Goal: Information Seeking & Learning: Find contact information

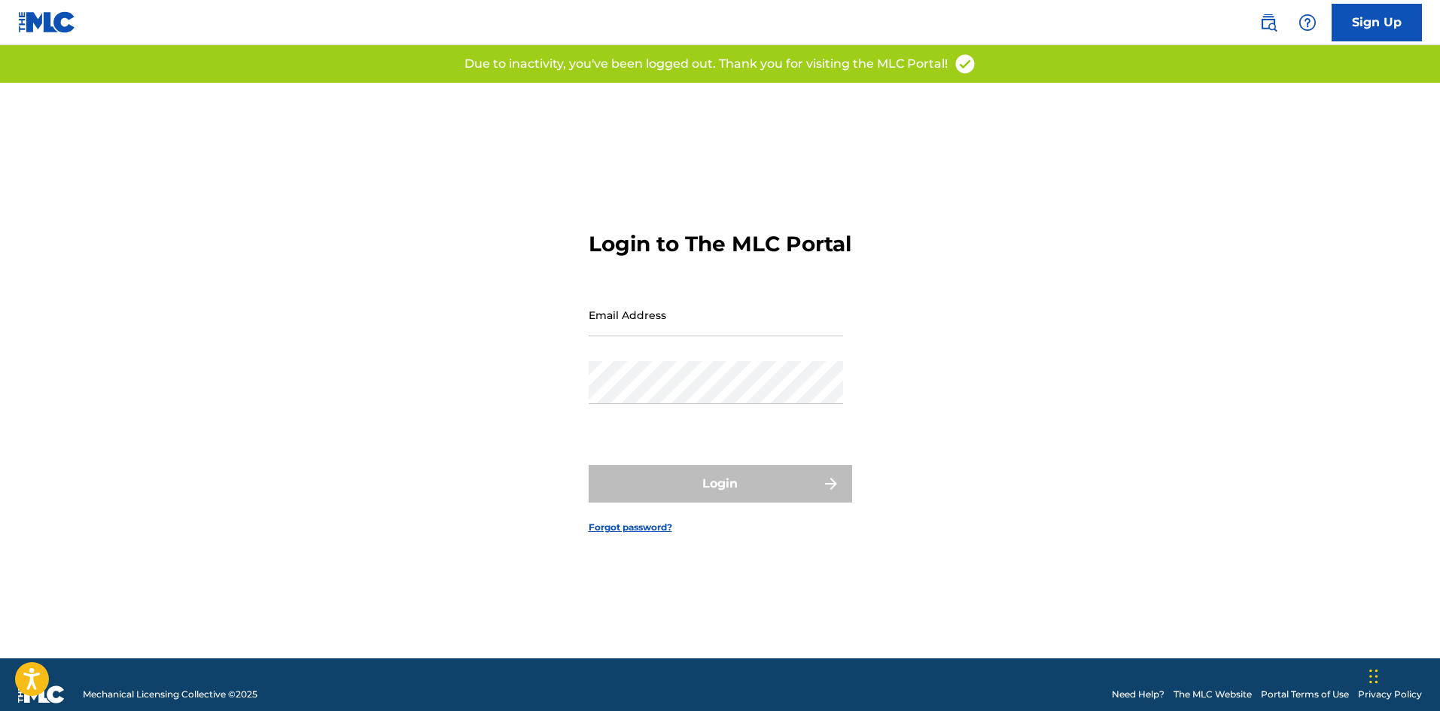
click at [1271, 23] on img at bounding box center [1268, 23] width 18 height 18
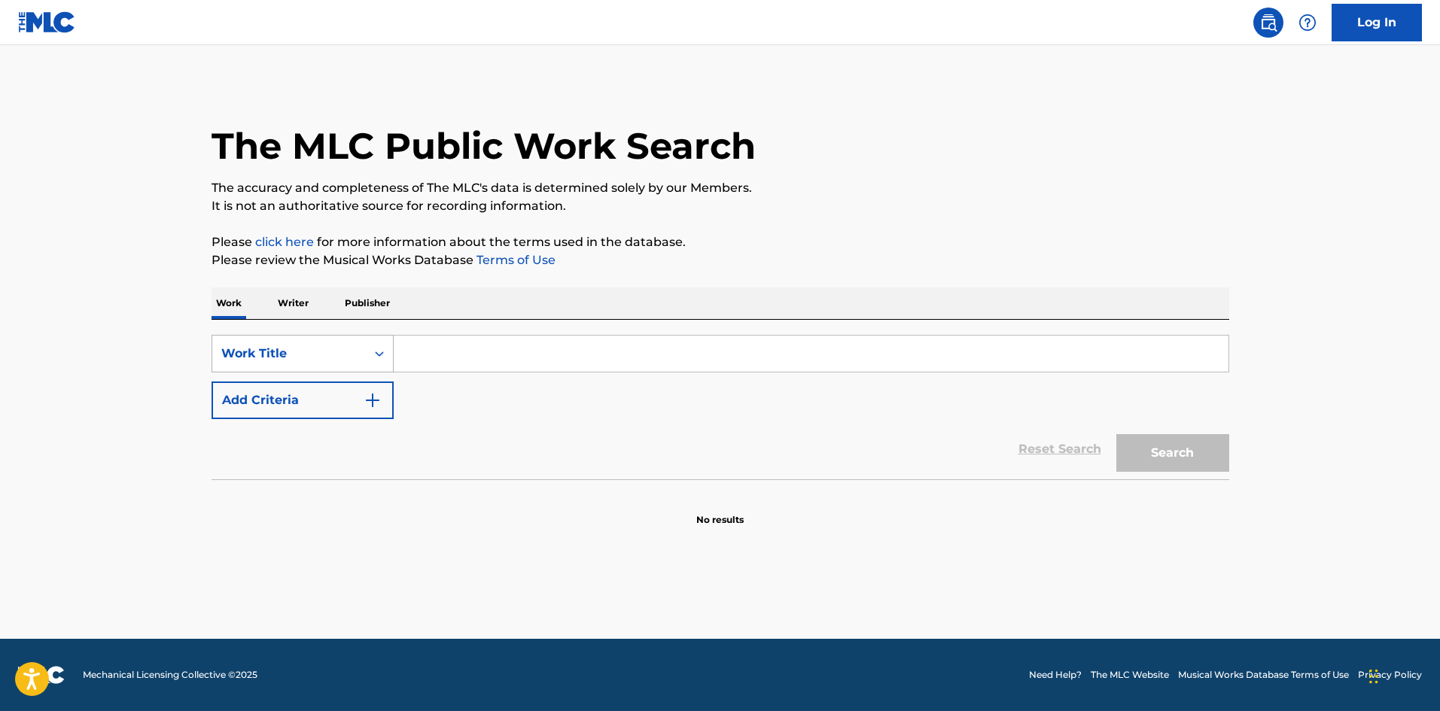
click at [302, 361] on div "Work Title" at bounding box center [288, 354] width 135 height 18
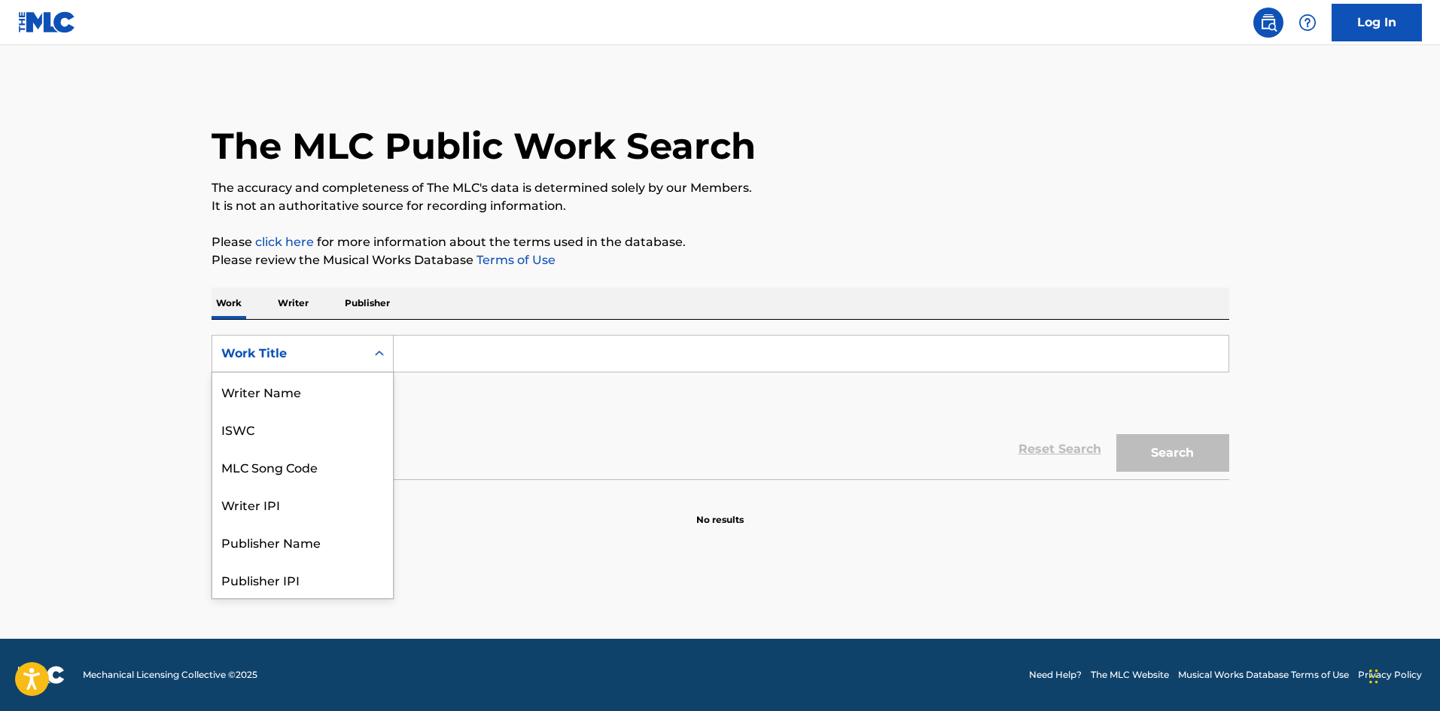
scroll to position [75, 0]
drag, startPoint x: 318, startPoint y: 391, endPoint x: 393, endPoint y: 374, distance: 76.5
click at [319, 391] on div "MLC Song Code" at bounding box center [302, 392] width 181 height 38
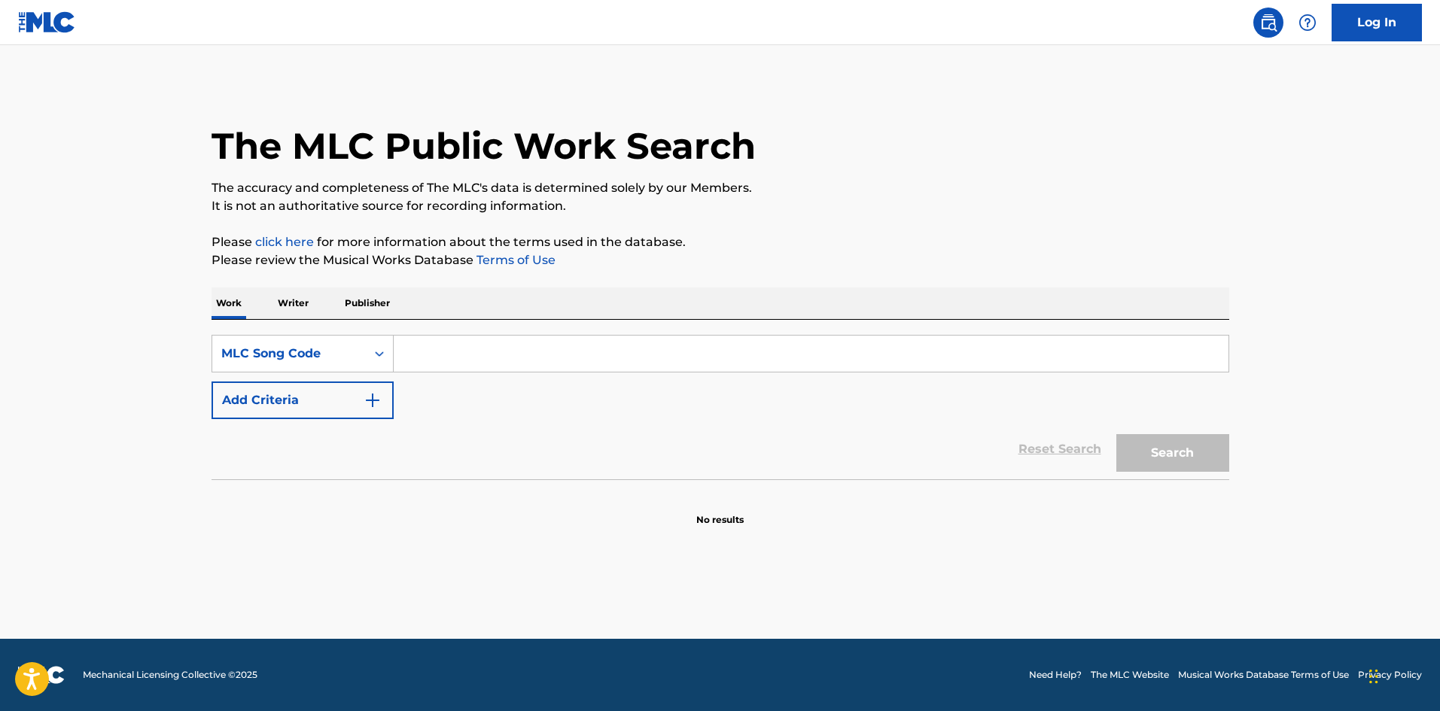
click at [497, 355] on input "Search Form" at bounding box center [811, 354] width 835 height 36
paste input "EA7LI1"
type input "EA7LI1"
click at [1186, 450] on button "Search" at bounding box center [1172, 453] width 113 height 38
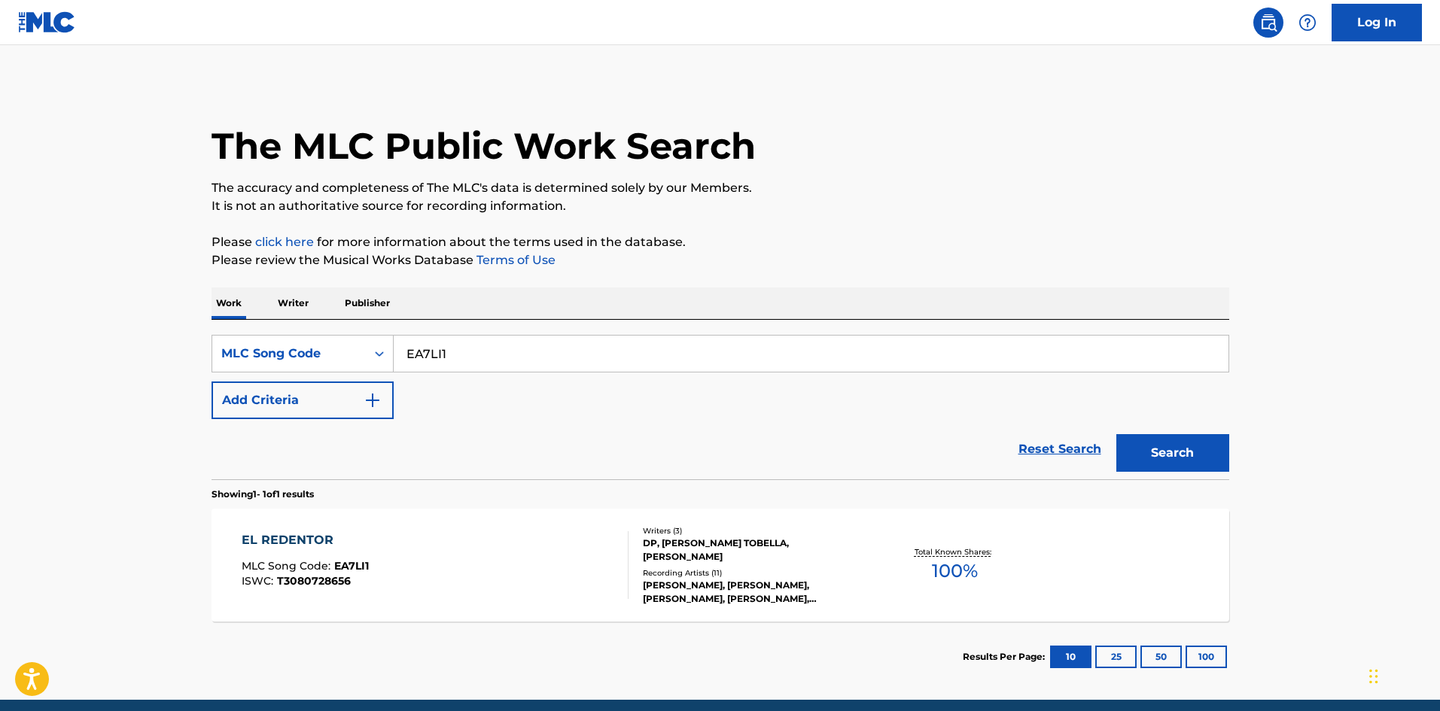
click at [769, 587] on div "ROSALÍA, ROSALÍA, ROSALÍA, ROSALÍA, ROSALÍA" at bounding box center [756, 592] width 227 height 27
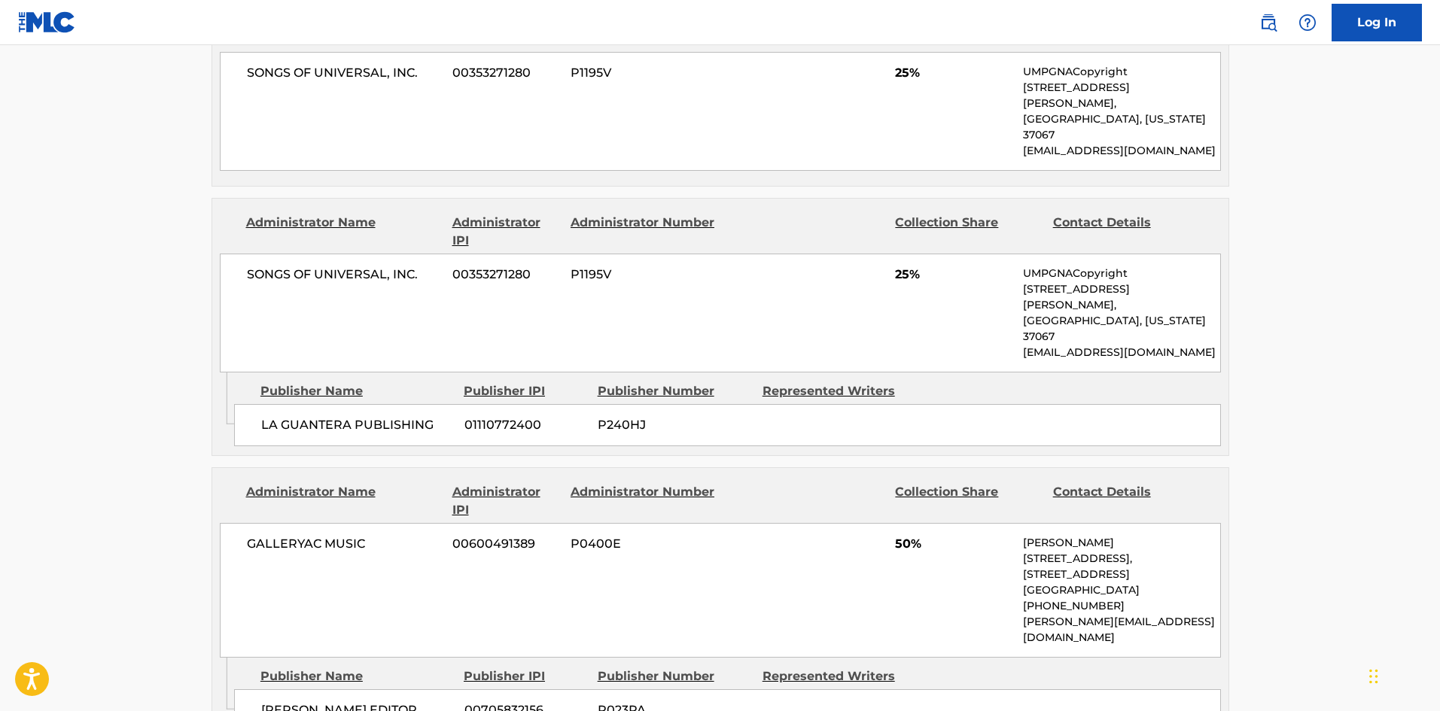
scroll to position [828, 0]
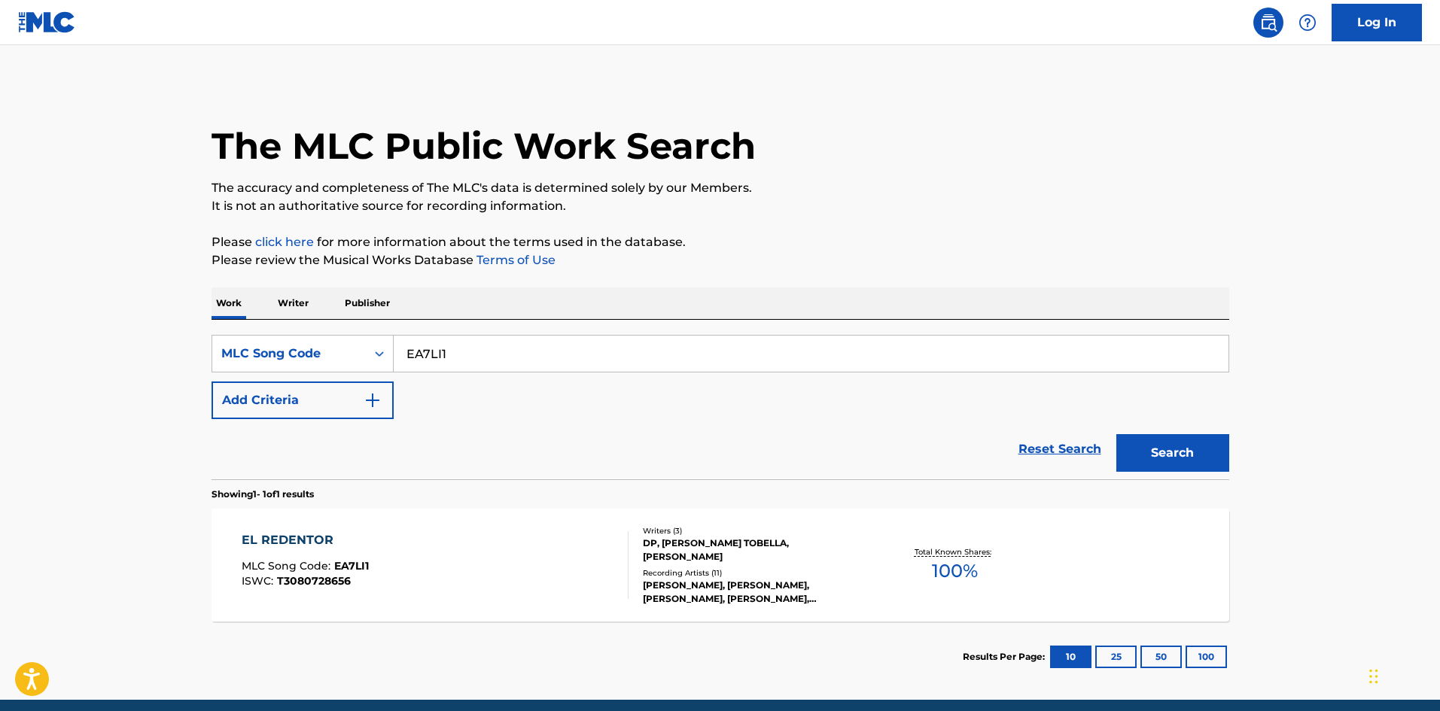
drag, startPoint x: 514, startPoint y: 352, endPoint x: 735, endPoint y: 407, distance: 227.3
click at [2, 354] on main "The MLC Public Work Search The accuracy and completeness of The MLC's data is d…" at bounding box center [720, 372] width 1440 height 655
paste input "CA0ZXN"
type input "CA0ZXN"
click at [1203, 452] on button "Search" at bounding box center [1172, 453] width 113 height 38
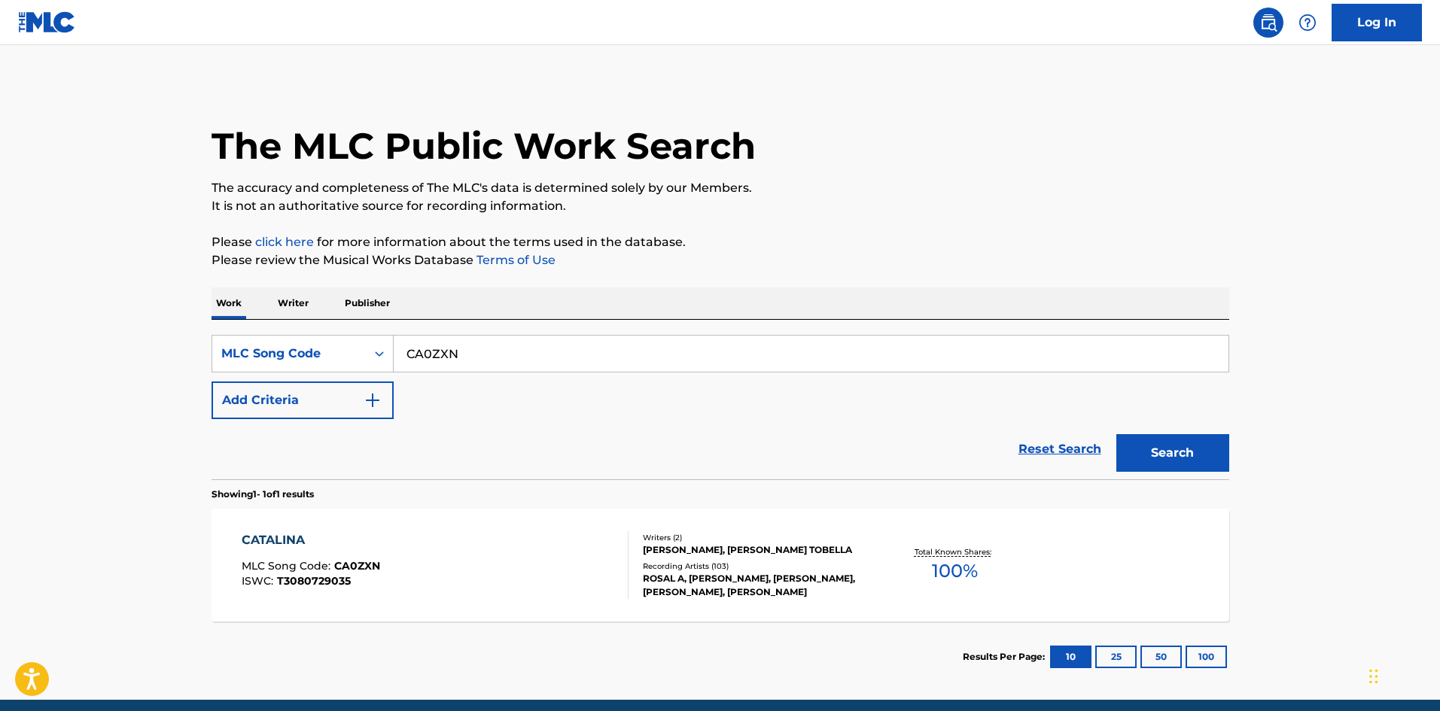
click at [496, 591] on div "CATALINA MLC Song Code : CA0ZXN ISWC : T3080729035" at bounding box center [435, 565] width 387 height 68
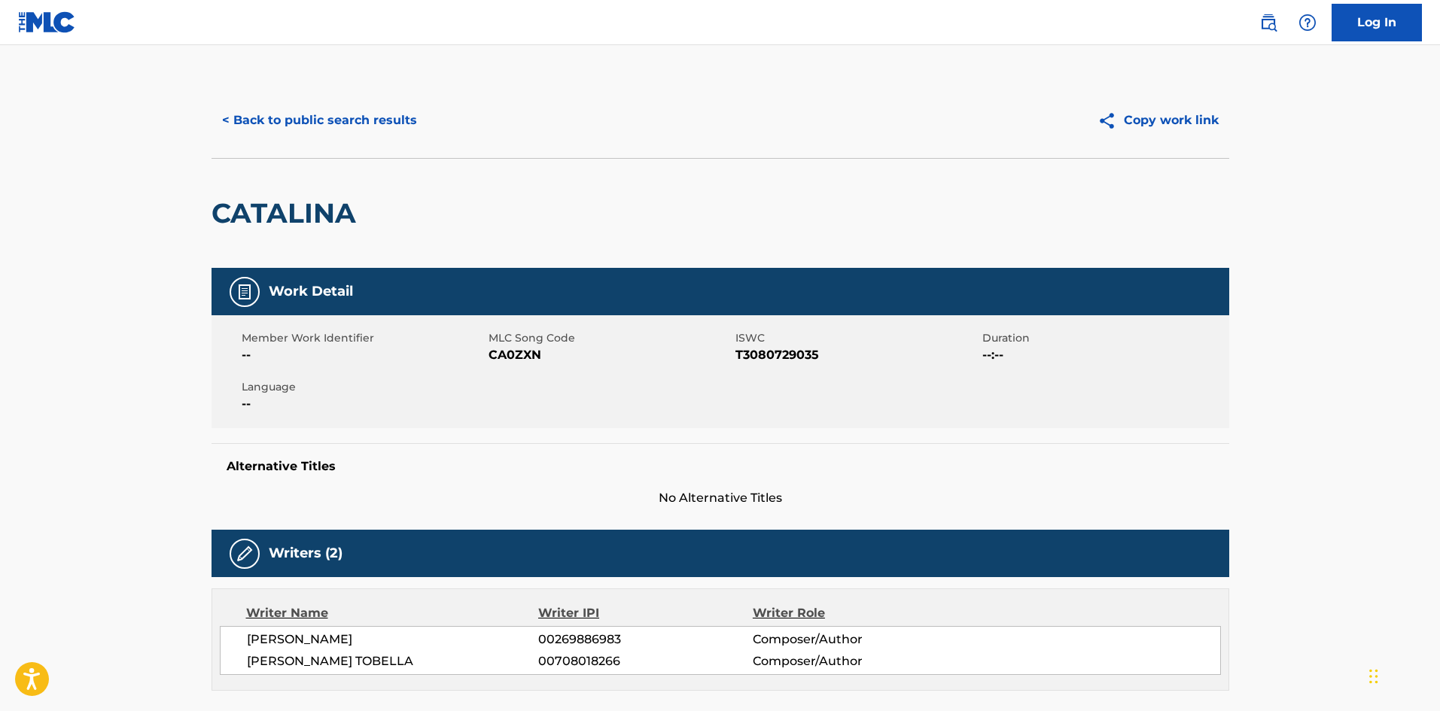
click at [351, 108] on button "< Back to public search results" at bounding box center [319, 121] width 216 height 38
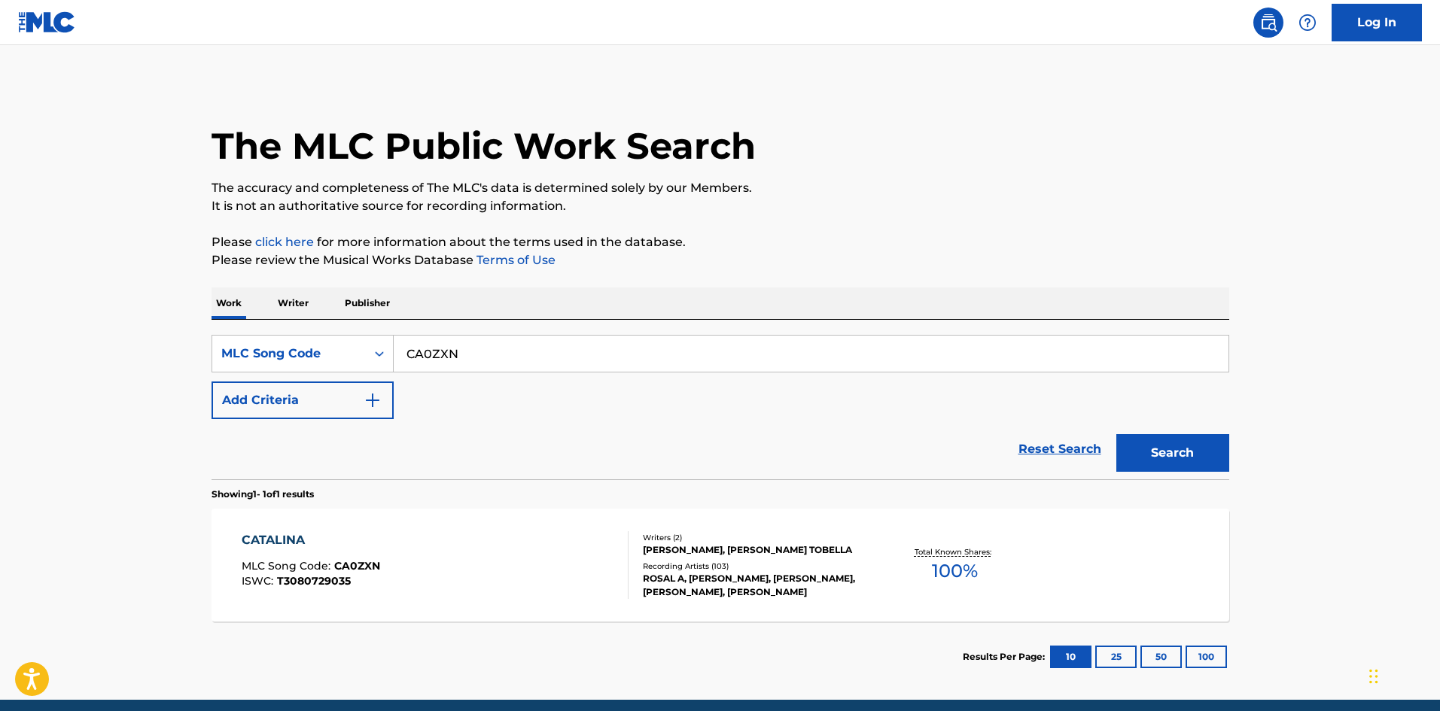
drag, startPoint x: 488, startPoint y: 352, endPoint x: -84, endPoint y: 312, distance: 572.7
click at [0, 312] on html "Accessibility Screen-Reader Guide, Feedback, and Issue Reporting | New window L…" at bounding box center [720, 355] width 1440 height 711
paste input "PA1R7X"
type input "PA1R7X"
click at [1168, 453] on button "Search" at bounding box center [1172, 453] width 113 height 38
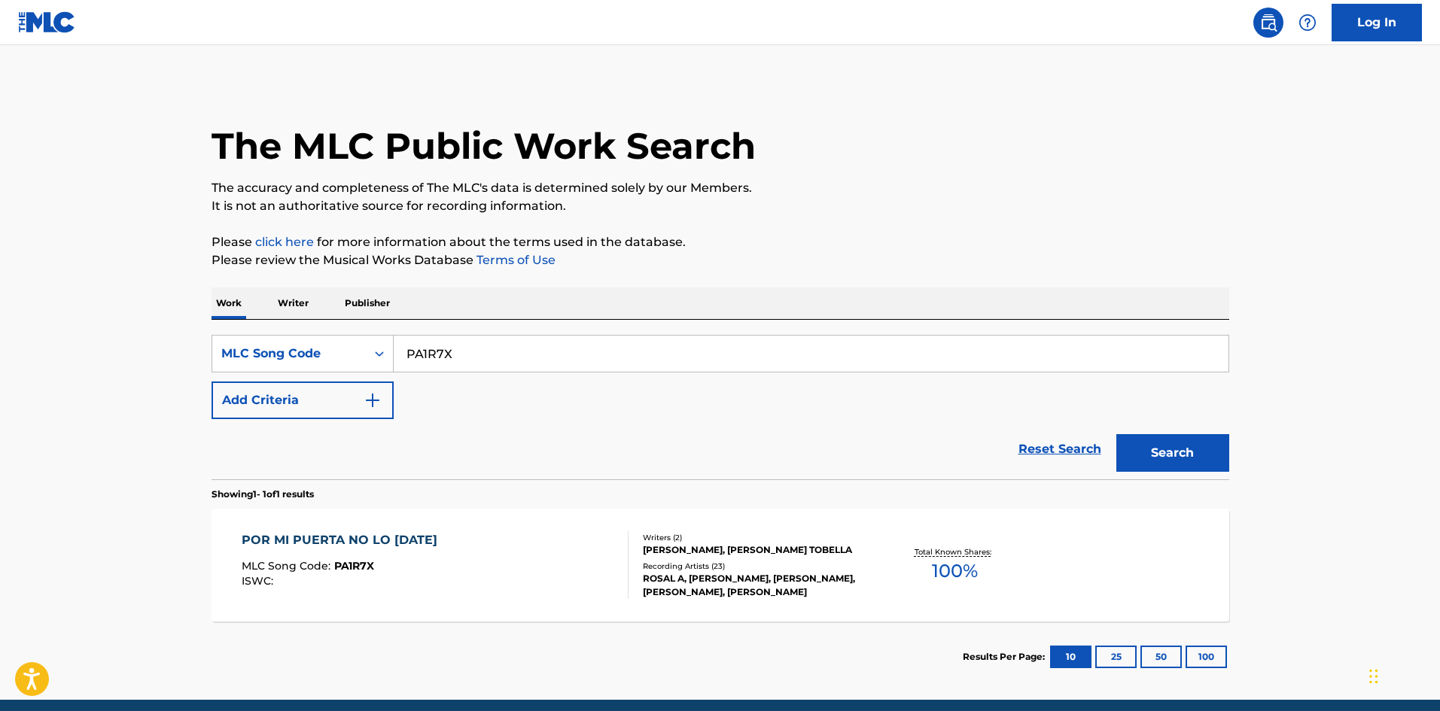
click at [476, 577] on div "POR MI PUERTA NO LO PASEN MLC Song Code : PA1R7X ISWC :" at bounding box center [435, 565] width 387 height 68
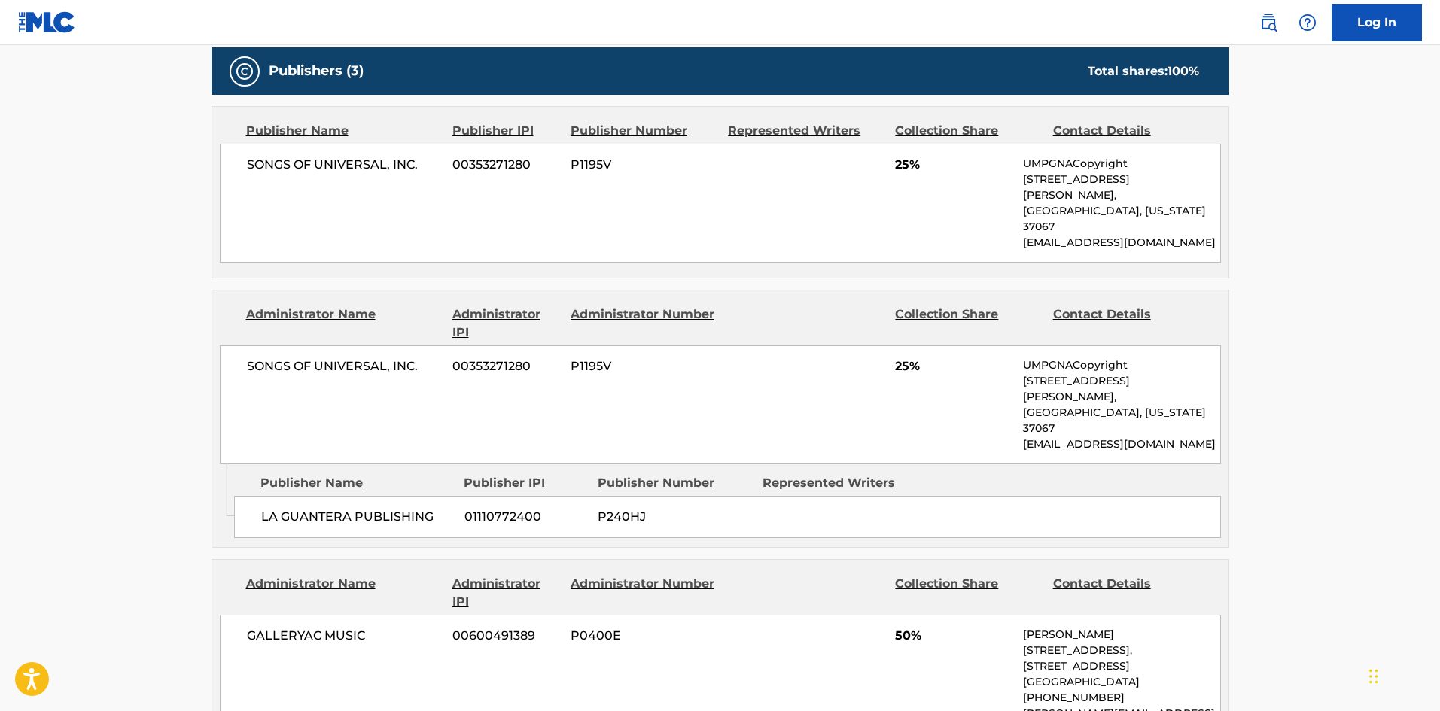
scroll to position [753, 0]
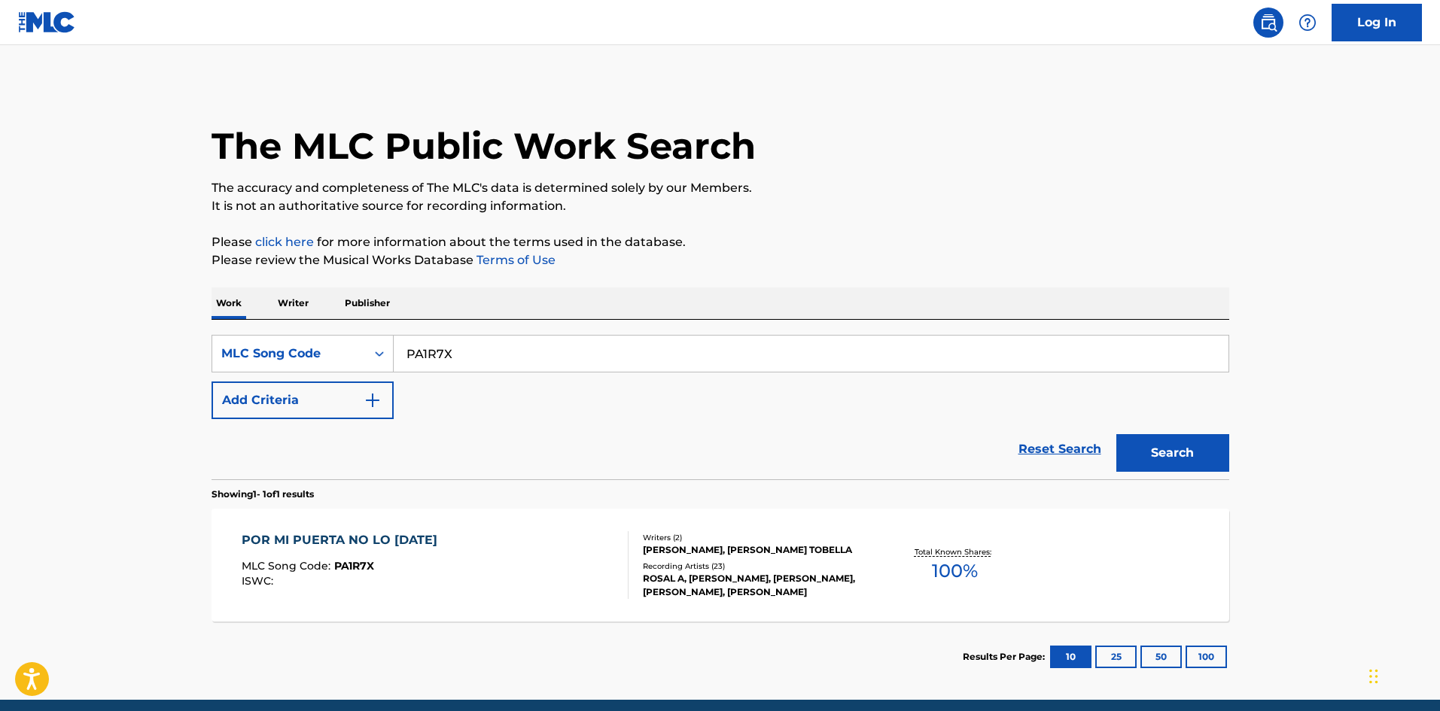
drag, startPoint x: 538, startPoint y: 345, endPoint x: 595, endPoint y: 379, distance: 66.9
click at [0, 333] on html "Accessibility Screen-Reader Guide, Feedback, and Issue Reporting | New window L…" at bounding box center [720, 355] width 1440 height 711
paste input "LA831E"
type input "LA831E"
click at [1170, 446] on button "Search" at bounding box center [1172, 453] width 113 height 38
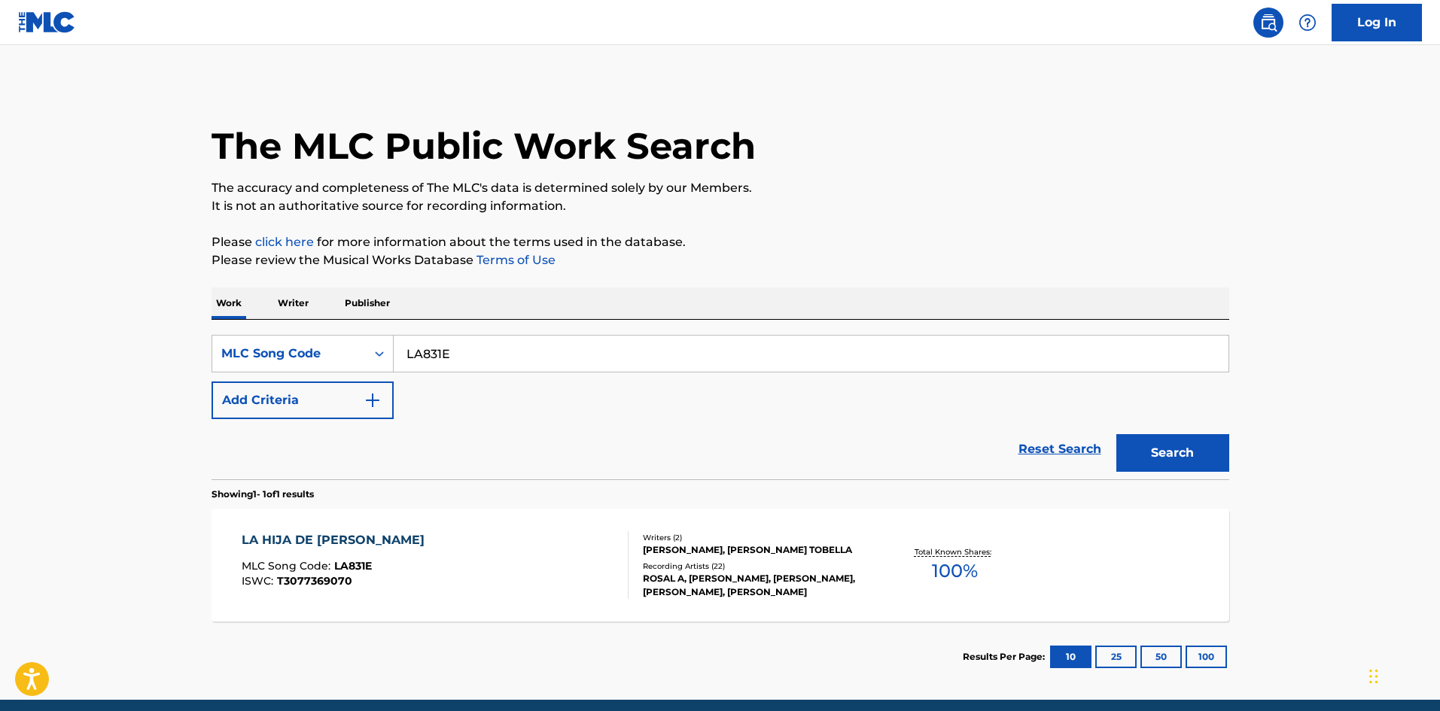
click at [396, 568] on div "MLC Song Code : LA831E" at bounding box center [337, 568] width 190 height 15
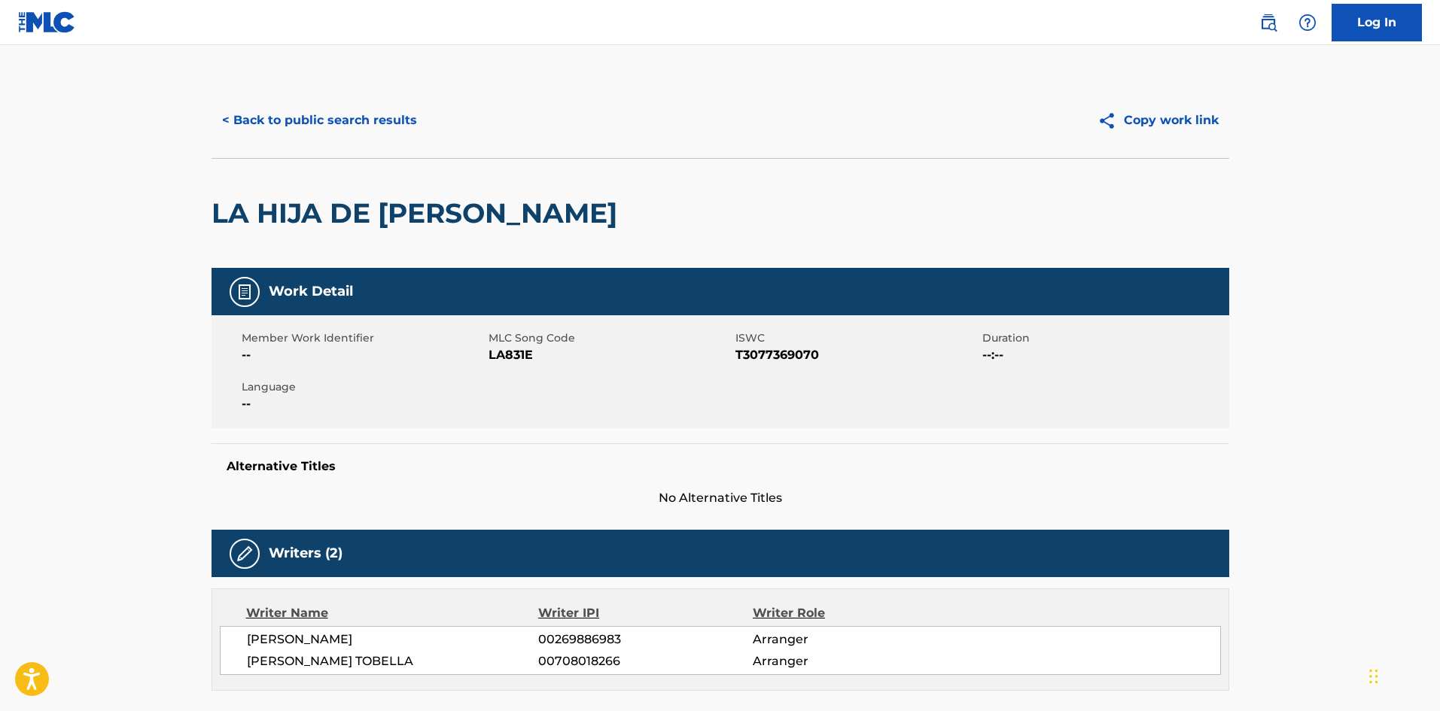
click at [47, 9] on link at bounding box center [47, 22] width 58 height 44
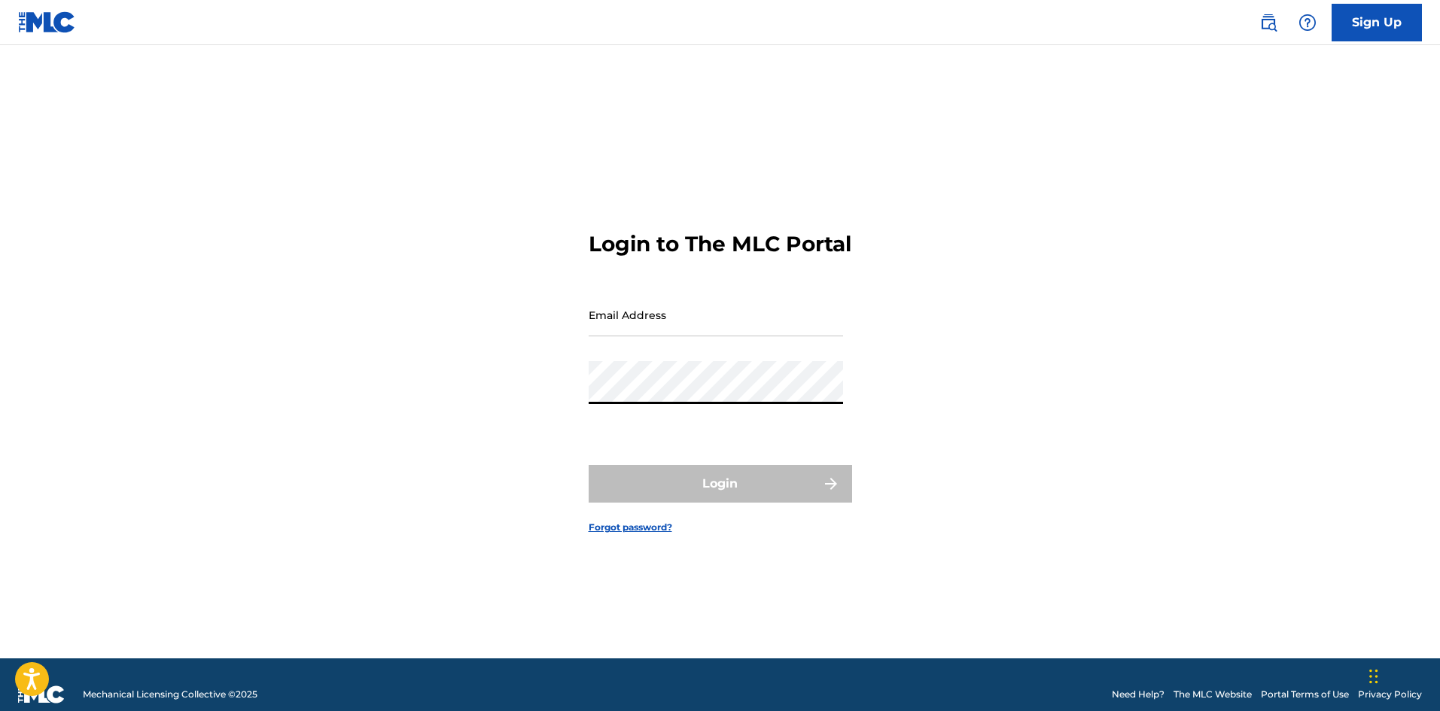
type input "andrew.mason1@umusic.com"
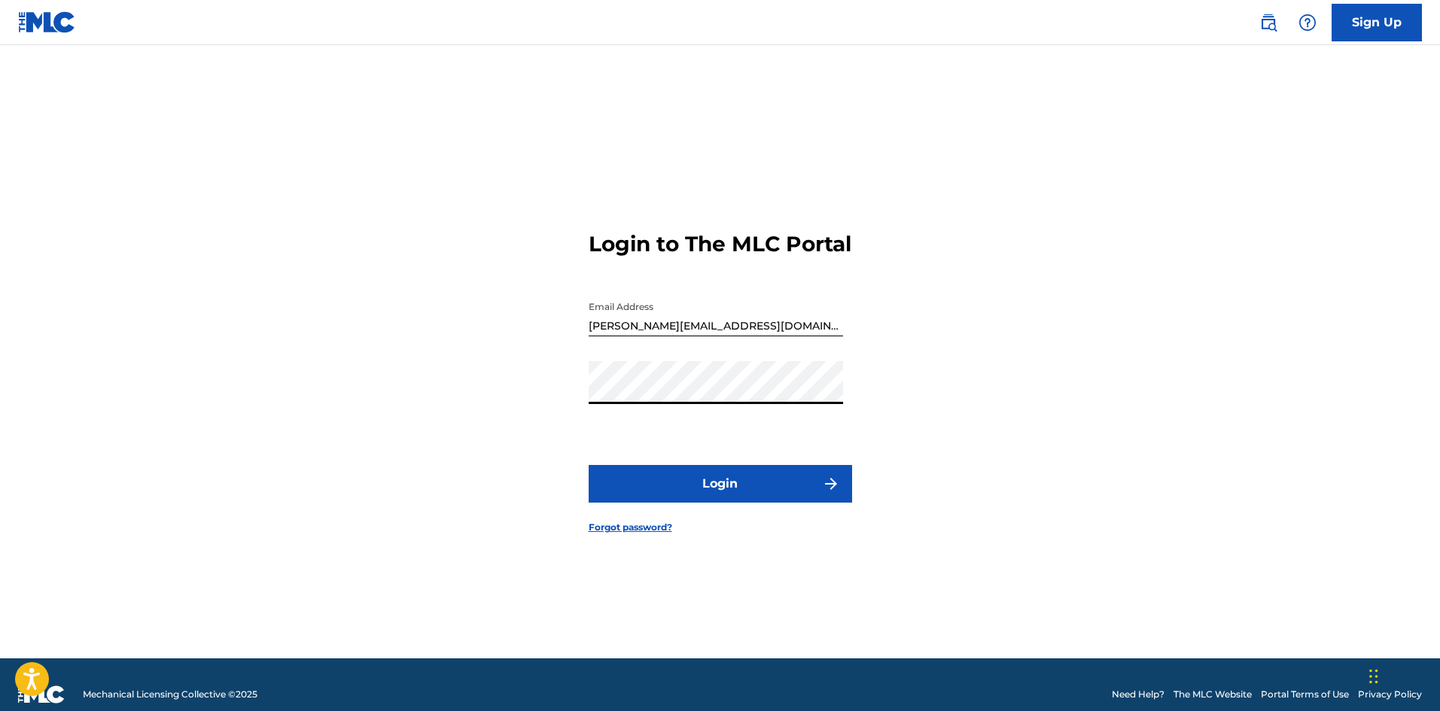
click at [807, 502] on button "Login" at bounding box center [720, 484] width 263 height 38
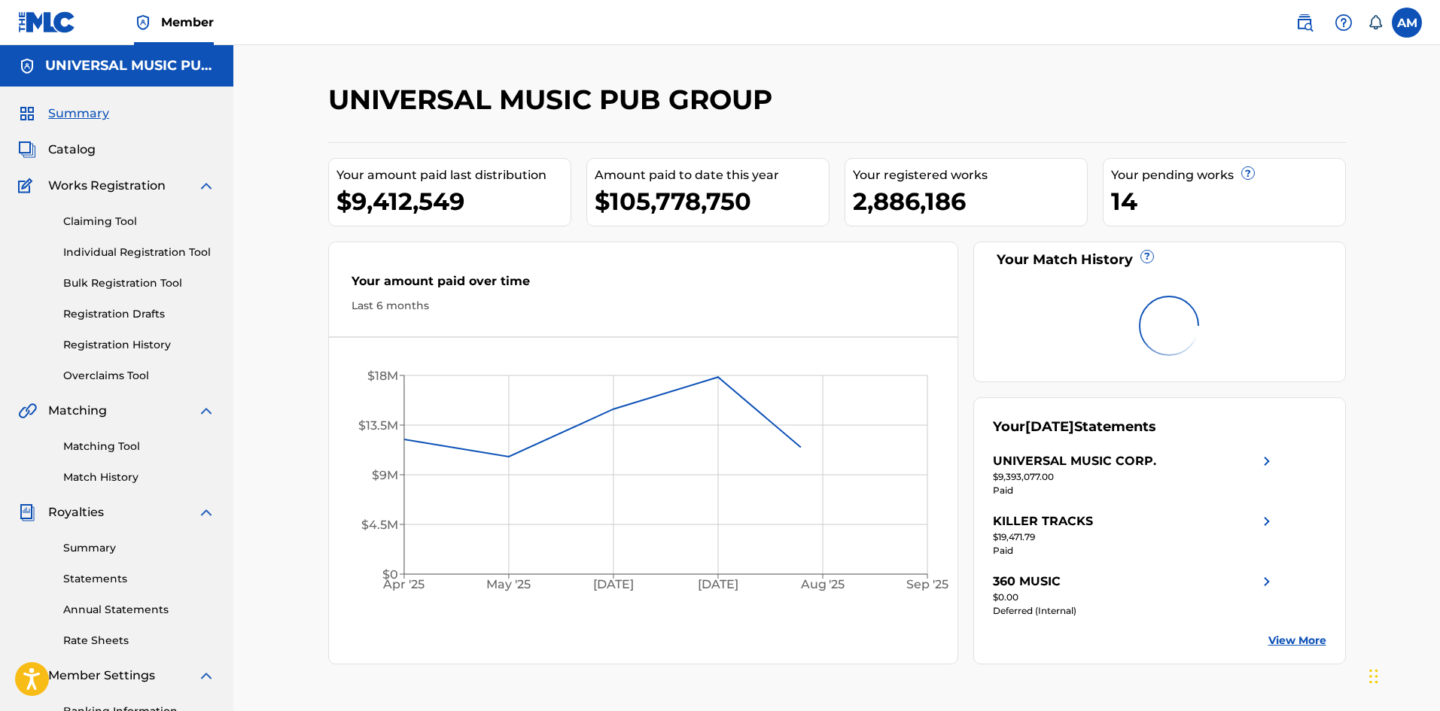
click at [72, 151] on span "Catalog" at bounding box center [71, 150] width 47 height 18
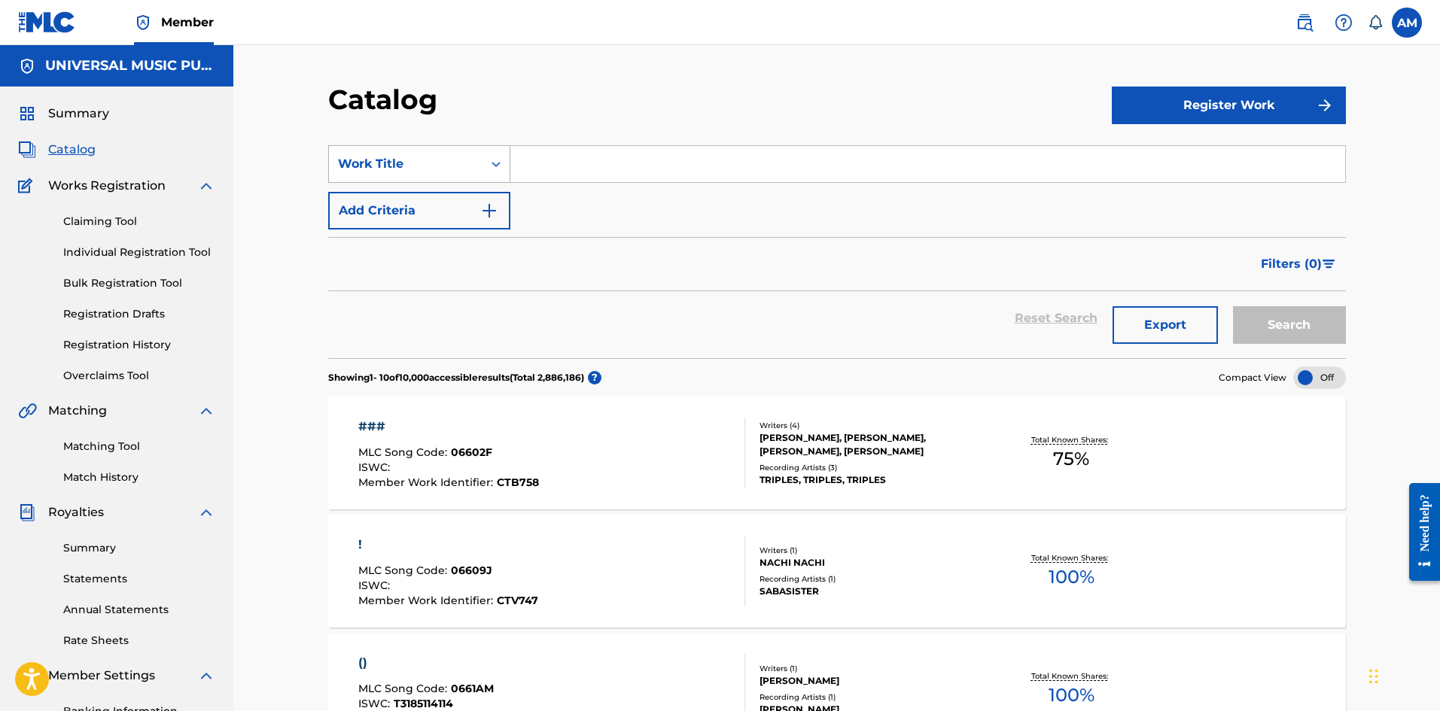
click at [459, 153] on div "Work Title" at bounding box center [406, 164] width 154 height 29
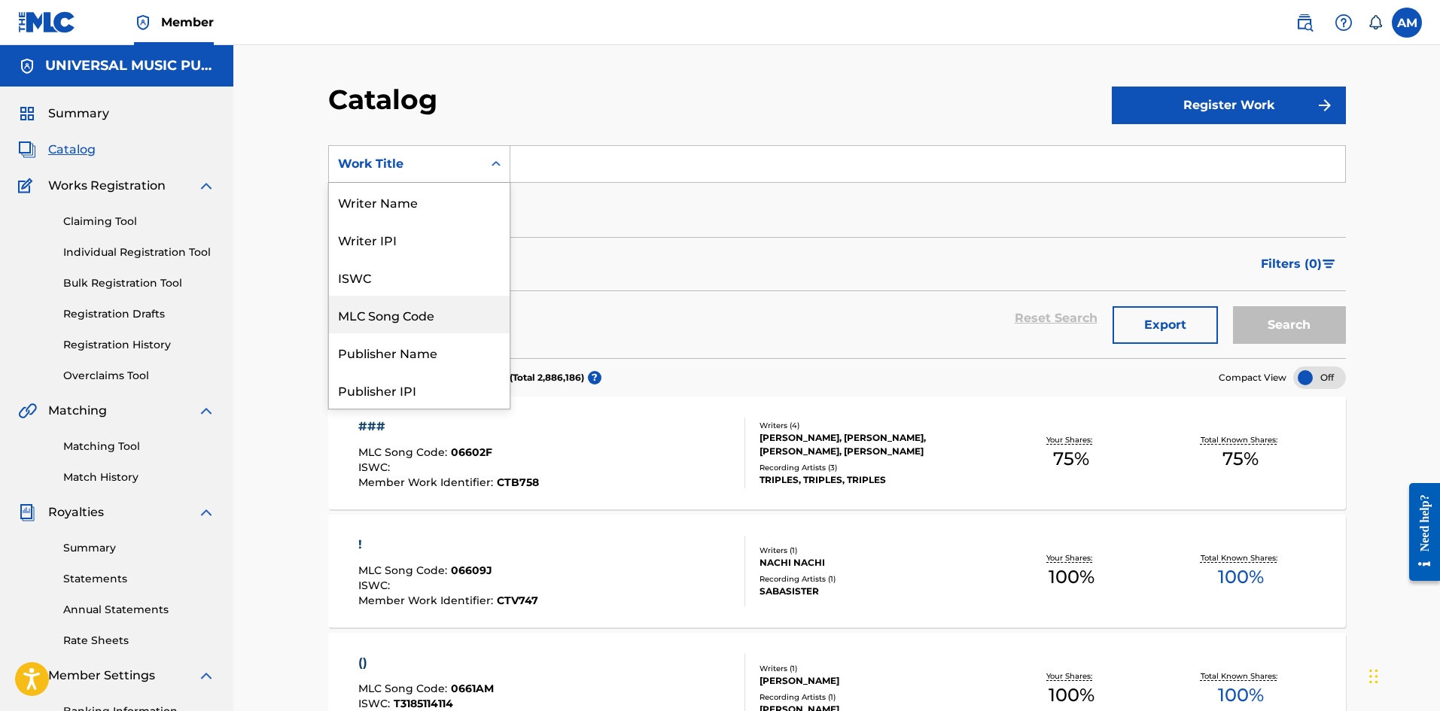
click at [410, 308] on div "MLC Song Code" at bounding box center [419, 315] width 181 height 38
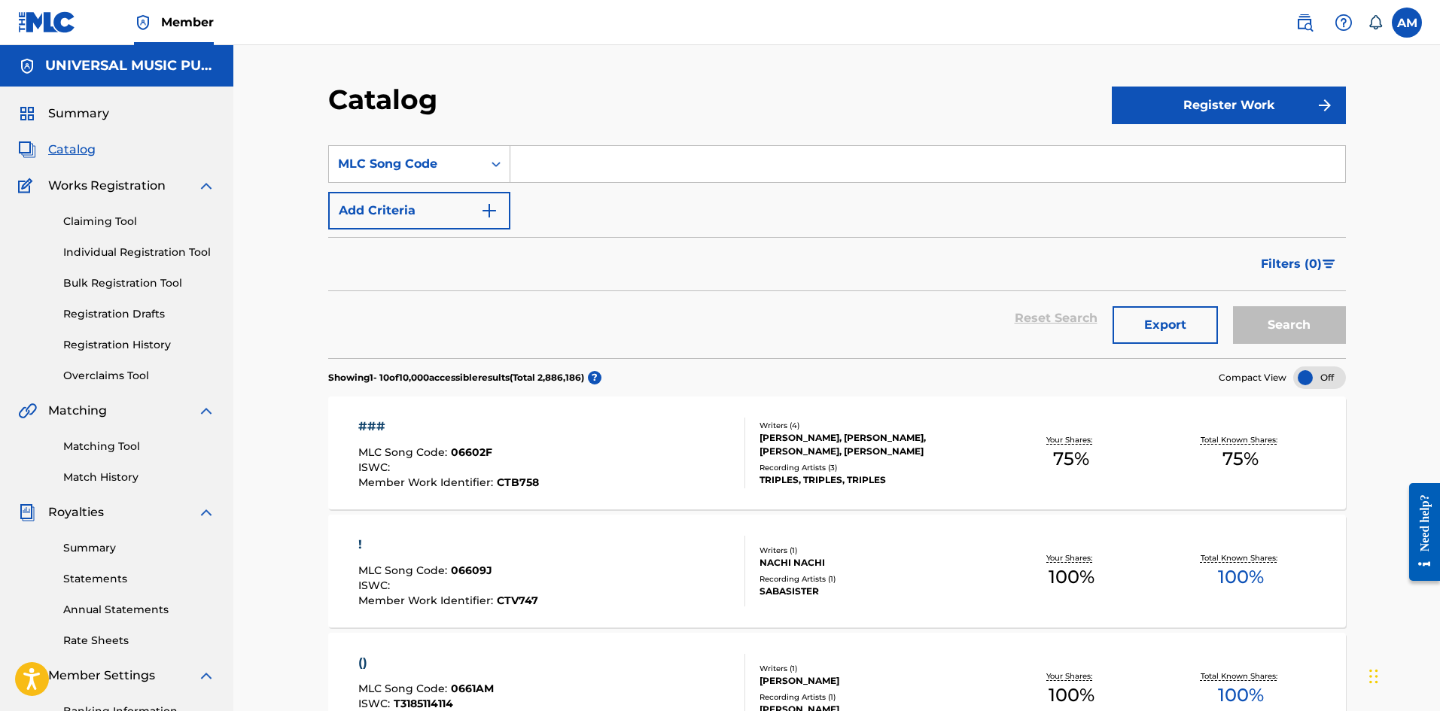
drag, startPoint x: 527, startPoint y: 191, endPoint x: 574, endPoint y: 163, distance: 54.7
click at [573, 163] on input "Search Form" at bounding box center [927, 164] width 835 height 36
paste input "QV79AI"
type input "QV79AI"
click at [1294, 328] on button "Search" at bounding box center [1289, 325] width 113 height 38
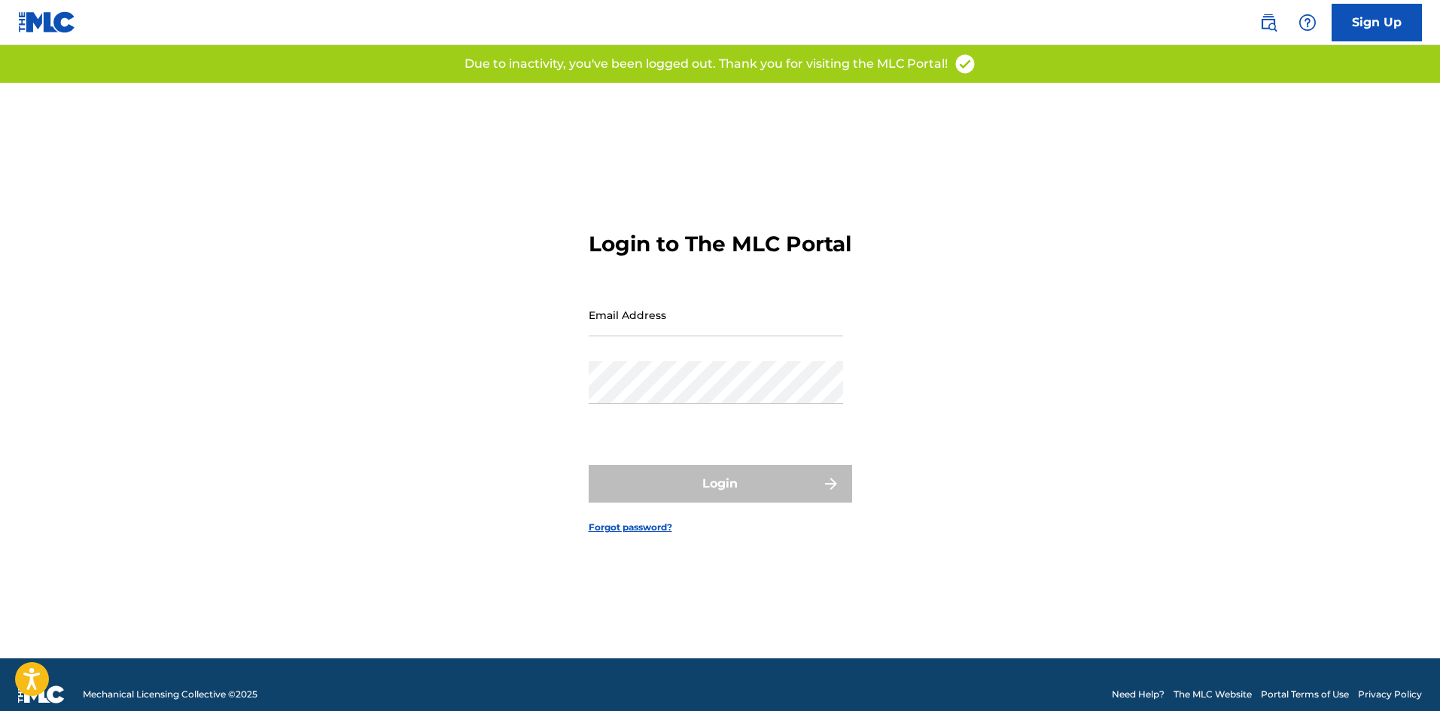
click at [1270, 23] on img at bounding box center [1268, 23] width 18 height 18
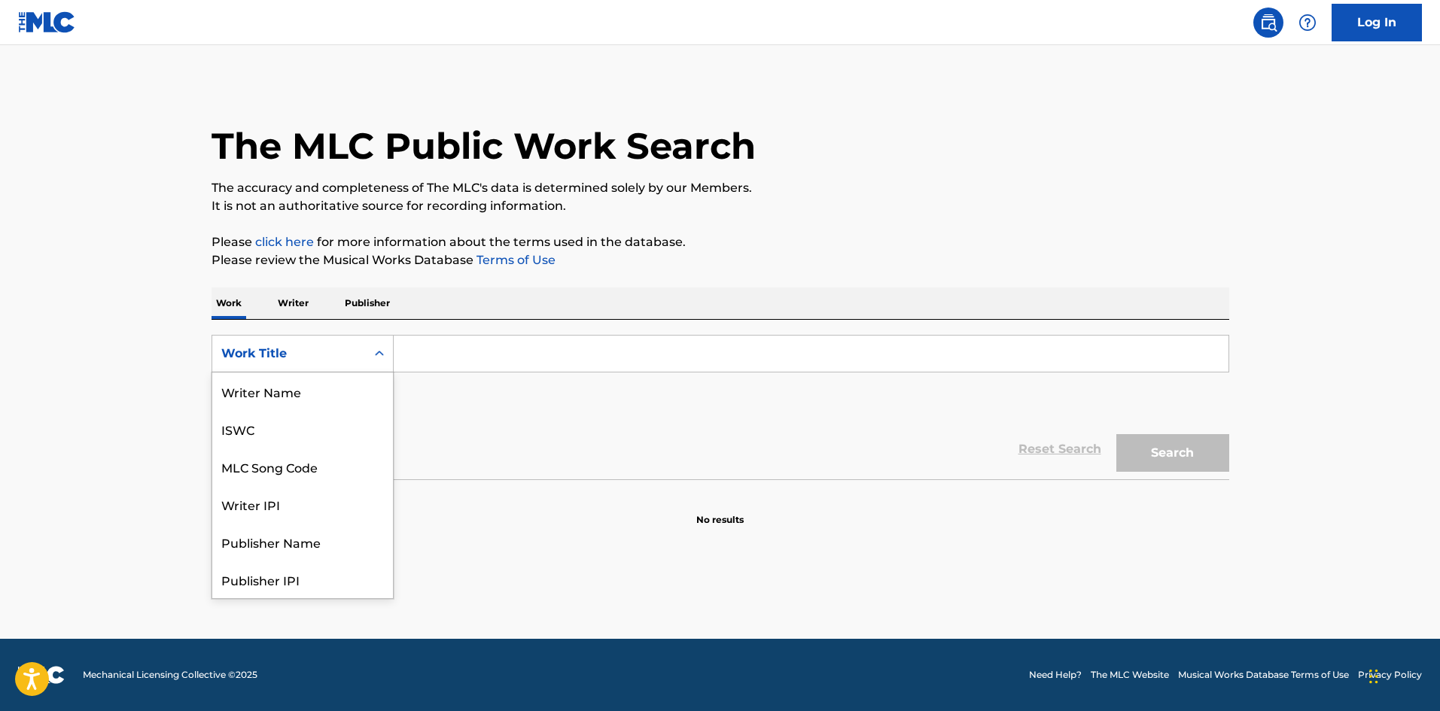
click at [290, 346] on div "Work Title" at bounding box center [288, 354] width 135 height 18
click at [301, 387] on div "MLC Song Code" at bounding box center [302, 392] width 181 height 38
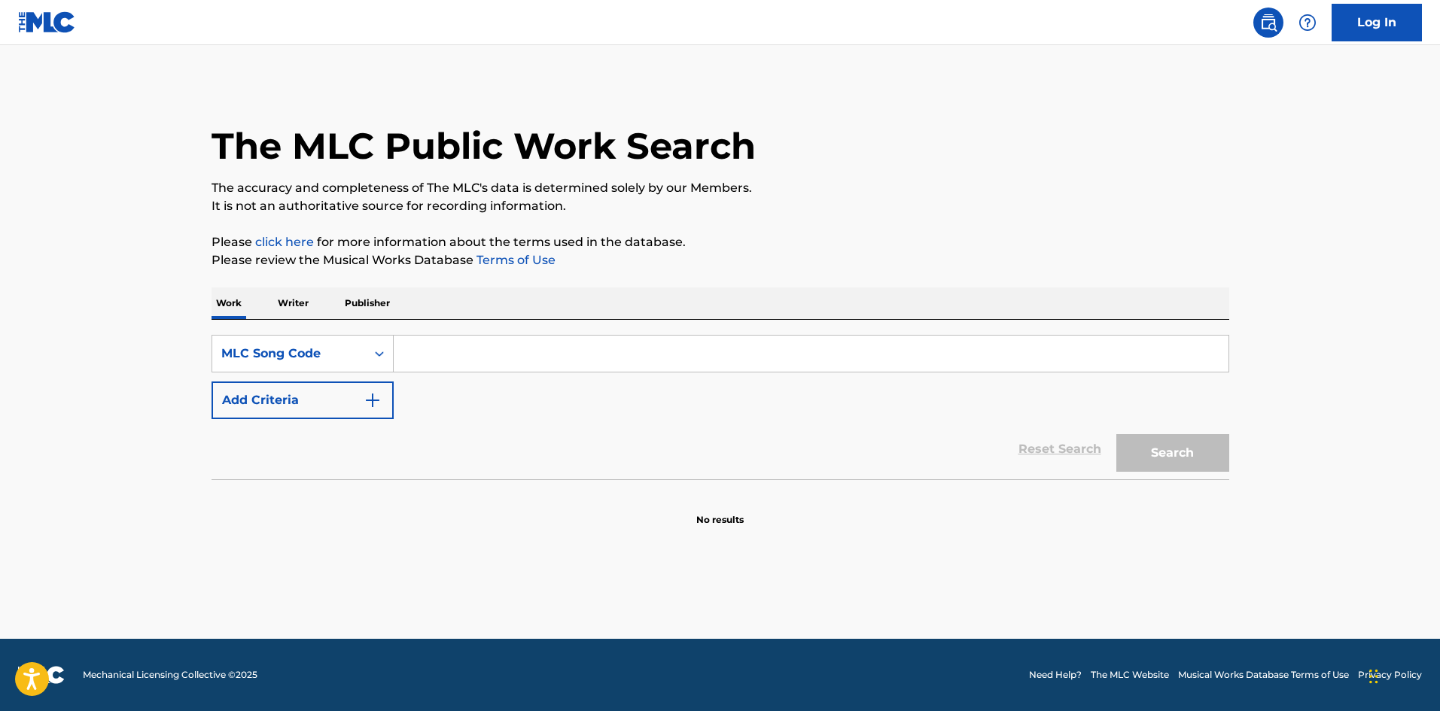
click at [428, 370] on input "Search Form" at bounding box center [811, 354] width 835 height 36
paste input "C09120"
type input "C09120"
click at [1192, 460] on button "Search" at bounding box center [1172, 453] width 113 height 38
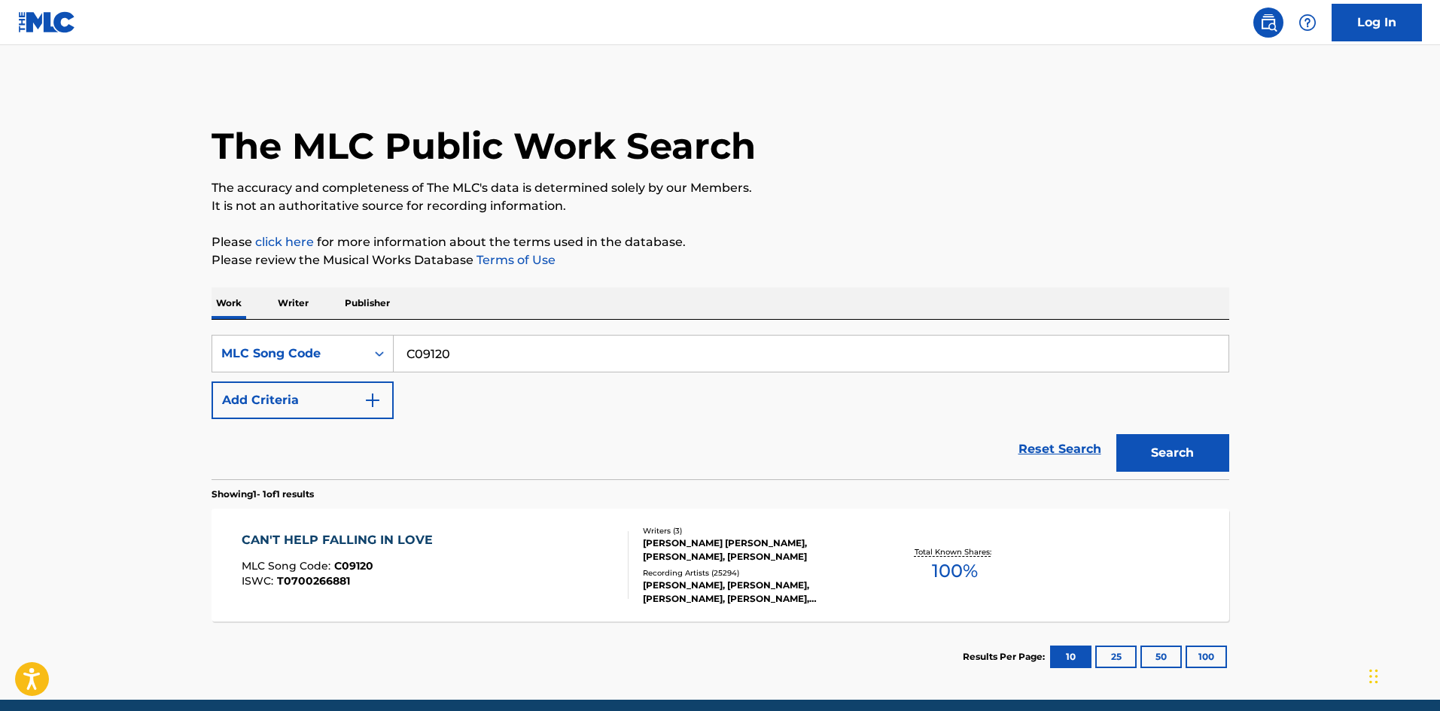
click at [553, 562] on div "CAN'T HELP FALLING IN LOVE MLC Song Code : C09120 ISWC : T0700266881" at bounding box center [435, 565] width 387 height 68
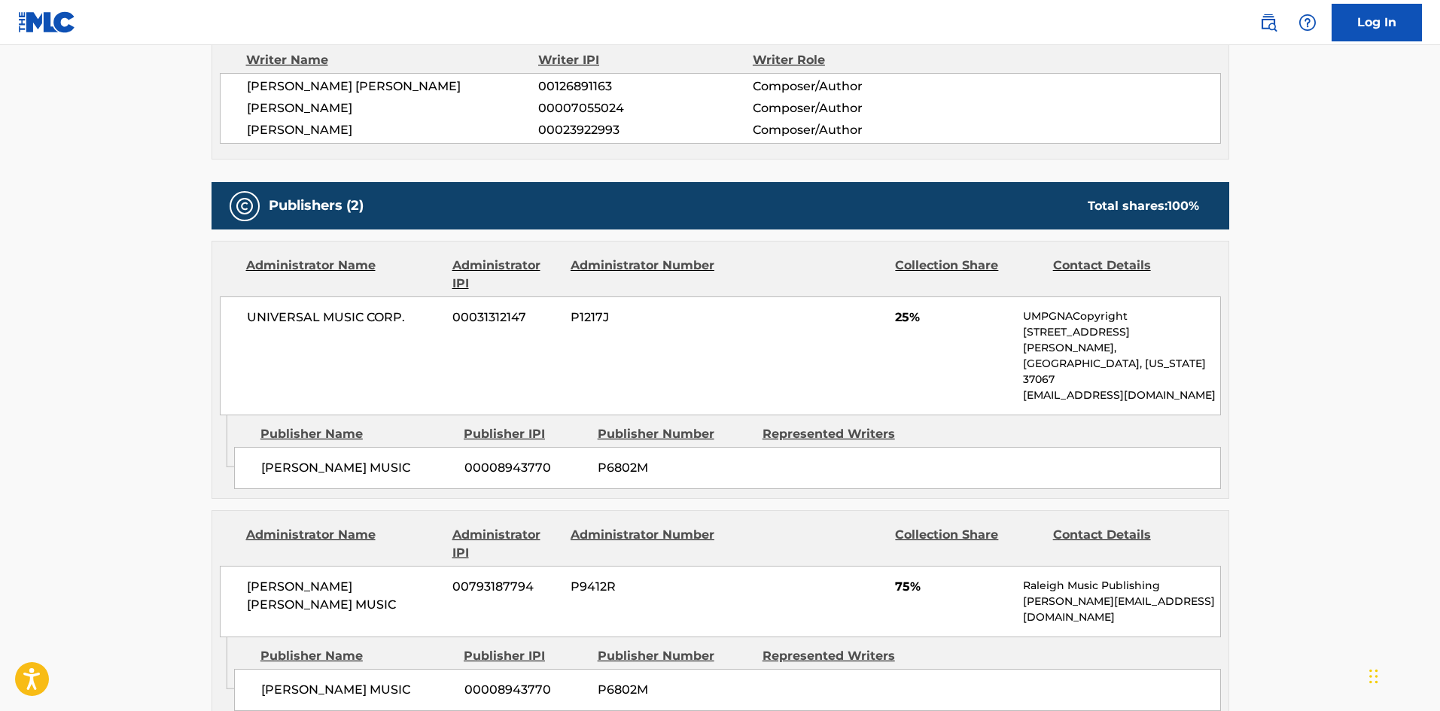
scroll to position [3236, 0]
drag, startPoint x: 1024, startPoint y: 482, endPoint x: 1188, endPoint y: 472, distance: 164.4
click at [1188, 593] on p "[PERSON_NAME][EMAIL_ADDRESS][DOMAIN_NAME]" at bounding box center [1121, 609] width 196 height 32
copy p "[PERSON_NAME][EMAIL_ADDRESS][DOMAIN_NAME]"
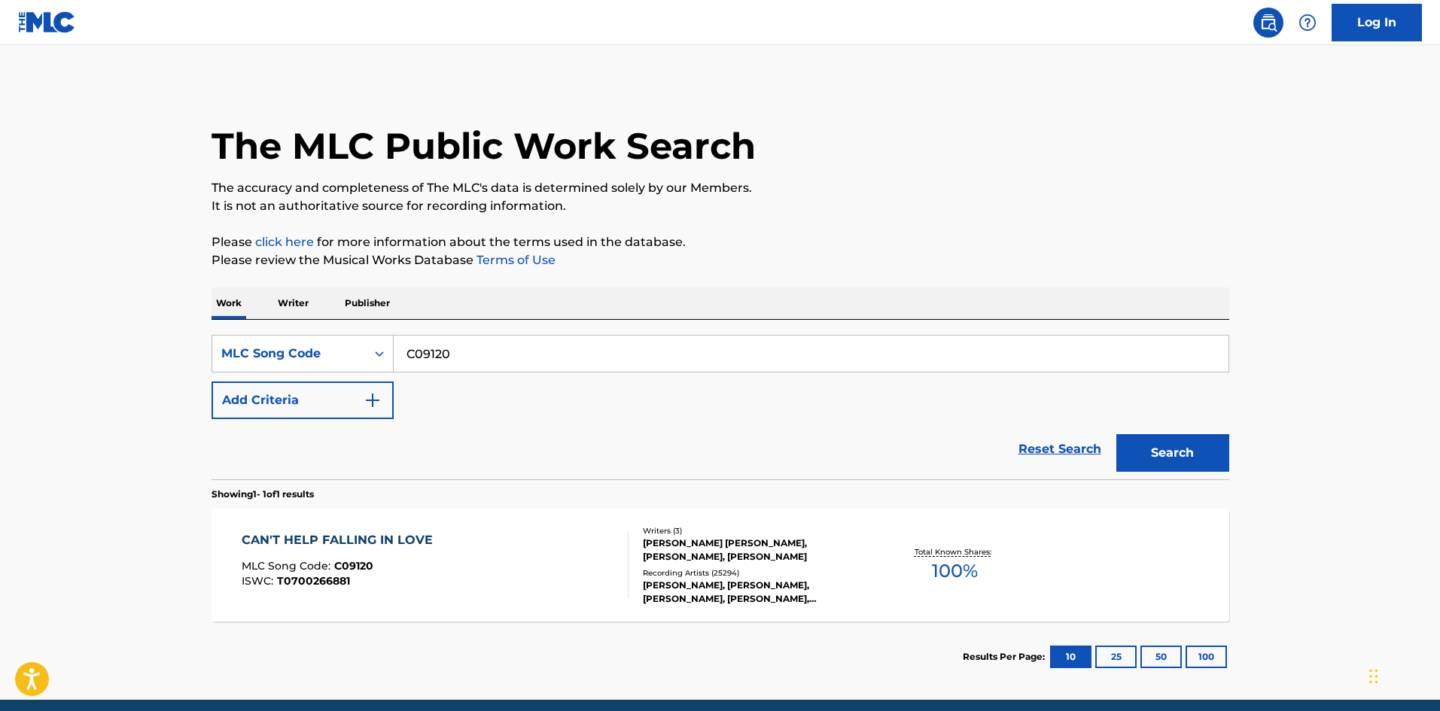
drag, startPoint x: 8, startPoint y: 344, endPoint x: 141, endPoint y: 333, distance: 133.6
click at [7, 344] on main "The MLC Public Work Search The accuracy and completeness of The MLC's data is d…" at bounding box center [720, 372] width 1440 height 655
paste input "YE02NV"
type input "YE02NV"
click at [1177, 440] on button "Search" at bounding box center [1172, 453] width 113 height 38
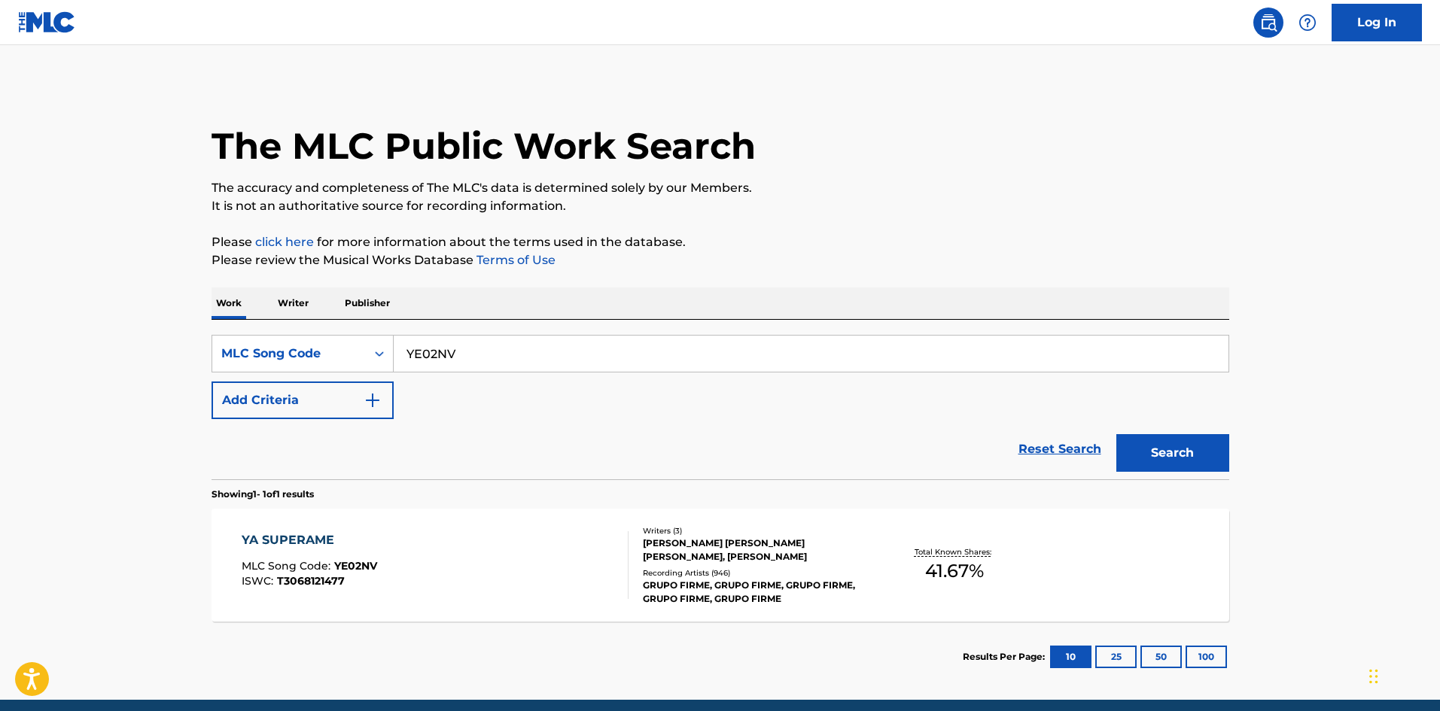
click at [401, 602] on div "YA SUPERAME MLC Song Code : YE02NV ISWC : T3068121477 Writers ( 3 ) [PERSON_NAM…" at bounding box center [720, 565] width 1018 height 113
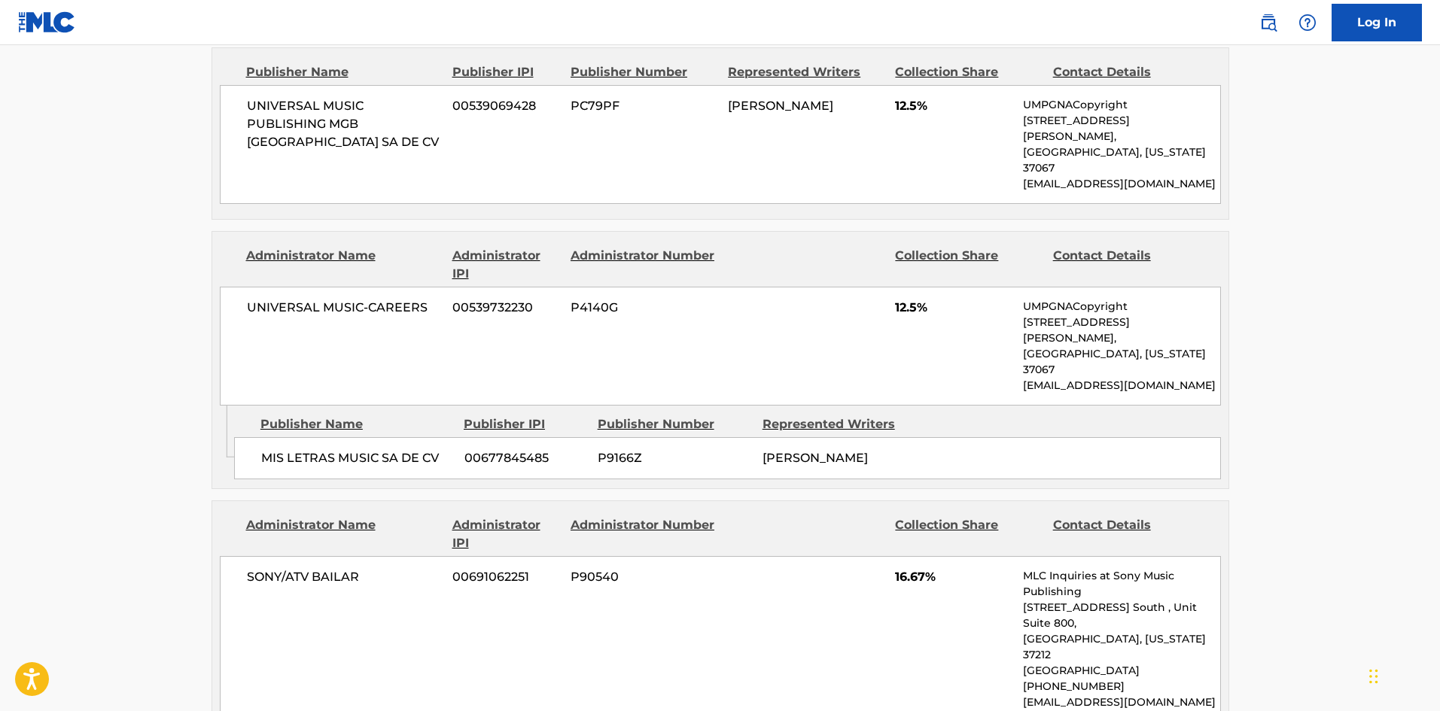
scroll to position [1355, 0]
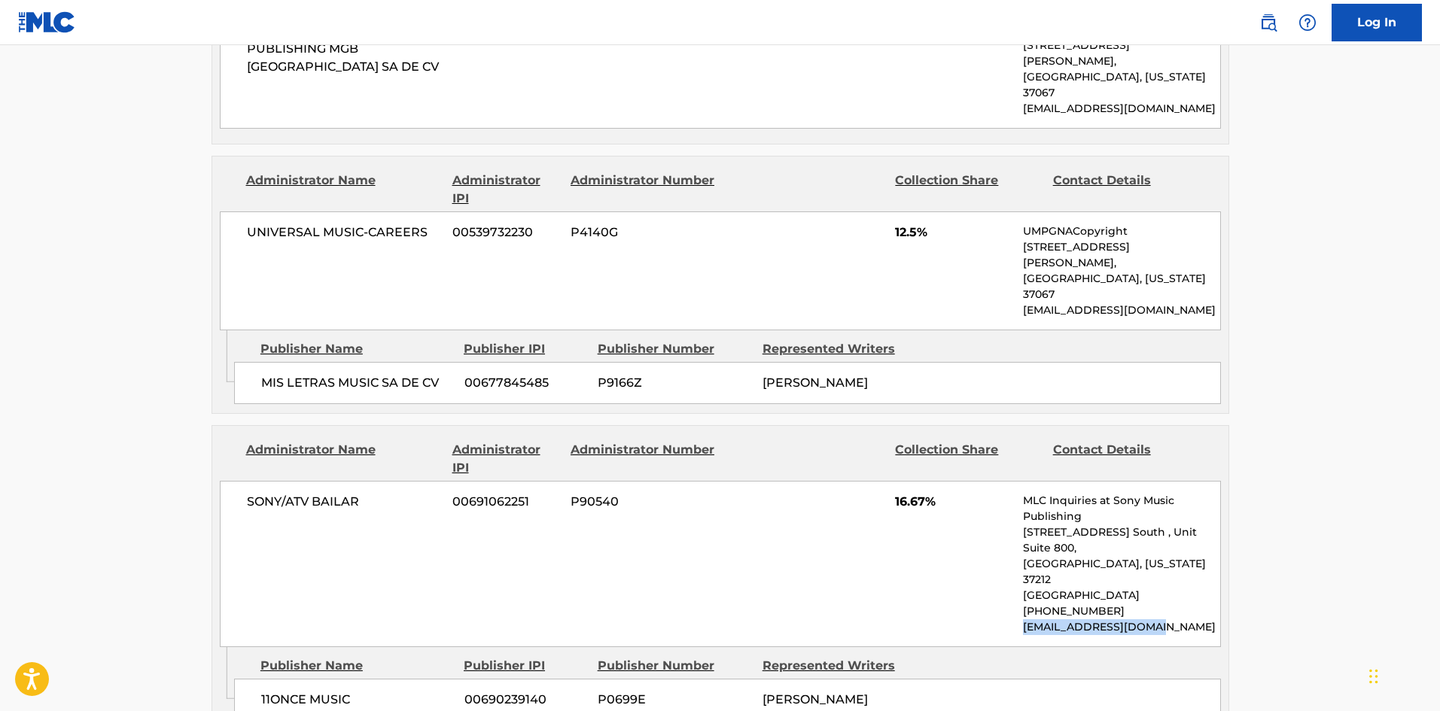
drag, startPoint x: 1145, startPoint y: 548, endPoint x: 1021, endPoint y: 546, distance: 123.4
click at [1021, 546] on div "SONY/ATV BAILAR 00691062251 P90540 16.67% MLC Inquiries at Sony Music Publishin…" at bounding box center [720, 564] width 1001 height 166
copy p "[EMAIL_ADDRESS][DOMAIN_NAME]"
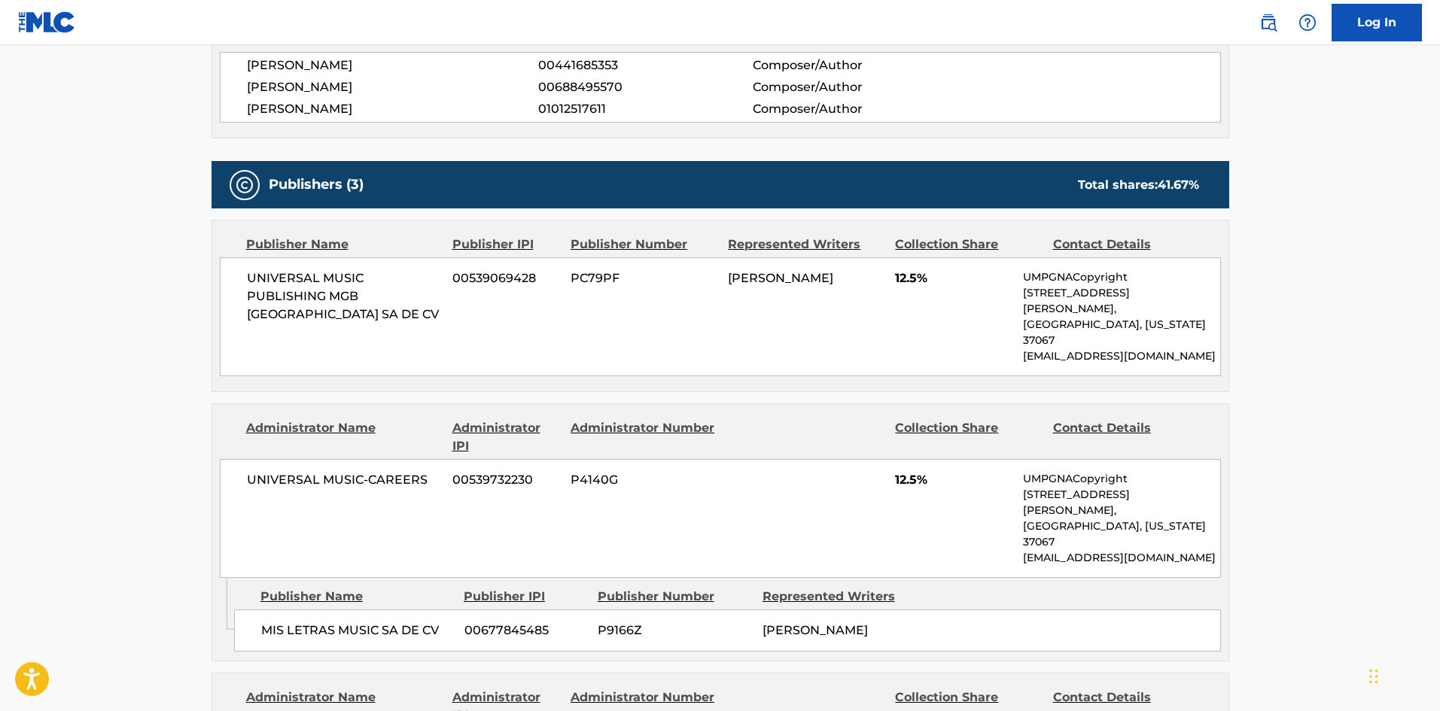
scroll to position [1129, 0]
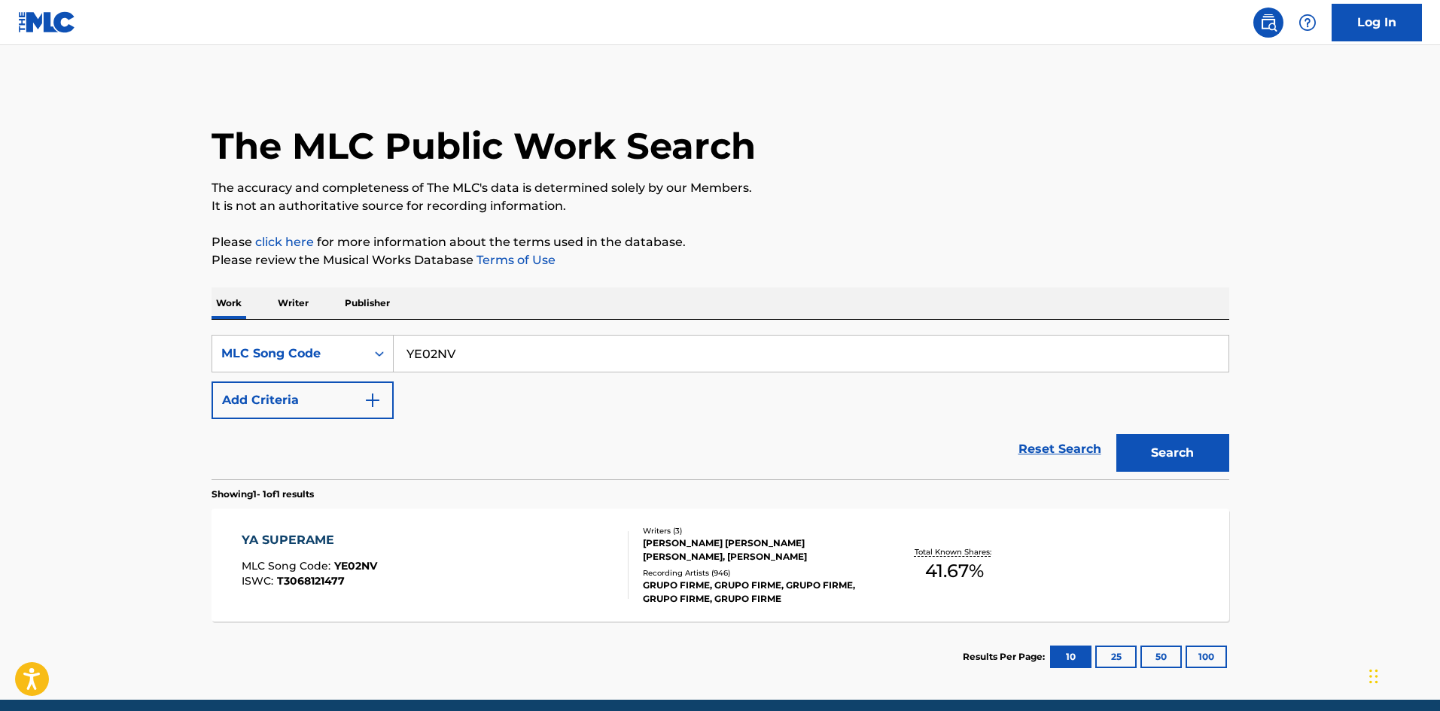
drag, startPoint x: 494, startPoint y: 351, endPoint x: 505, endPoint y: 380, distance: 30.5
click at [93, 343] on main "The MLC Public Work Search The accuracy and completeness of The MLC's data is d…" at bounding box center [720, 372] width 1440 height 655
paste input "CV8XVZ"
type input "CV8XVZ"
click at [1176, 452] on button "Search" at bounding box center [1172, 453] width 113 height 38
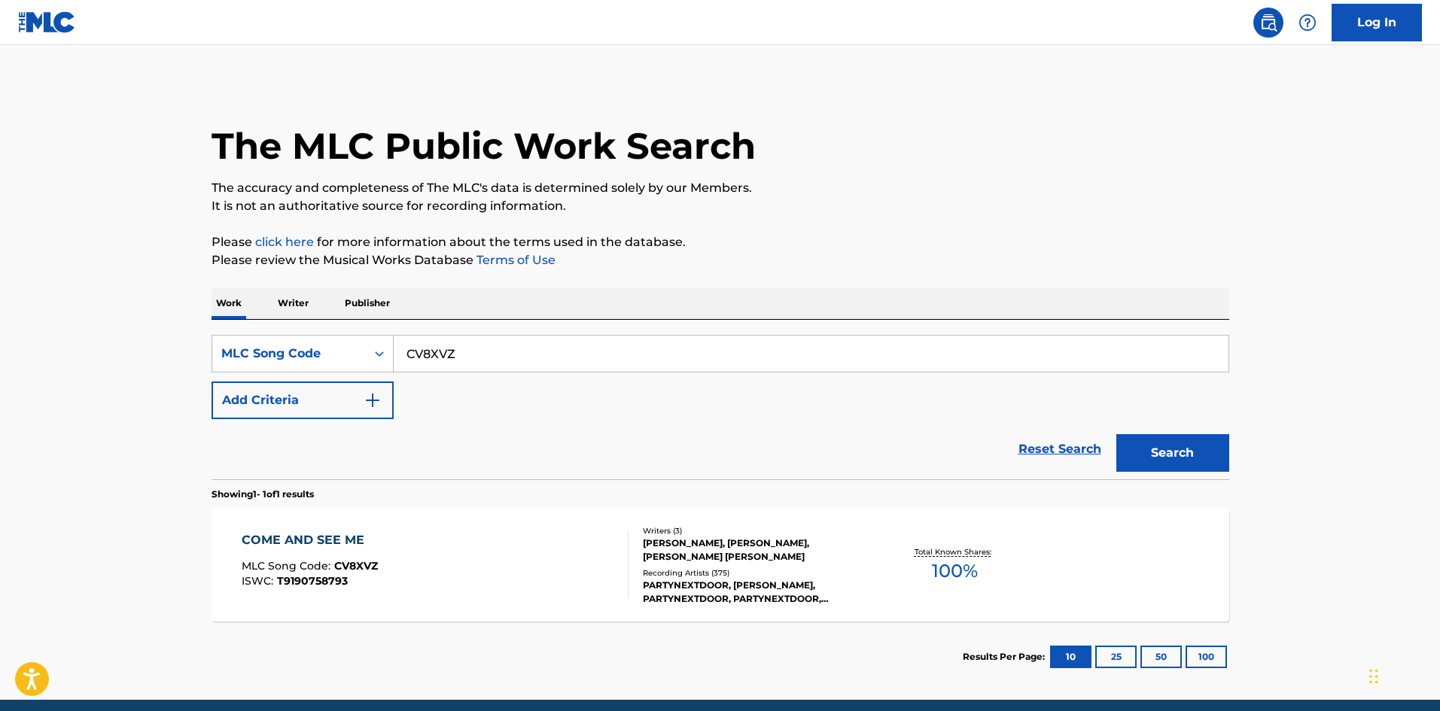
click at [737, 555] on div "[PERSON_NAME], [PERSON_NAME], [PERSON_NAME] [PERSON_NAME]" at bounding box center [756, 550] width 227 height 27
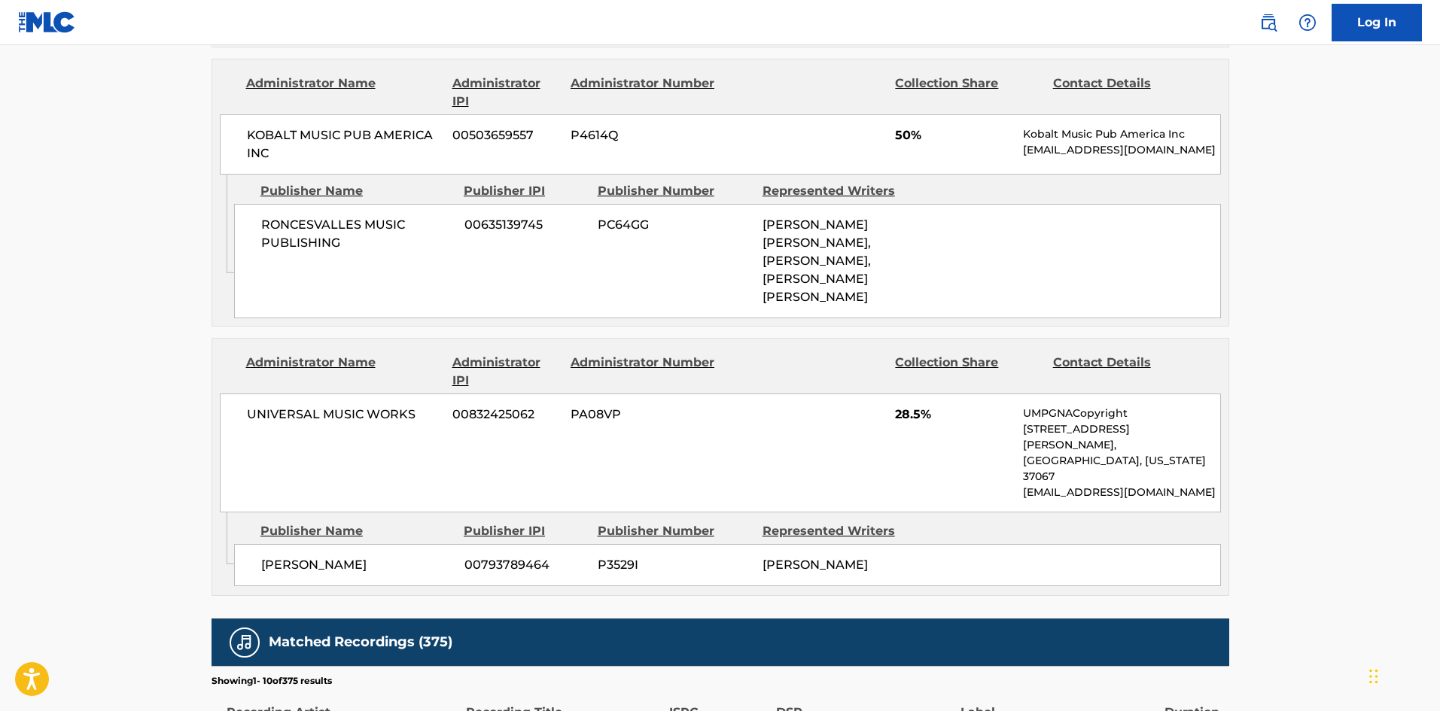
scroll to position [1129, 0]
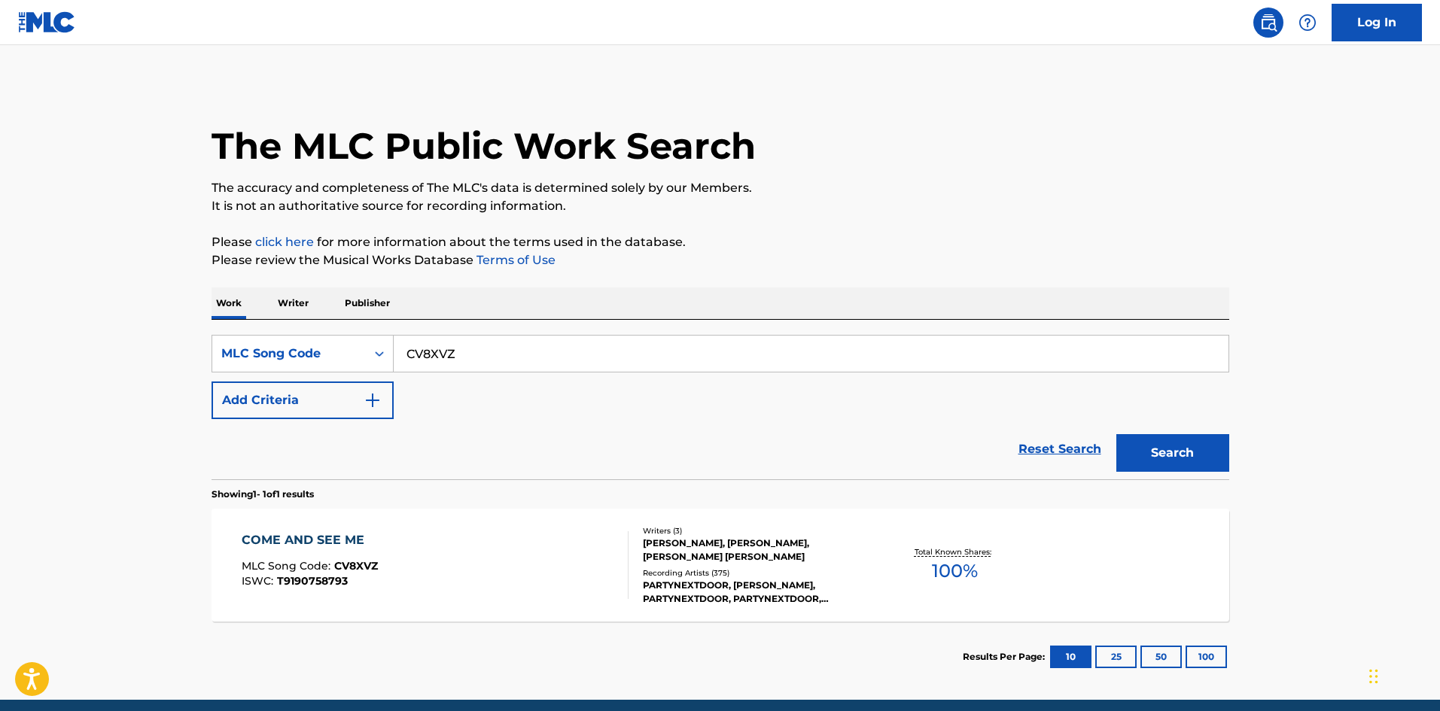
drag, startPoint x: 487, startPoint y: 351, endPoint x: 571, endPoint y: 374, distance: 87.5
click at [56, 344] on main "The MLC Public Work Search The accuracy and completeness of The MLC's data is d…" at bounding box center [720, 372] width 1440 height 655
paste input "F0885F"
type input "F0885F"
click at [1180, 452] on button "Search" at bounding box center [1172, 453] width 113 height 38
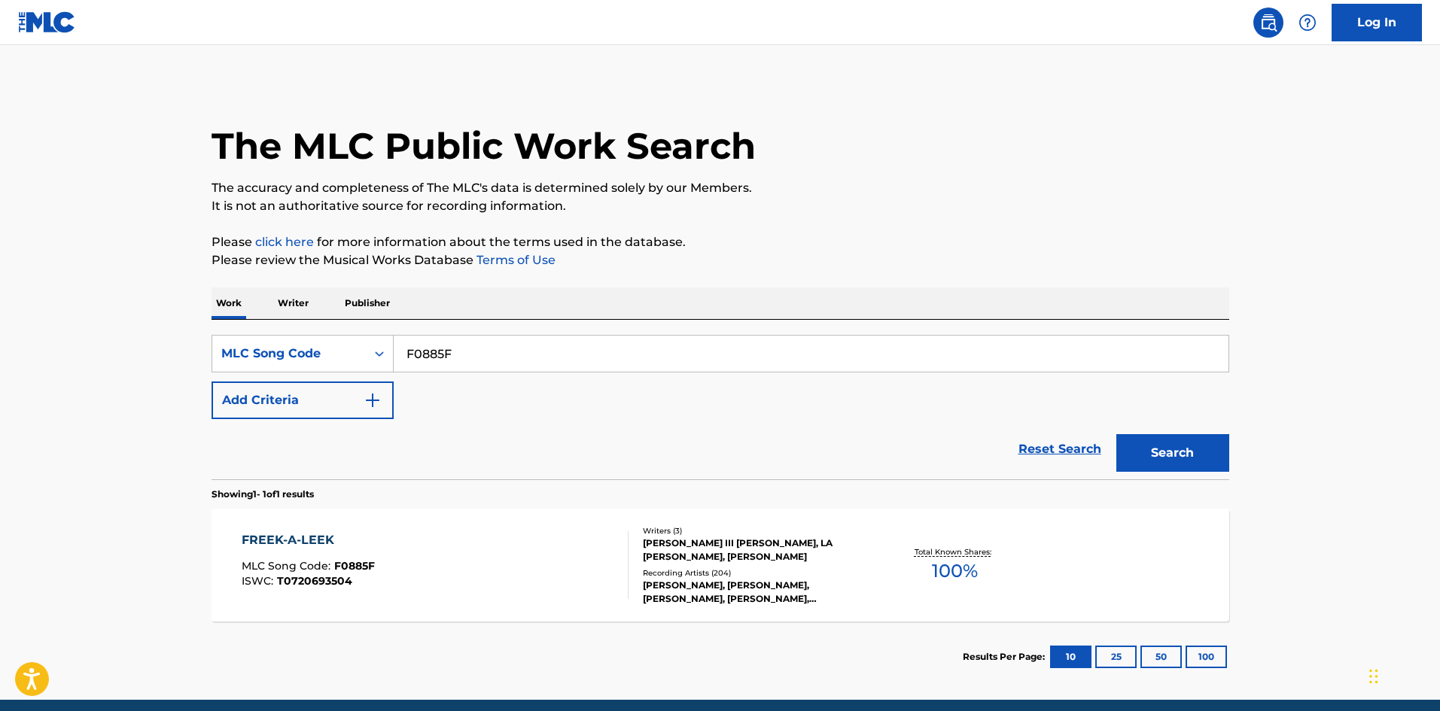
click at [463, 533] on div "FREEK-A-LEEK MLC Song Code : F0885F ISWC : T0720693504" at bounding box center [435, 565] width 387 height 68
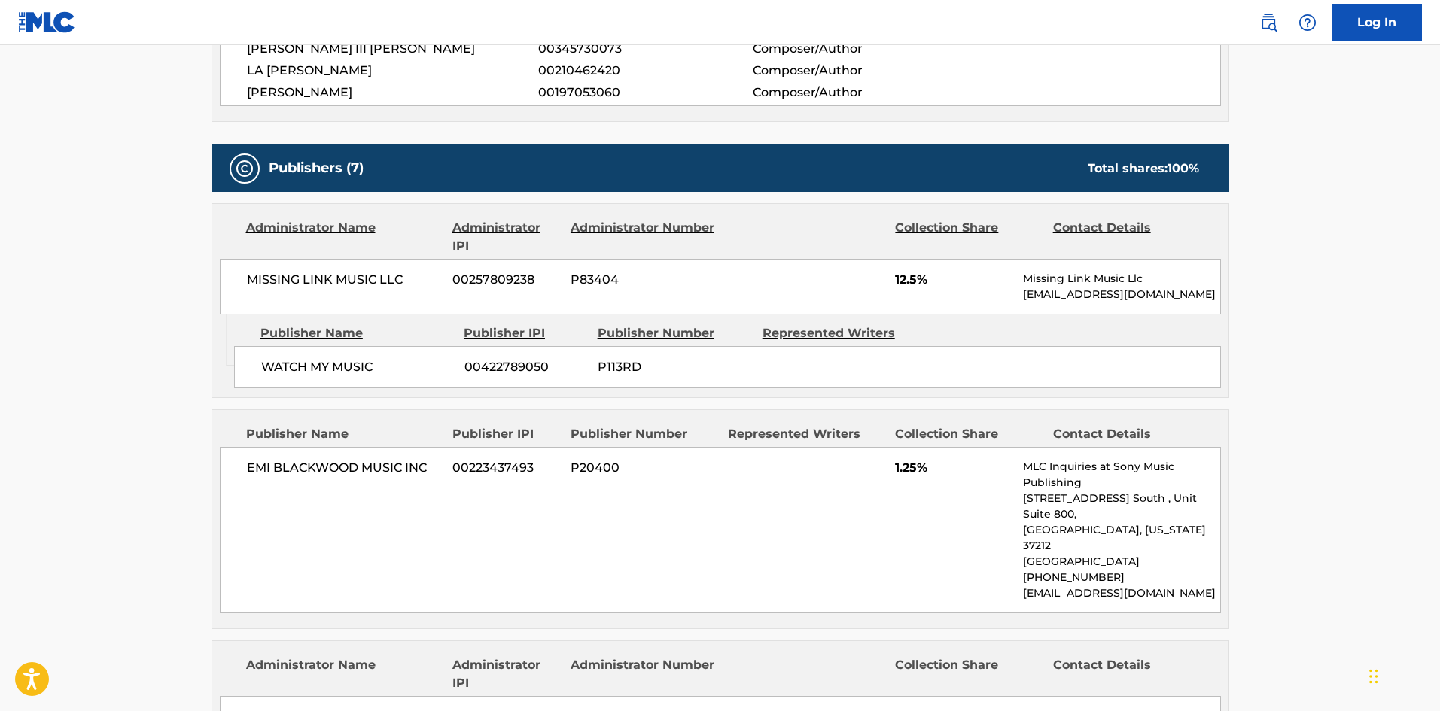
scroll to position [452, 0]
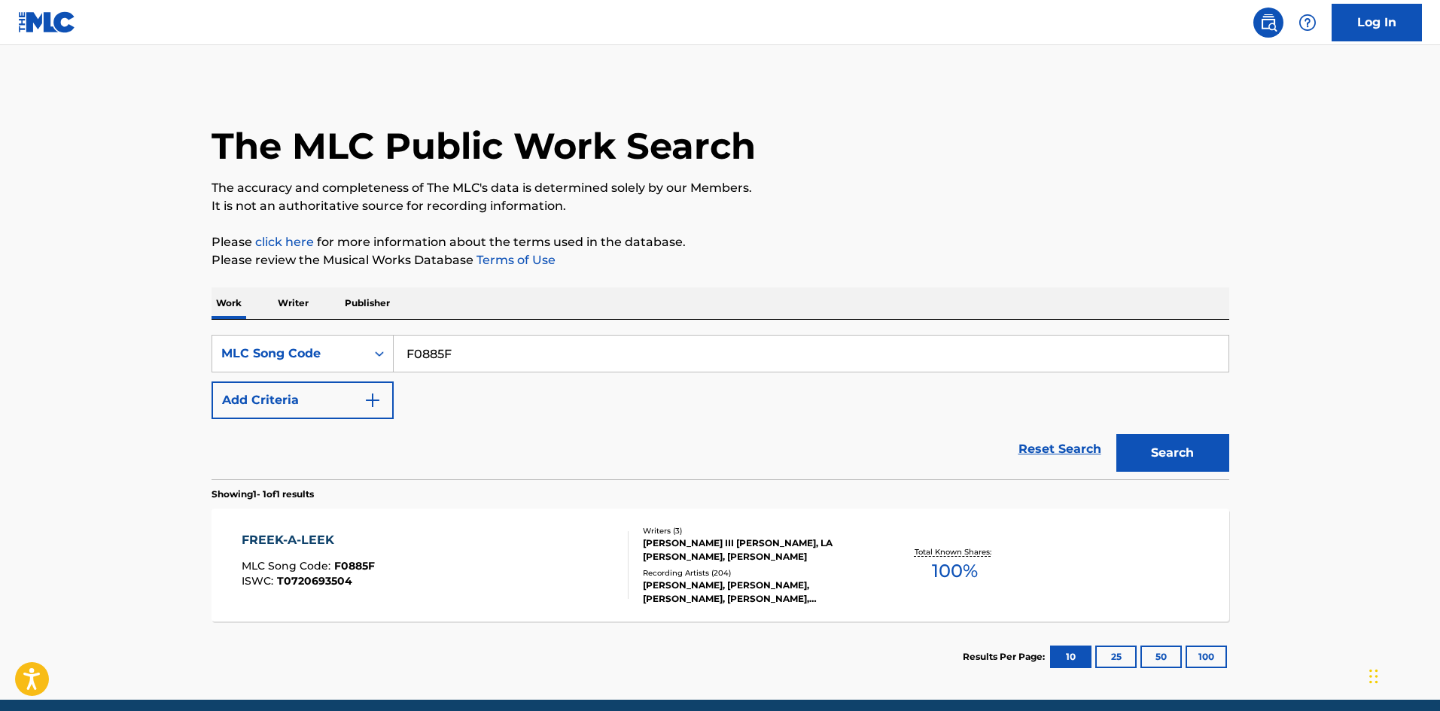
drag, startPoint x: 473, startPoint y: 352, endPoint x: 74, endPoint y: 330, distance: 399.5
click at [75, 330] on main "The MLC Public Work Search The accuracy and completeness of The MLC's data is d…" at bounding box center [720, 372] width 1440 height 655
paste input "M16026"
type input "M16026"
click at [1192, 454] on button "Search" at bounding box center [1172, 453] width 113 height 38
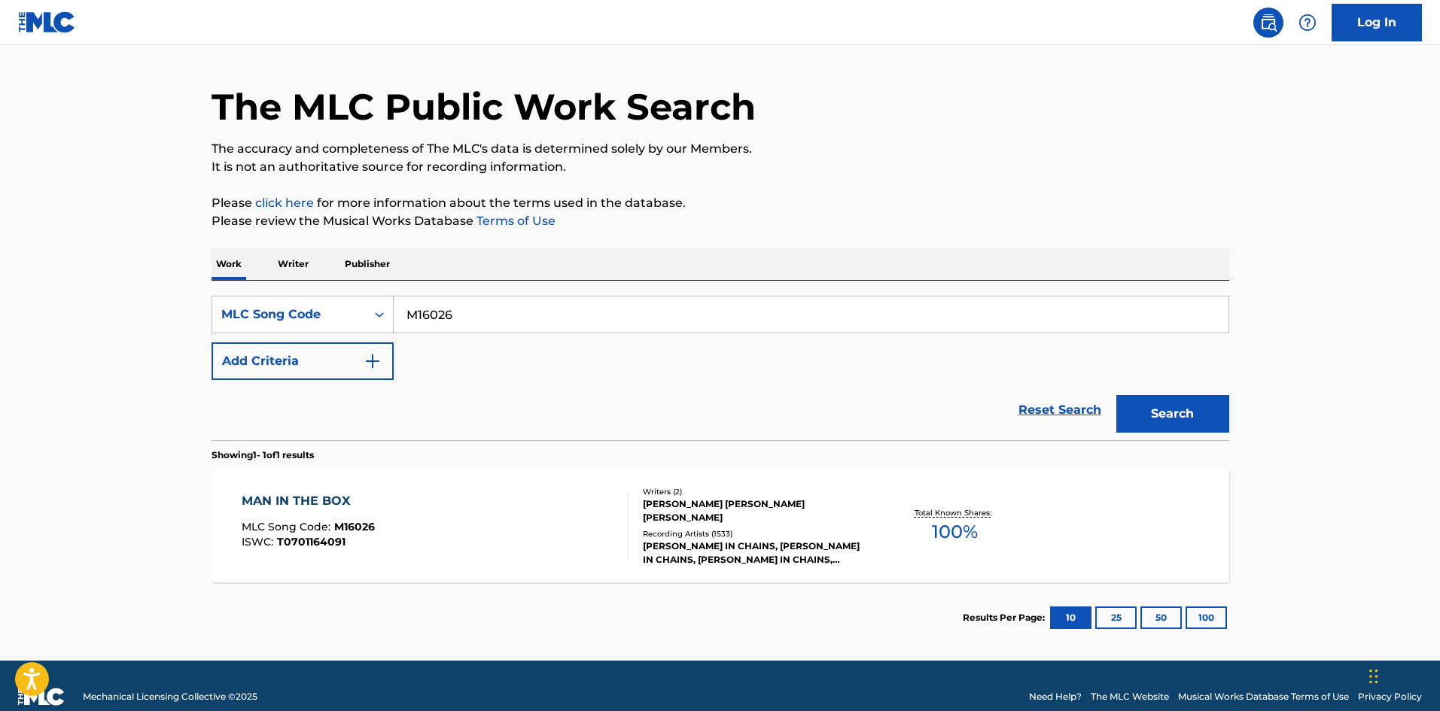
scroll to position [61, 0]
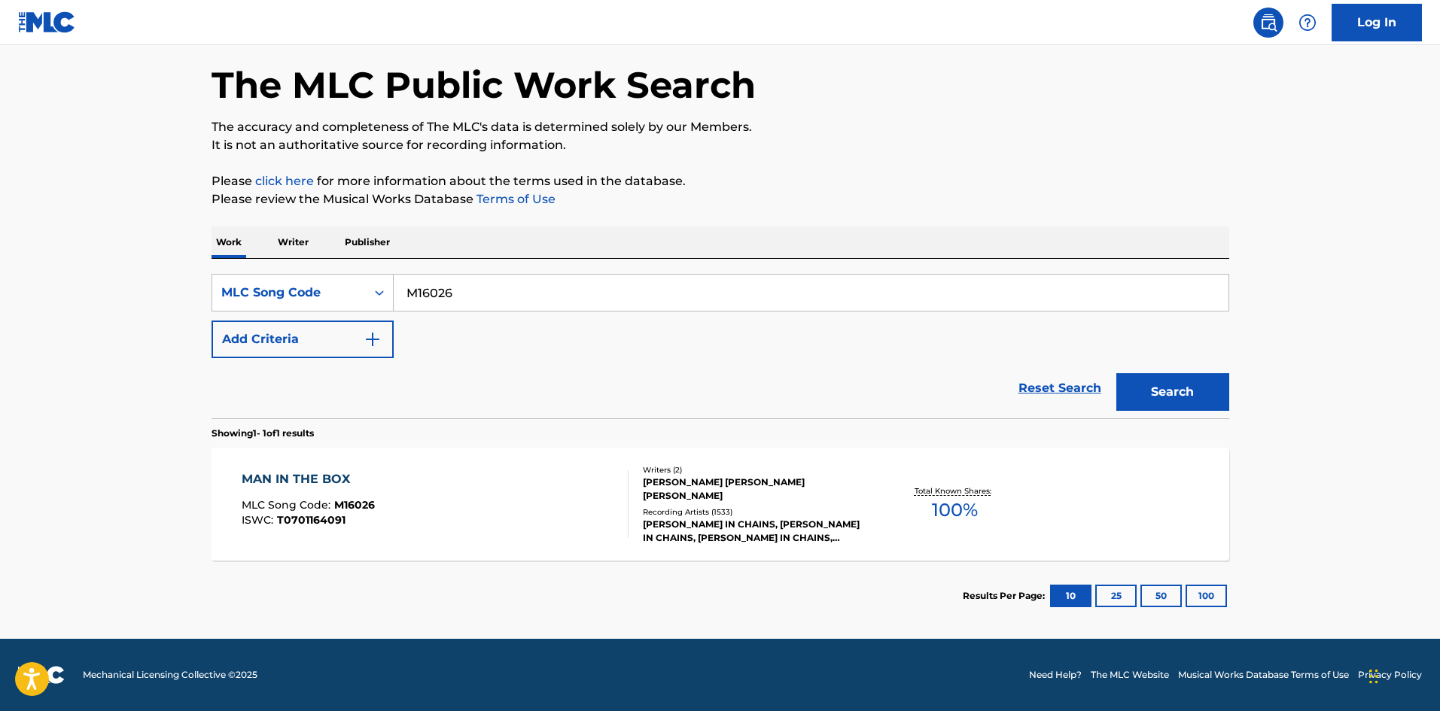
click at [723, 540] on div "[PERSON_NAME] IN CHAINS, [PERSON_NAME] IN CHAINS, [PERSON_NAME] IN CHAINS, [PER…" at bounding box center [756, 531] width 227 height 27
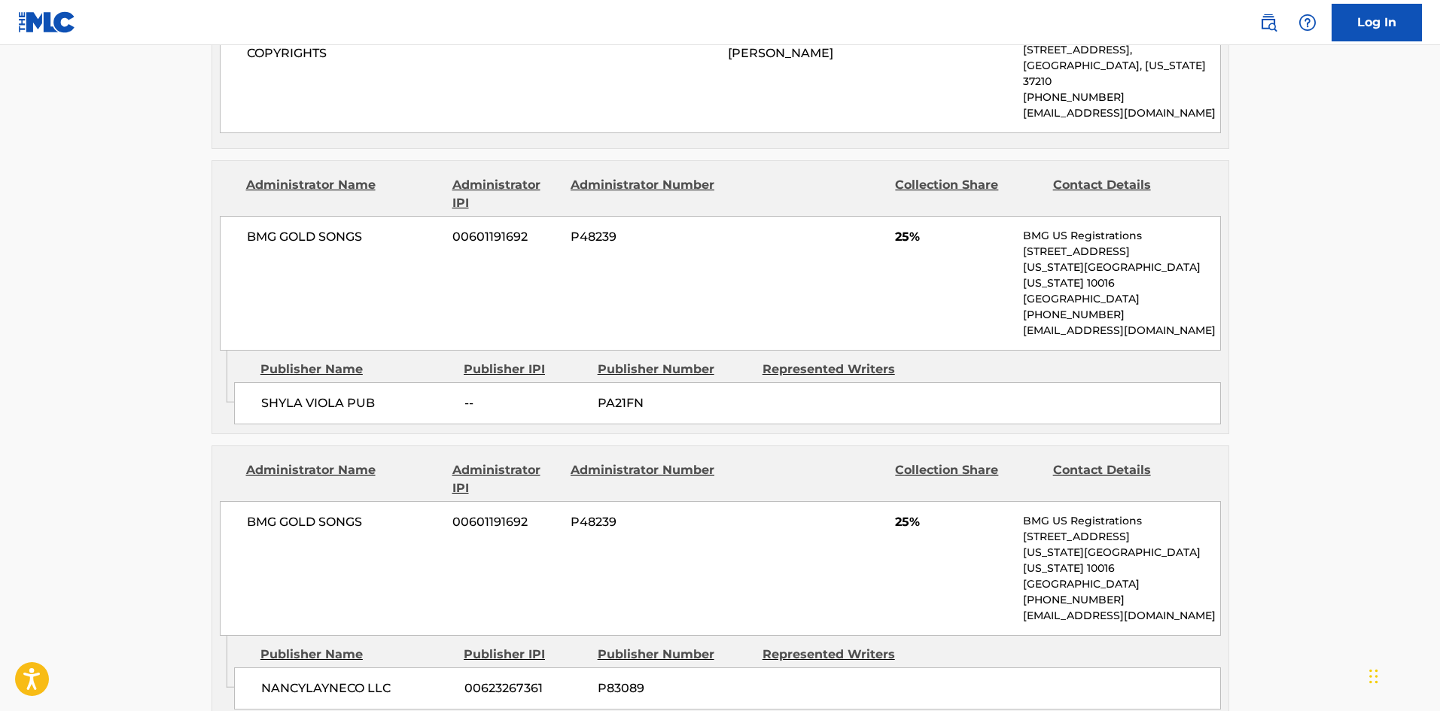
scroll to position [1054, 0]
drag, startPoint x: 1170, startPoint y: 571, endPoint x: 1024, endPoint y: 569, distance: 146.8
click at [1024, 607] on p "[EMAIL_ADDRESS][DOMAIN_NAME]" at bounding box center [1121, 615] width 196 height 16
copy p "[EMAIL_ADDRESS][DOMAIN_NAME]"
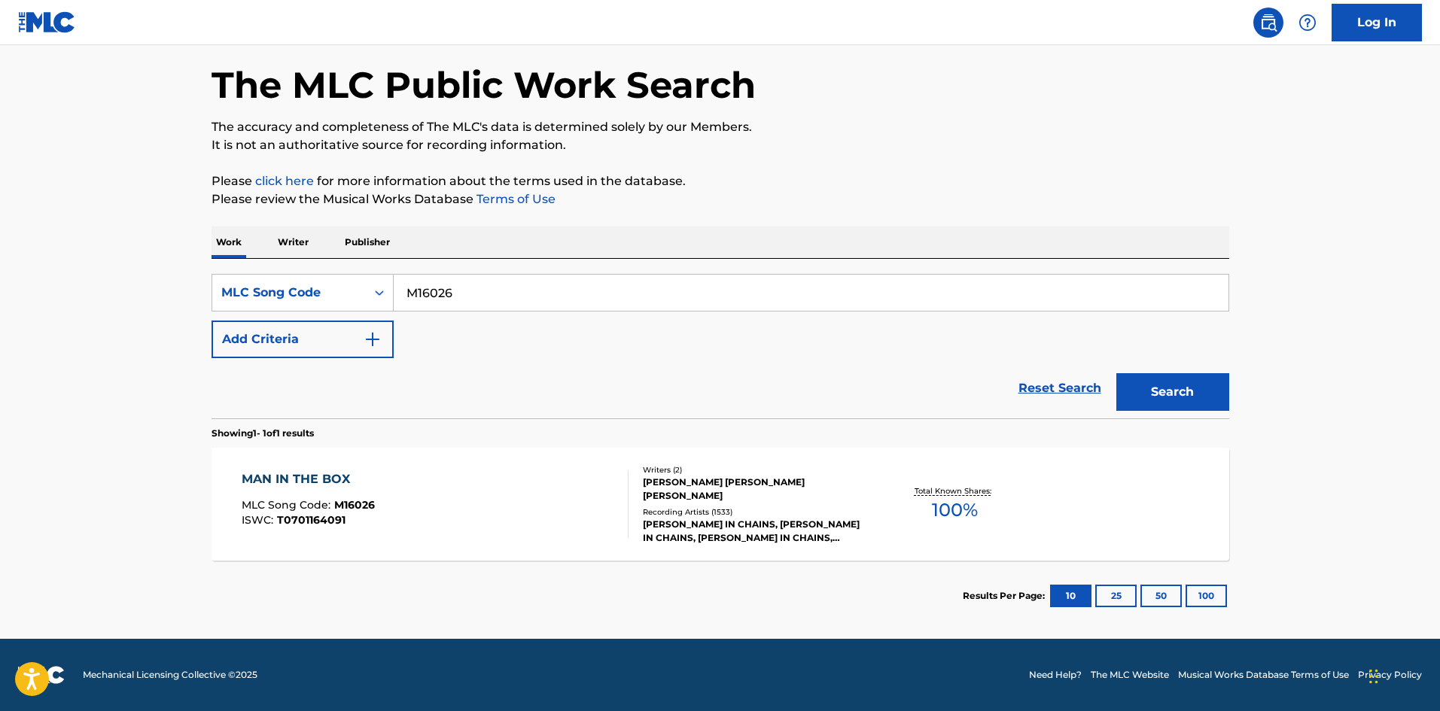
scroll to position [61, 0]
drag, startPoint x: 492, startPoint y: 289, endPoint x: 69, endPoint y: 294, distance: 423.0
click at [69, 294] on main "The MLC Public Work Search The accuracy and completeness of The MLC's data is d…" at bounding box center [720, 311] width 1440 height 655
paste input "SB2R50"
type input "SB2R50"
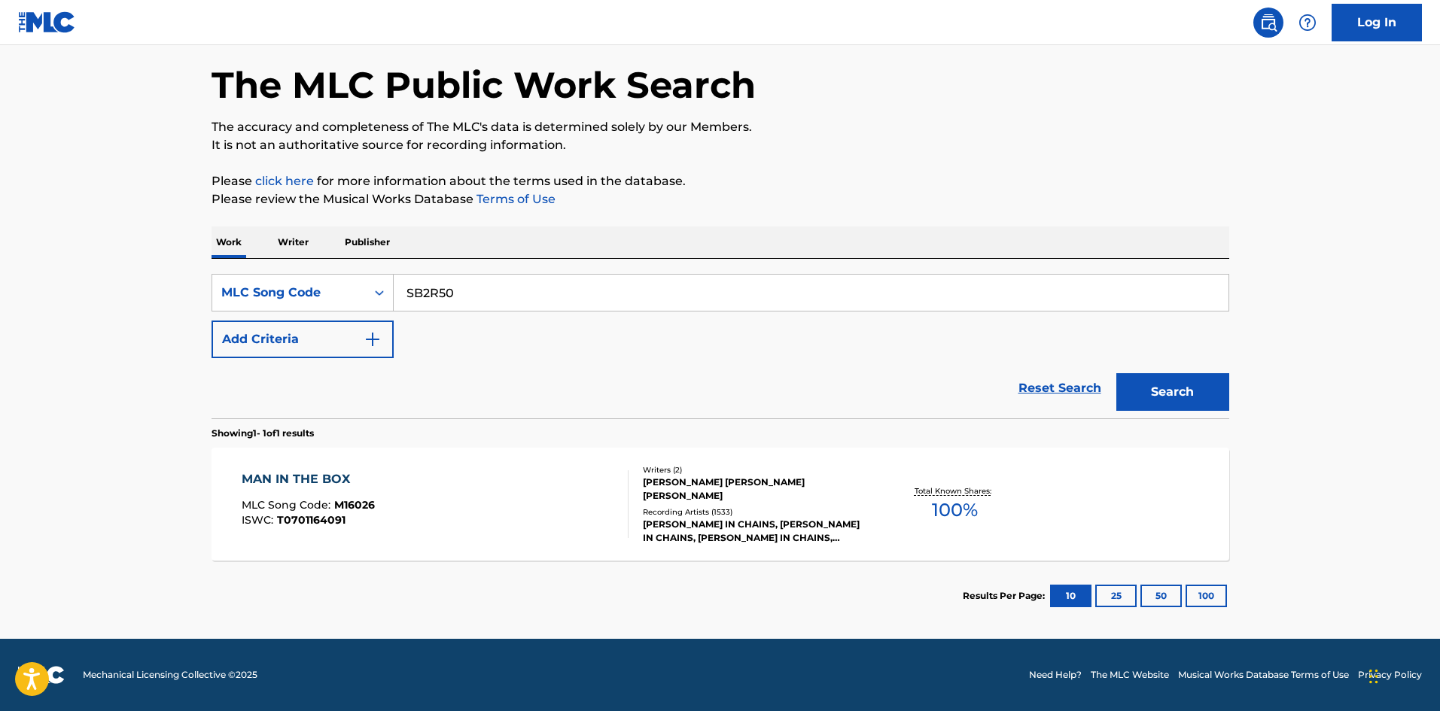
click at [1170, 391] on button "Search" at bounding box center [1172, 392] width 113 height 38
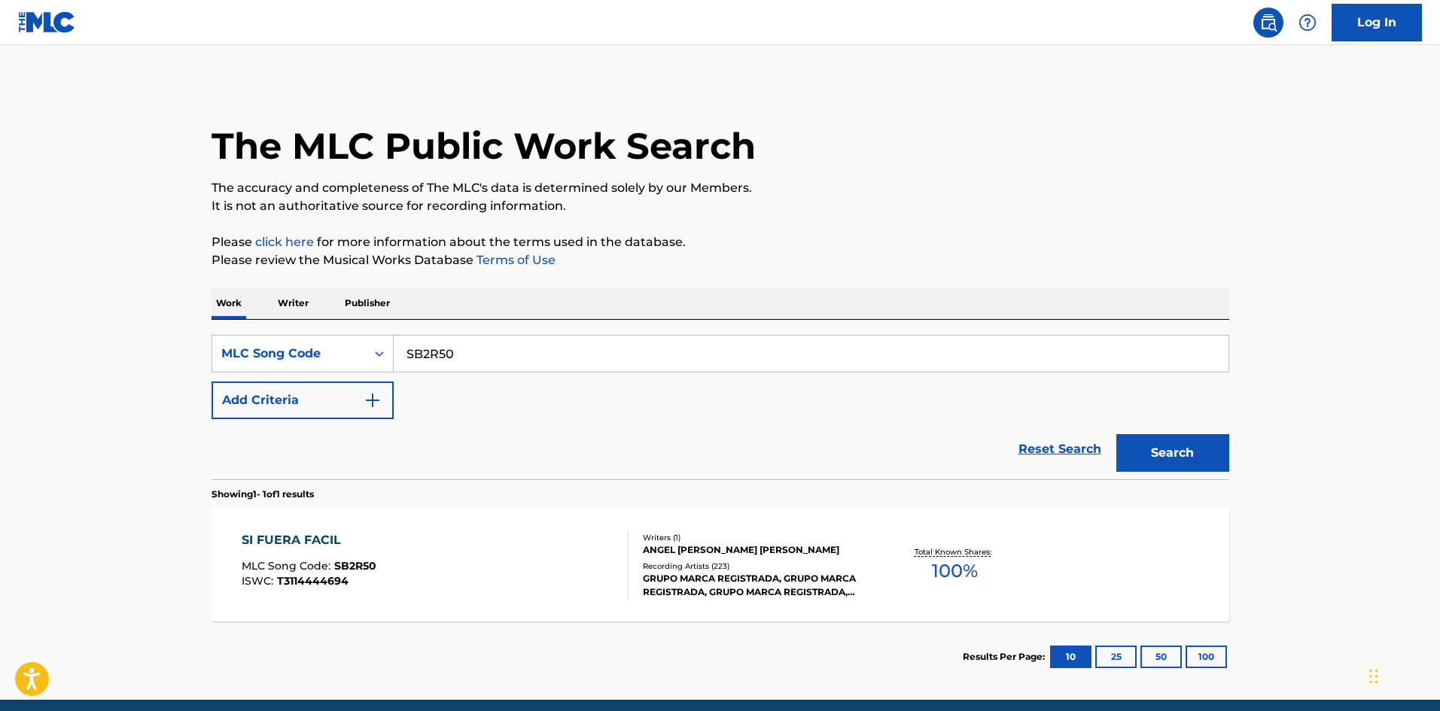
click at [571, 562] on div "SI FUERA FACIL MLC Song Code : SB2R50 ISWC : T3114444694" at bounding box center [435, 565] width 387 height 68
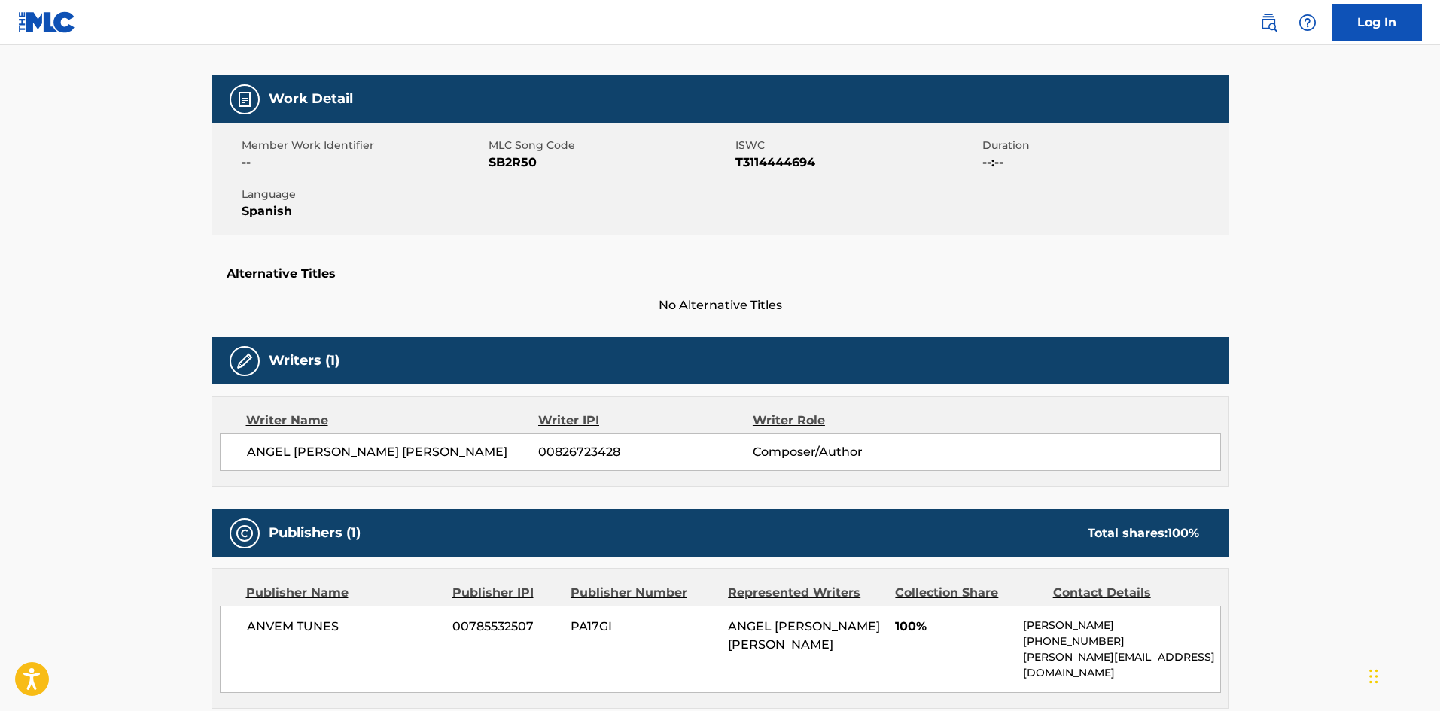
scroll to position [452, 0]
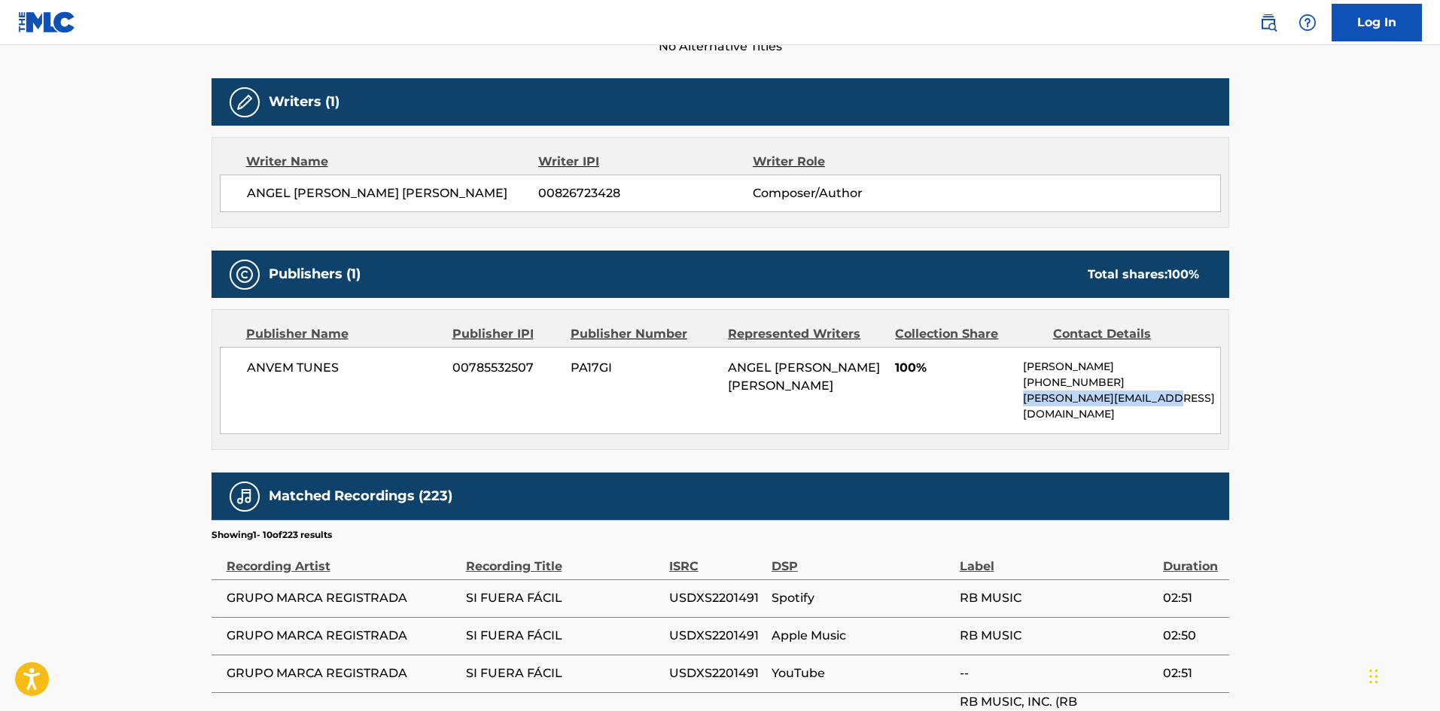
drag, startPoint x: 1153, startPoint y: 399, endPoint x: 1024, endPoint y: 401, distance: 129.5
click at [1024, 401] on p "[PERSON_NAME][EMAIL_ADDRESS][DOMAIN_NAME]" at bounding box center [1121, 407] width 196 height 32
copy p "[PERSON_NAME][EMAIL_ADDRESS][DOMAIN_NAME]"
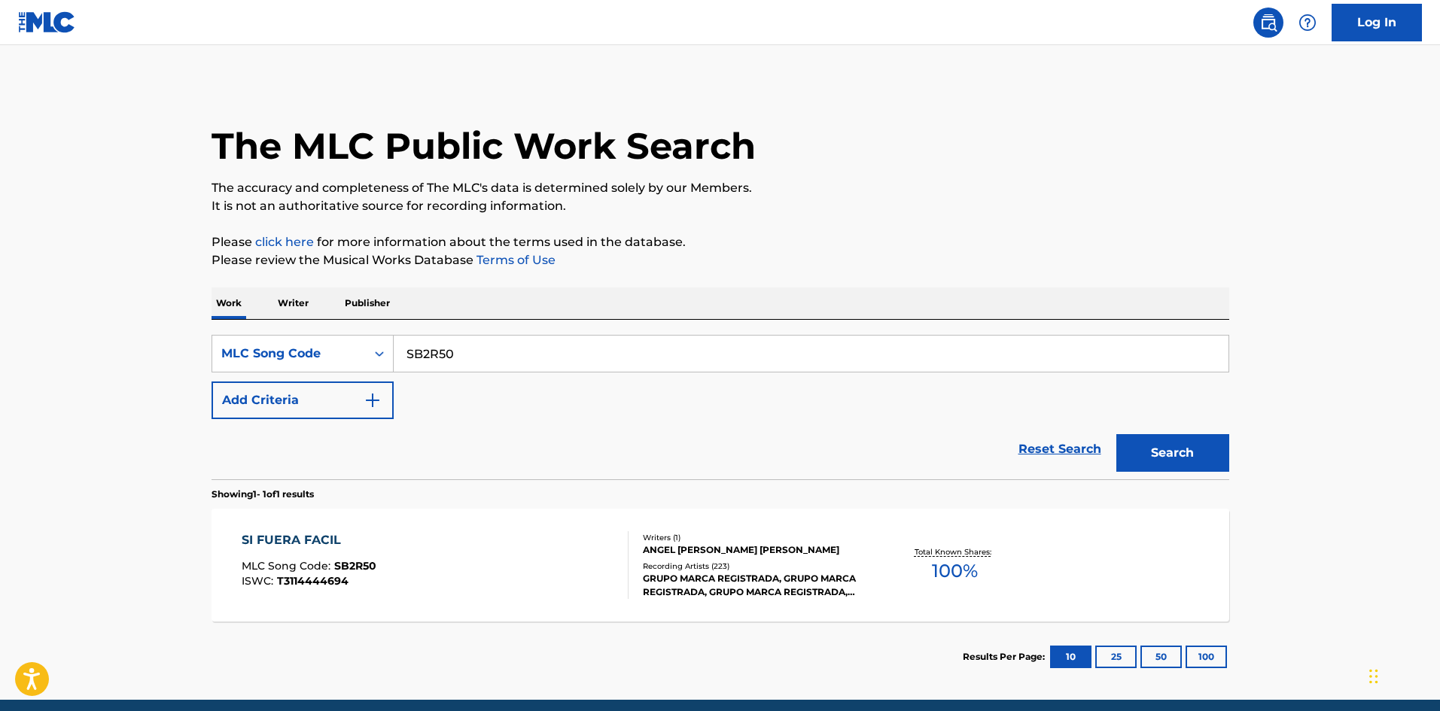
drag, startPoint x: 473, startPoint y: 353, endPoint x: 111, endPoint y: 351, distance: 362.8
click at [111, 351] on main "The MLC Public Work Search The accuracy and completeness of The MLC's data is d…" at bounding box center [720, 372] width 1440 height 655
paste input "I6025P"
type input "I6025P"
click at [1166, 449] on button "Search" at bounding box center [1172, 453] width 113 height 38
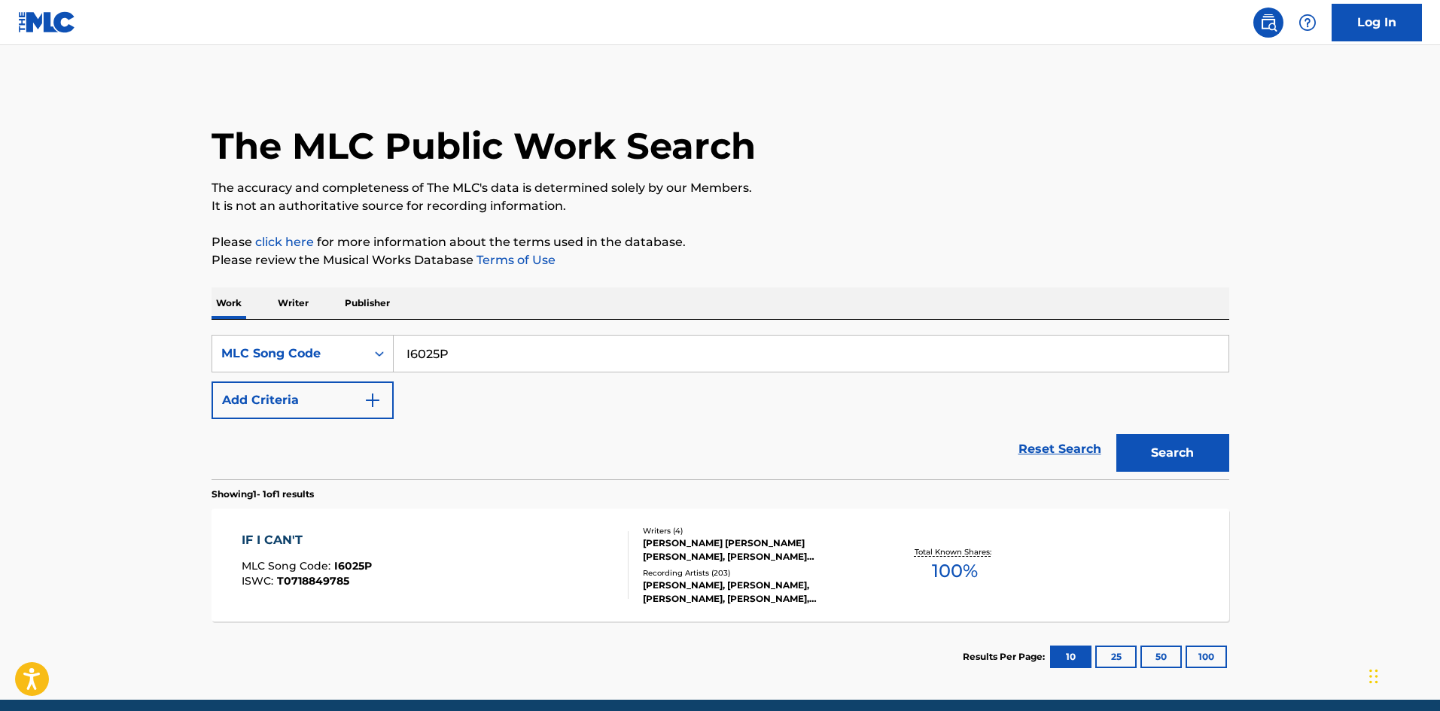
click at [569, 574] on div "IF I CAN'T MLC Song Code : I6025P ISWC : T0718849785" at bounding box center [435, 565] width 387 height 68
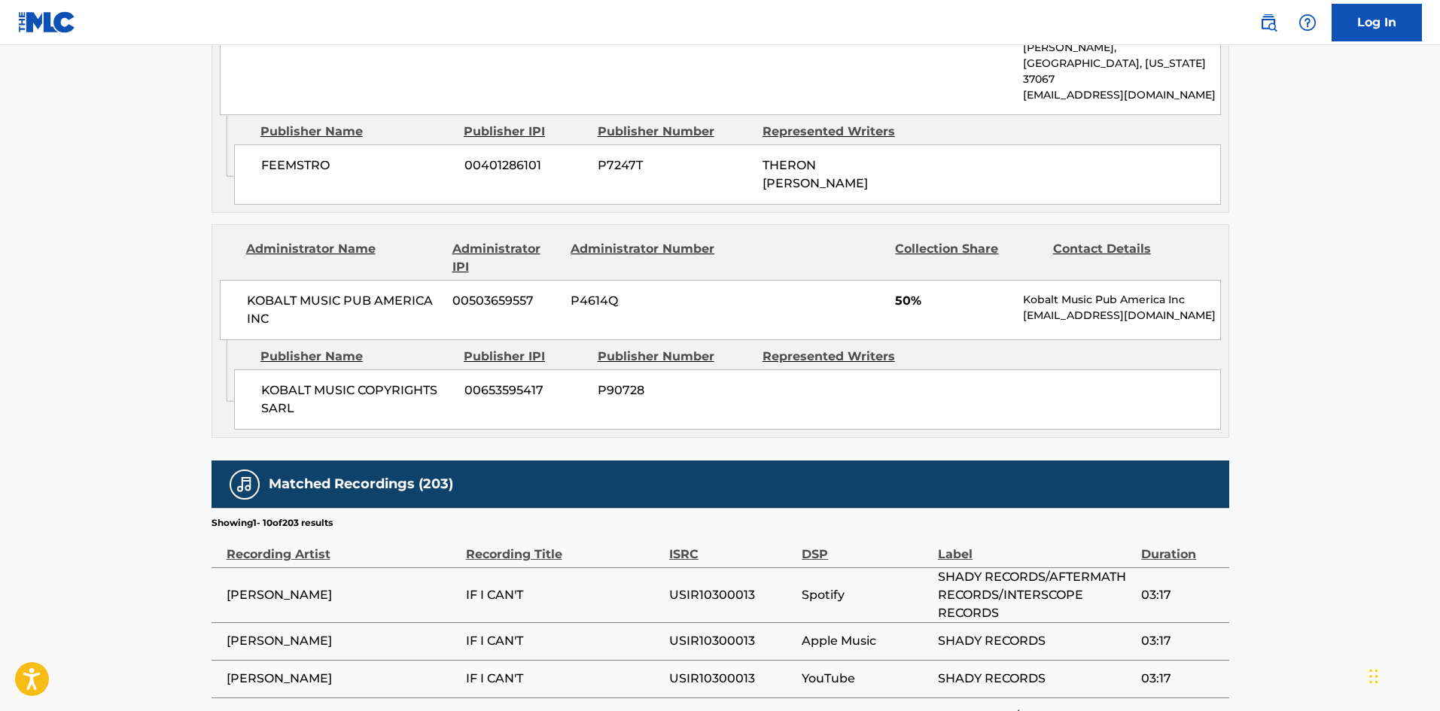
scroll to position [2333, 0]
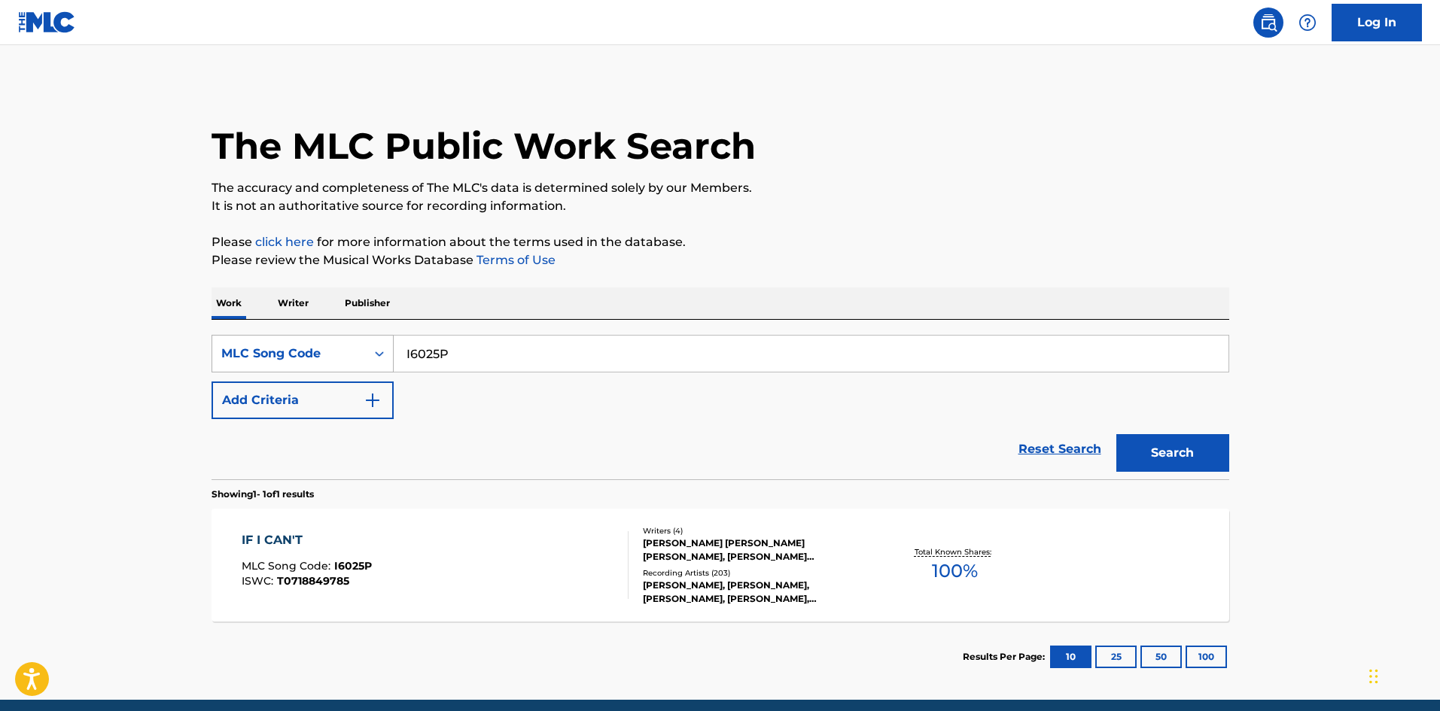
drag, startPoint x: 516, startPoint y: 347, endPoint x: 356, endPoint y: 365, distance: 160.6
click at [0, 349] on html "Accessibility Screen-Reader Guide, Feedback, and Issue Reporting | New window L…" at bounding box center [720, 355] width 1440 height 711
paste input "M61710"
type input "M61710"
click at [1158, 442] on button "Search" at bounding box center [1172, 453] width 113 height 38
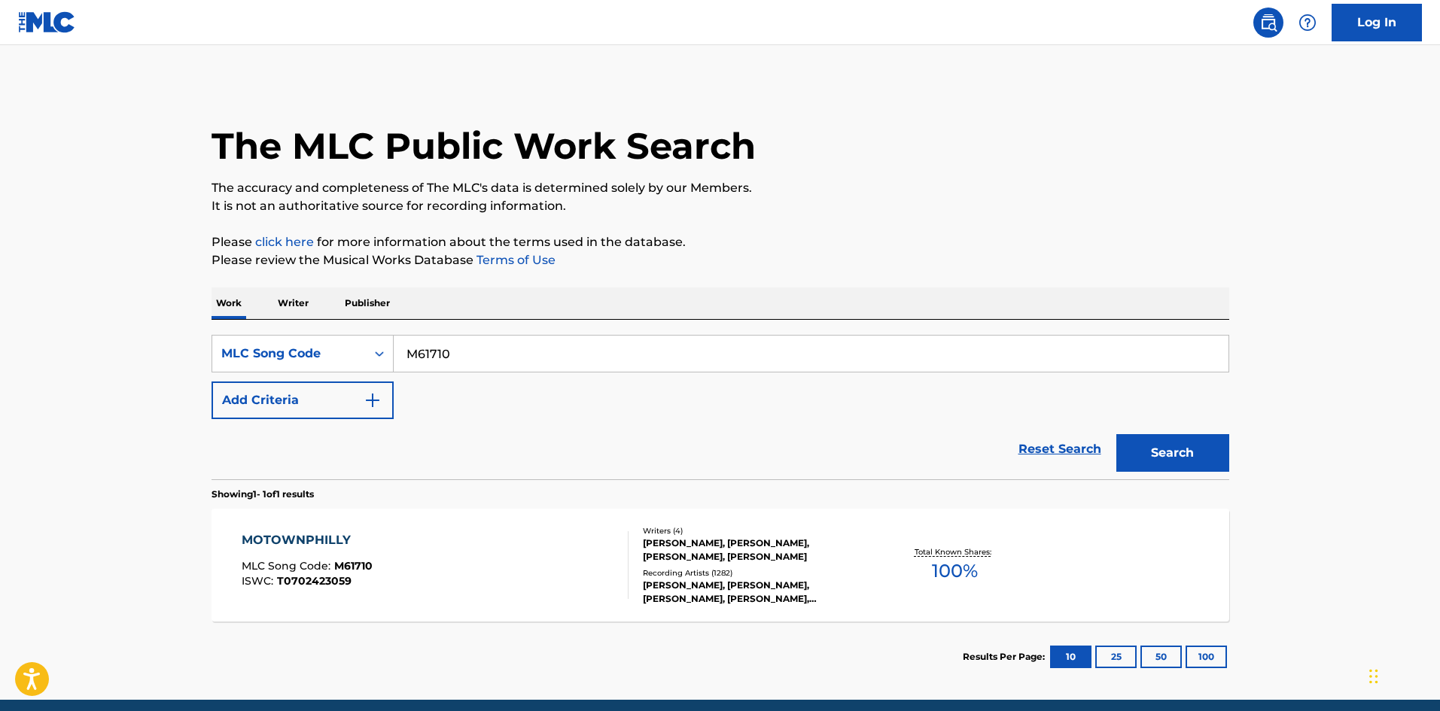
click at [354, 571] on span "M61710" at bounding box center [353, 566] width 38 height 14
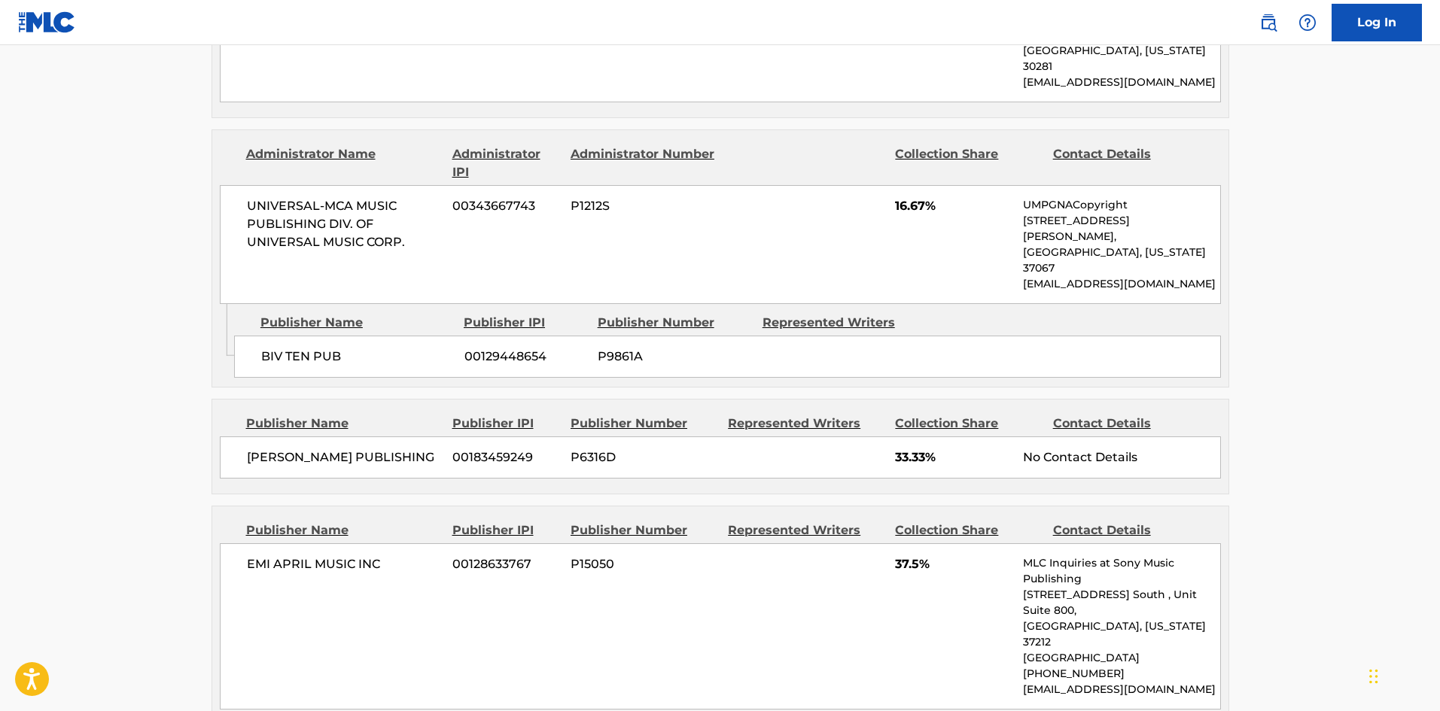
scroll to position [978, 0]
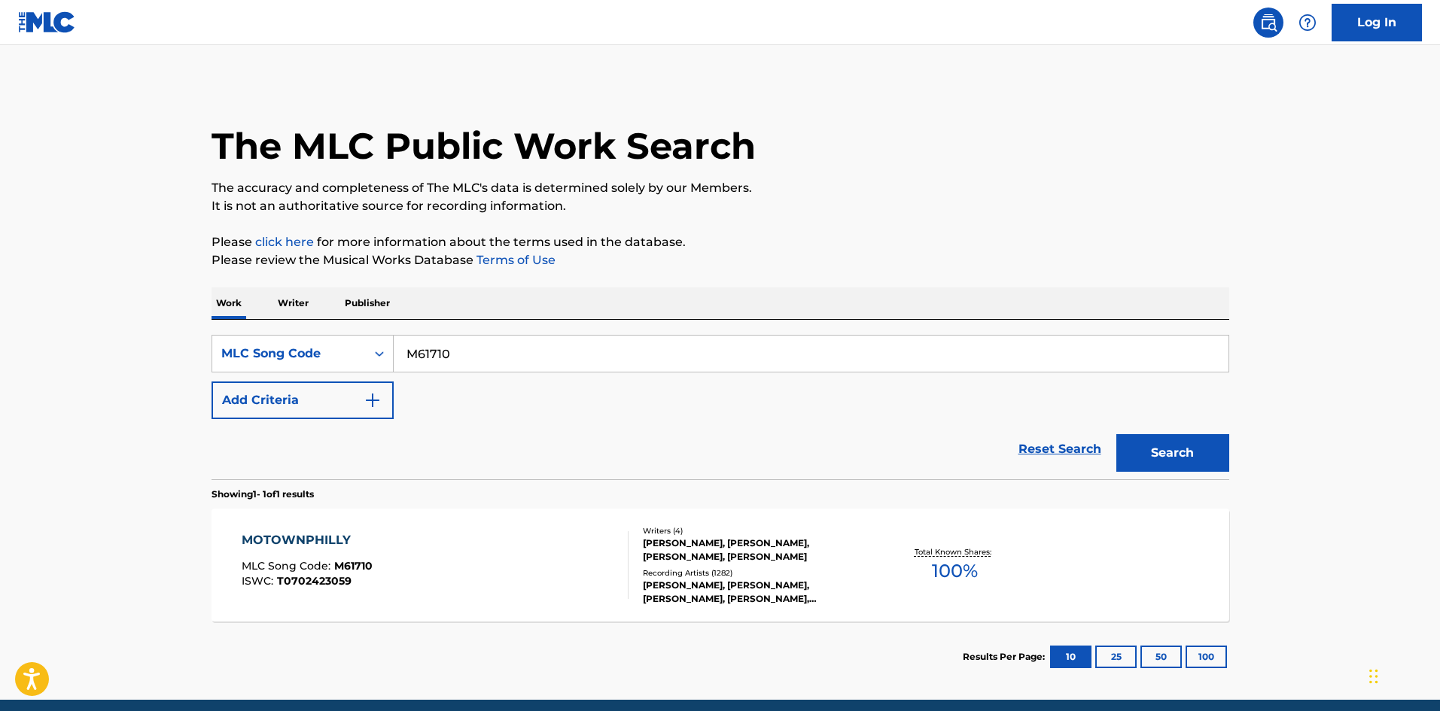
drag, startPoint x: 507, startPoint y: 351, endPoint x: 175, endPoint y: 372, distance: 332.6
click at [182, 371] on main "The MLC Public Work Search The accuracy and completeness of The MLC's data is d…" at bounding box center [720, 372] width 1440 height 655
paste input "G04889"
type input "G04889"
click at [1179, 446] on button "Search" at bounding box center [1172, 453] width 113 height 38
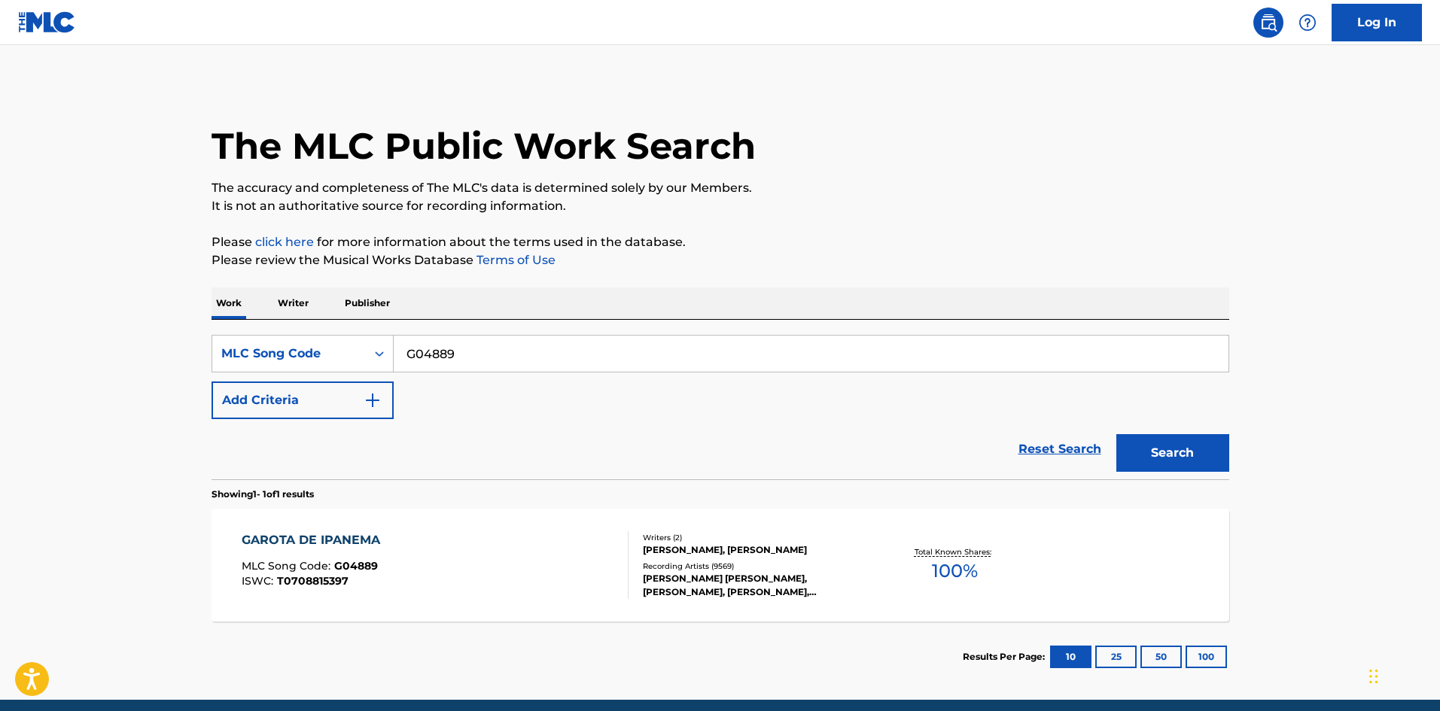
click at [336, 580] on span "T0708815397" at bounding box center [313, 581] width 72 height 14
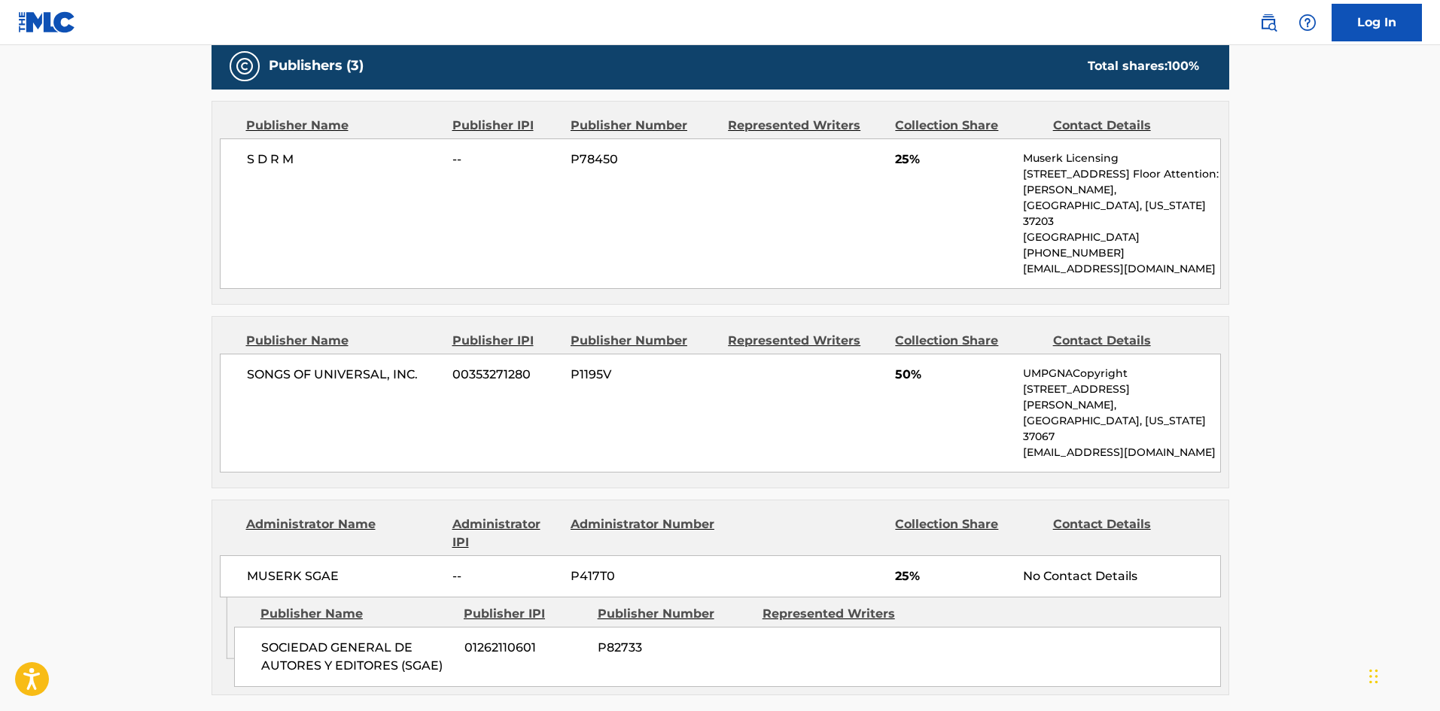
scroll to position [677, 0]
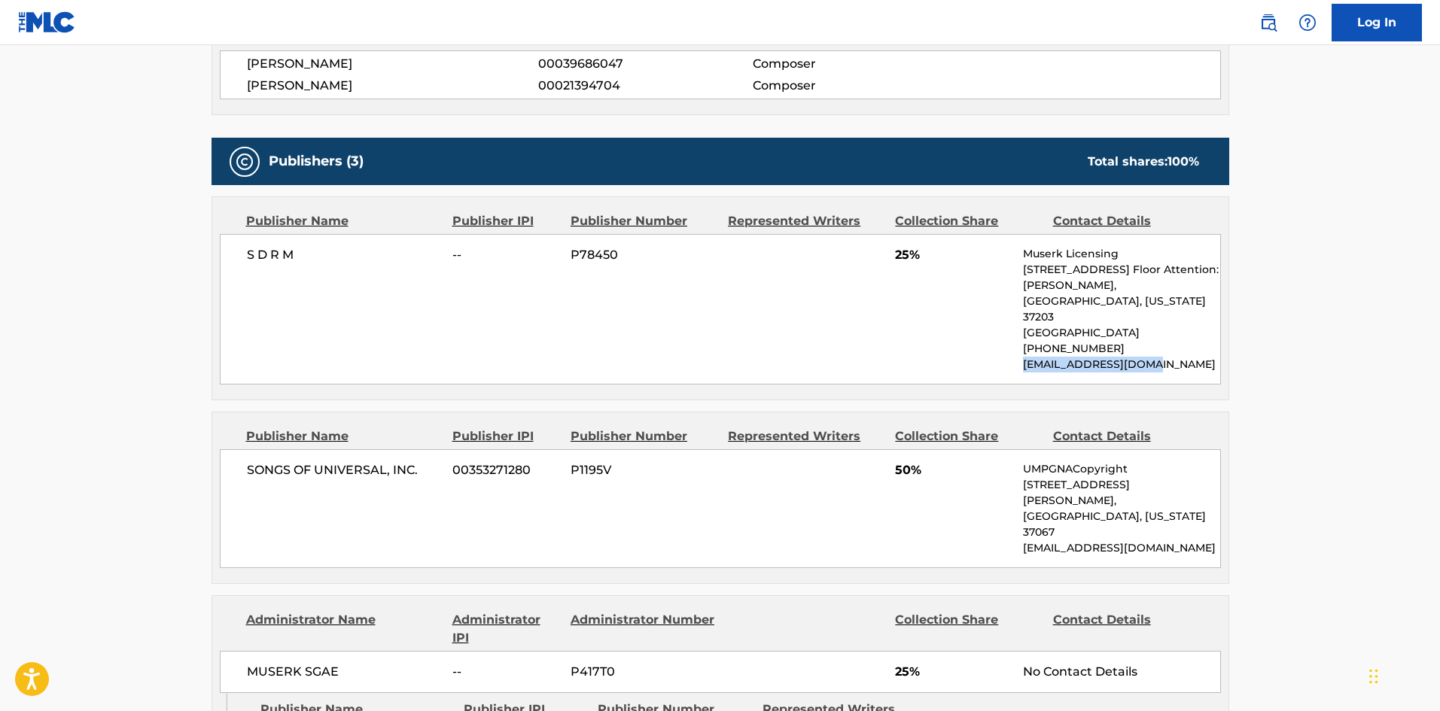
drag, startPoint x: 1156, startPoint y: 350, endPoint x: 1024, endPoint y: 345, distance: 131.8
click at [1024, 357] on p "[EMAIL_ADDRESS][DOMAIN_NAME]" at bounding box center [1121, 365] width 196 height 16
copy p "[EMAIL_ADDRESS][DOMAIN_NAME]"
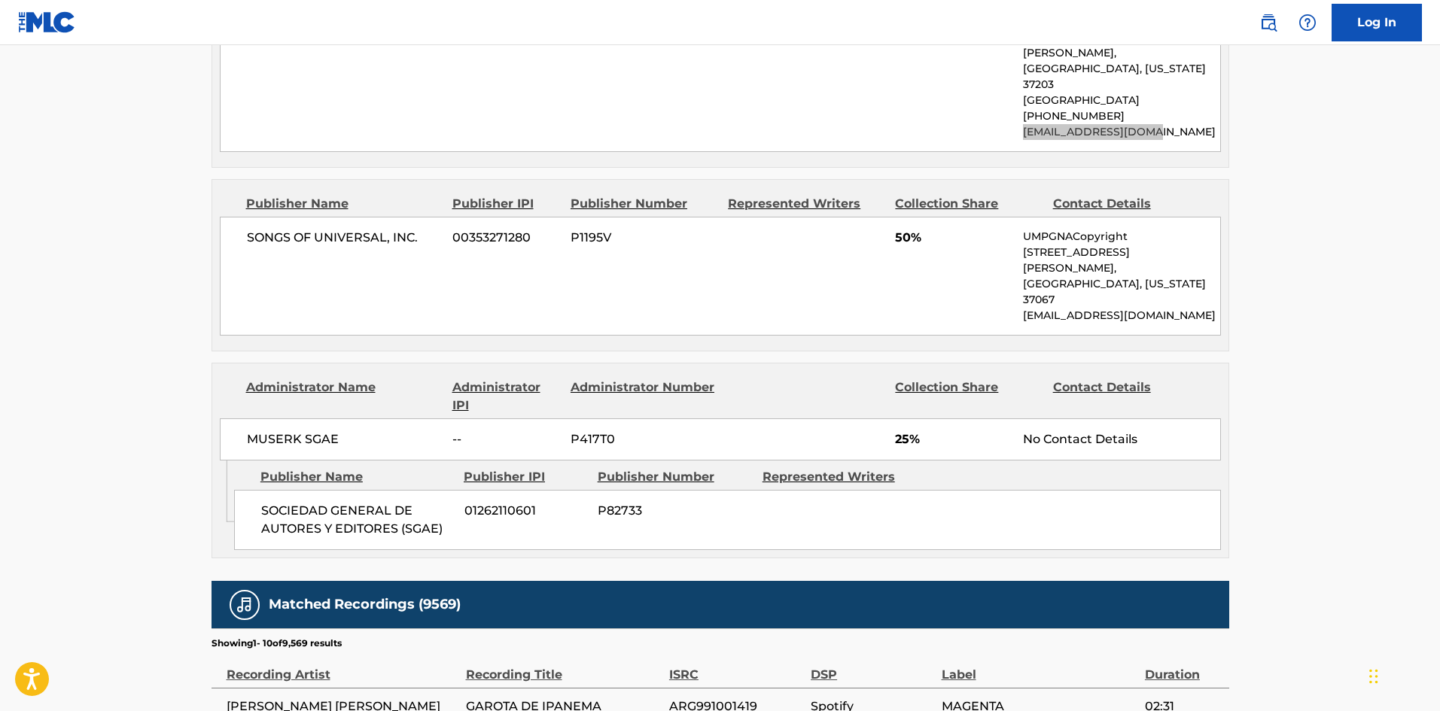
scroll to position [753, 0]
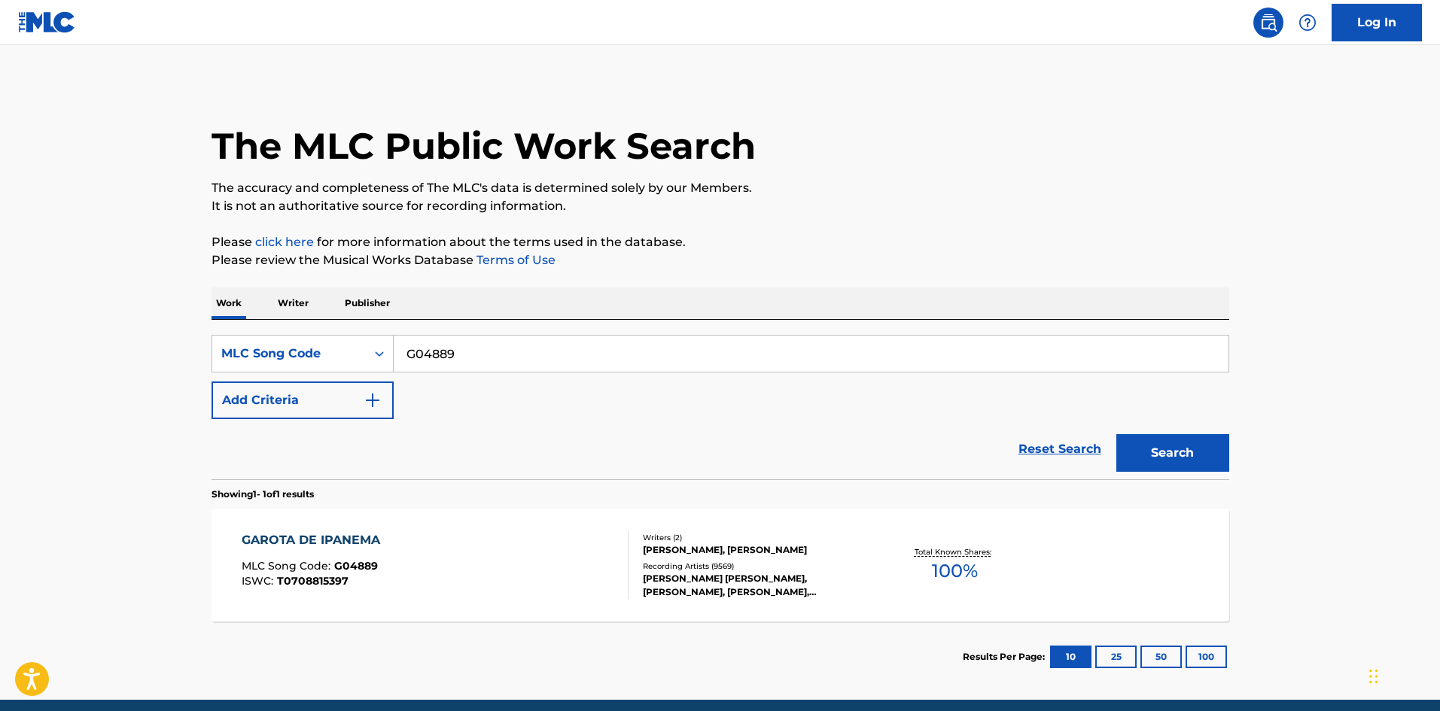
drag, startPoint x: 380, startPoint y: 354, endPoint x: 129, endPoint y: 354, distance: 250.6
click at [129, 354] on main "The MLC Public Work Search The accuracy and completeness of The MLC's data is d…" at bounding box center [720, 372] width 1440 height 655
paste input "R3822X"
type input "R3822X"
click at [1150, 460] on button "Search" at bounding box center [1172, 453] width 113 height 38
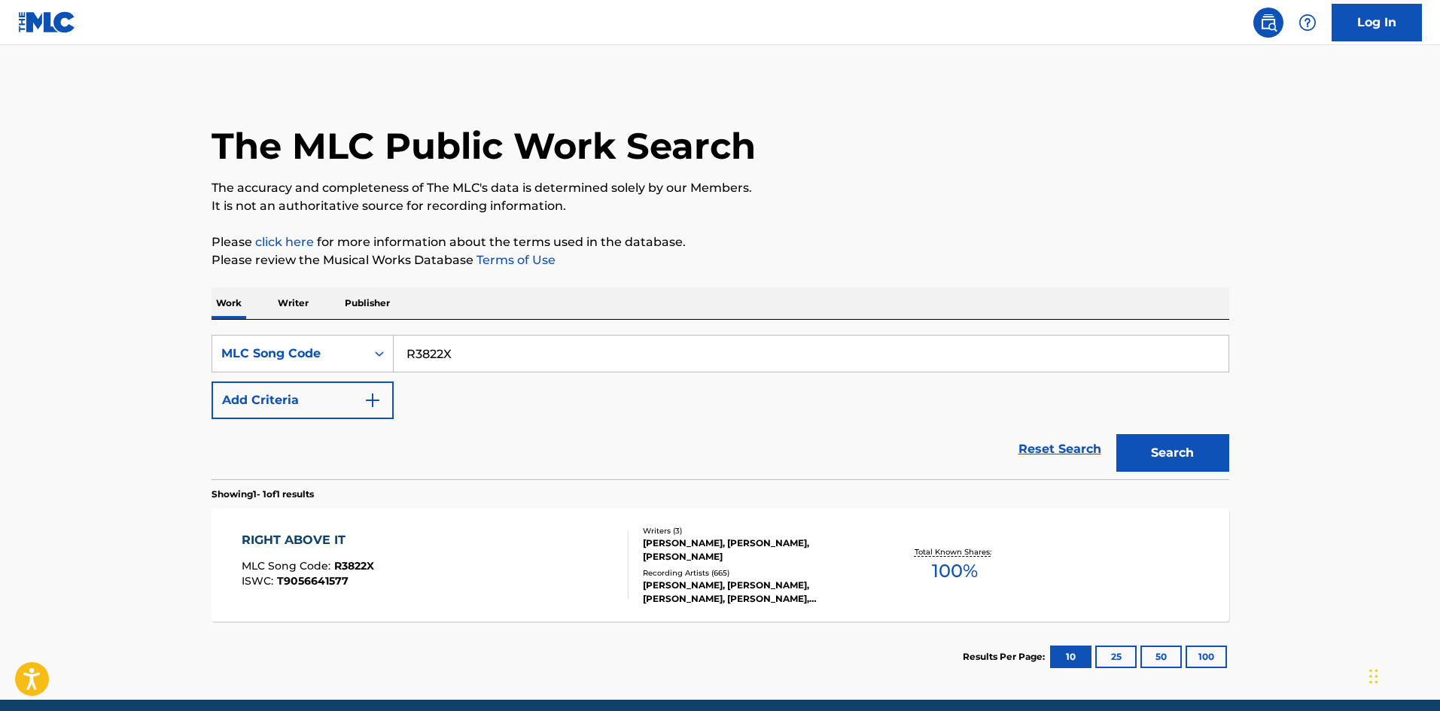
click at [485, 567] on div "RIGHT ABOVE IT MLC Song Code : R3822X ISWC : T9056641577" at bounding box center [435, 565] width 387 height 68
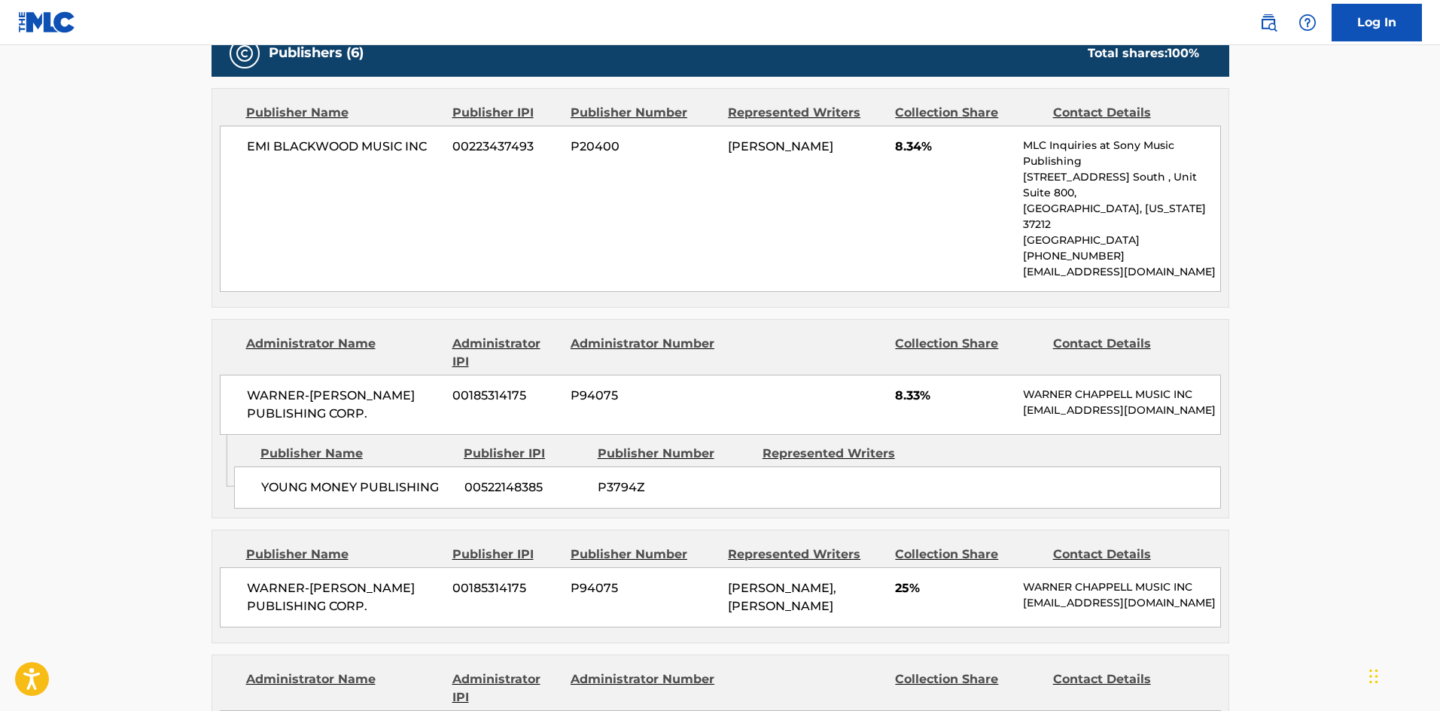
scroll to position [677, 0]
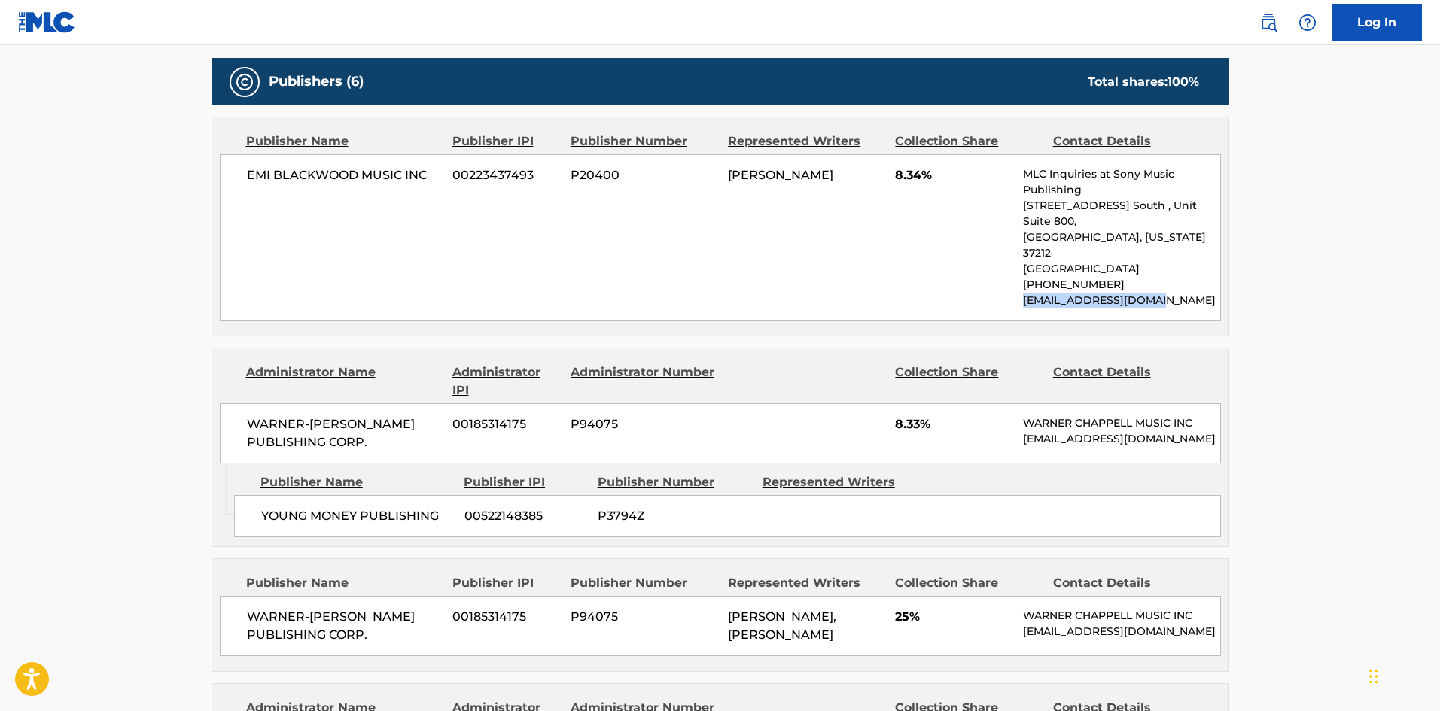
drag, startPoint x: 1165, startPoint y: 268, endPoint x: 1023, endPoint y: 268, distance: 142.3
click at [1023, 293] on p "[EMAIL_ADDRESS][DOMAIN_NAME]" at bounding box center [1121, 301] width 196 height 16
copy p "[EMAIL_ADDRESS][DOMAIN_NAME]"
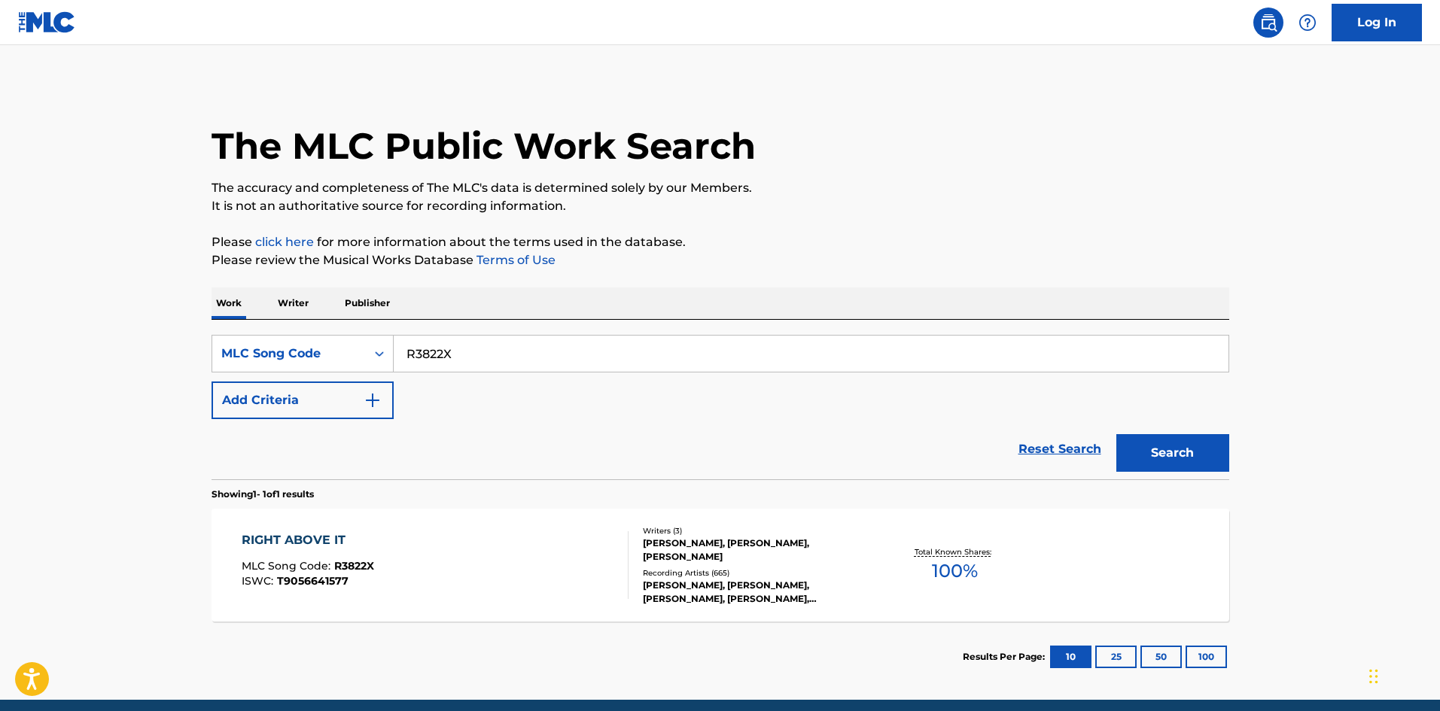
drag, startPoint x: 251, startPoint y: 349, endPoint x: 505, endPoint y: 361, distance: 253.9
click at [50, 334] on main "The MLC Public Work Search The accuracy and completeness of The MLC's data is d…" at bounding box center [720, 372] width 1440 height 655
paste input "D3461W"
type input "D3461W"
click at [1148, 443] on button "Search" at bounding box center [1172, 453] width 113 height 38
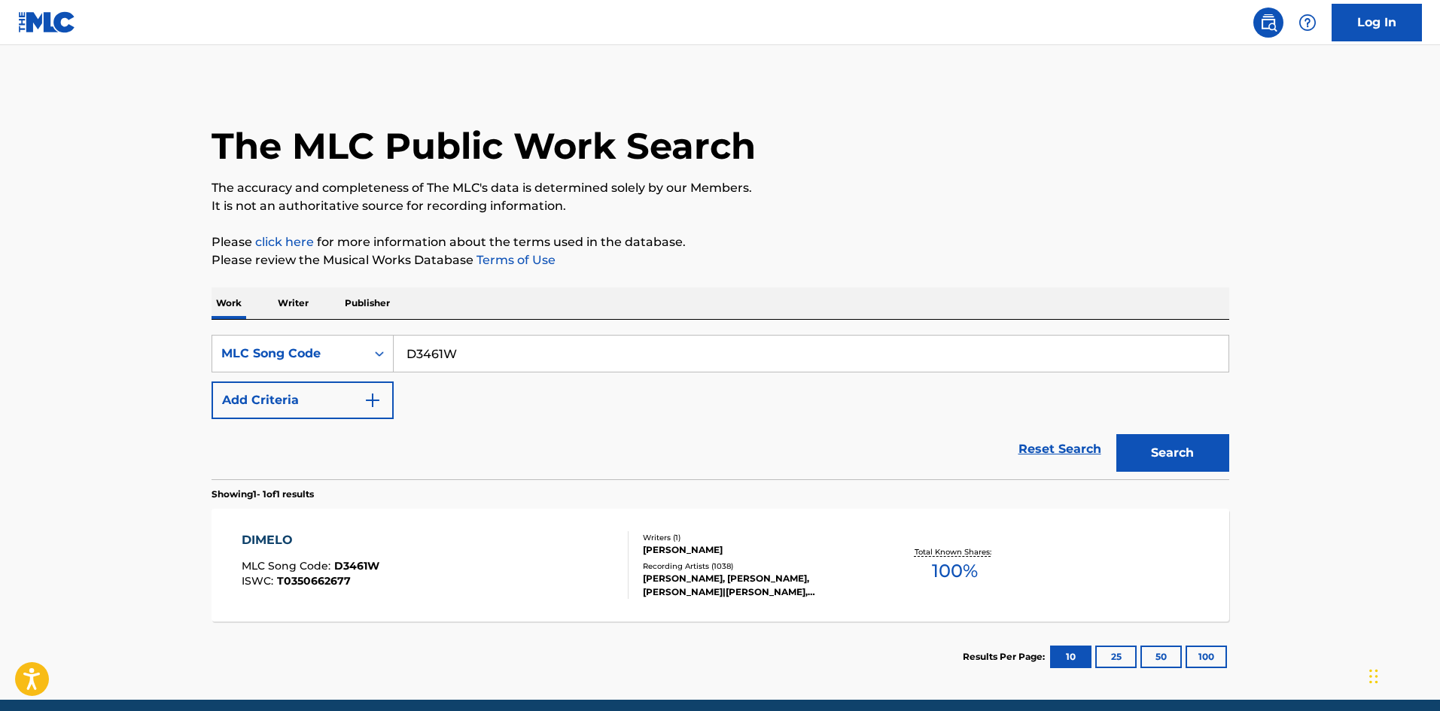
click at [358, 540] on div "DIMELO" at bounding box center [311, 540] width 138 height 18
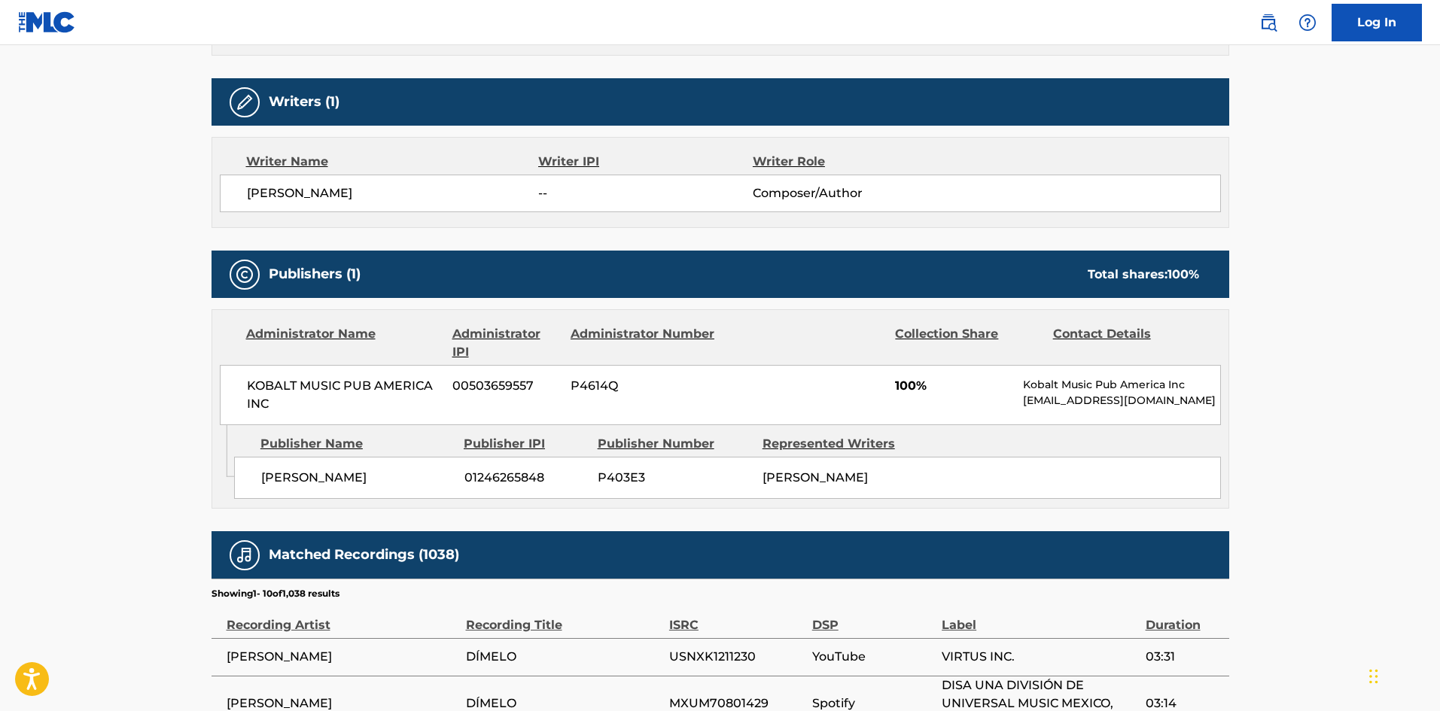
scroll to position [527, 0]
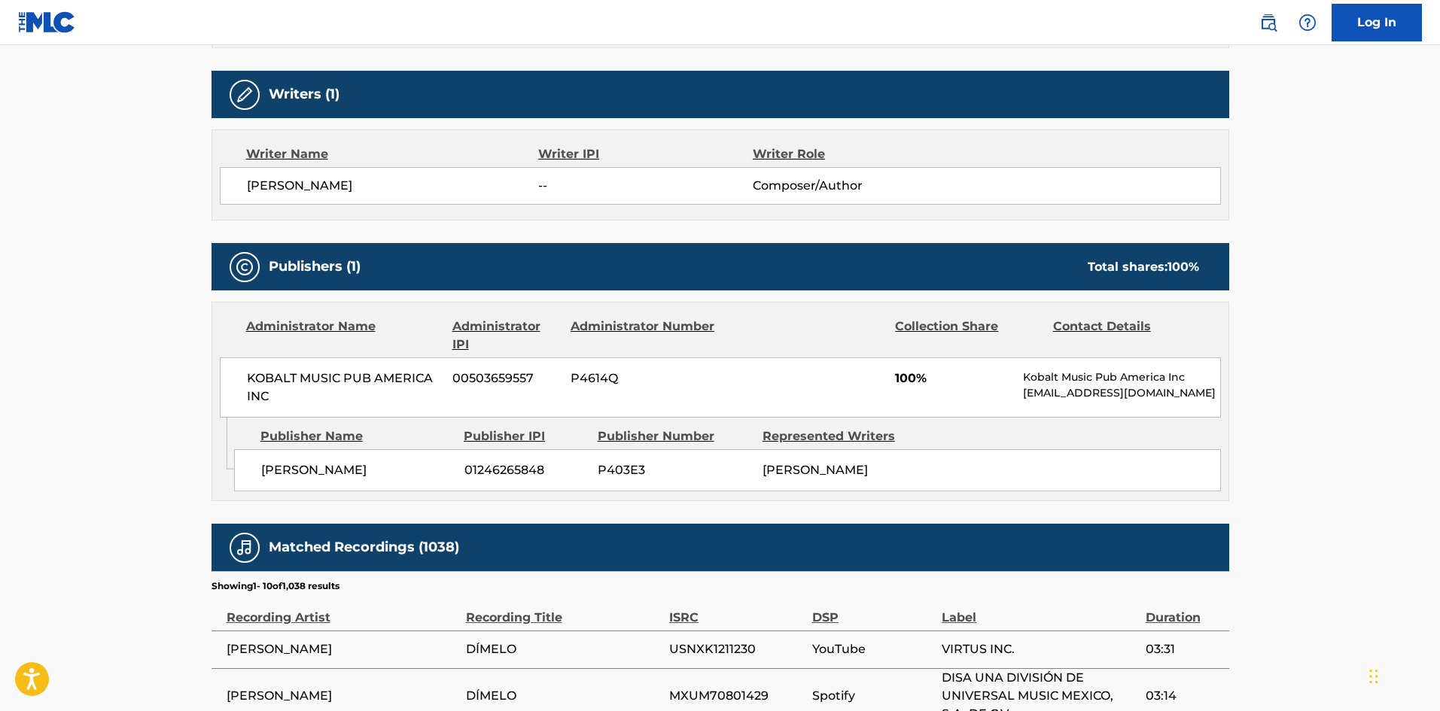
drag, startPoint x: 1026, startPoint y: 394, endPoint x: 1214, endPoint y: 394, distance: 188.2
click at [1214, 394] on p "[EMAIL_ADDRESS][DOMAIN_NAME]" at bounding box center [1121, 393] width 196 height 16
copy p "[EMAIL_ADDRESS][DOMAIN_NAME]"
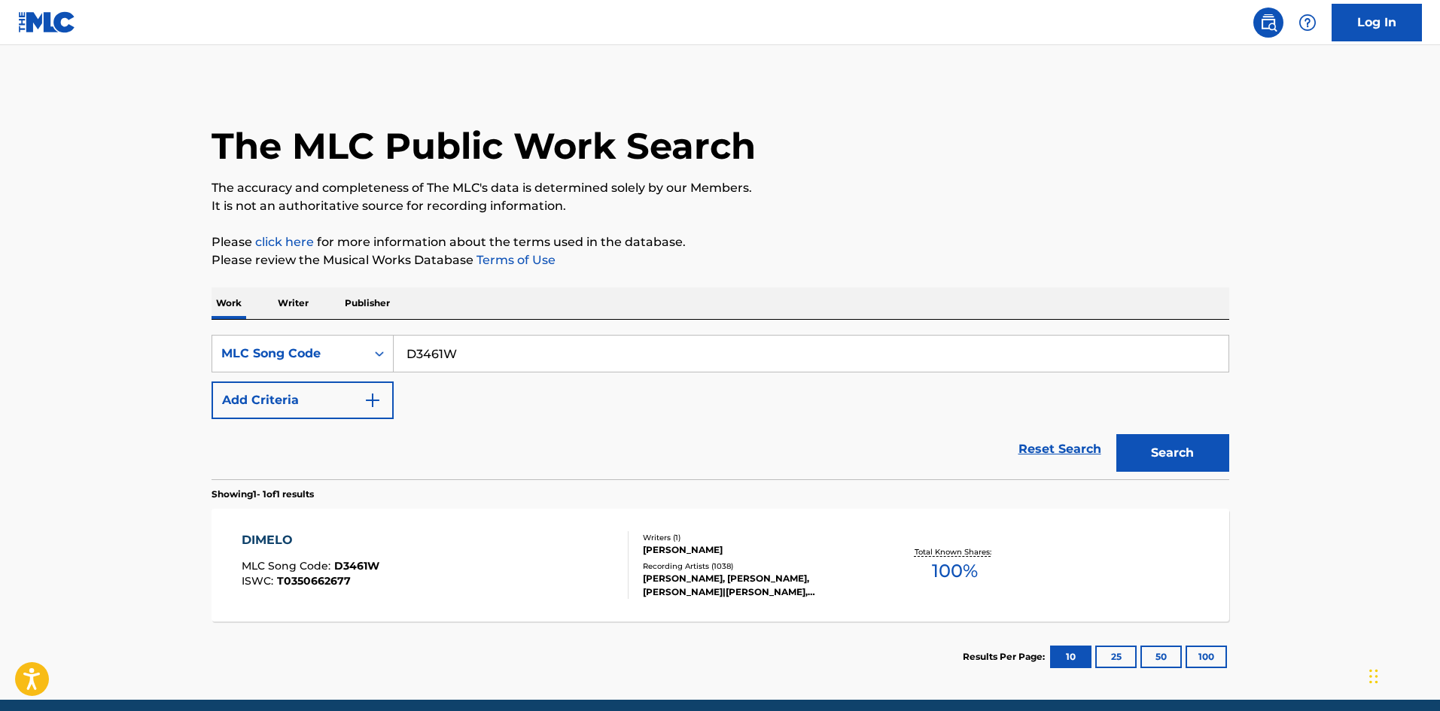
drag, startPoint x: 516, startPoint y: 363, endPoint x: 373, endPoint y: 380, distance: 143.3
click at [132, 358] on main "The MLC Public Work Search The accuracy and completeness of The MLC's data is d…" at bounding box center [720, 372] width 1440 height 655
paste input "K65020"
type input "K65020"
click at [1158, 443] on button "Search" at bounding box center [1172, 453] width 113 height 38
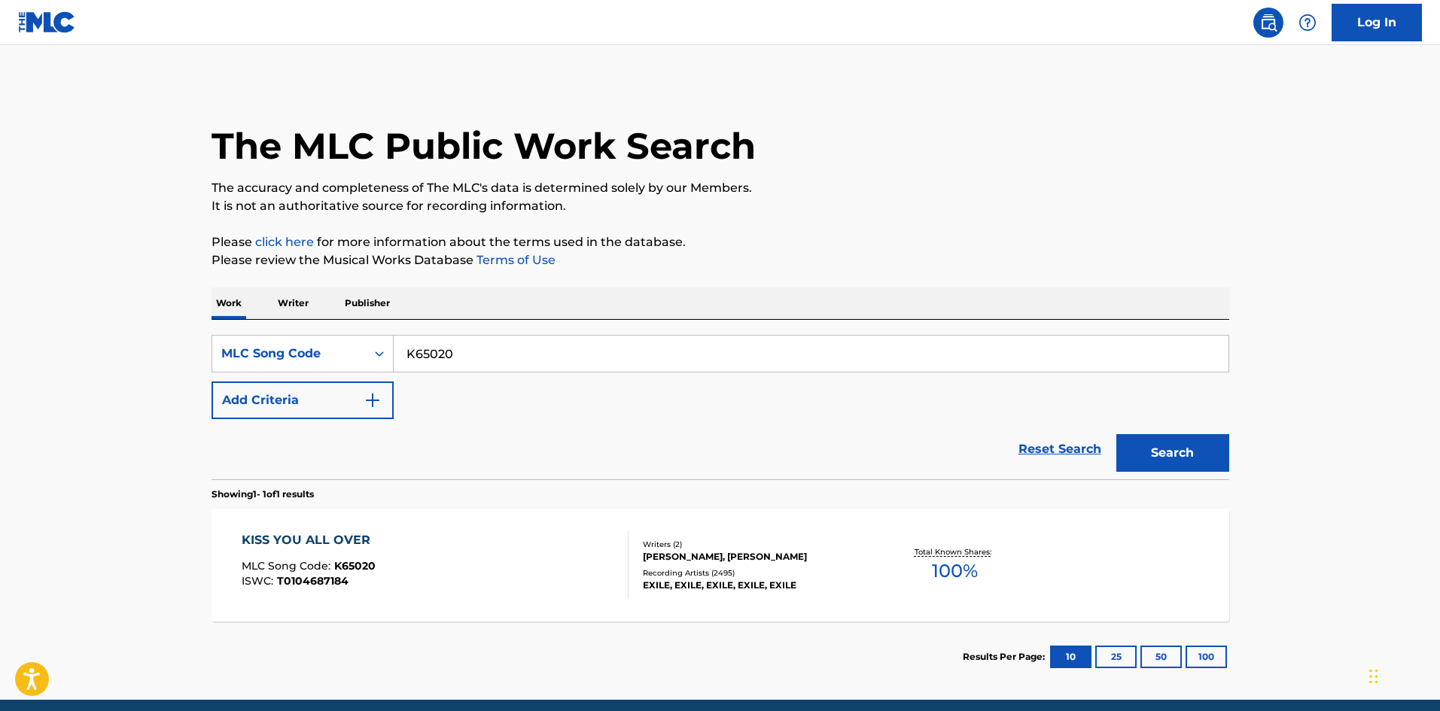
click at [404, 570] on div "KISS YOU ALL OVER MLC Song Code : K65020 ISWC : T0104687184" at bounding box center [435, 565] width 387 height 68
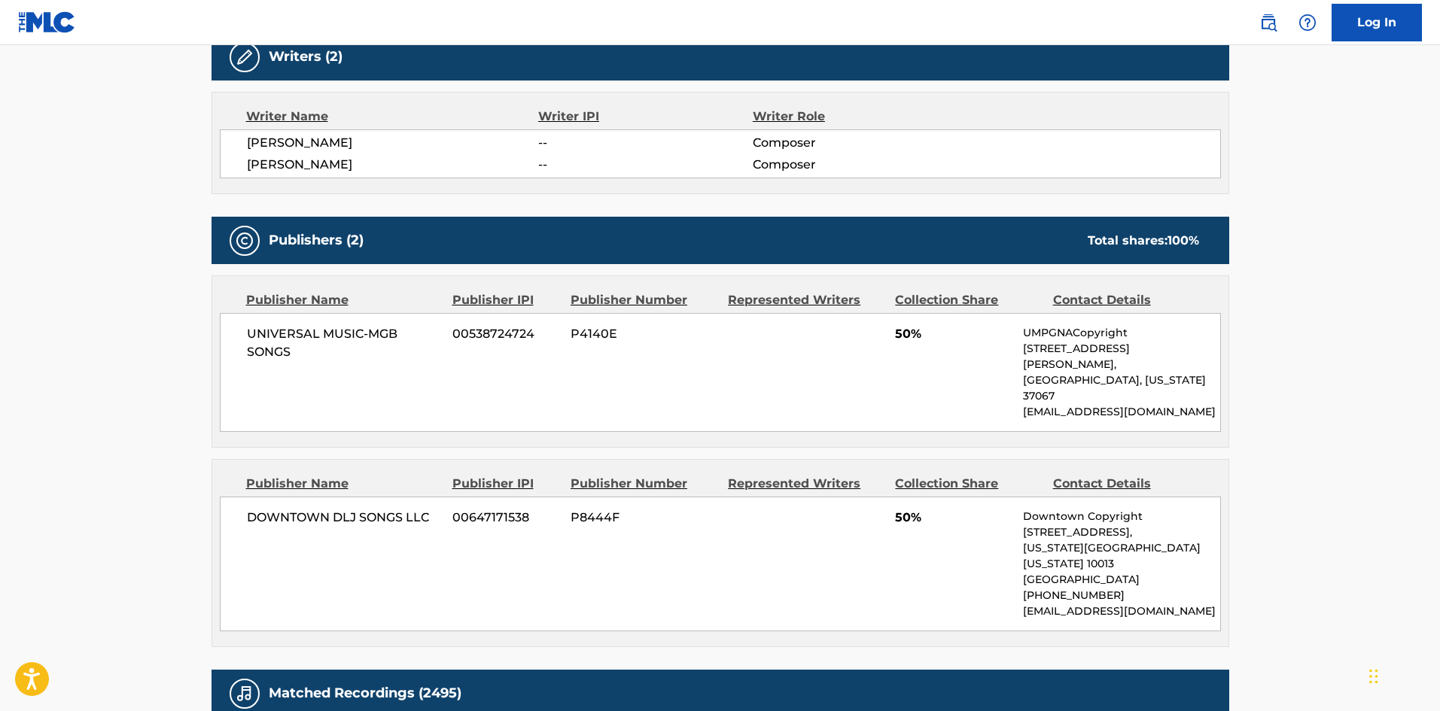
scroll to position [527, 0]
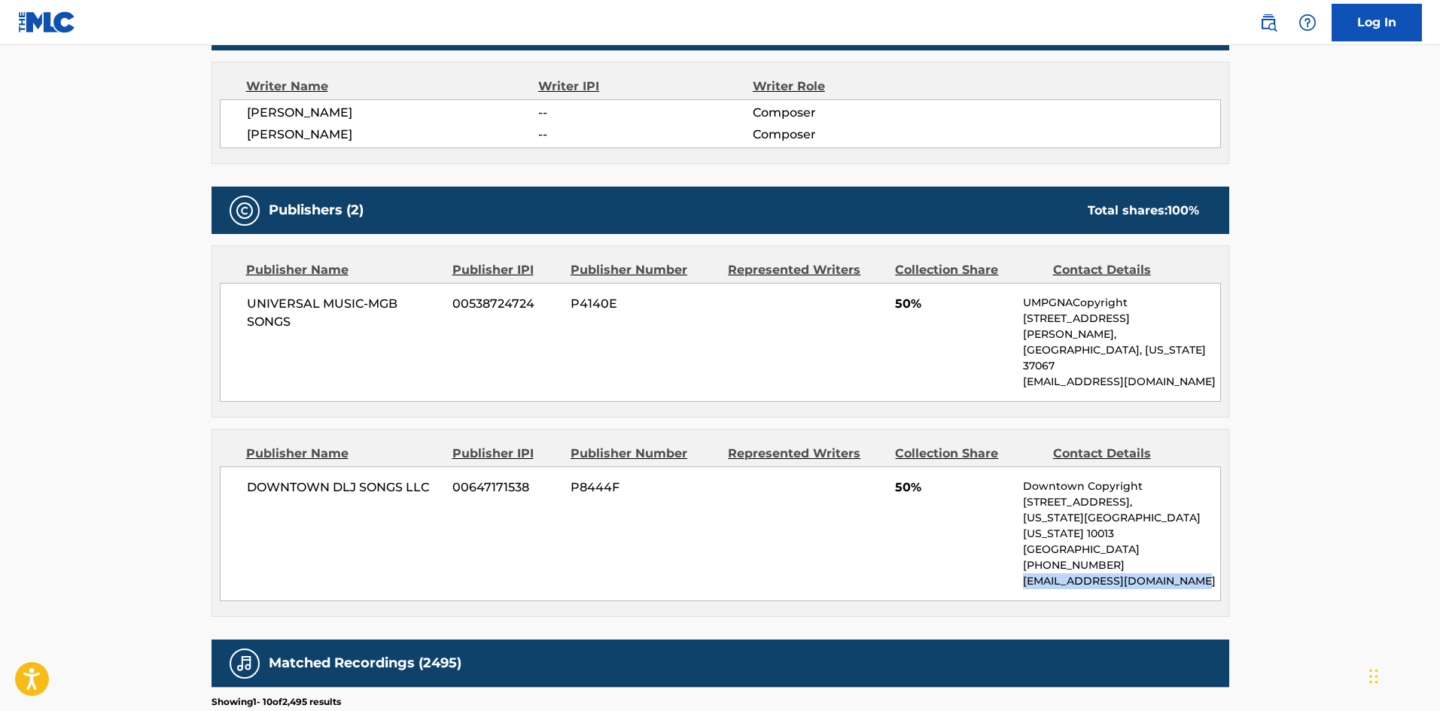
drag, startPoint x: 1026, startPoint y: 534, endPoint x: 1205, endPoint y: 535, distance: 179.1
click at [1205, 574] on p "[EMAIL_ADDRESS][DOMAIN_NAME]" at bounding box center [1121, 582] width 196 height 16
copy p "[EMAIL_ADDRESS][DOMAIN_NAME]"
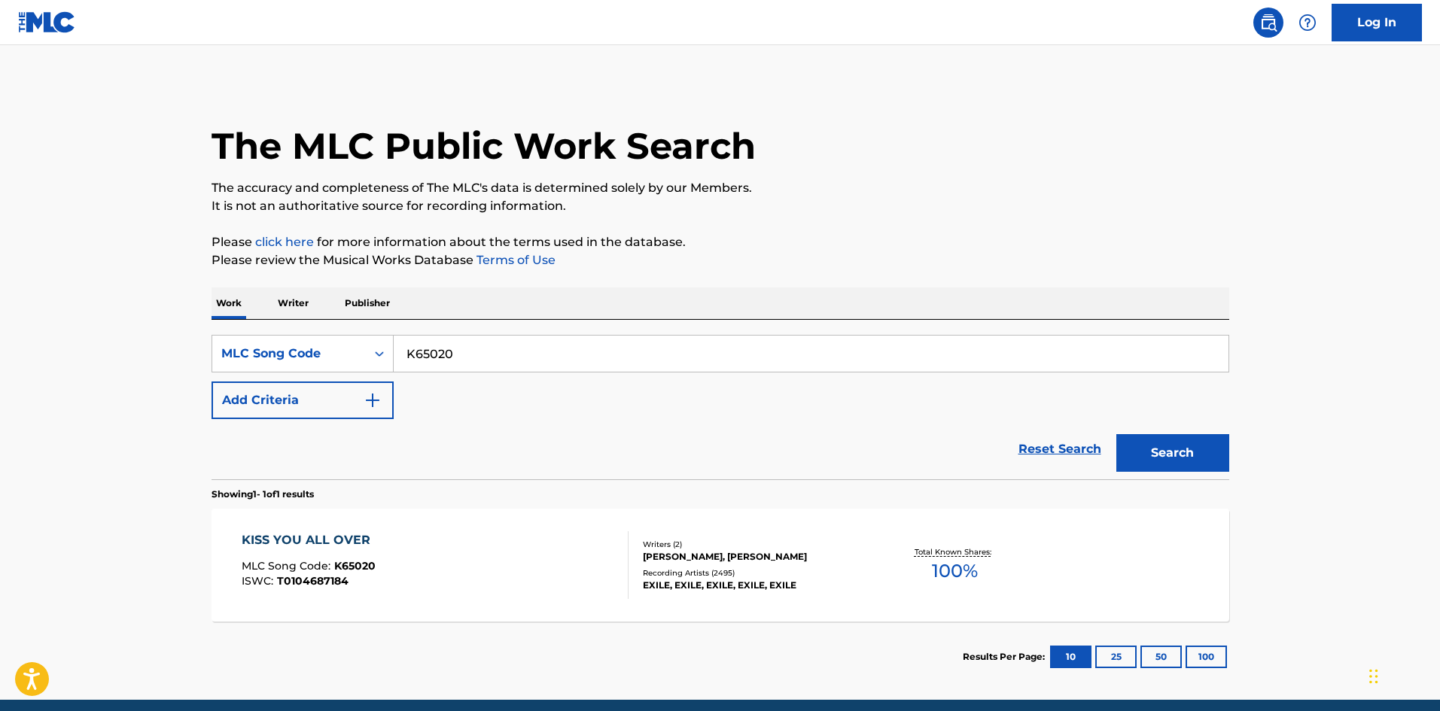
drag, startPoint x: 39, startPoint y: 346, endPoint x: 325, endPoint y: 378, distance: 287.8
click at [10, 344] on main "The MLC Public Work Search The accuracy and completeness of The MLC's data is d…" at bounding box center [720, 372] width 1440 height 655
paste input "C2213F"
type input "C2213F"
click at [1163, 449] on button "Search" at bounding box center [1172, 453] width 113 height 38
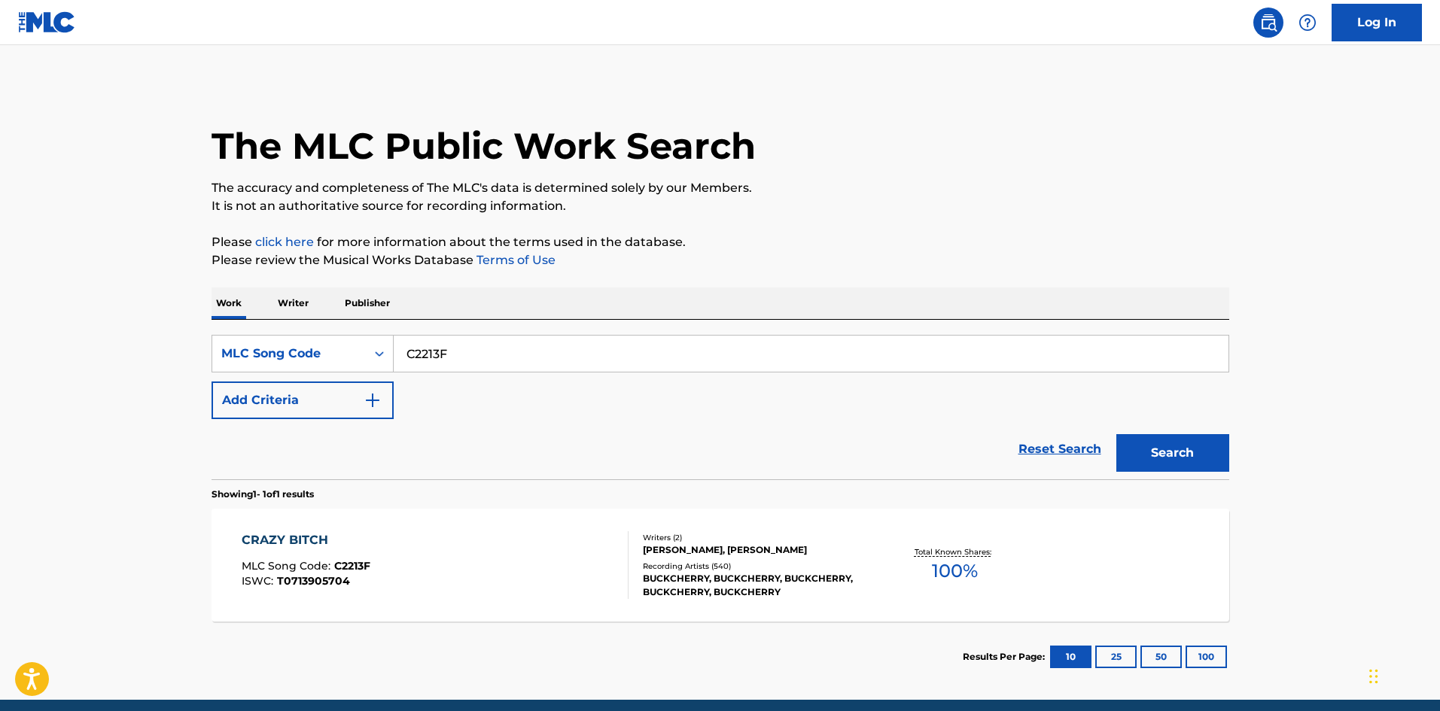
click at [658, 582] on div "BUCKCHERRY, BUCKCHERRY, BUCKCHERRY, BUCKCHERRY, BUCKCHERRY" at bounding box center [756, 585] width 227 height 27
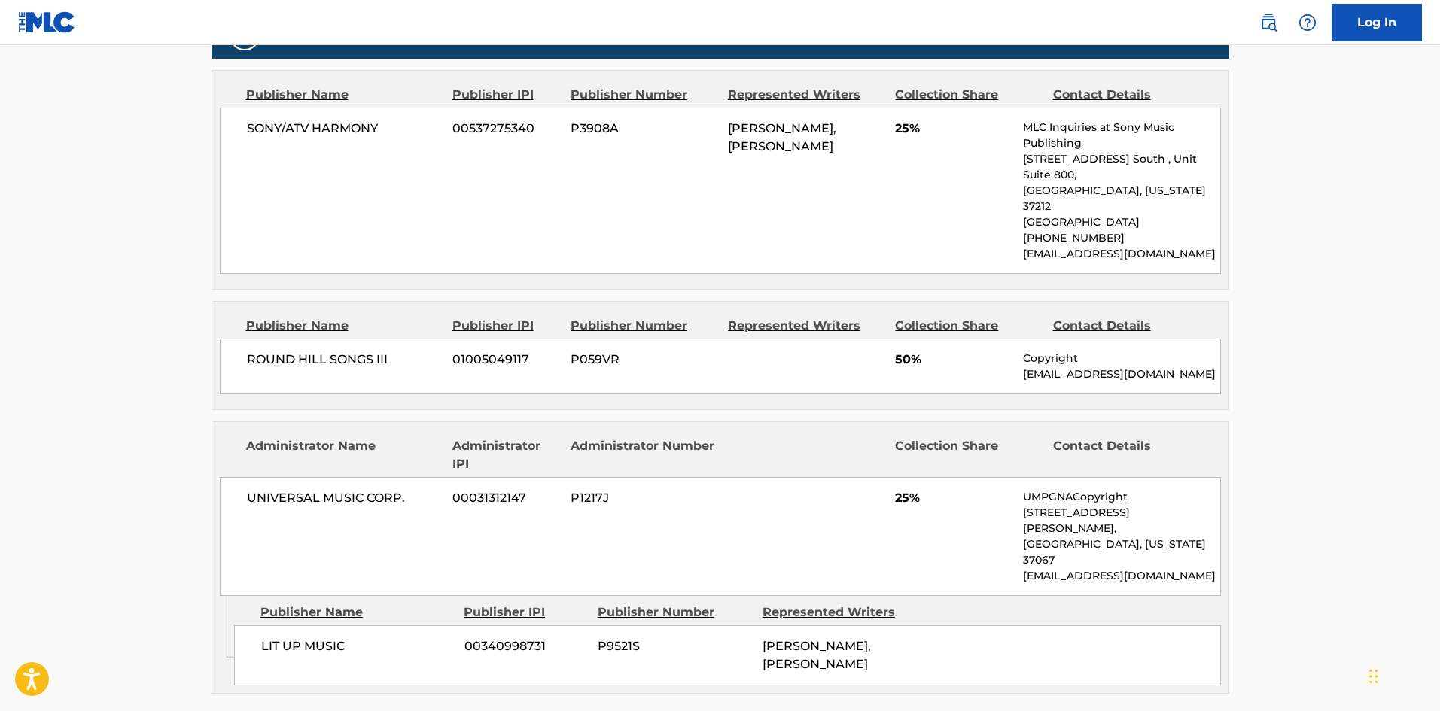
scroll to position [677, 0]
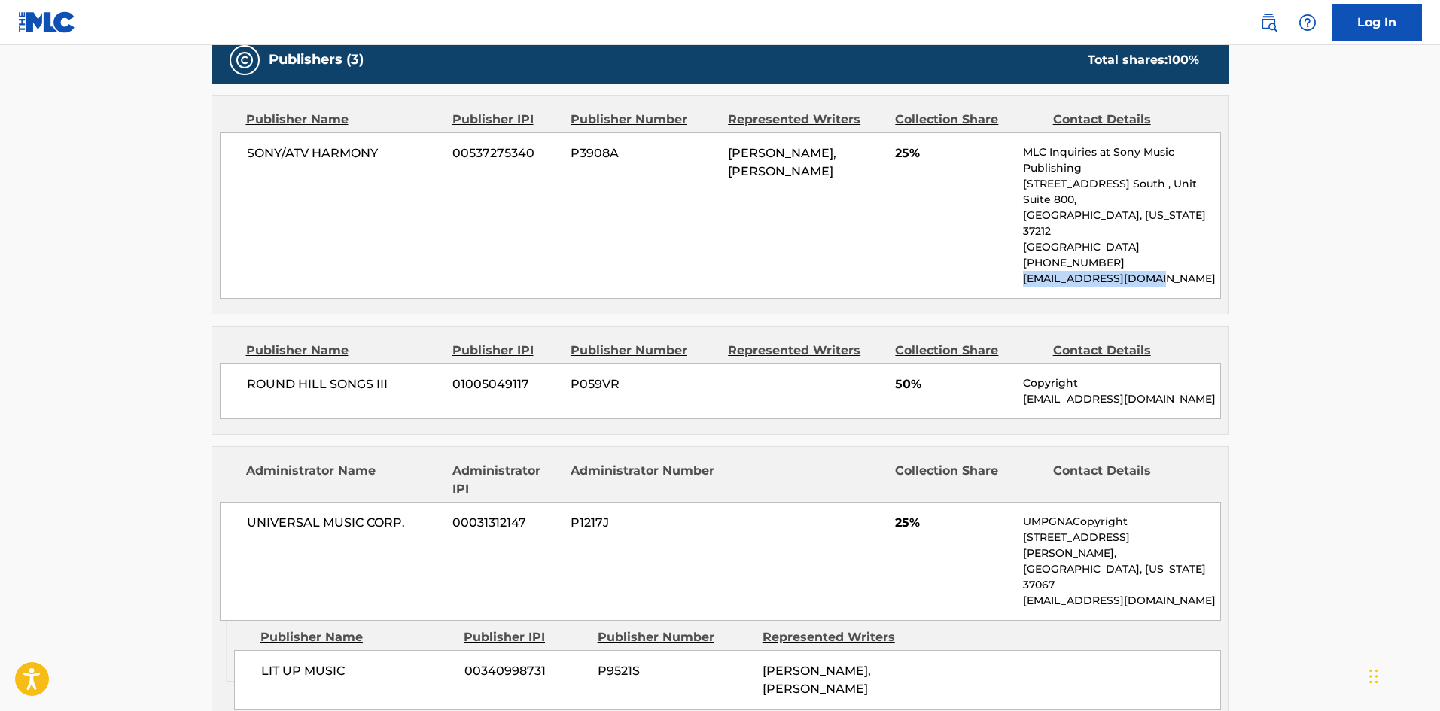
drag, startPoint x: 1173, startPoint y: 251, endPoint x: 1024, endPoint y: 248, distance: 149.0
click at [1024, 271] on p "[EMAIL_ADDRESS][DOMAIN_NAME]" at bounding box center [1121, 279] width 196 height 16
copy p "[EMAIL_ADDRESS][DOMAIN_NAME]"
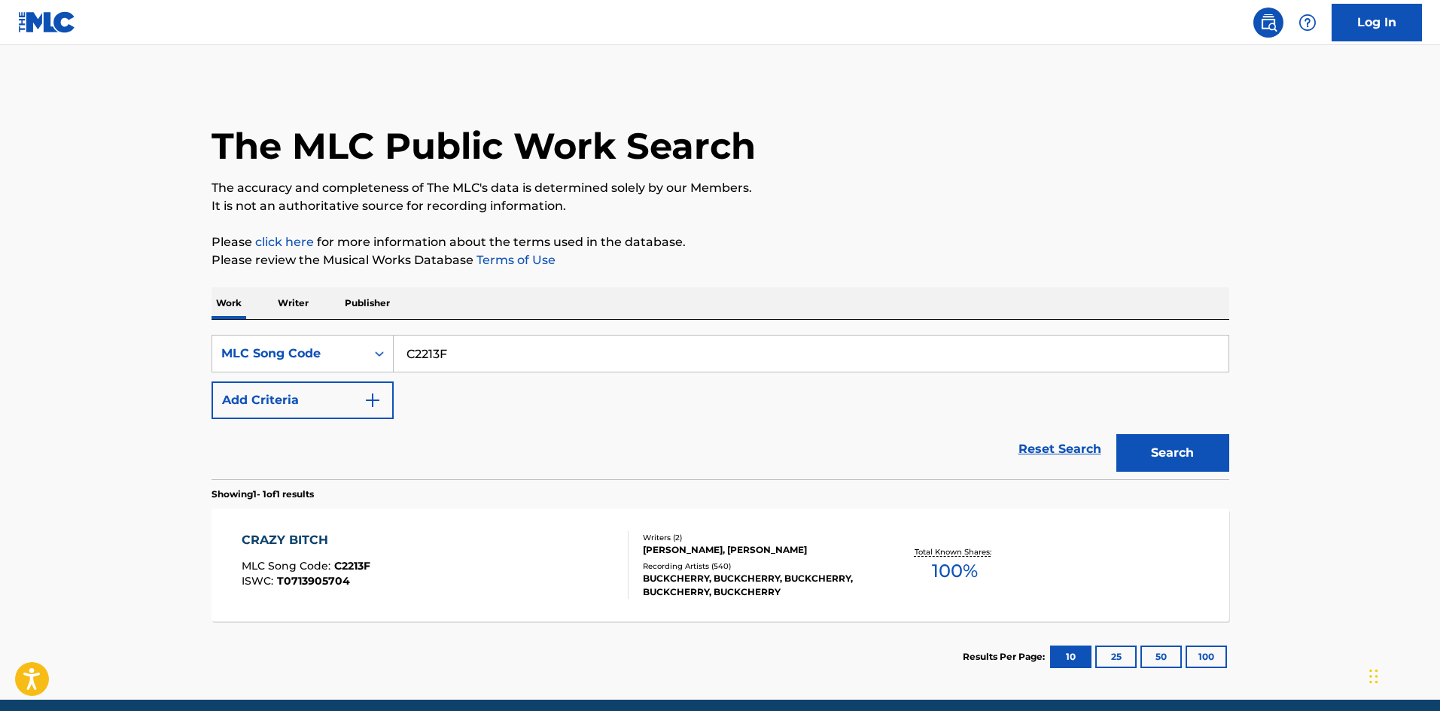
drag, startPoint x: 488, startPoint y: 352, endPoint x: 39, endPoint y: 379, distance: 450.2
click at [39, 379] on main "The MLC Public Work Search The accuracy and completeness of The MLC's data is d…" at bounding box center [720, 372] width 1440 height 655
paste input "DC9V4Q"
type input "DC9V4Q"
click at [1173, 448] on button "Search" at bounding box center [1172, 453] width 113 height 38
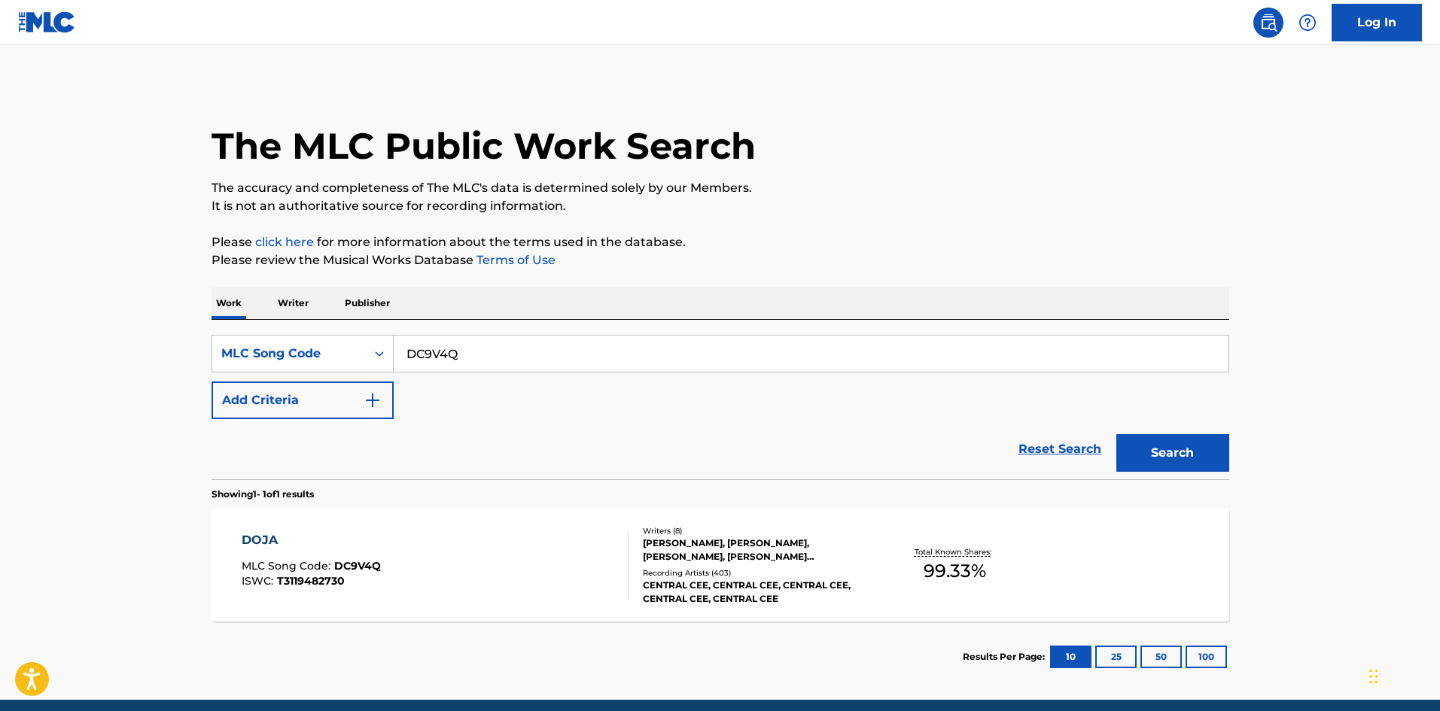
click at [418, 551] on div "DOJA MLC Song Code : DC9V4Q ISWC : T3119482730" at bounding box center [435, 565] width 387 height 68
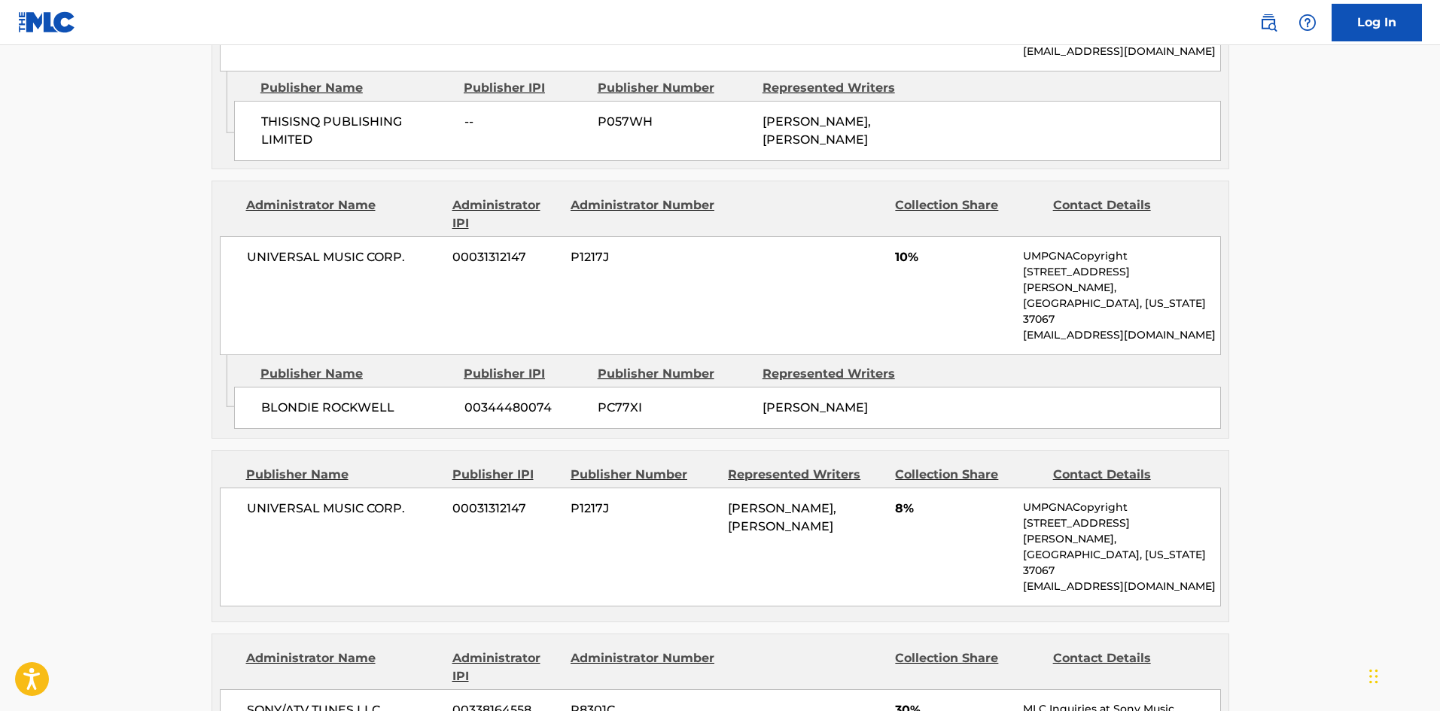
scroll to position [1054, 0]
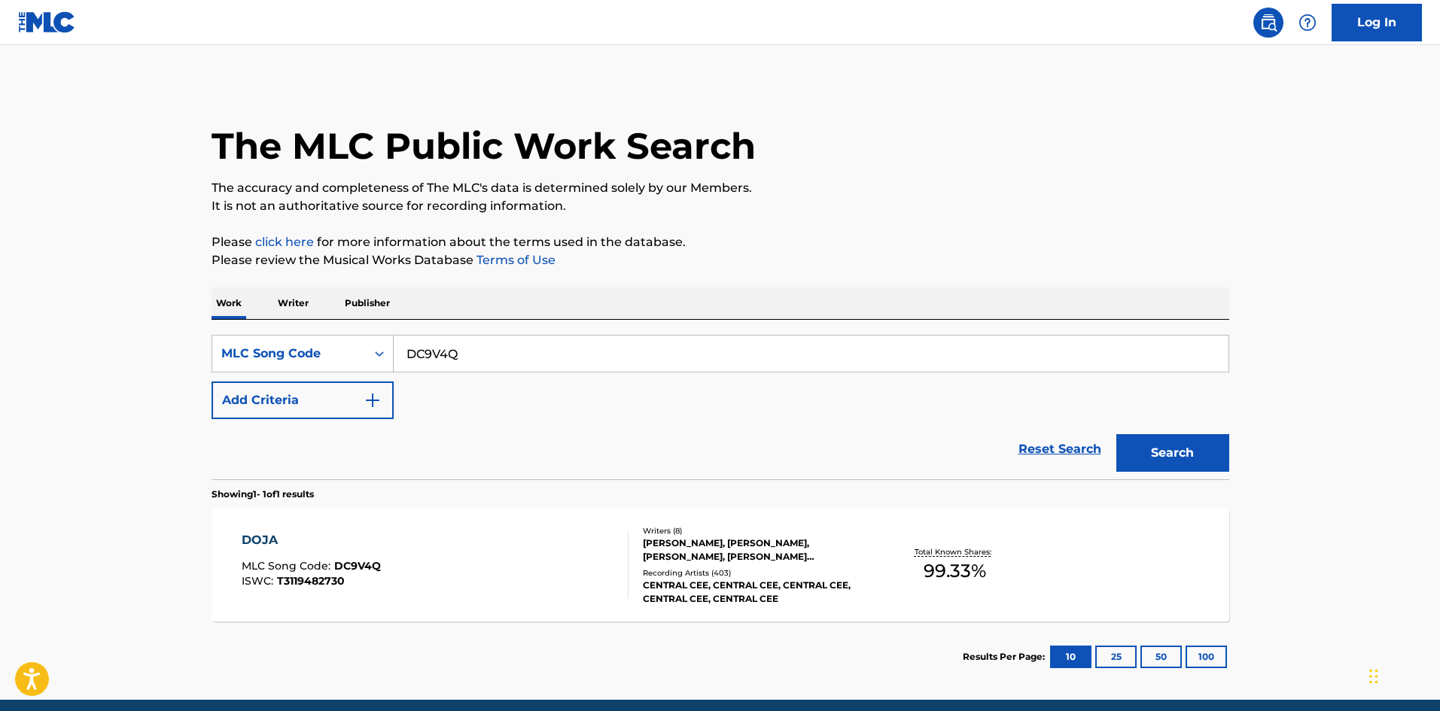
drag, startPoint x: 500, startPoint y: 344, endPoint x: 56, endPoint y: 348, distance: 443.3
click at [56, 348] on main "The MLC Public Work Search The accuracy and completeness of The MLC's data is d…" at bounding box center [720, 372] width 1440 height 655
paste input "QV79AI"
type input "QV79AI"
click at [1186, 465] on button "Search" at bounding box center [1172, 453] width 113 height 38
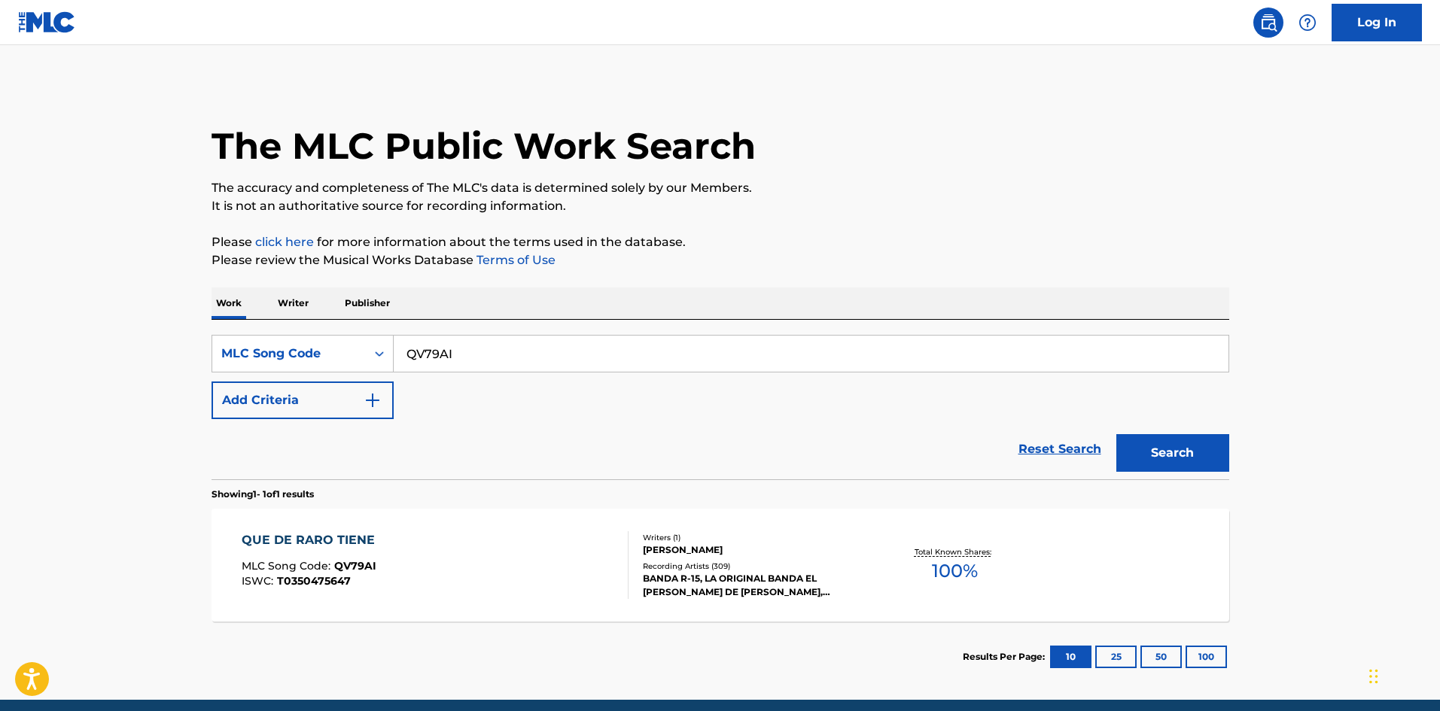
click at [610, 540] on div "QUE DE RARO TIENE MLC Song Code : QV79AI ISWC : T0350475647" at bounding box center [435, 565] width 387 height 68
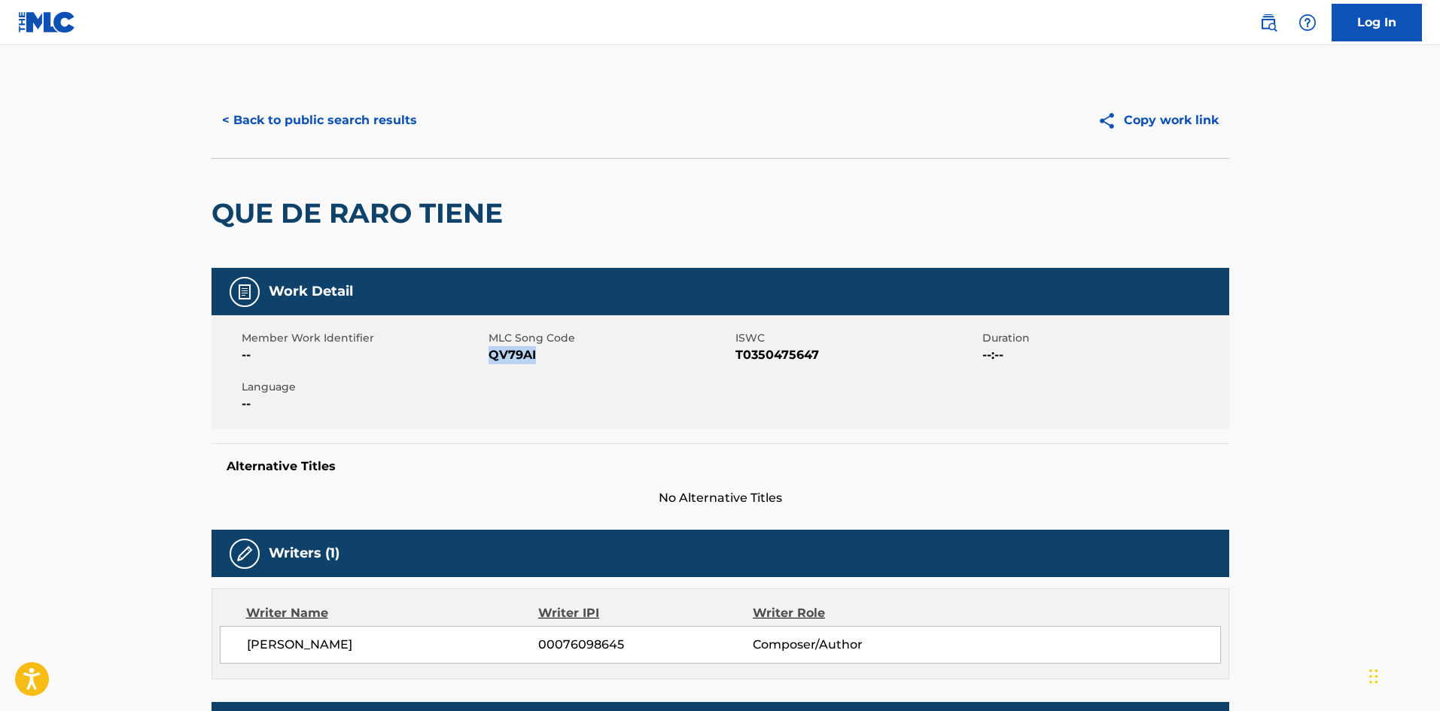
drag, startPoint x: 527, startPoint y: 356, endPoint x: 490, endPoint y: 356, distance: 36.9
click at [490, 356] on span "QV79AI" at bounding box center [609, 355] width 243 height 18
copy span "QV79AI"
click at [353, 114] on button "< Back to public search results" at bounding box center [319, 121] width 216 height 38
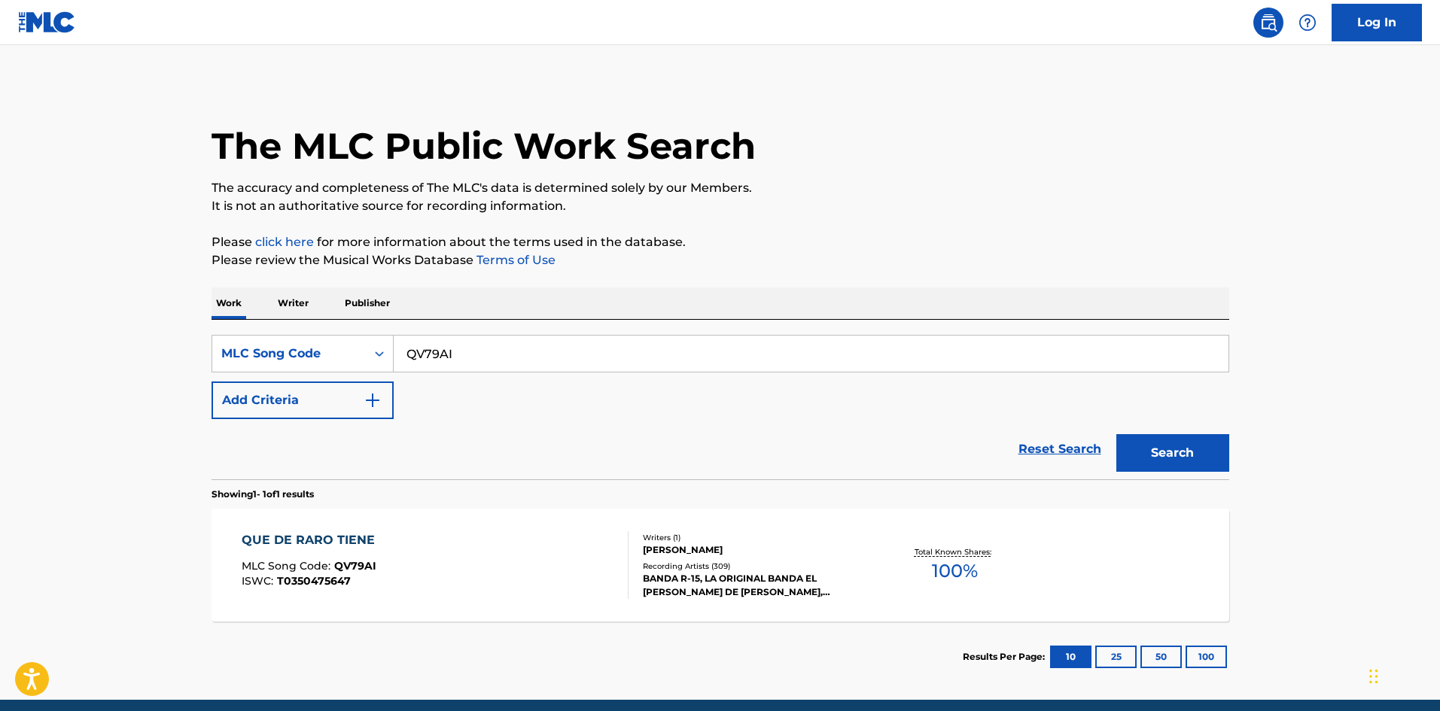
drag, startPoint x: 172, startPoint y: 364, endPoint x: 555, endPoint y: 381, distance: 382.7
click at [57, 365] on main "The MLC Public Work Search The accuracy and completeness of The MLC's data is d…" at bounding box center [720, 372] width 1440 height 655
paste input "M21436"
type input "M21436"
click at [1172, 446] on button "Search" at bounding box center [1172, 453] width 113 height 38
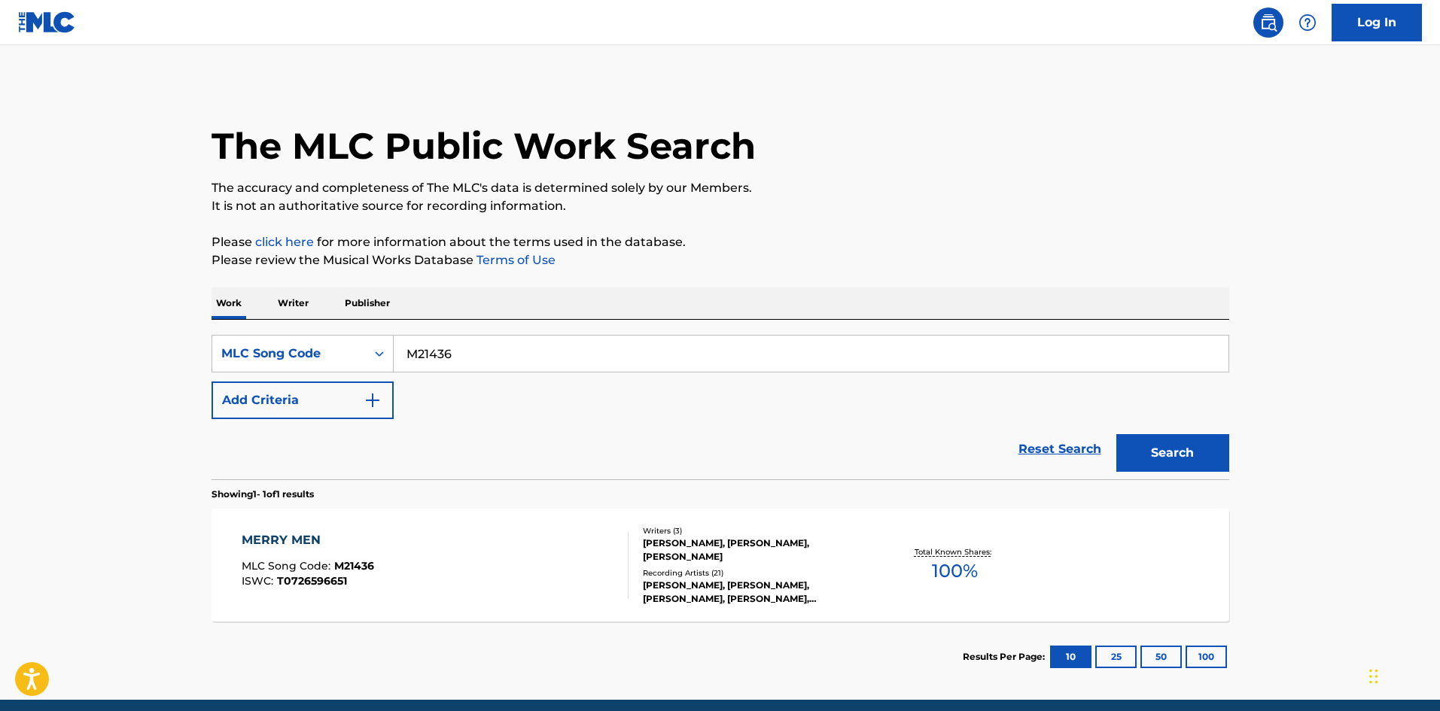
click at [473, 575] on div "MERRY MEN MLC Song Code : M21436 ISWC : T0726596651" at bounding box center [435, 565] width 387 height 68
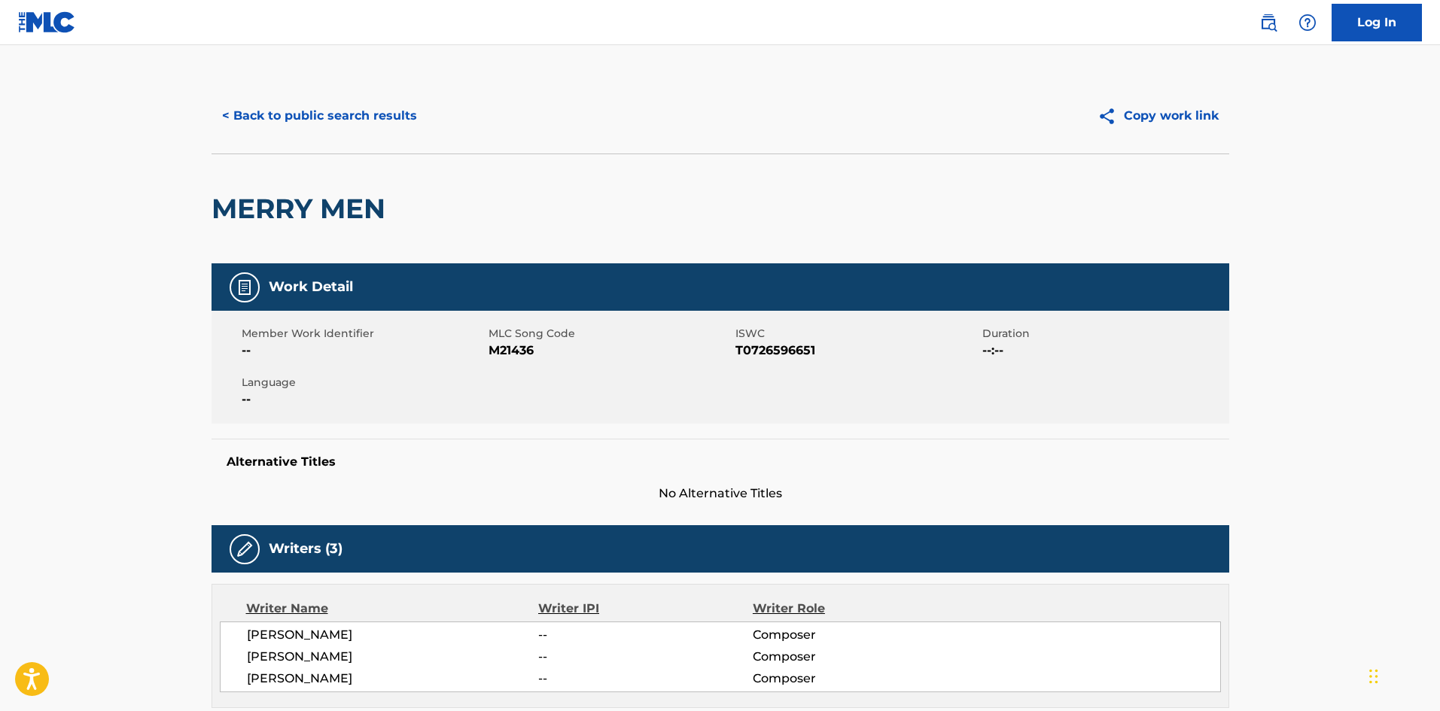
scroll to position [452, 0]
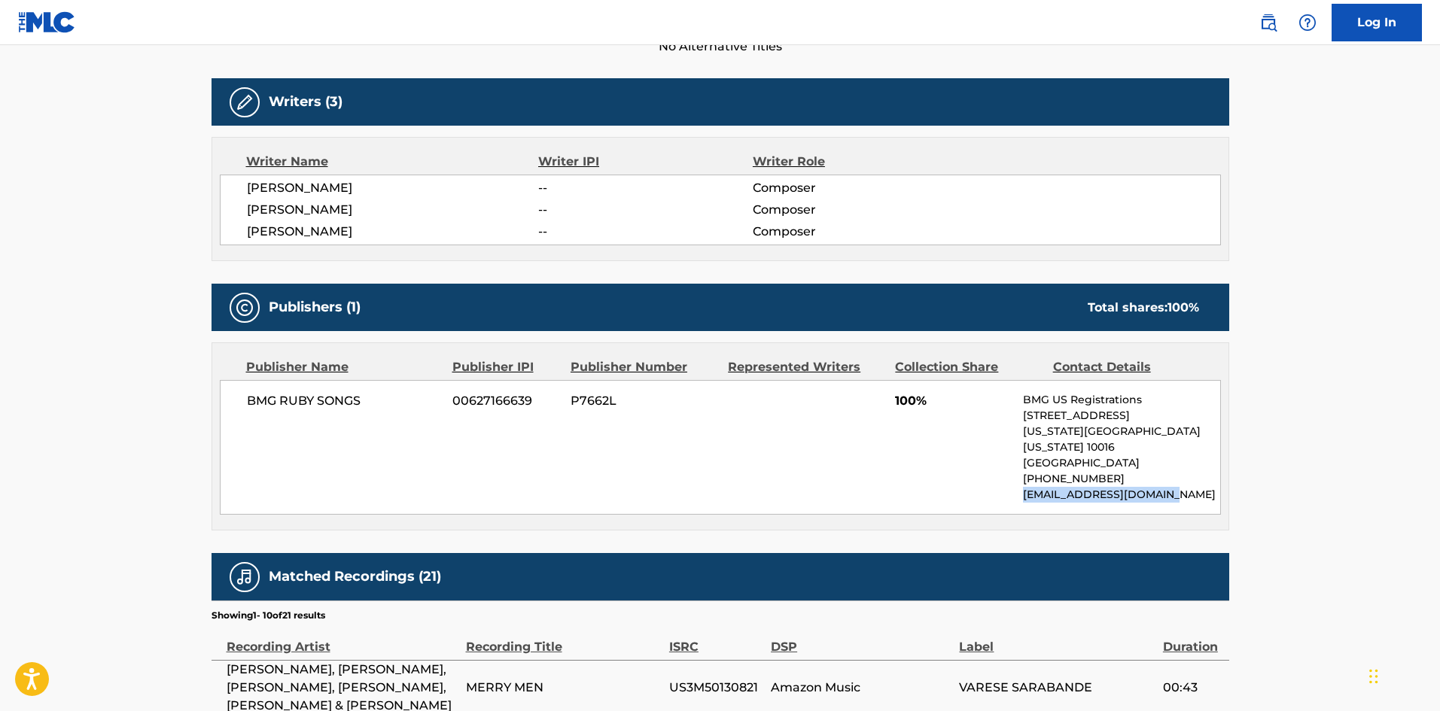
drag, startPoint x: 1147, startPoint y: 479, endPoint x: 1026, endPoint y: 483, distance: 121.3
click at [1026, 487] on p "[EMAIL_ADDRESS][DOMAIN_NAME]" at bounding box center [1121, 495] width 196 height 16
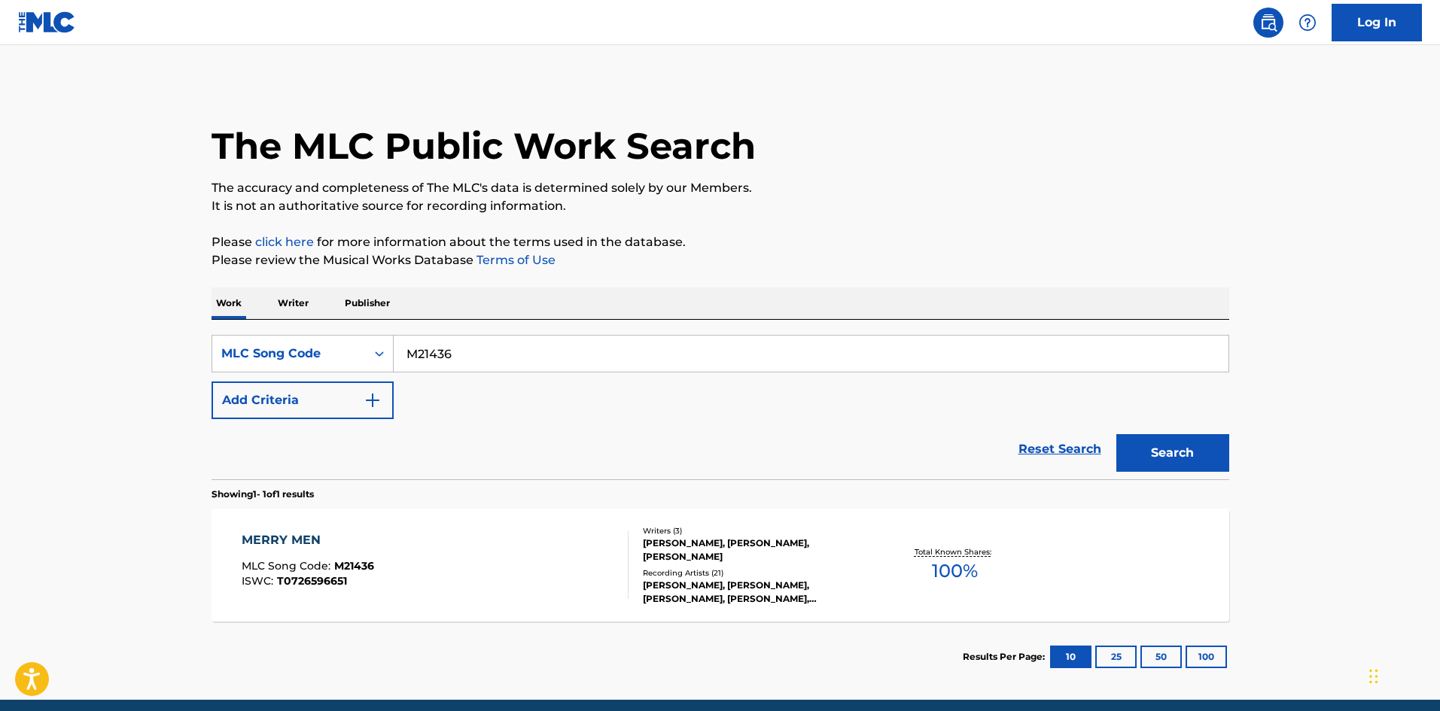
click at [115, 354] on main "The MLC Public Work Search The accuracy and completeness of The MLC's data is d…" at bounding box center [720, 372] width 1440 height 655
paste input "FE04J3"
type input "FE04J3"
drag, startPoint x: 1149, startPoint y: 461, endPoint x: 1070, endPoint y: 475, distance: 80.3
click at [1147, 461] on button "Search" at bounding box center [1172, 453] width 113 height 38
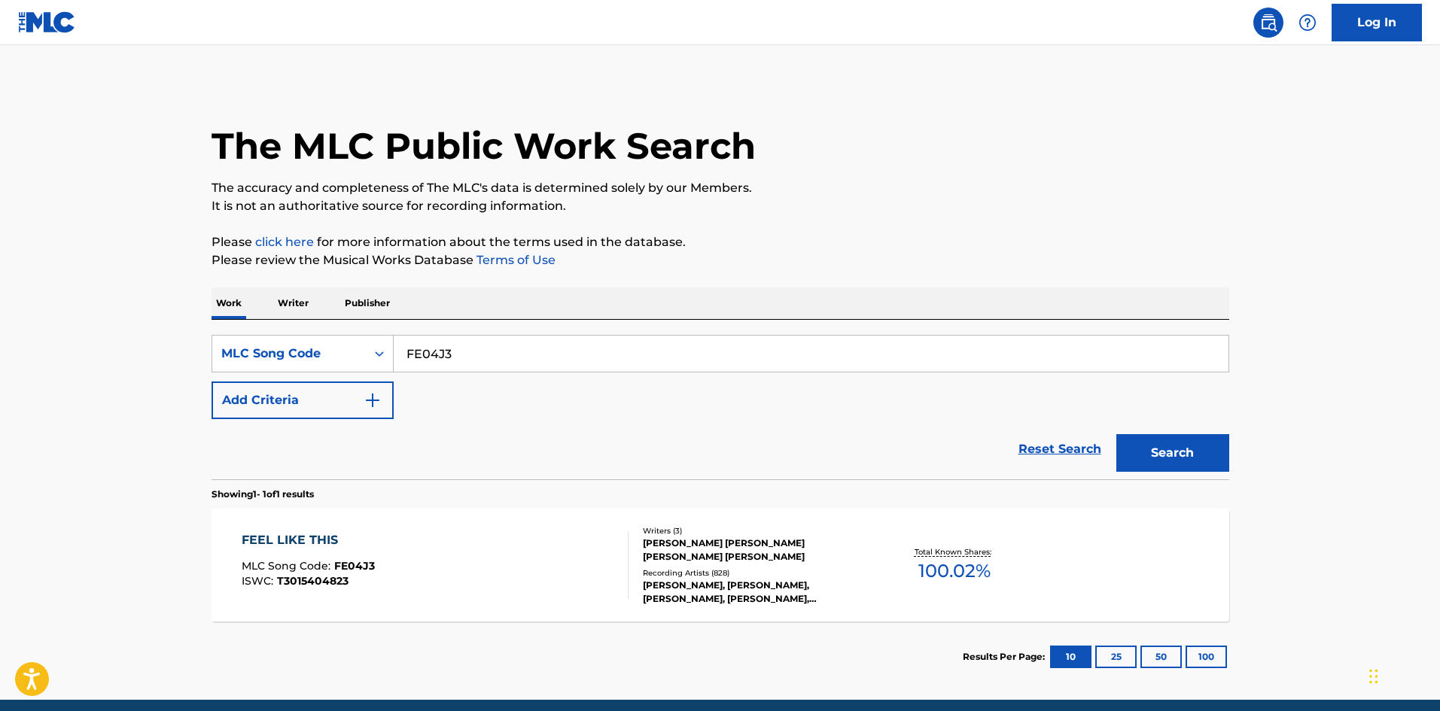
click at [578, 564] on div "FEEL LIKE THIS MLC Song Code : FE04J3 ISWC : T3015404823" at bounding box center [435, 565] width 387 height 68
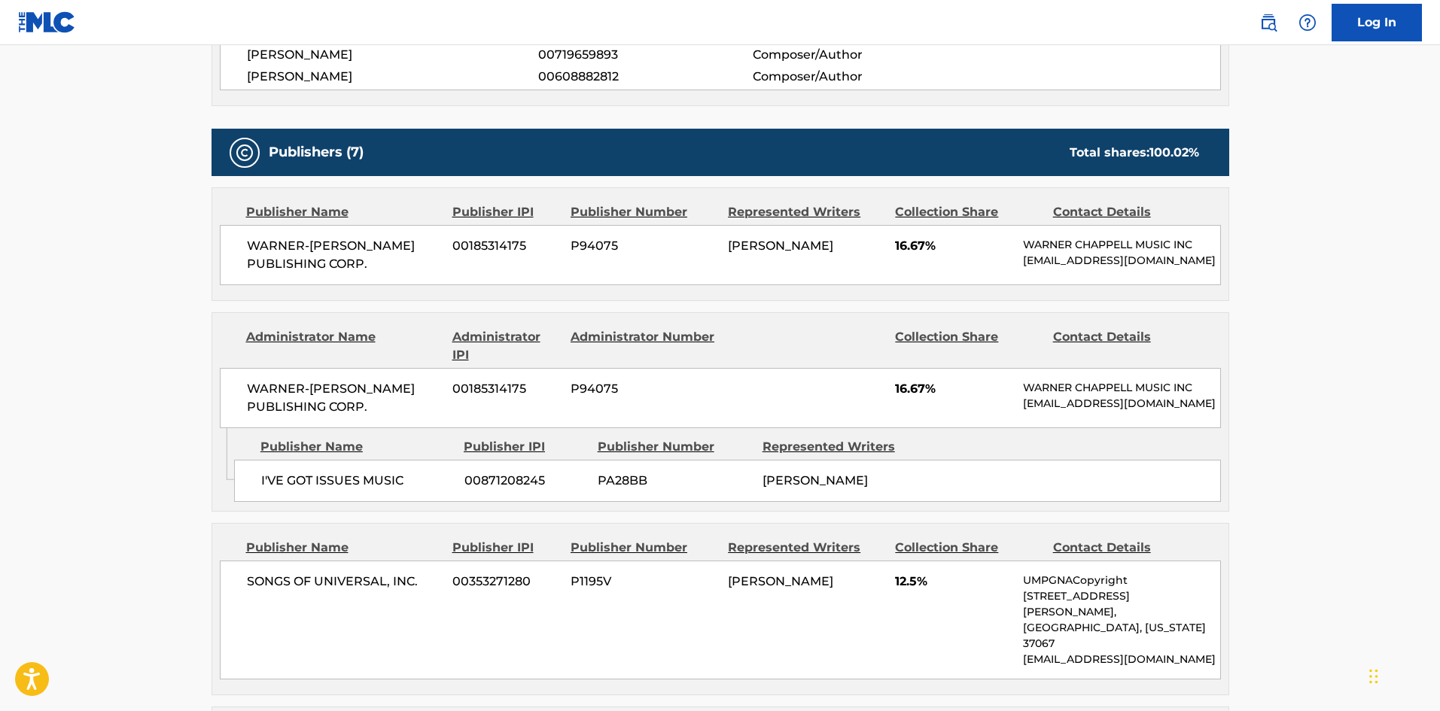
scroll to position [602, 0]
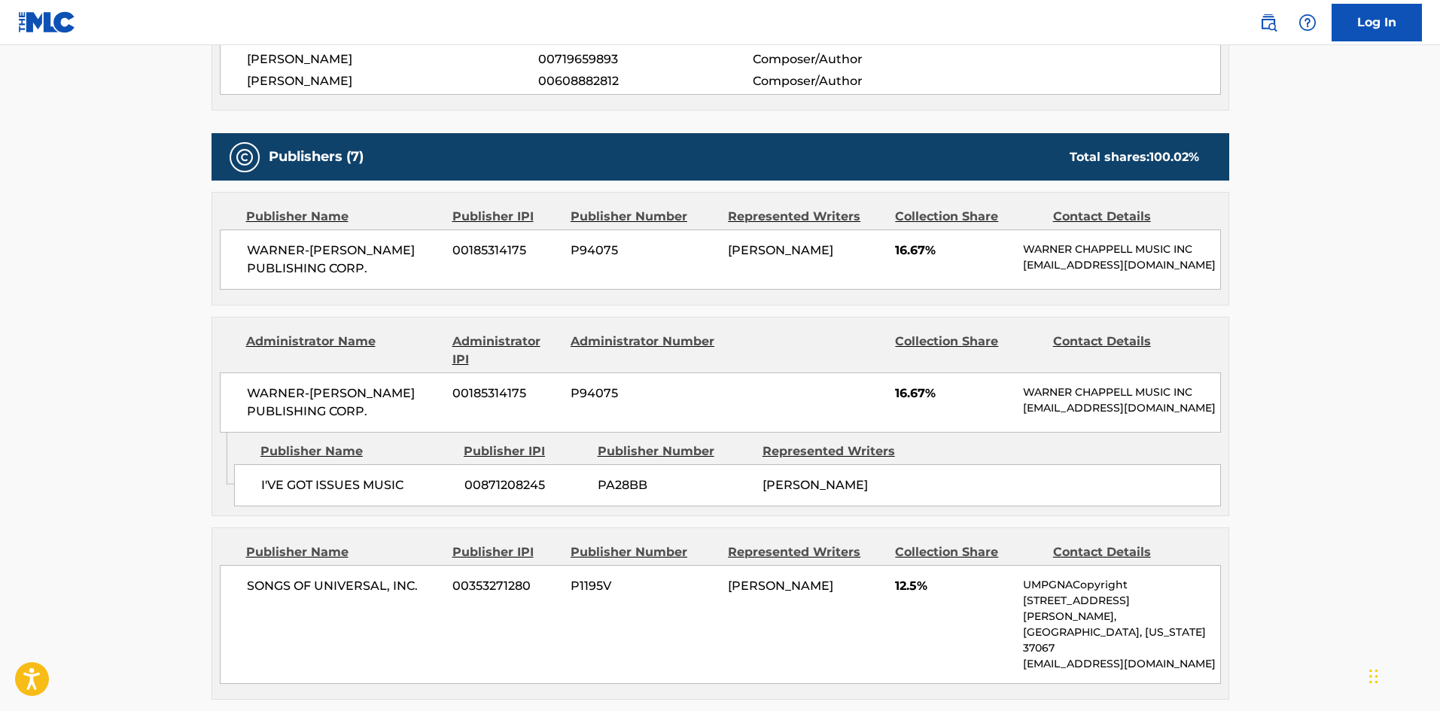
drag, startPoint x: 1053, startPoint y: 422, endPoint x: 1130, endPoint y: 439, distance: 79.3
click at [1130, 416] on p "[EMAIL_ADDRESS][DOMAIN_NAME]" at bounding box center [1121, 408] width 196 height 16
drag, startPoint x: 1025, startPoint y: 418, endPoint x: 1088, endPoint y: 444, distance: 67.5
click at [1088, 433] on div "WARNER-[PERSON_NAME] PUBLISHING CORP. 00185314175 P94075 16.67% [PERSON_NAME] M…" at bounding box center [720, 403] width 1001 height 60
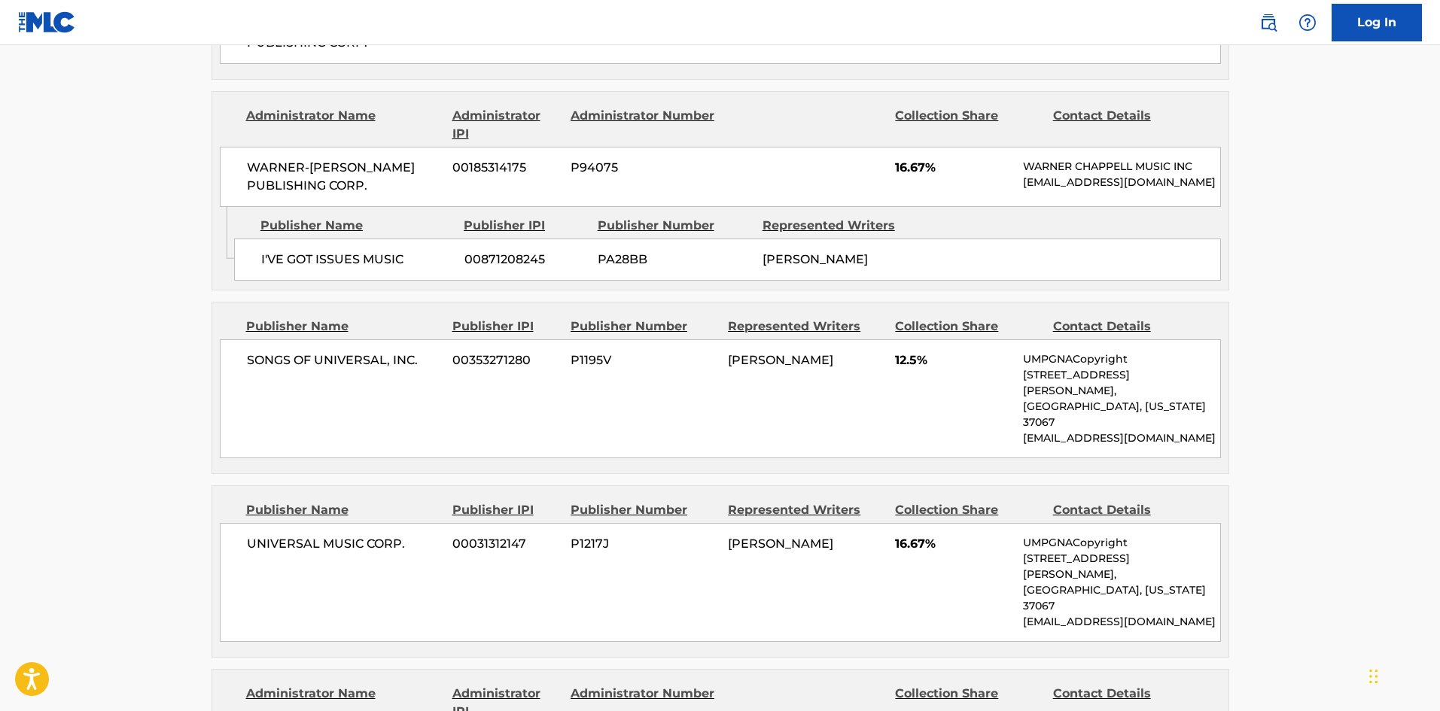
scroll to position [527, 0]
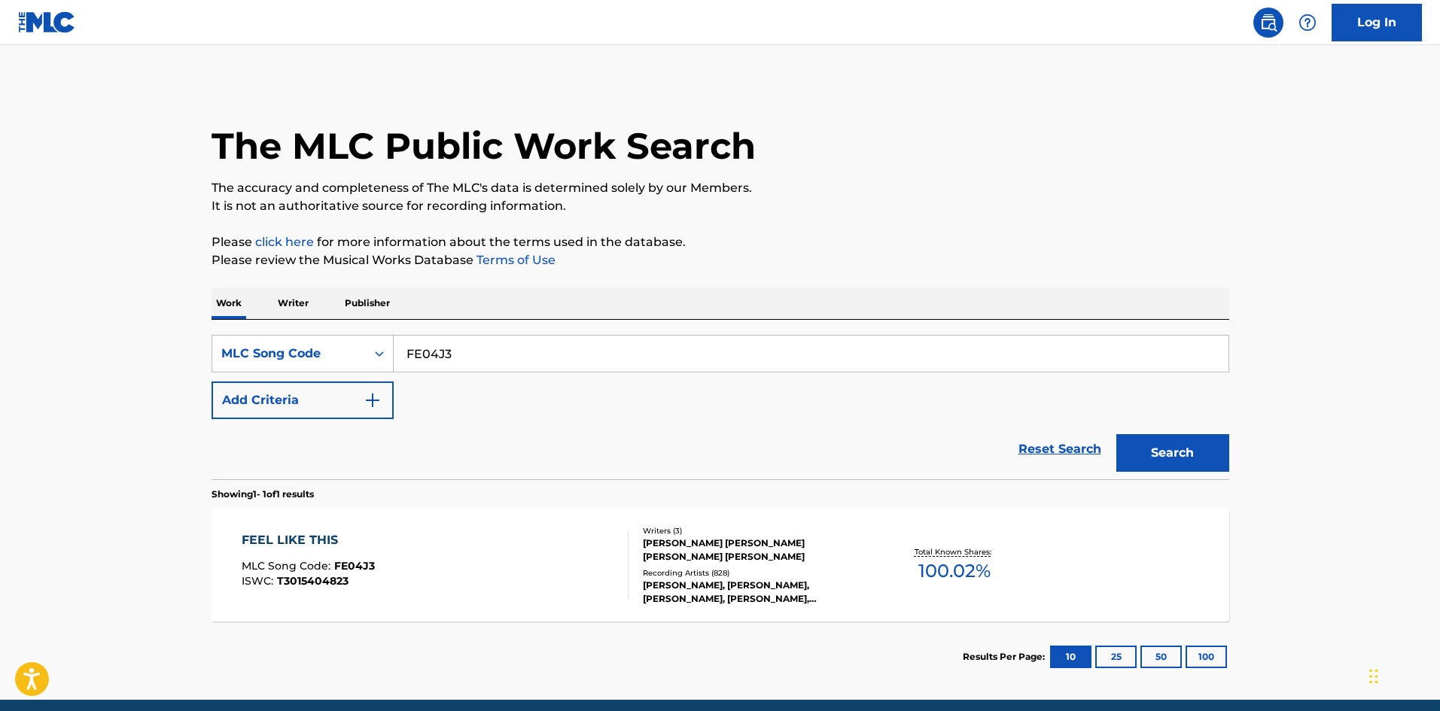
drag, startPoint x: 376, startPoint y: 364, endPoint x: 184, endPoint y: 369, distance: 192.0
click at [116, 368] on main "The MLC Public Work Search The accuracy and completeness of The MLC's data is d…" at bounding box center [720, 372] width 1440 height 655
paste input "EC0SCU"
type input "EC0SCU"
click at [1185, 451] on button "Search" at bounding box center [1172, 453] width 113 height 38
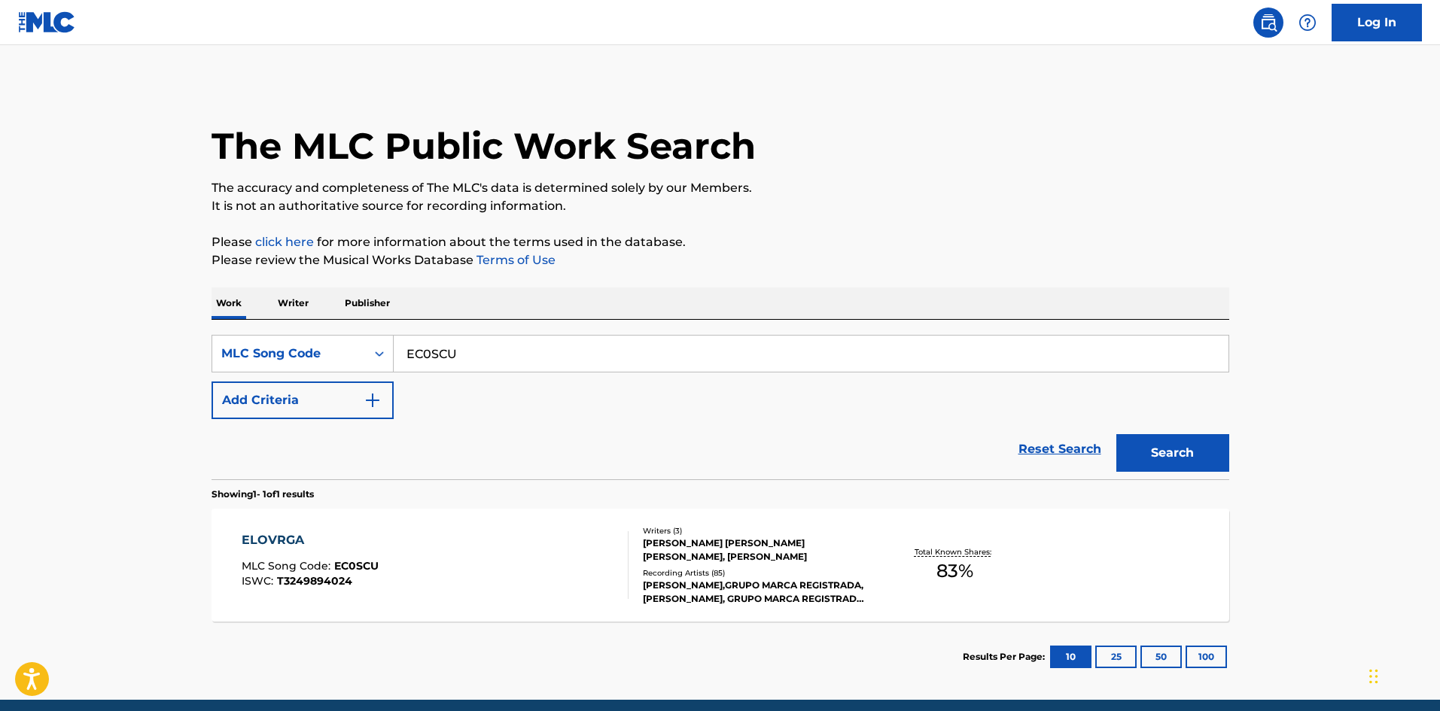
click at [501, 544] on div "ELOVRGA MLC Song Code : EC0SCU ISWC : T3249894024" at bounding box center [435, 565] width 387 height 68
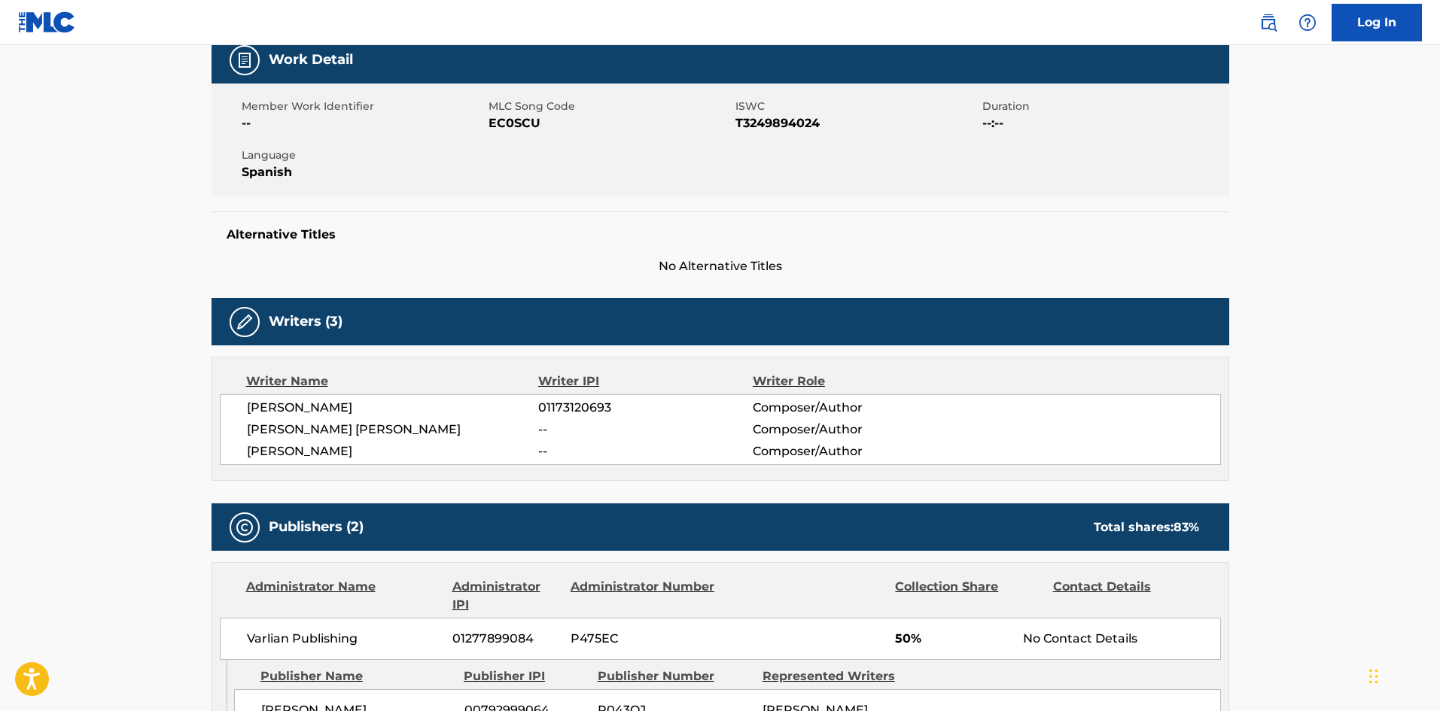
scroll to position [452, 0]
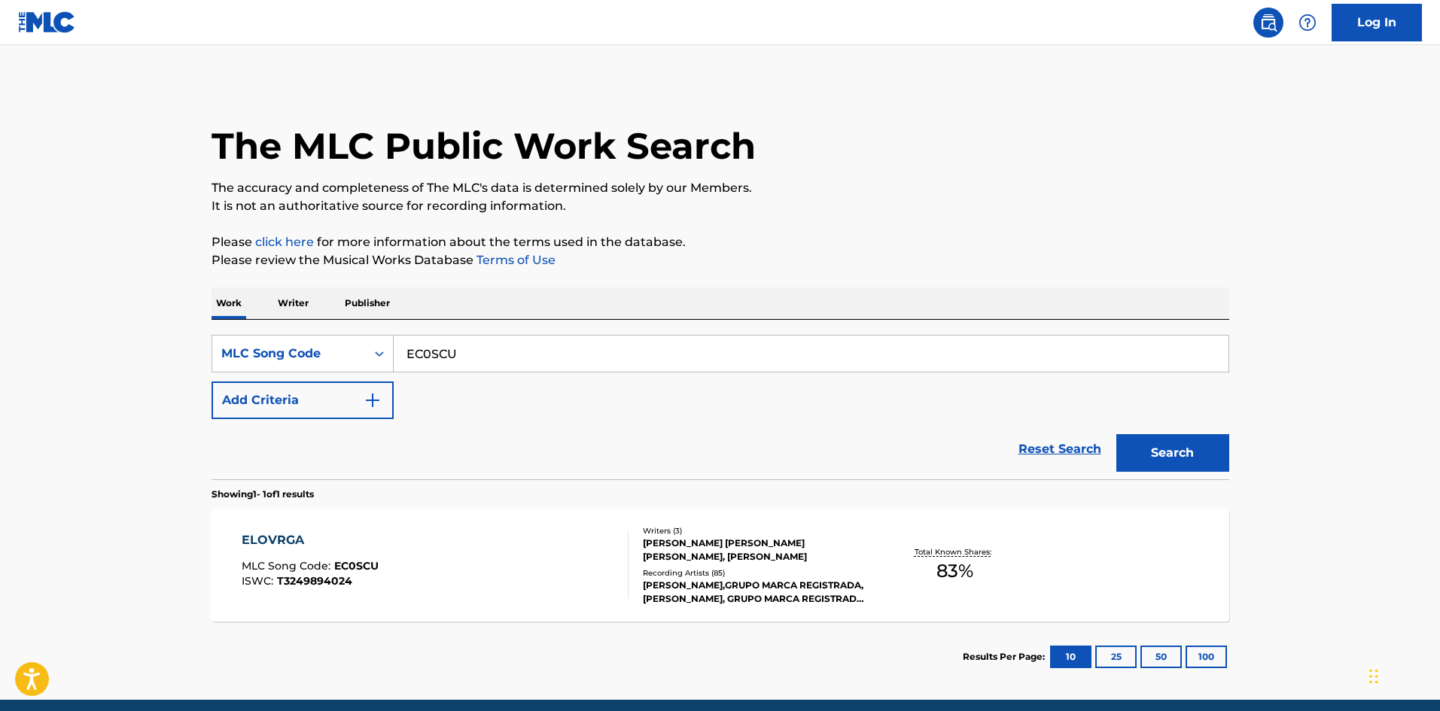
drag, startPoint x: 491, startPoint y: 356, endPoint x: 17, endPoint y: 350, distance: 473.5
click at [17, 350] on main "The MLC Public Work Search The accuracy and completeness of The MLC's data is d…" at bounding box center [720, 372] width 1440 height 655
paste input "ND0HKY"
type input "ND0HKY"
click at [1138, 443] on button "Search" at bounding box center [1172, 453] width 113 height 38
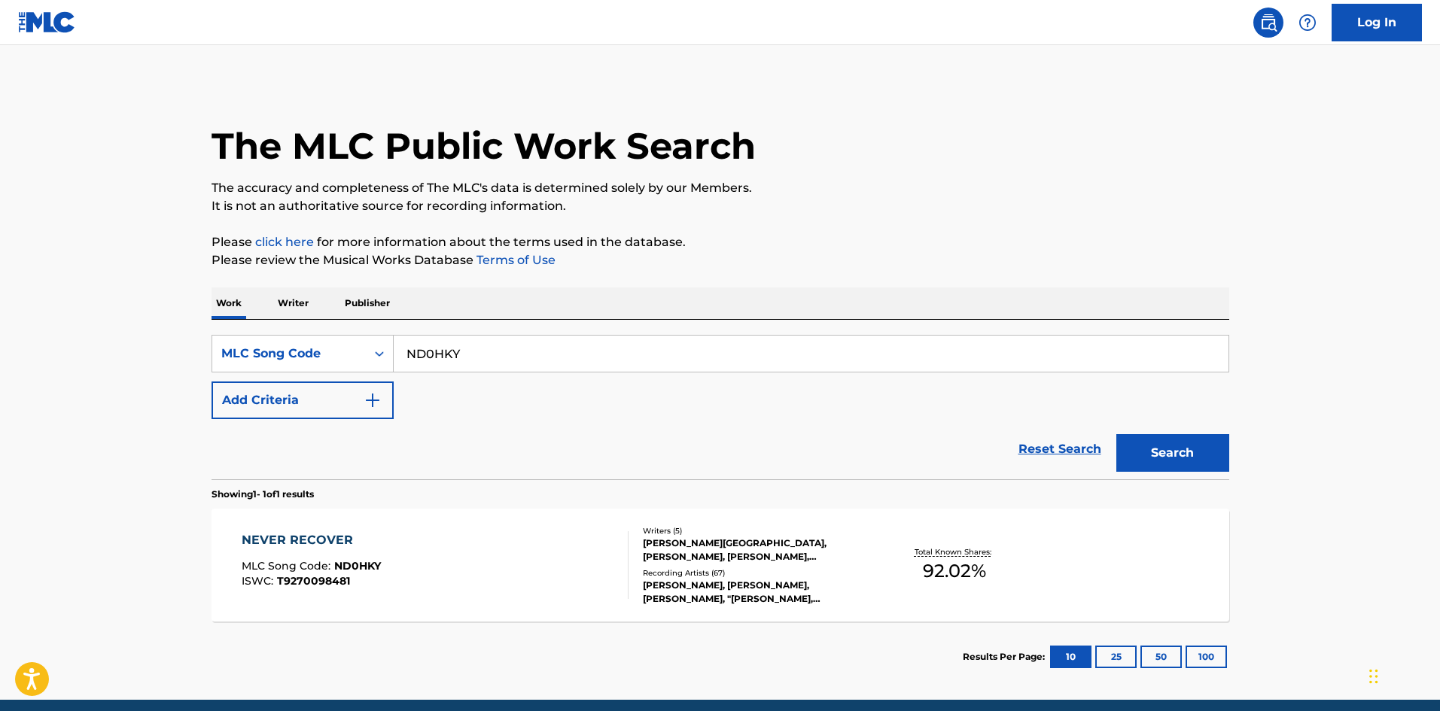
click at [692, 561] on div "[PERSON_NAME][GEOGRAPHIC_DATA], [PERSON_NAME], [PERSON_NAME], [PERSON_NAME], [P…" at bounding box center [756, 550] width 227 height 27
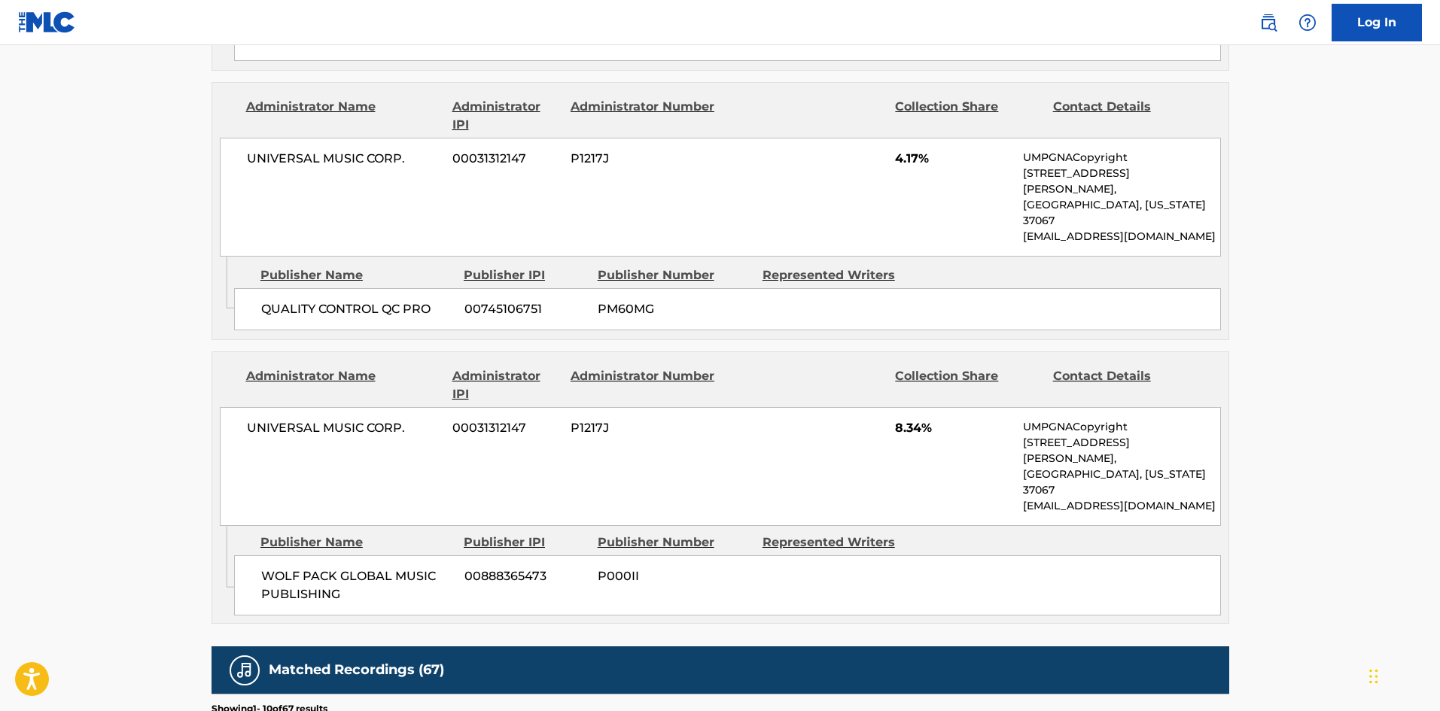
scroll to position [2559, 0]
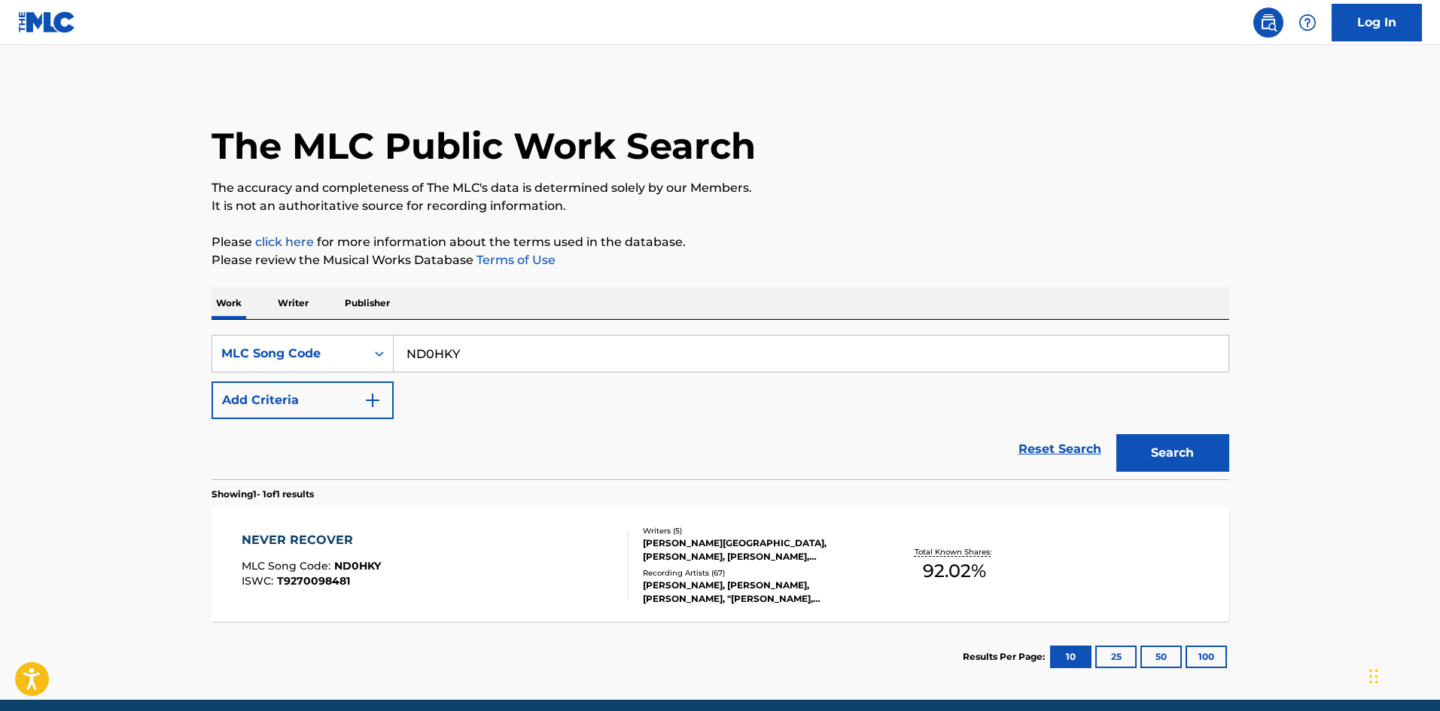
drag, startPoint x: 521, startPoint y: 369, endPoint x: 151, endPoint y: 340, distance: 370.7
click at [129, 349] on main "The MLC Public Work Search The accuracy and completeness of The MLC's data is d…" at bounding box center [720, 372] width 1440 height 655
paste input "H1794Z"
type input "H1794Z"
click at [1157, 457] on button "Search" at bounding box center [1172, 453] width 113 height 38
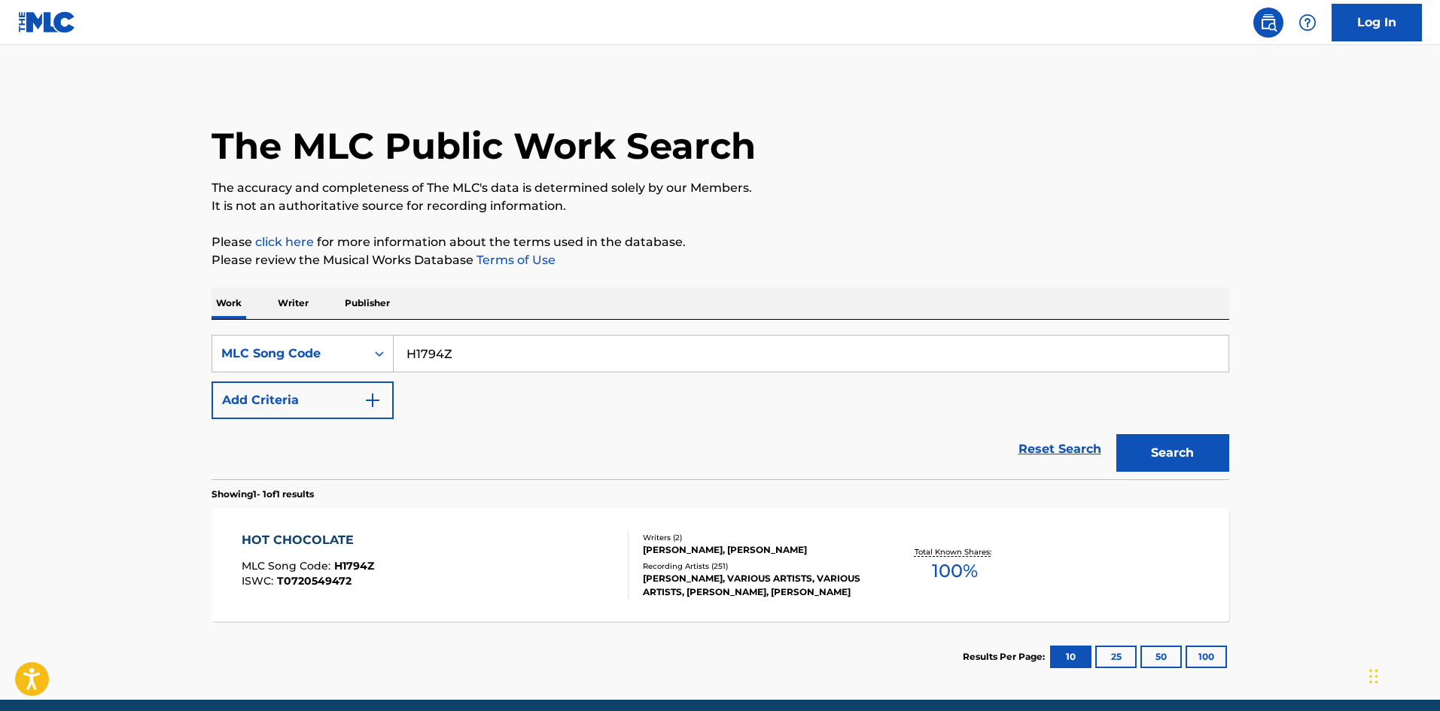
click at [450, 551] on div "HOT CHOCOLATE MLC Song Code : H1794Z ISWC : T0720549472" at bounding box center [435, 565] width 387 height 68
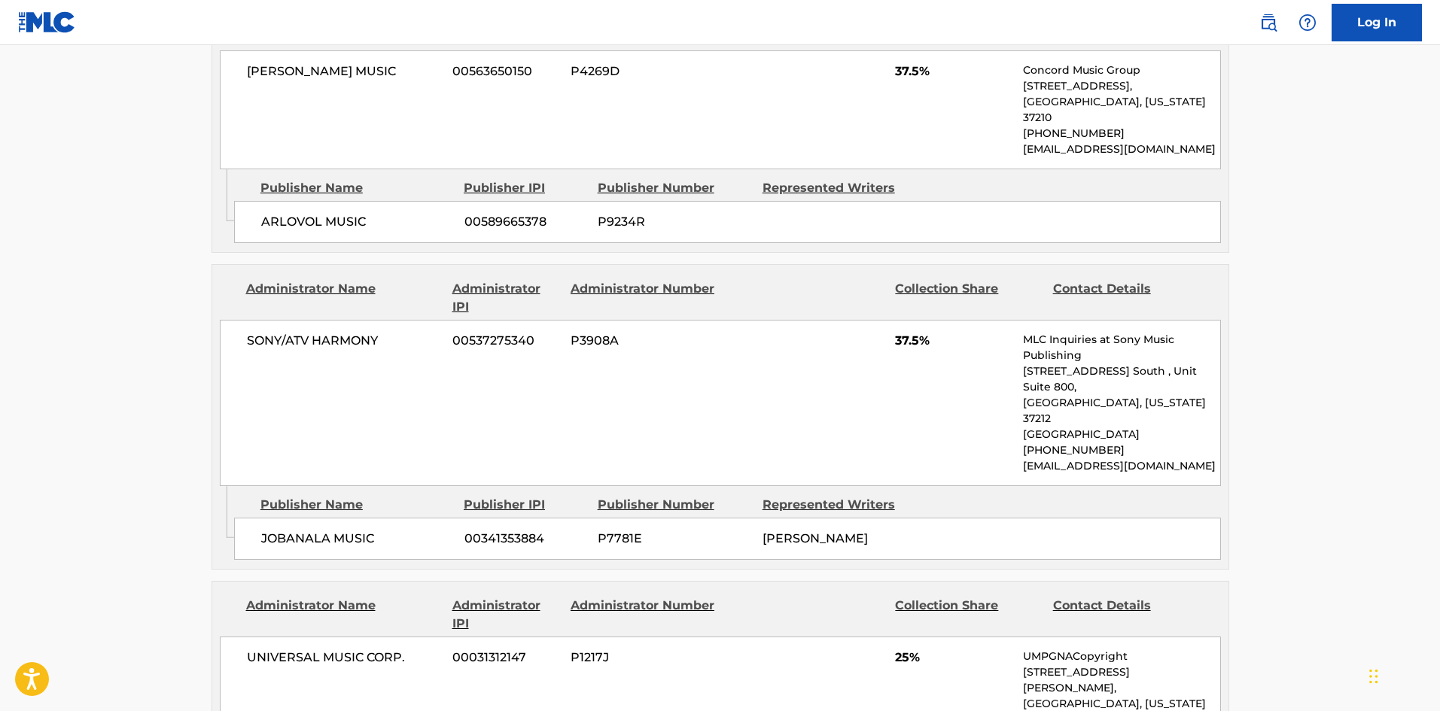
scroll to position [677, 0]
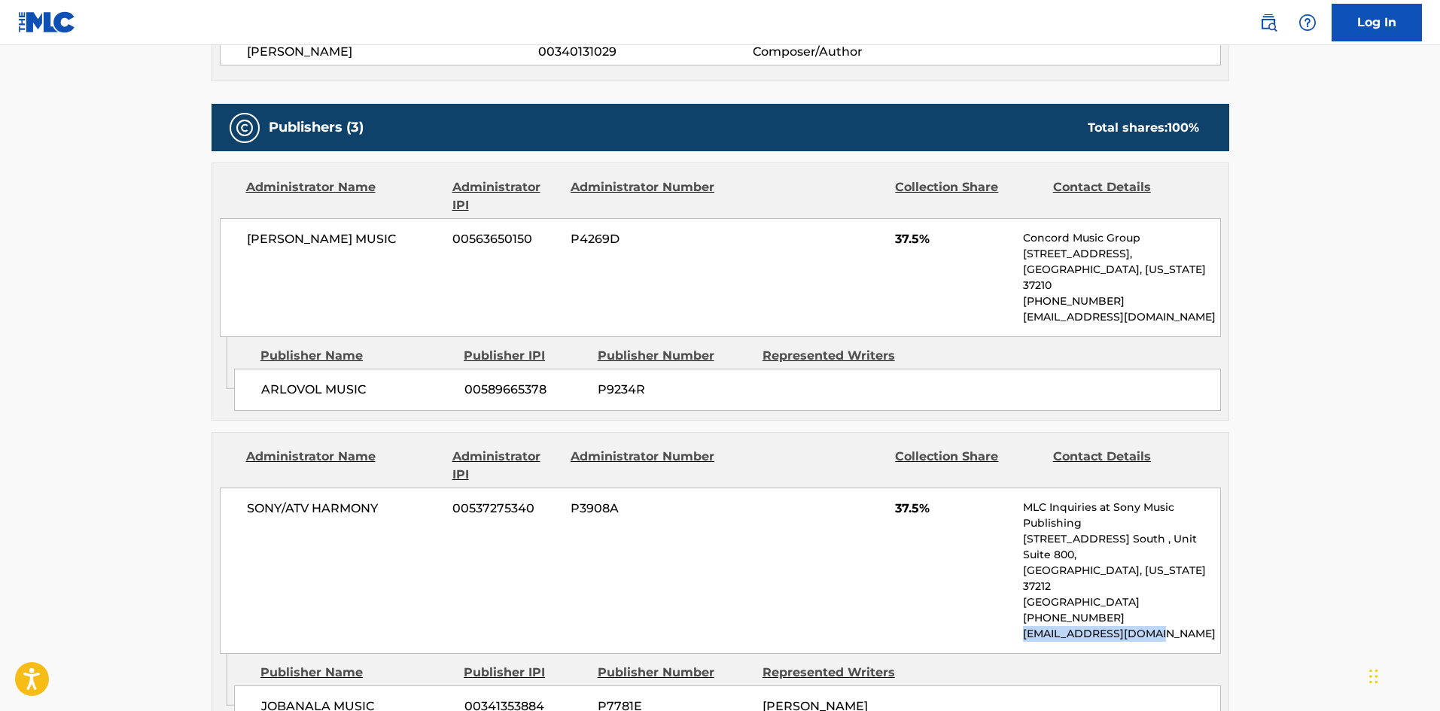
drag, startPoint x: 1162, startPoint y: 587, endPoint x: 1023, endPoint y: 588, distance: 139.2
click at [1023, 626] on p "[EMAIL_ADDRESS][DOMAIN_NAME]" at bounding box center [1121, 634] width 196 height 16
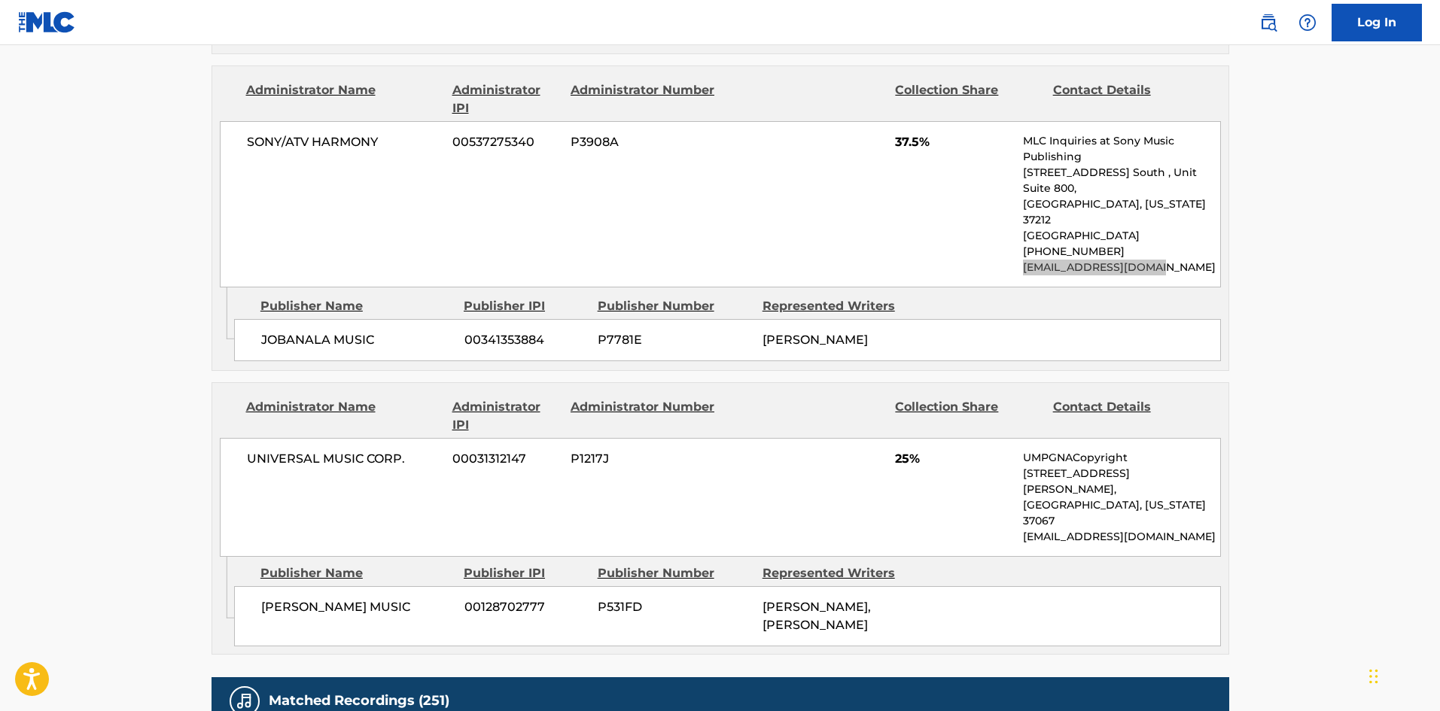
scroll to position [1129, 0]
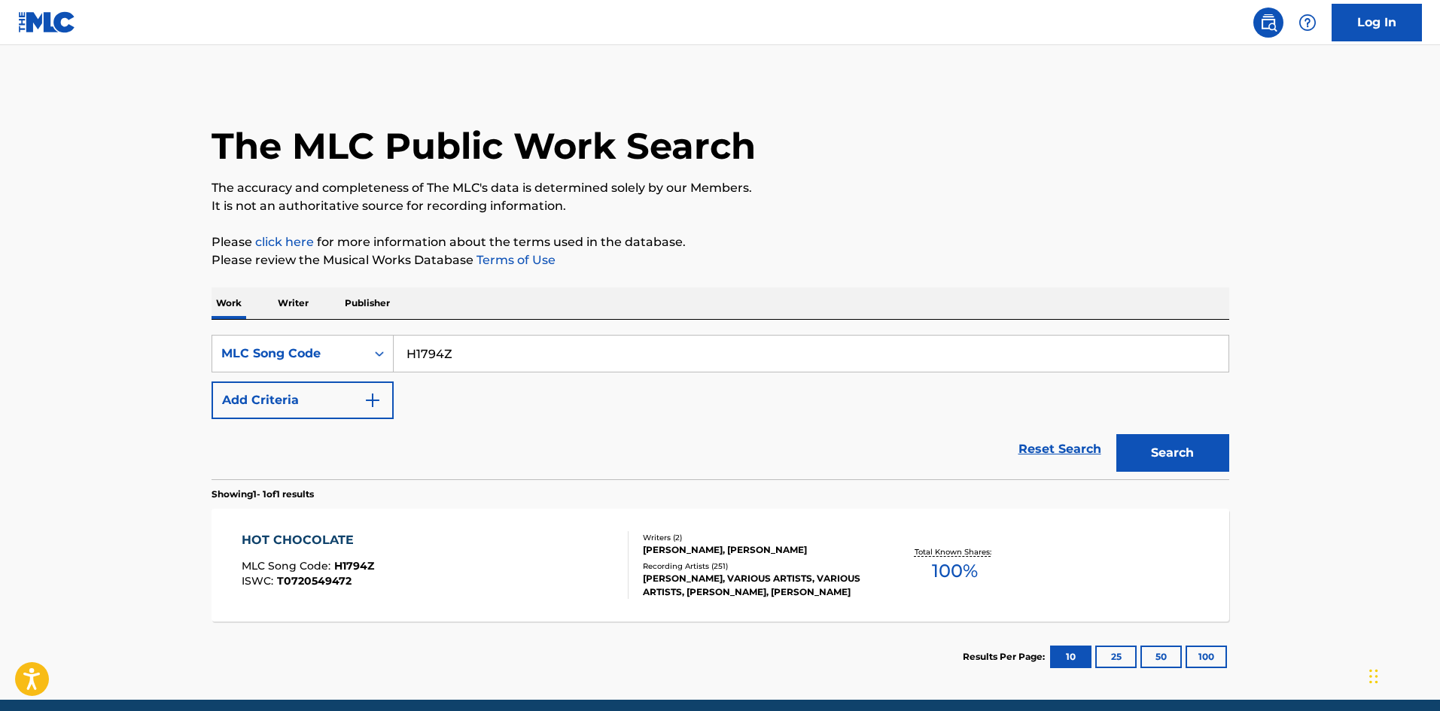
drag, startPoint x: 488, startPoint y: 357, endPoint x: 68, endPoint y: 376, distance: 420.4
click at [68, 376] on main "The MLC Public Work Search The accuracy and completeness of The MLC's data is d…" at bounding box center [720, 372] width 1440 height 655
paste input "25566"
type input "H25566"
click at [1164, 448] on button "Search" at bounding box center [1172, 453] width 113 height 38
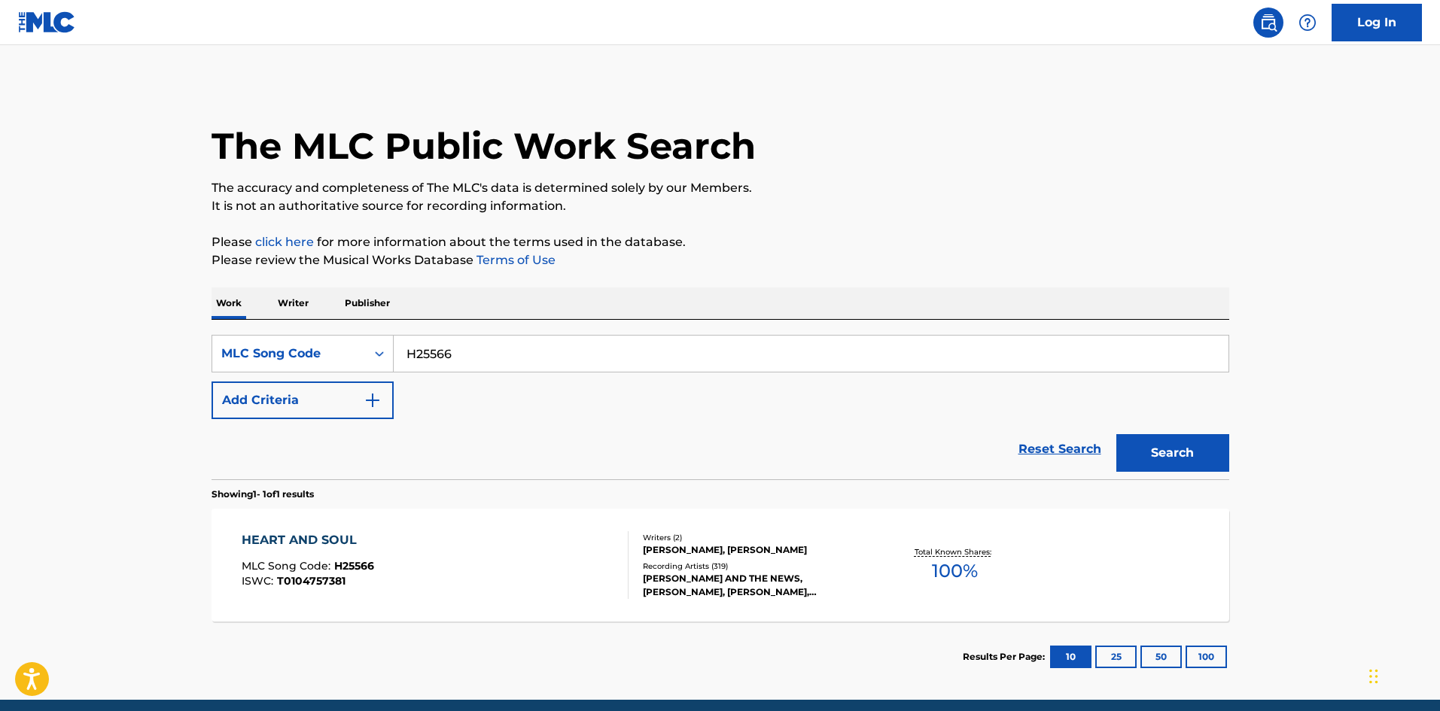
click at [442, 555] on div "HEART AND SOUL MLC Song Code : H25566 ISWC : T0104757381" at bounding box center [435, 565] width 387 height 68
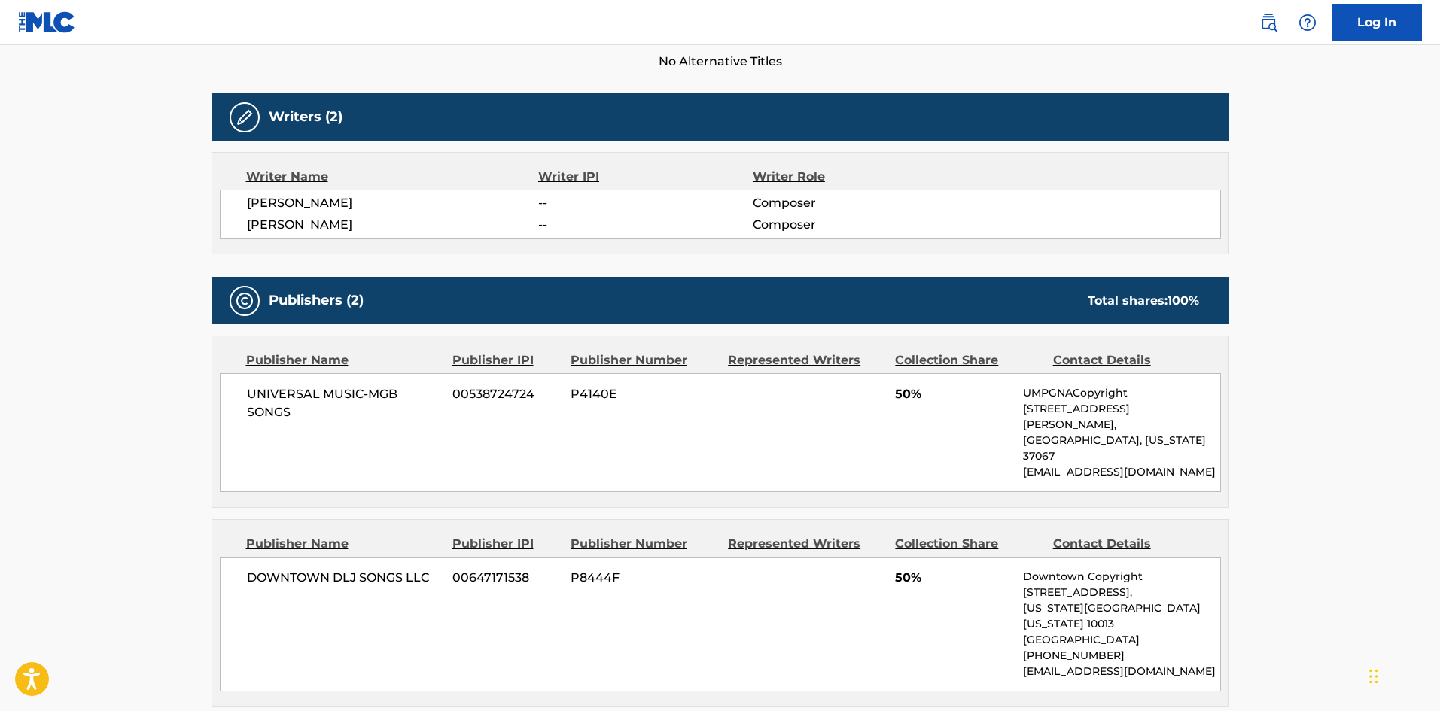
scroll to position [527, 0]
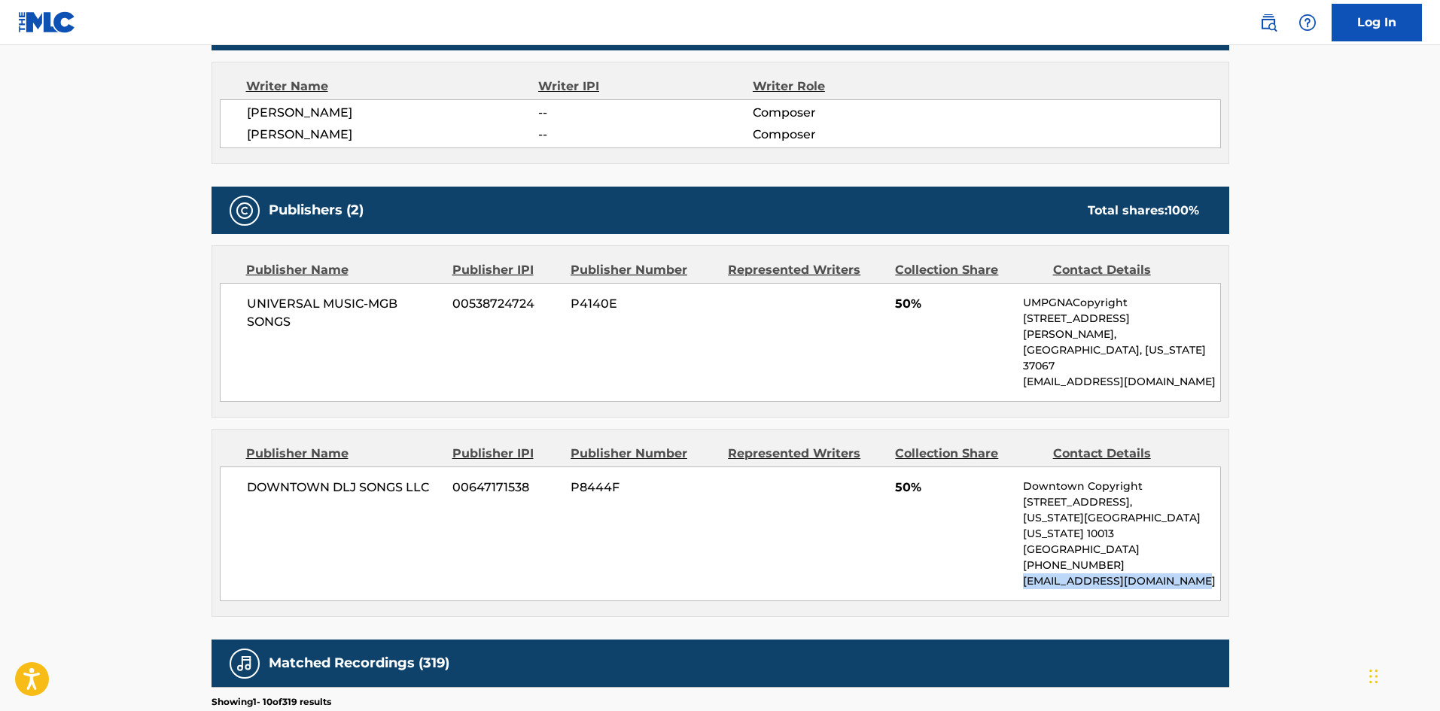
drag, startPoint x: 1209, startPoint y: 536, endPoint x: 1024, endPoint y: 540, distance: 184.4
click at [1024, 574] on p "[EMAIL_ADDRESS][DOMAIN_NAME]" at bounding box center [1121, 582] width 196 height 16
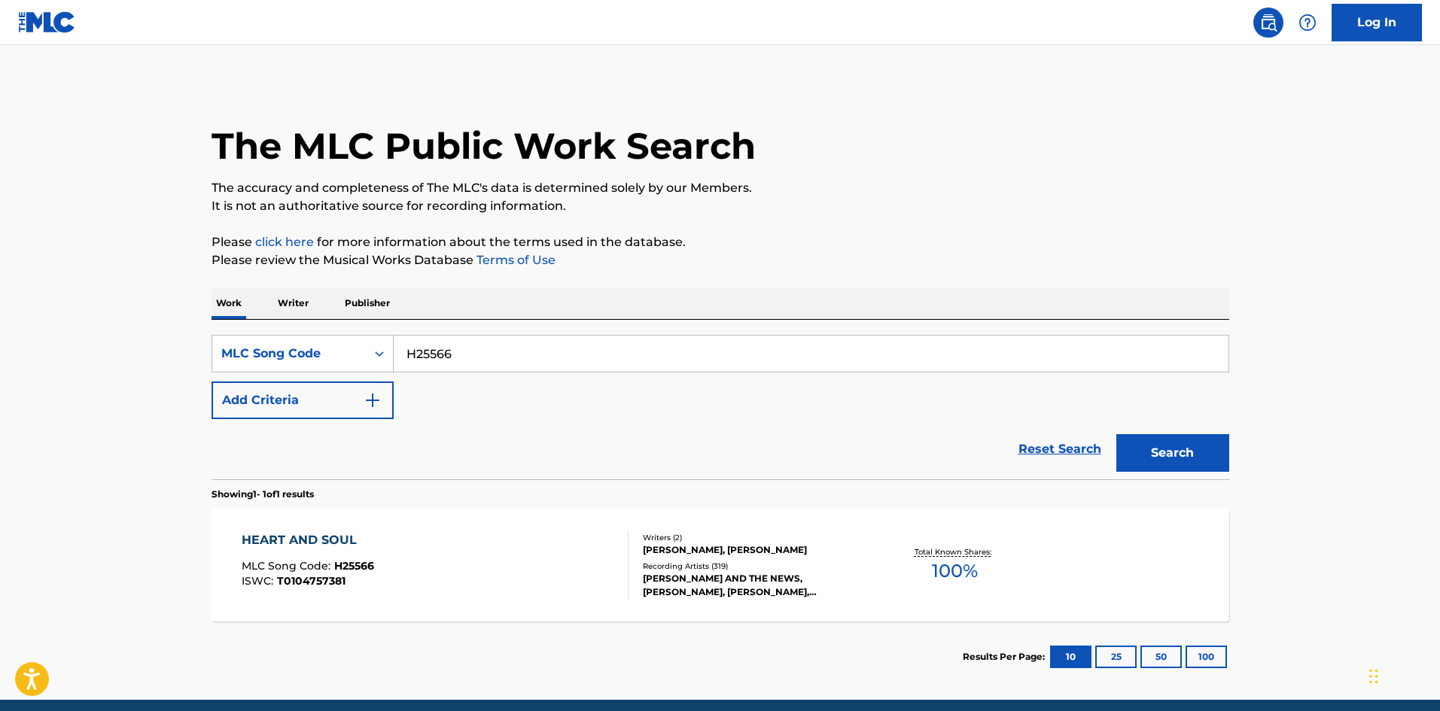
drag, startPoint x: 504, startPoint y: 358, endPoint x: 574, endPoint y: 440, distance: 108.3
click at [44, 395] on main "The MLC Public Work Search The accuracy and completeness of The MLC's data is d…" at bounding box center [720, 372] width 1440 height 655
paste input "G57607"
type input "G57607"
click at [1185, 449] on button "Search" at bounding box center [1172, 453] width 113 height 38
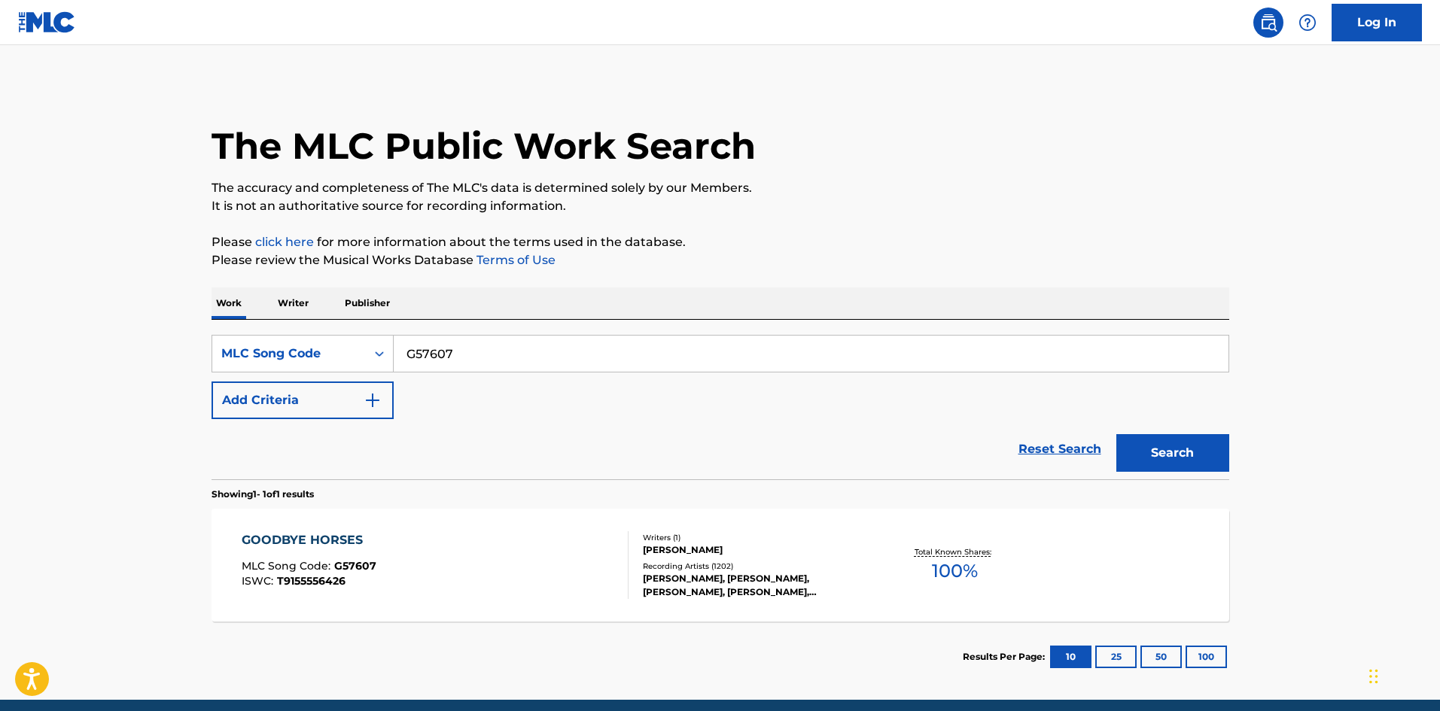
click at [509, 574] on div "GOODBYE HORSES MLC Song Code : G57607 ISWC : T9155556426" at bounding box center [435, 565] width 387 height 68
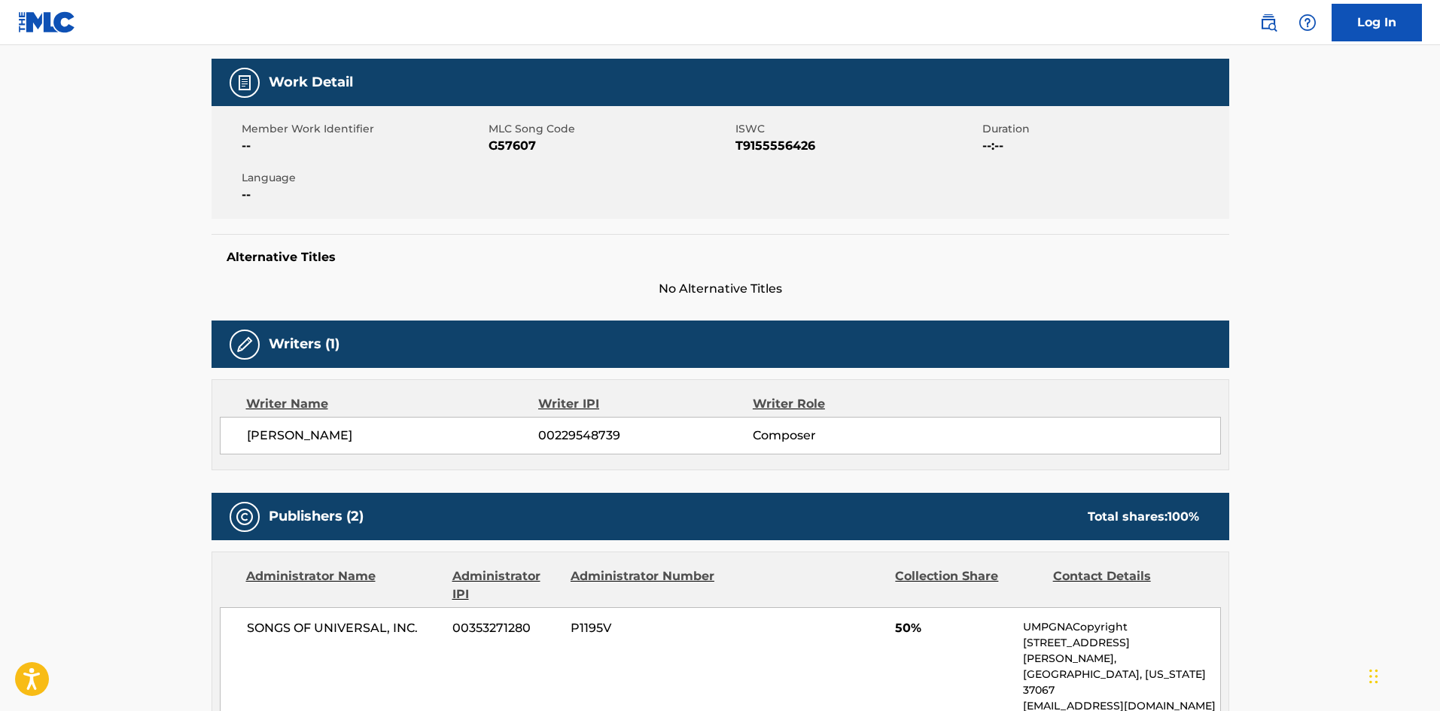
scroll to position [527, 0]
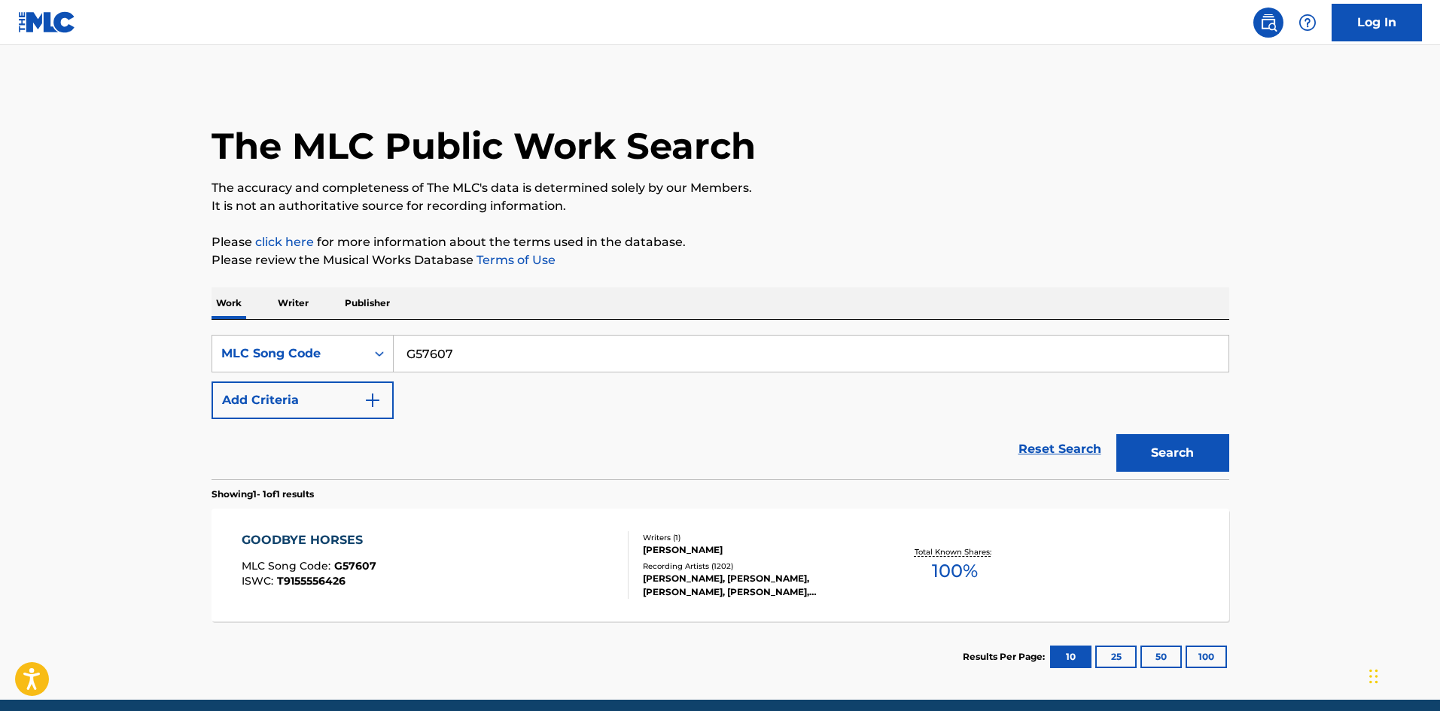
click at [0, 371] on html "Accessibility Screen-Reader Guide, Feedback, and Issue Reporting | New window L…" at bounding box center [720, 355] width 1440 height 711
paste input "RA7EKY"
type input "RA7EKY"
click at [1187, 454] on button "Search" at bounding box center [1172, 453] width 113 height 38
click at [422, 552] on div "REMEMBER WHEN MLC Song Code : RA7EKY ISWC : T9283228591" at bounding box center [435, 565] width 387 height 68
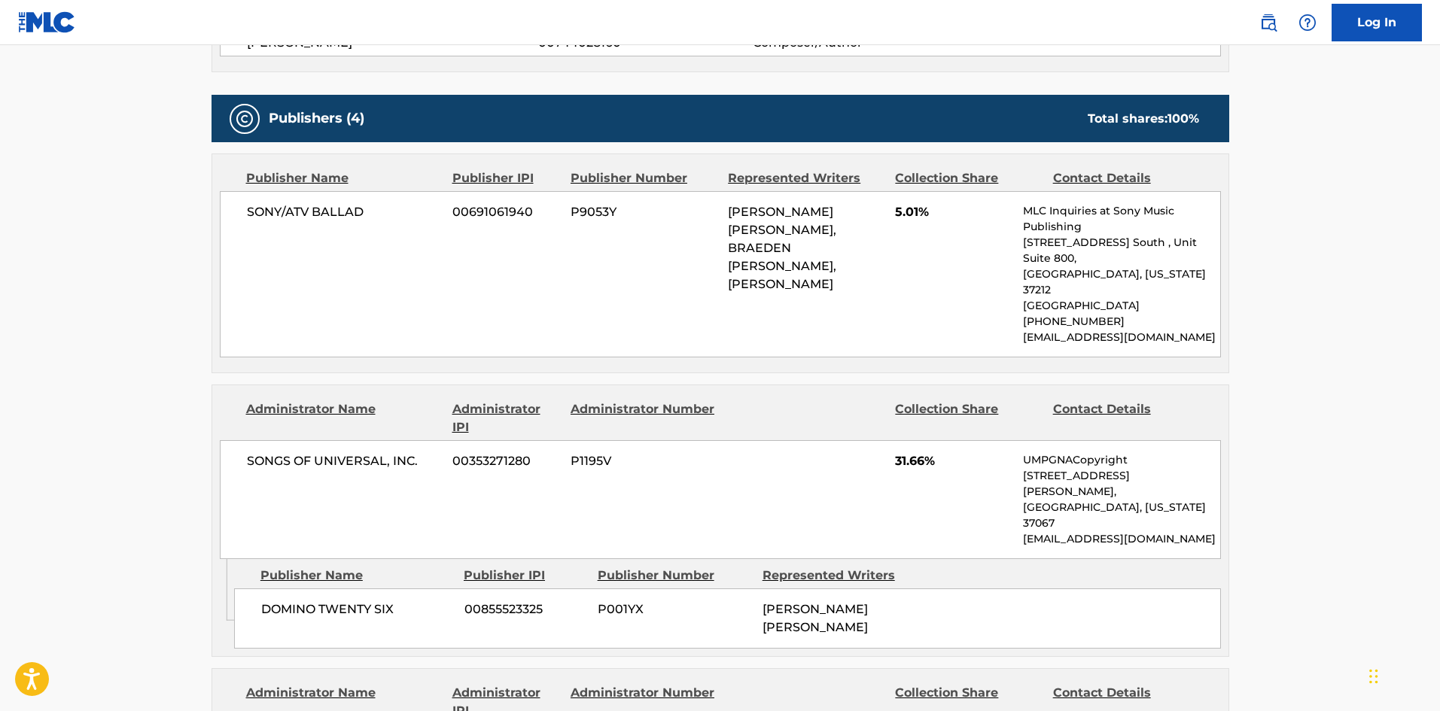
scroll to position [602, 0]
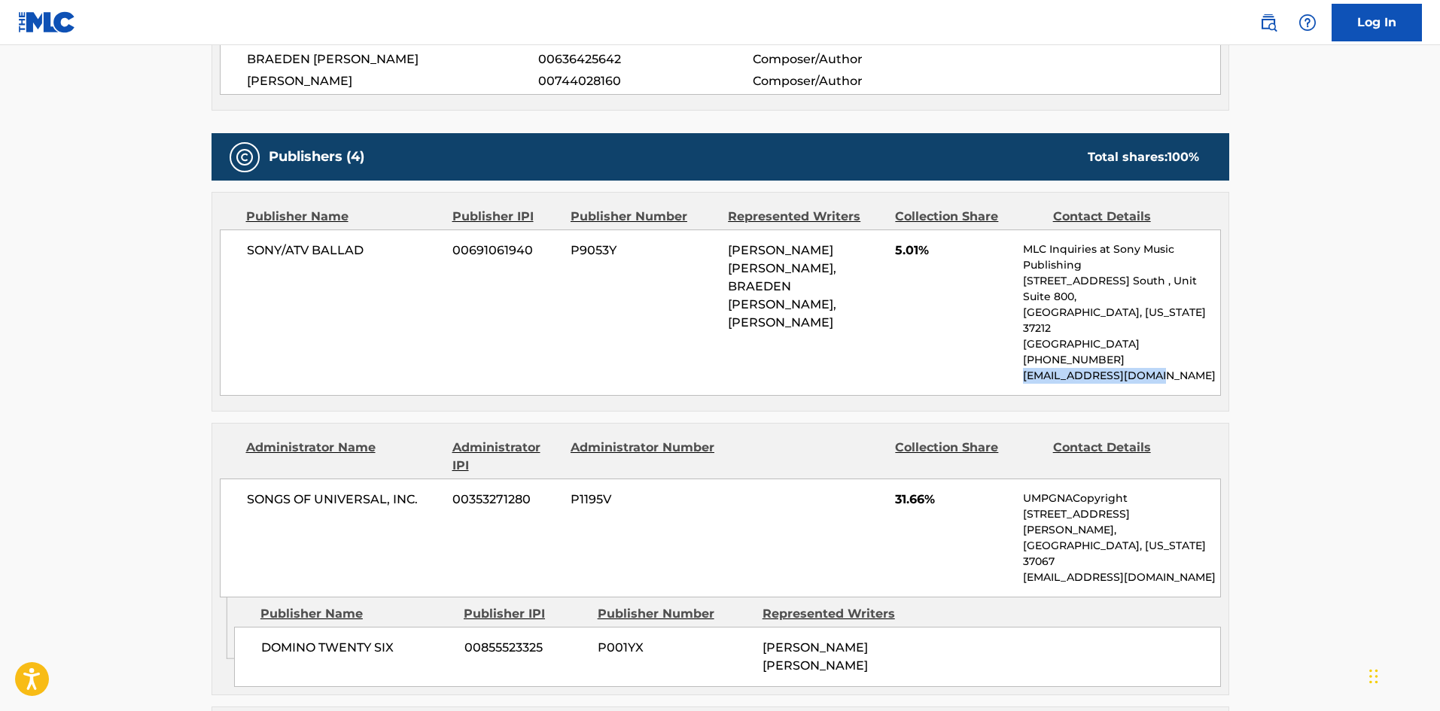
drag, startPoint x: 1165, startPoint y: 343, endPoint x: 1023, endPoint y: 346, distance: 142.3
click at [1023, 368] on p "[EMAIL_ADDRESS][DOMAIN_NAME]" at bounding box center [1121, 376] width 196 height 16
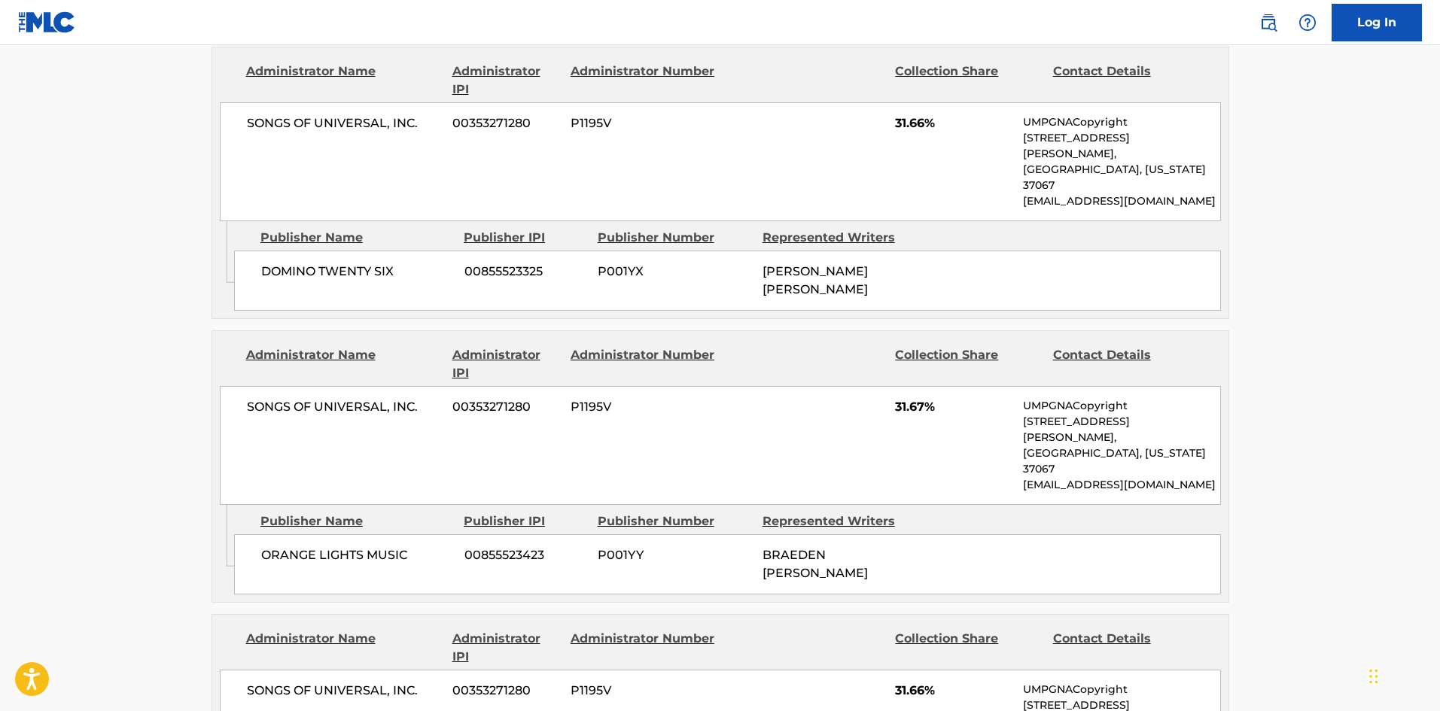
scroll to position [1054, 0]
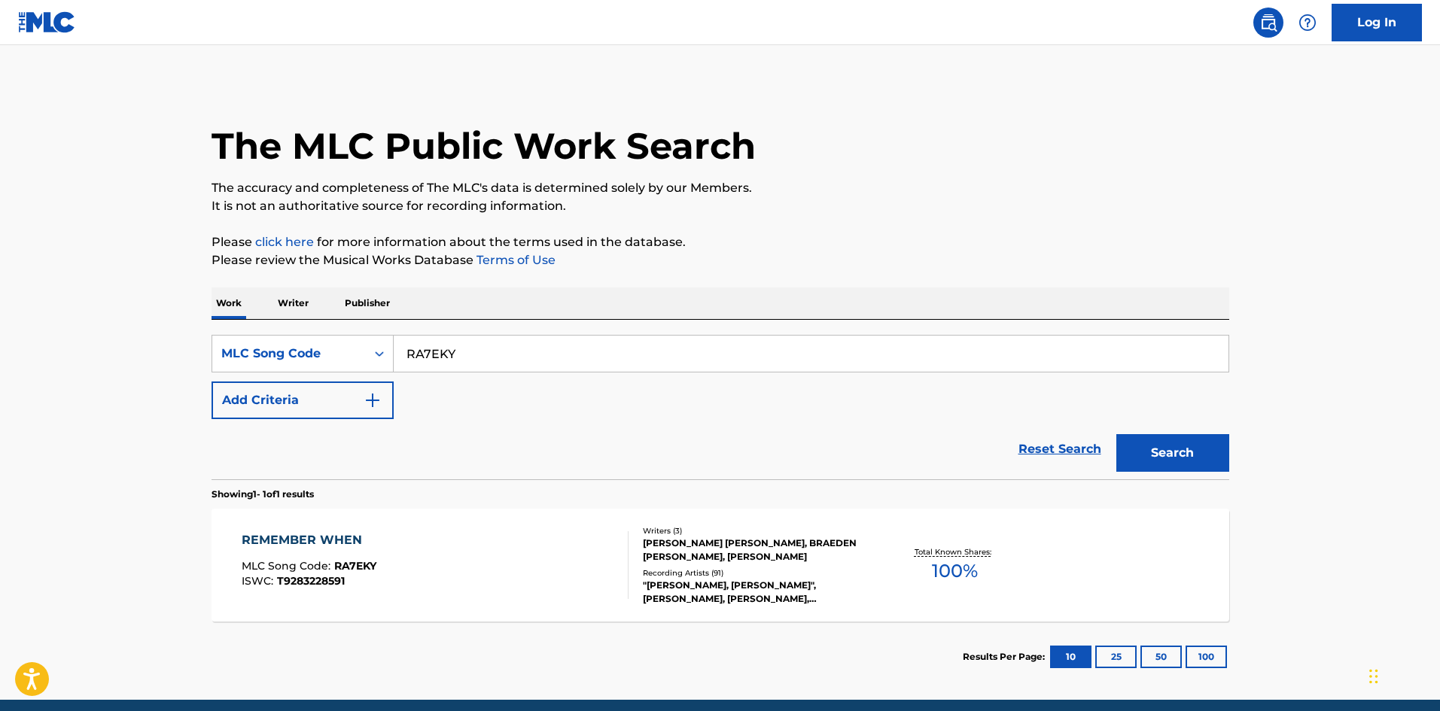
drag, startPoint x: 485, startPoint y: 359, endPoint x: 16, endPoint y: 345, distance: 469.9
click at [36, 348] on main "The MLC Public Work Search The accuracy and completeness of The MLC's data is d…" at bounding box center [720, 372] width 1440 height 655
paste input "S4401I"
type input "S4401I"
click at [1159, 449] on button "Search" at bounding box center [1172, 453] width 113 height 38
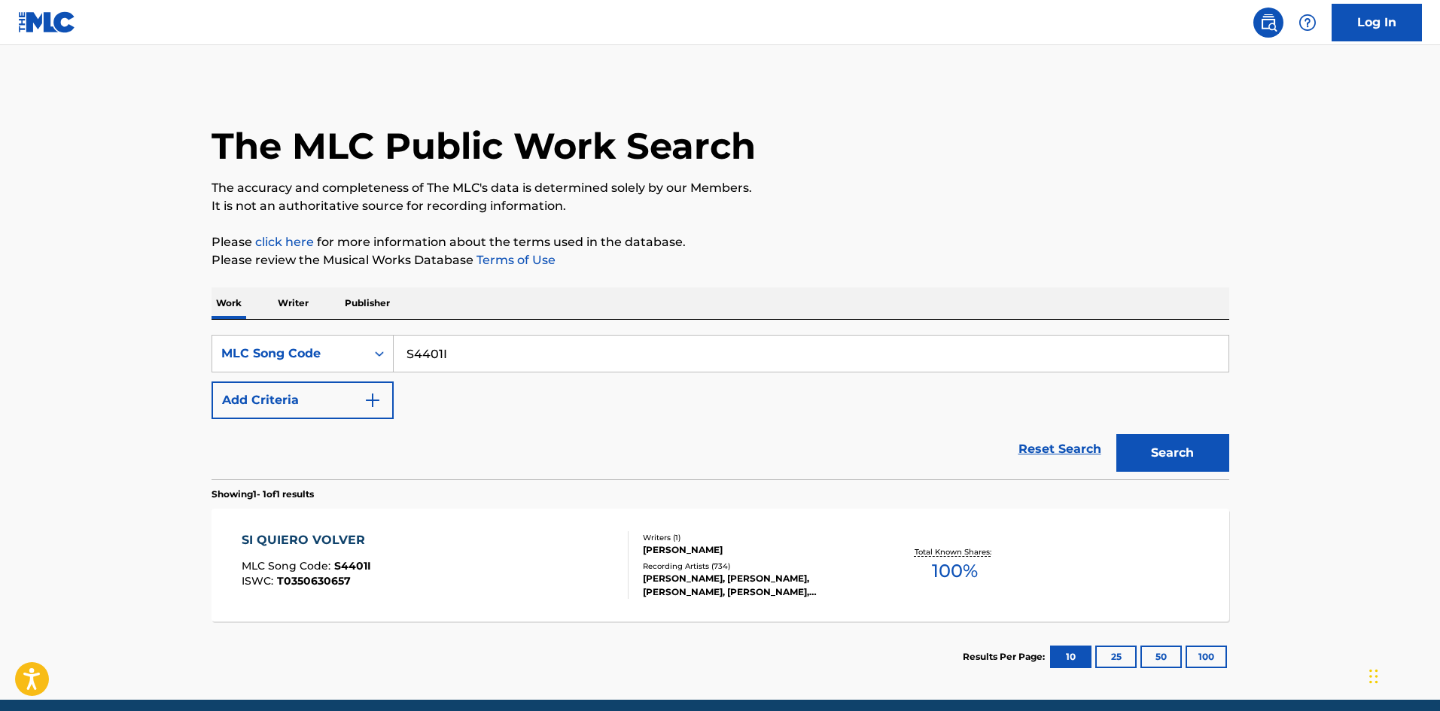
click at [569, 571] on div "SI QUIERO VOLVER MLC Song Code : S4401I ISWC : T0350630657" at bounding box center [435, 565] width 387 height 68
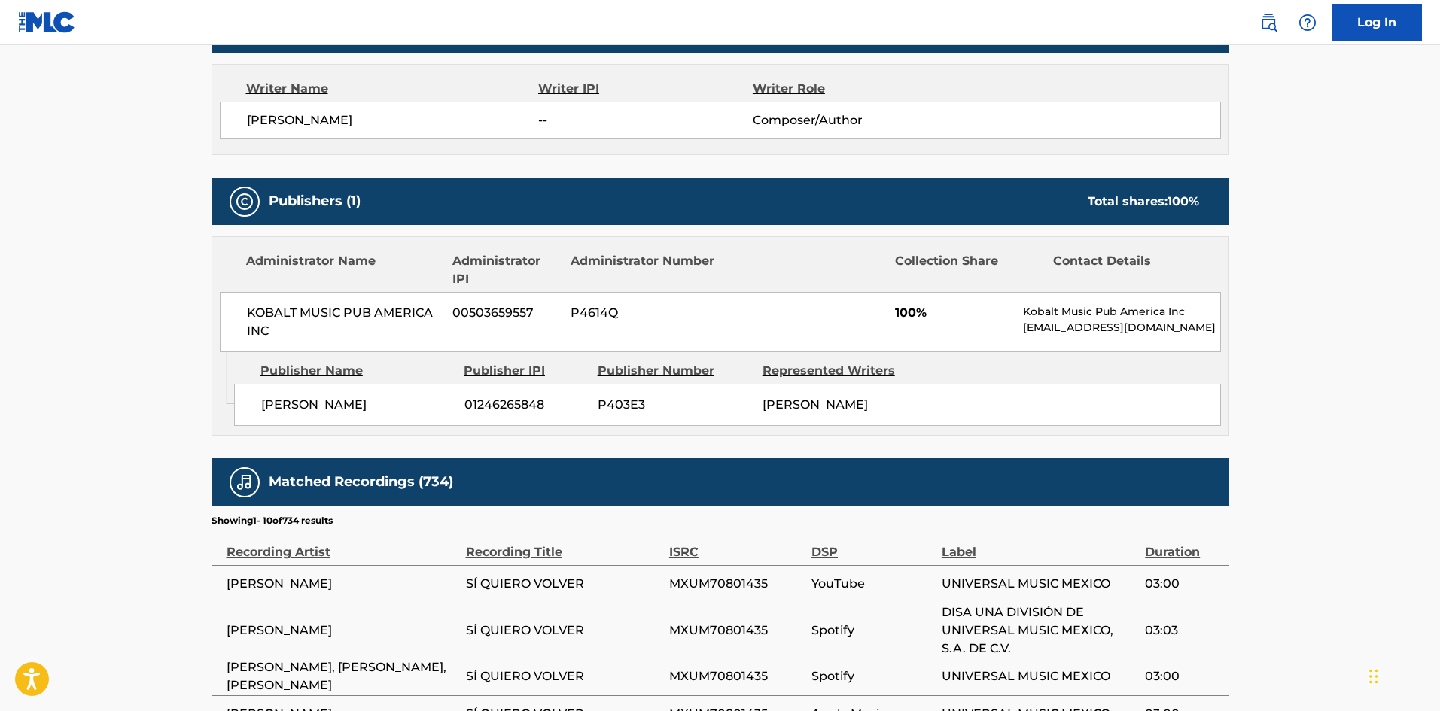
scroll to position [527, 0]
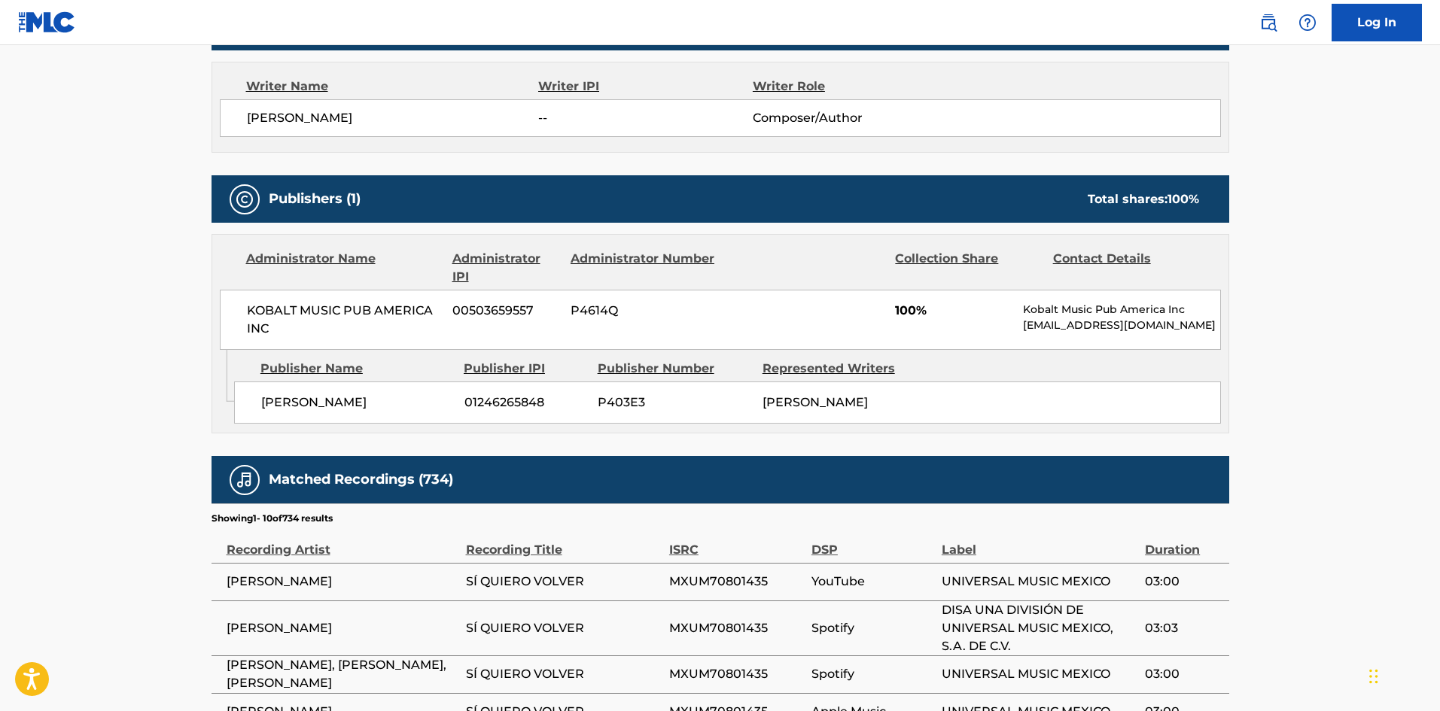
drag, startPoint x: 1024, startPoint y: 327, endPoint x: 1214, endPoint y: 327, distance: 190.4
click at [1214, 327] on p "[EMAIL_ADDRESS][DOMAIN_NAME]" at bounding box center [1121, 326] width 196 height 16
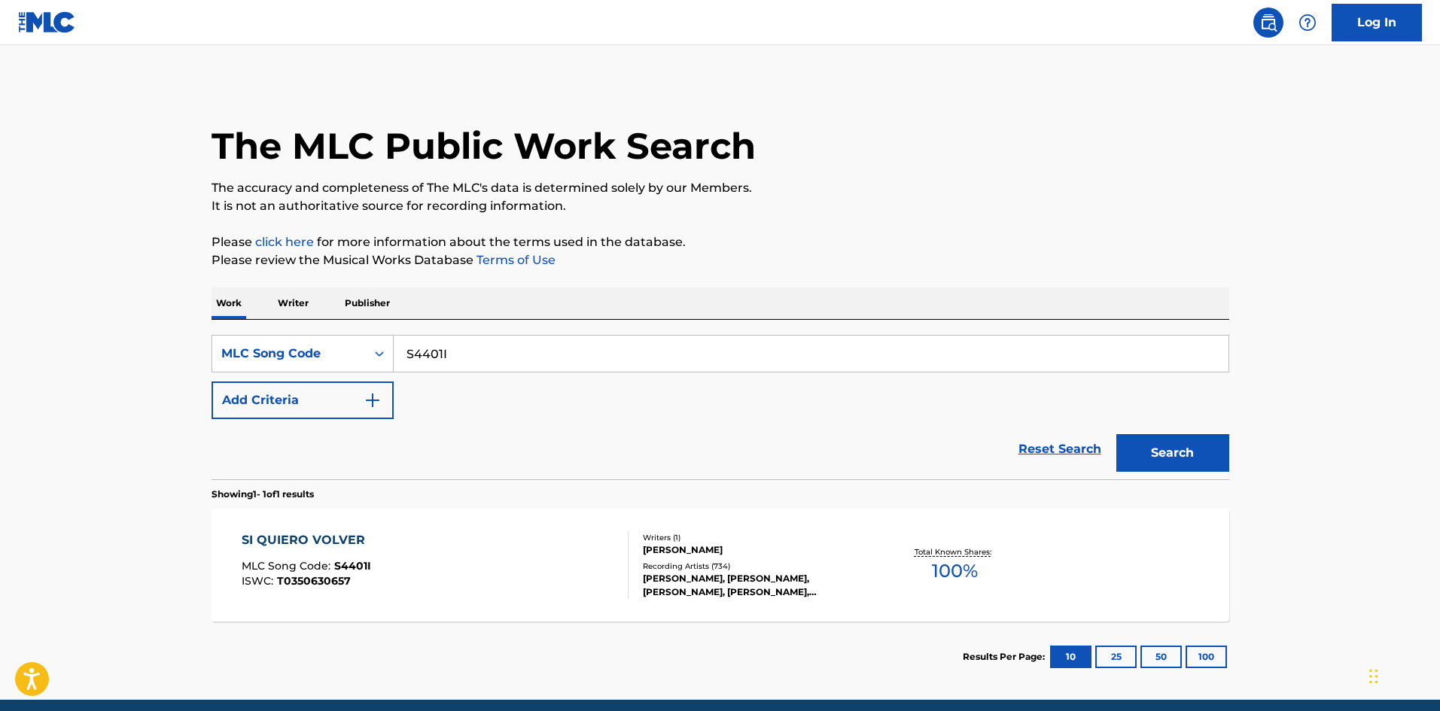
drag, startPoint x: 507, startPoint y: 347, endPoint x: -17, endPoint y: 358, distance: 523.2
click at [0, 358] on html "Accessibility Screen-Reader Guide, Feedback, and Issue Reporting | New window L…" at bounding box center [720, 355] width 1440 height 711
paste input "Q1219U"
type input "Q1219U"
click at [1176, 440] on button "Search" at bounding box center [1172, 453] width 113 height 38
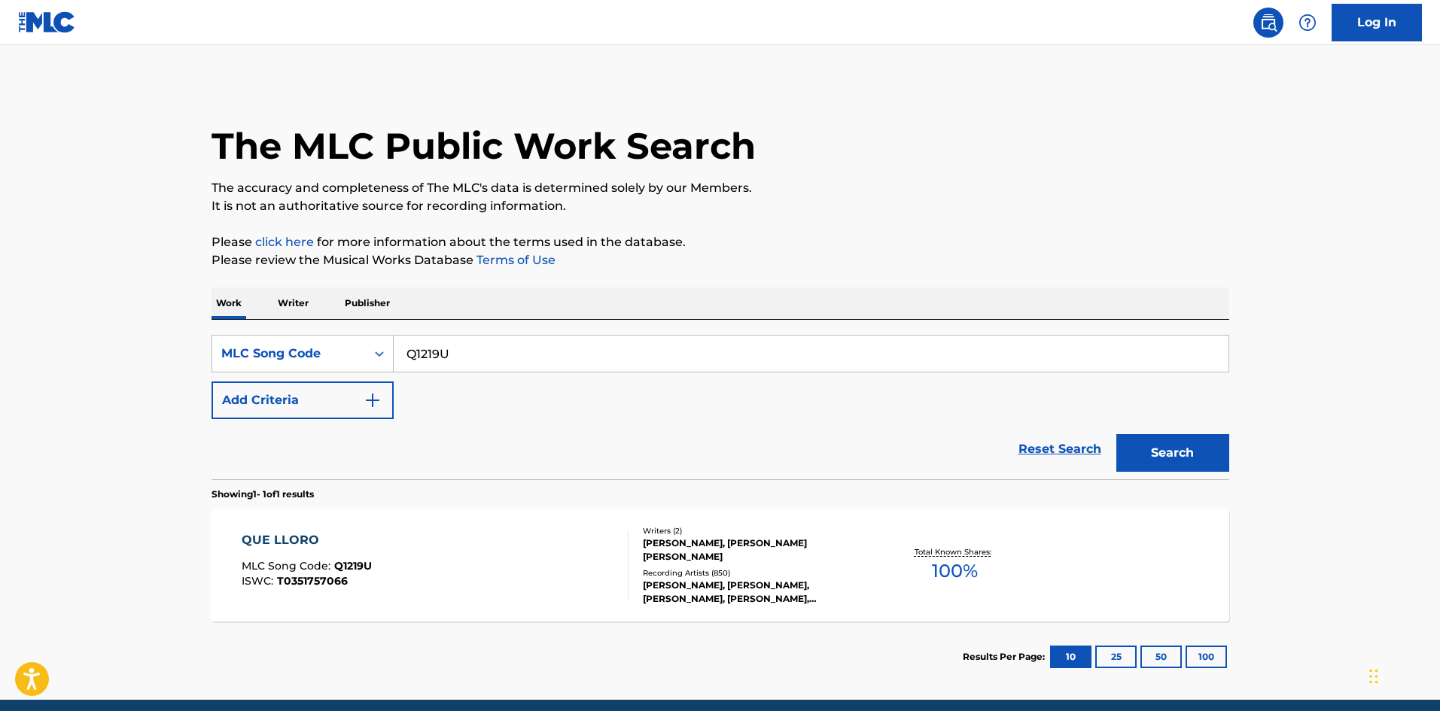
click at [885, 532] on div "QUE LLORO MLC Song Code : Q1219U ISWC : T0351757066 Writers ( 2 ) [PERSON_NAME]…" at bounding box center [720, 565] width 1018 height 113
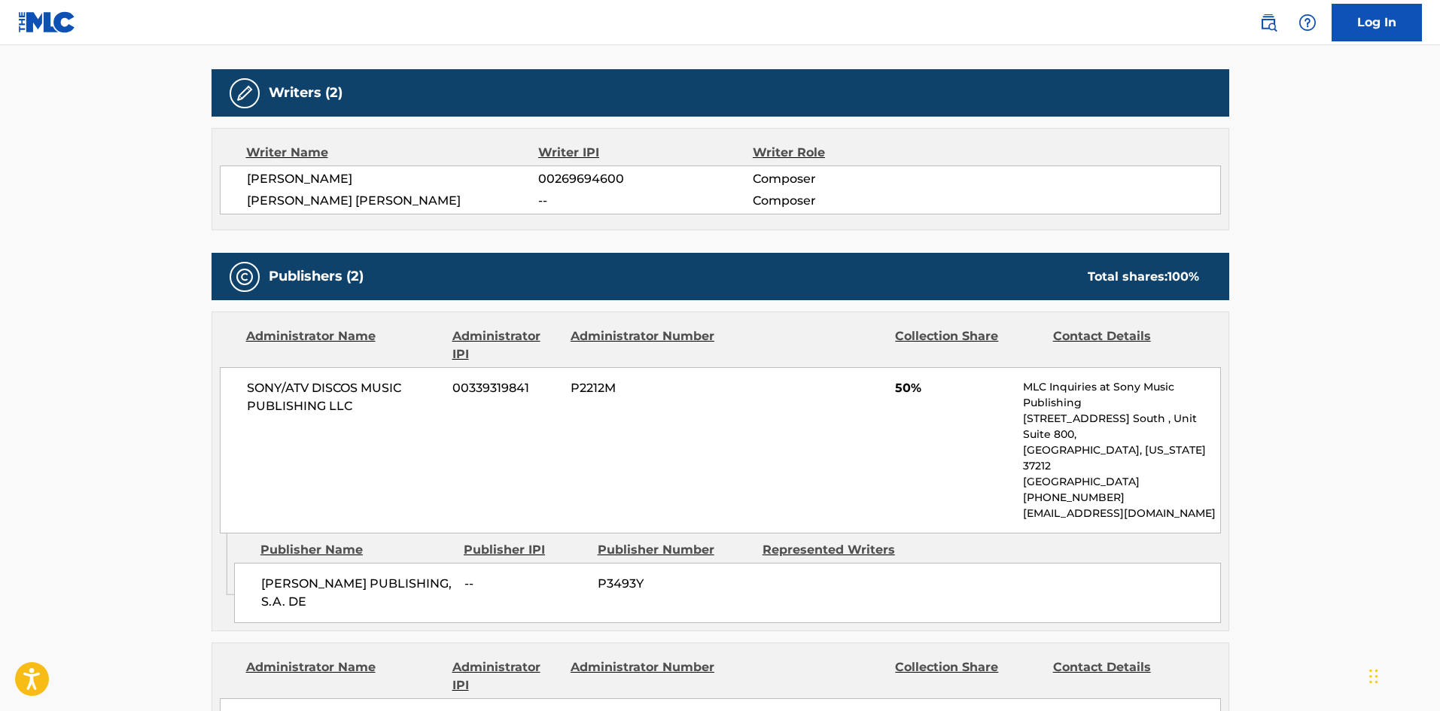
scroll to position [527, 0]
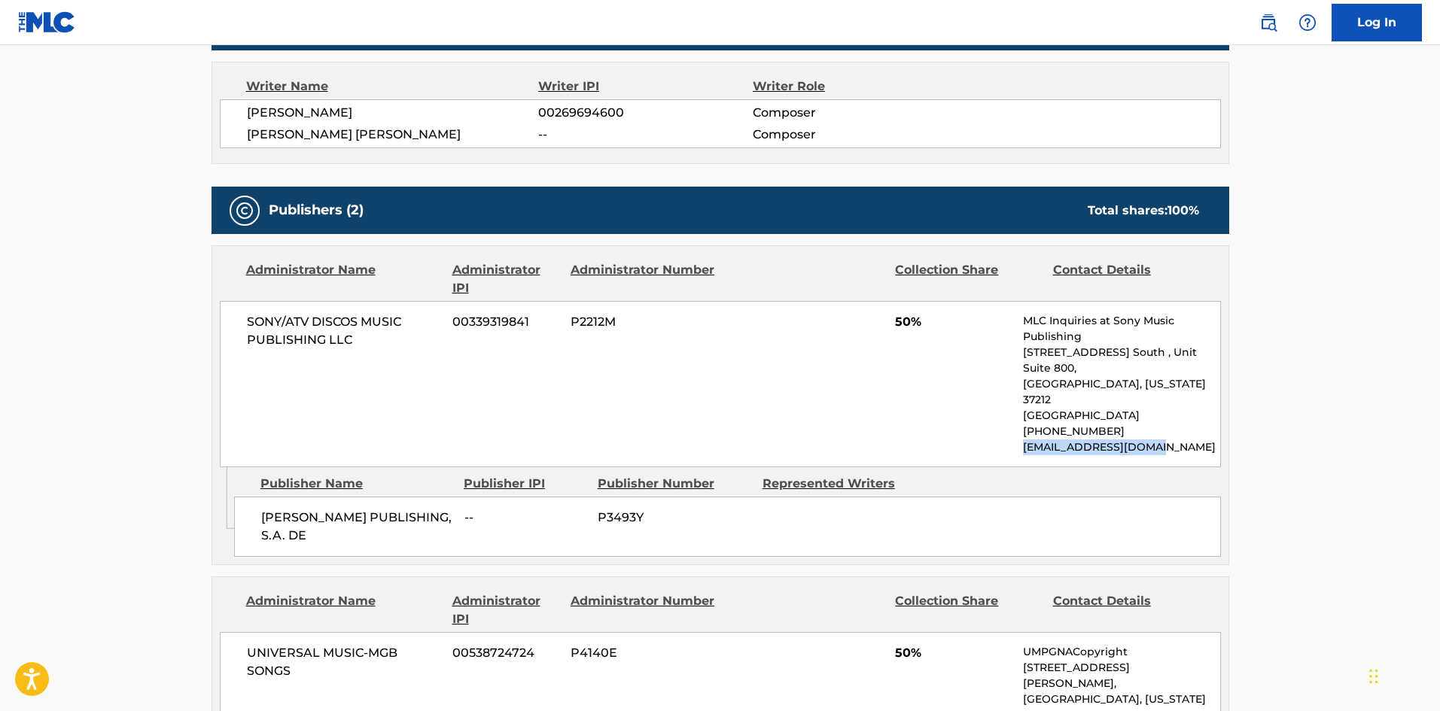
drag, startPoint x: 1166, startPoint y: 421, endPoint x: 1019, endPoint y: 420, distance: 146.8
click at [1019, 420] on div "SONY/ATV DISCOS MUSIC PUBLISHING LLC 00339319841 P2212M 50% MLC Inquiries at So…" at bounding box center [720, 384] width 1001 height 166
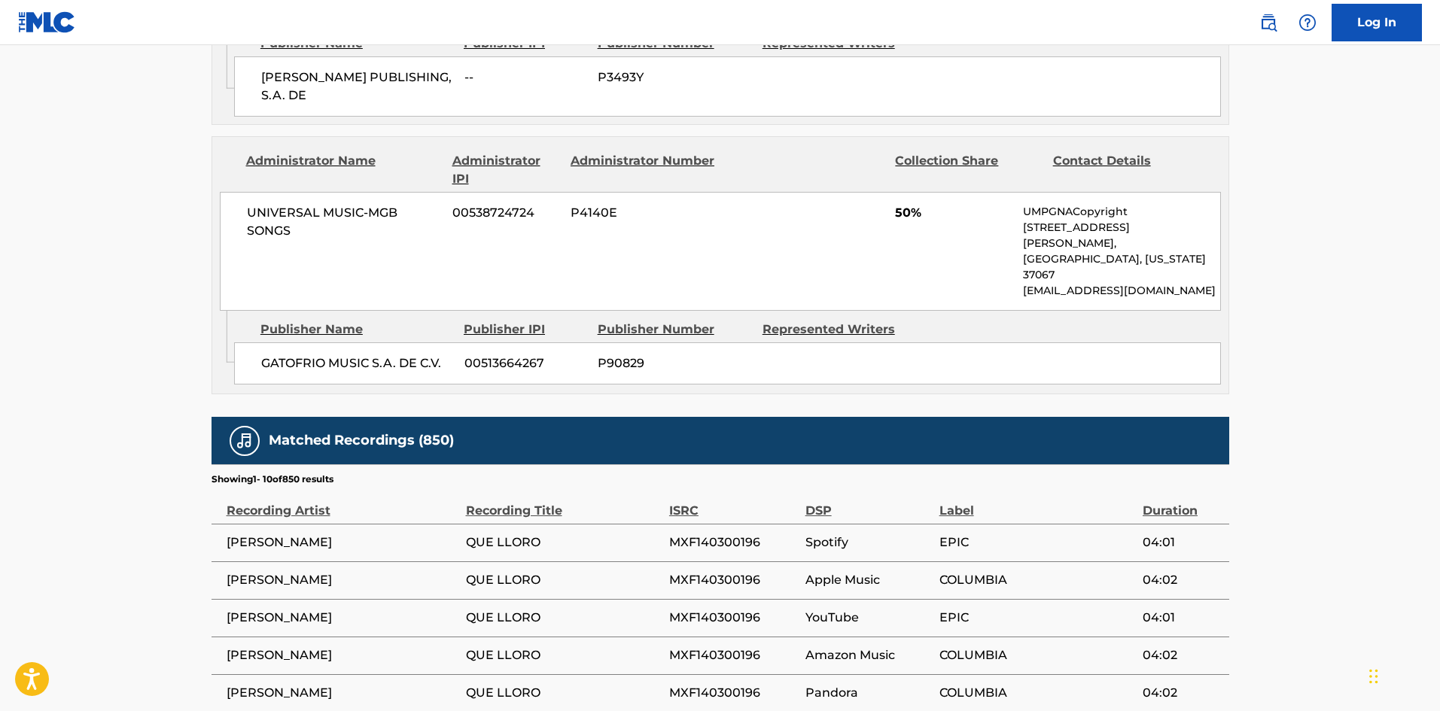
scroll to position [978, 0]
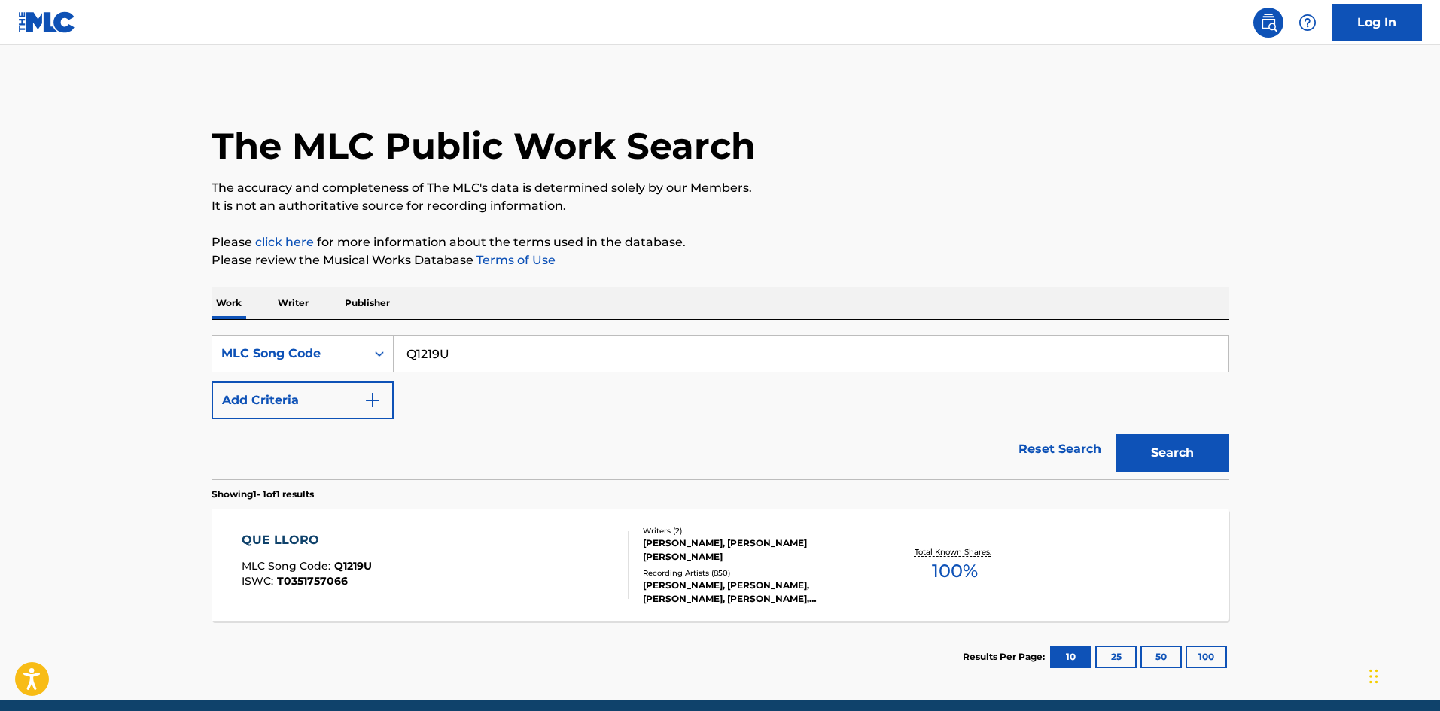
drag, startPoint x: 461, startPoint y: 355, endPoint x: 35, endPoint y: 338, distance: 425.6
click at [35, 338] on main "The MLC Public Work Search The accuracy and completeness of The MLC's data is d…" at bounding box center [720, 372] width 1440 height 655
paste input "R5926W"
type input "R5926W"
click at [1202, 456] on button "Search" at bounding box center [1172, 453] width 113 height 38
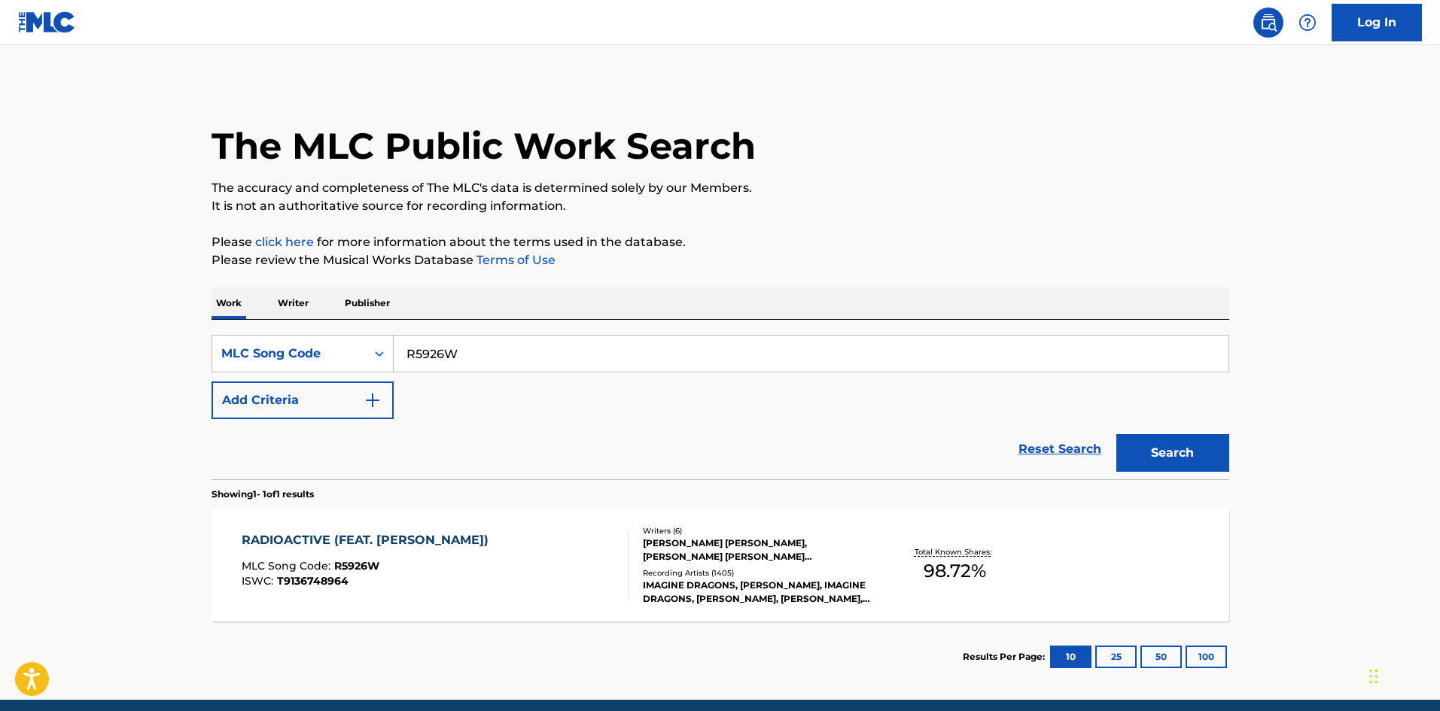
click at [732, 545] on div "[PERSON_NAME] [PERSON_NAME], [PERSON_NAME] [PERSON_NAME] [PERSON_NAME], [PERSON…" at bounding box center [756, 550] width 227 height 27
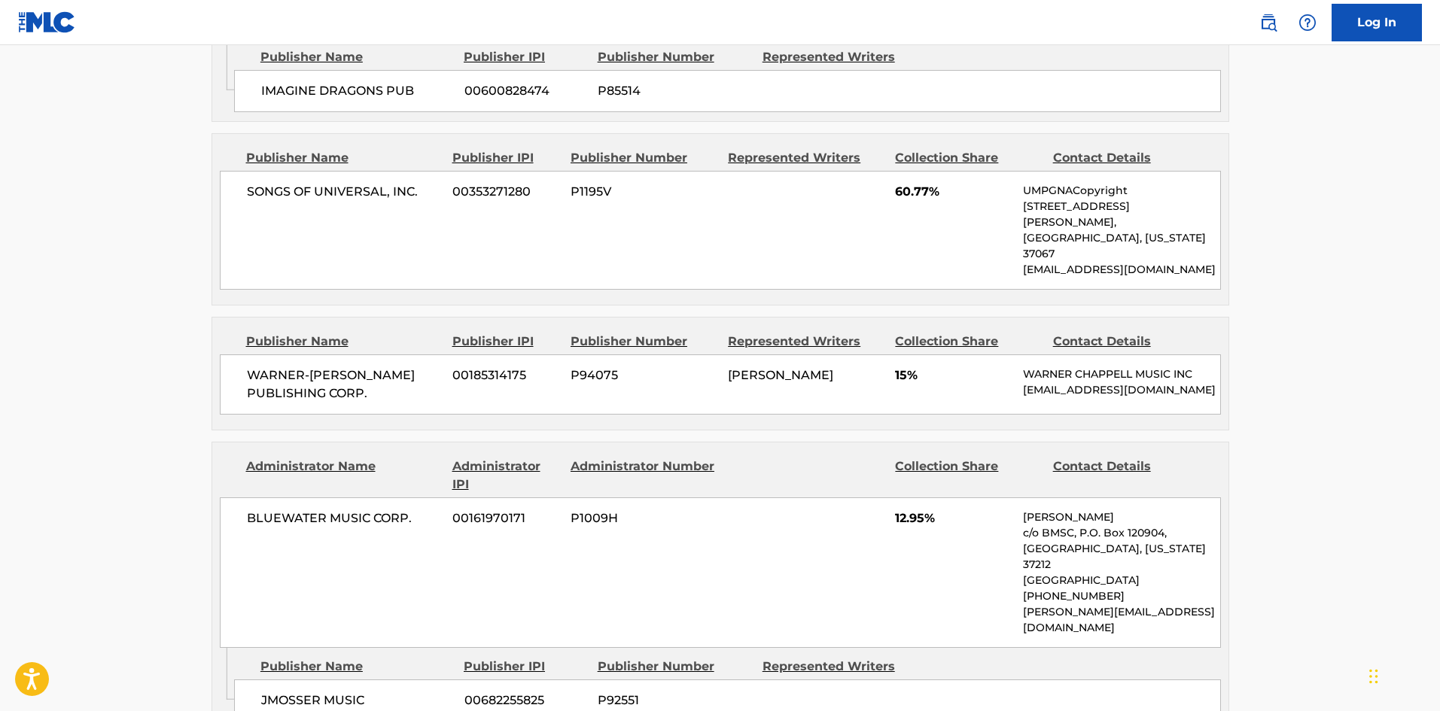
scroll to position [1204, 0]
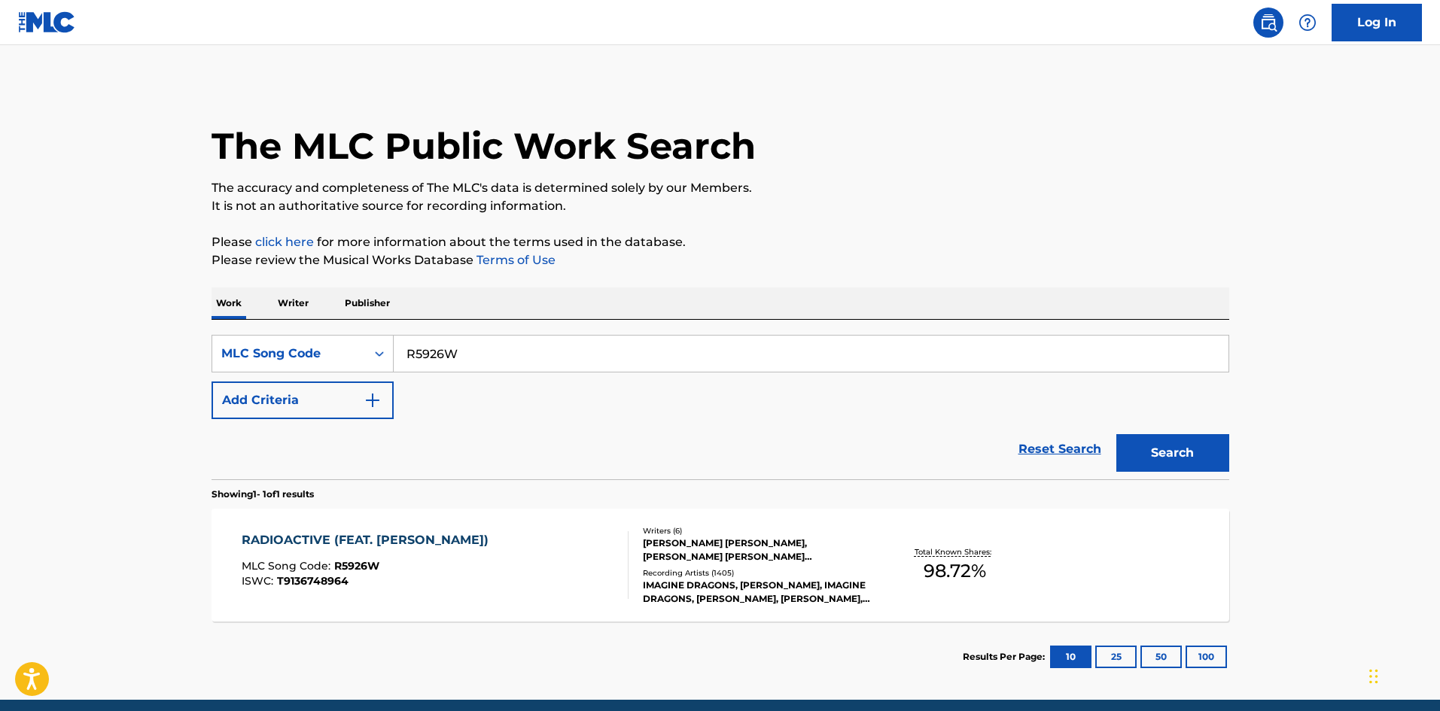
drag, startPoint x: 50, startPoint y: 360, endPoint x: 266, endPoint y: 376, distance: 216.6
click at [0, 367] on html "Accessibility Screen-Reader Guide, Feedback, and Issue Reporting | New window L…" at bounding box center [720, 355] width 1440 height 711
paste input "D7717R"
type input "D7717R"
click at [1194, 459] on button "Search" at bounding box center [1172, 453] width 113 height 38
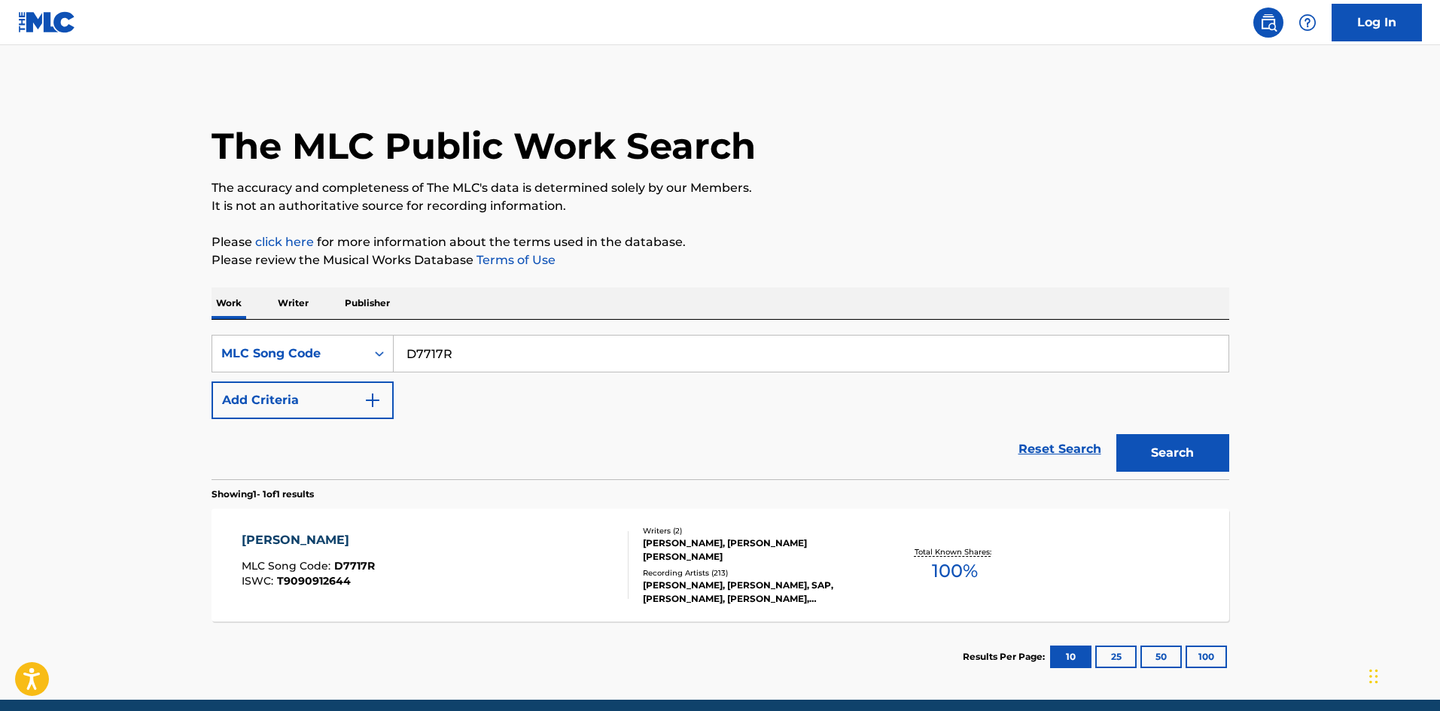
click at [392, 554] on div "[PERSON_NAME] MLC Song Code : D7717R ISWC : T9090912644" at bounding box center [435, 565] width 387 height 68
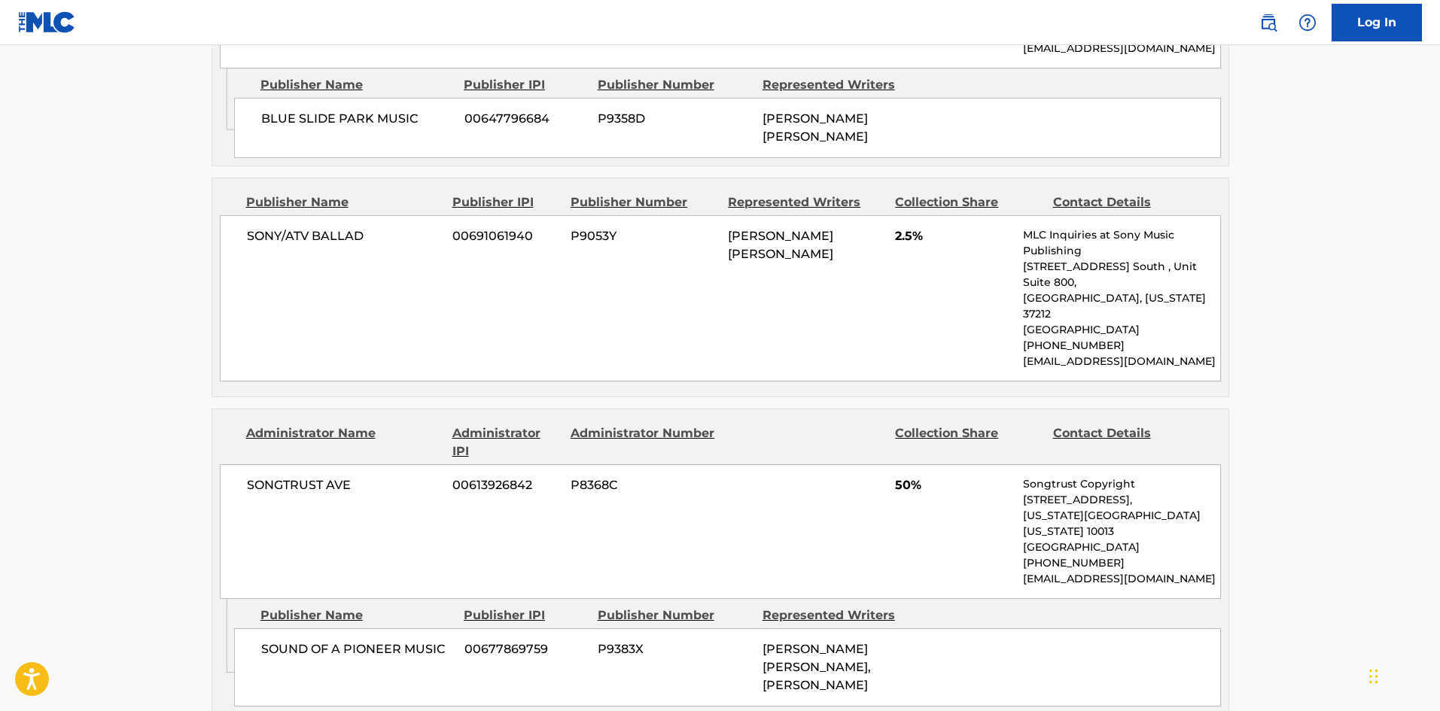
scroll to position [978, 0]
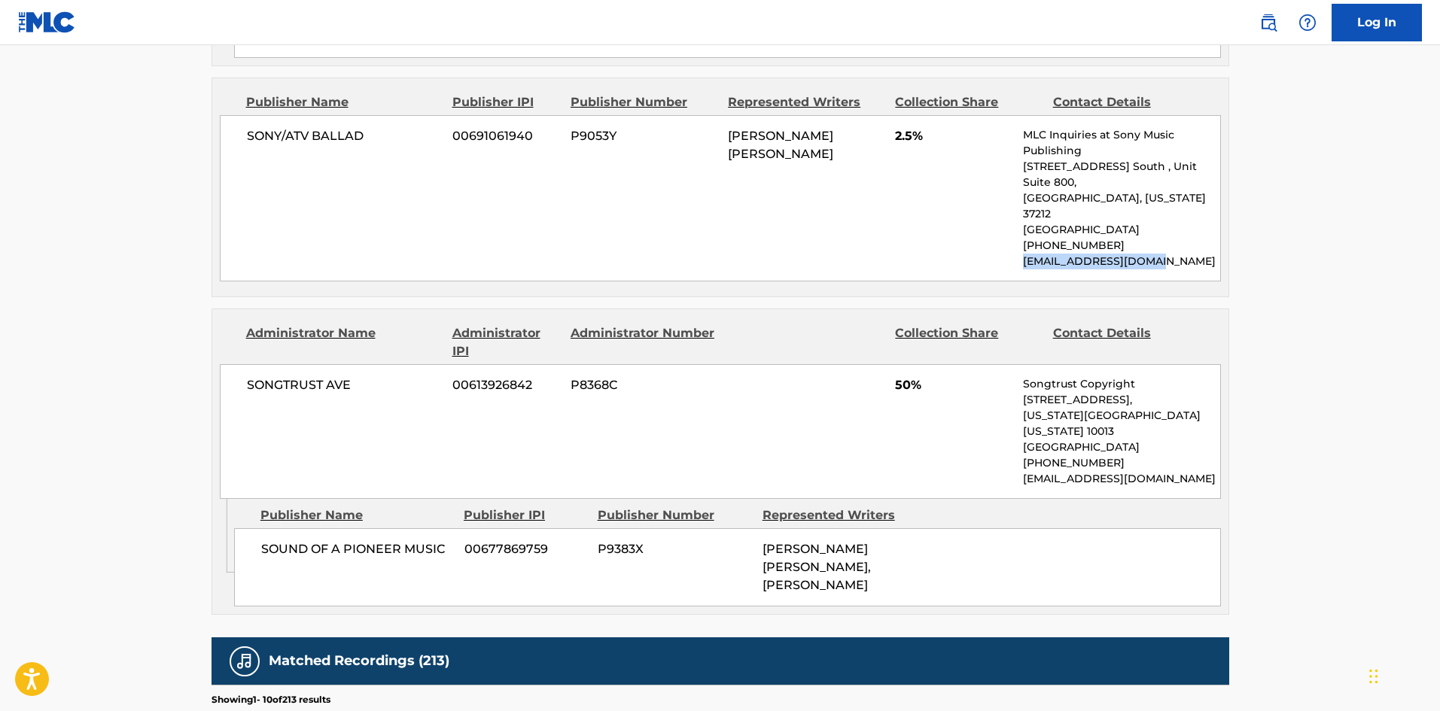
drag, startPoint x: 1167, startPoint y: 204, endPoint x: 1021, endPoint y: 201, distance: 146.8
click at [1021, 201] on div "SONY/ATV BALLAD 00691061940 P9053Y [PERSON_NAME] [PERSON_NAME] 2.5% MLC Inquiri…" at bounding box center [720, 198] width 1001 height 166
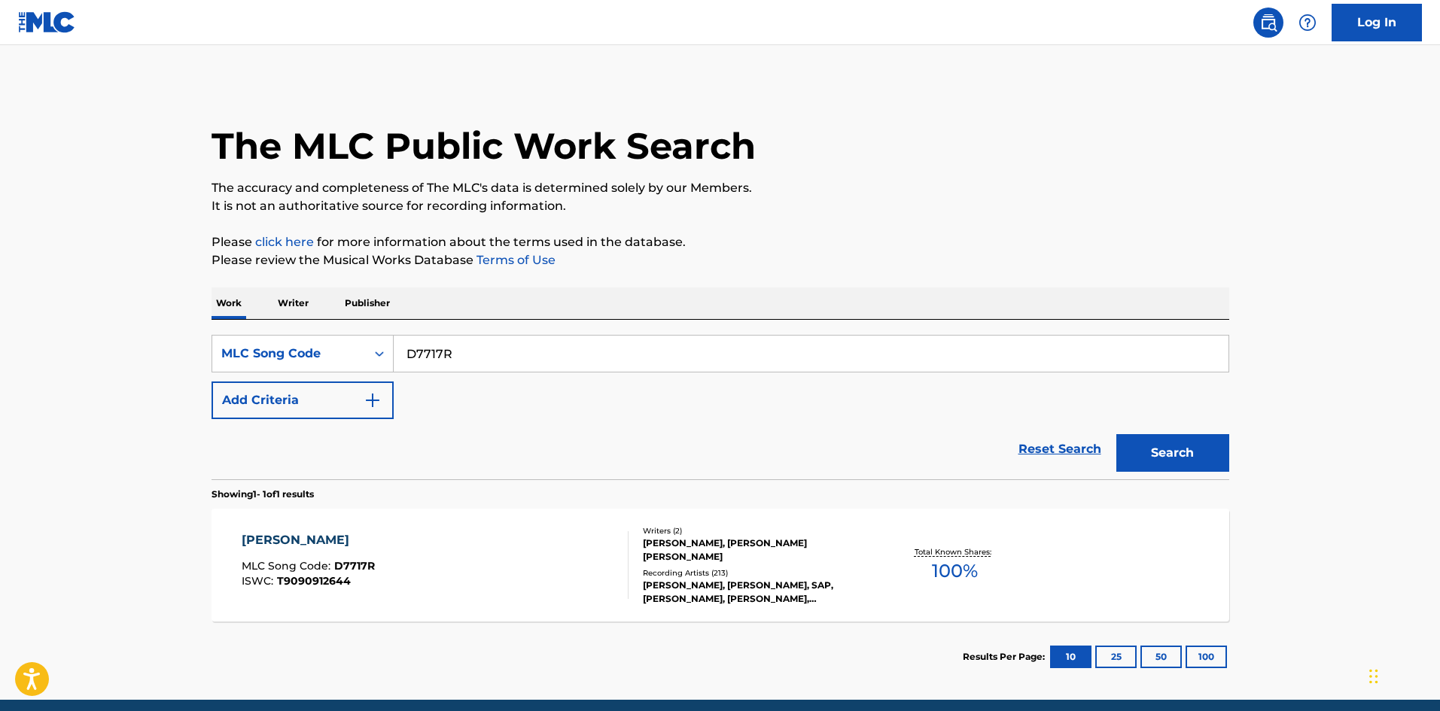
click at [0, 328] on html "Accessibility Screen-Reader Guide, Feedback, and Issue Reporting | New window L…" at bounding box center [720, 355] width 1440 height 711
paste input "NVCY79"
type input "NVCY79"
click at [1169, 458] on button "Search" at bounding box center [1172, 453] width 113 height 38
click at [333, 577] on span "T9259669380" at bounding box center [313, 581] width 73 height 14
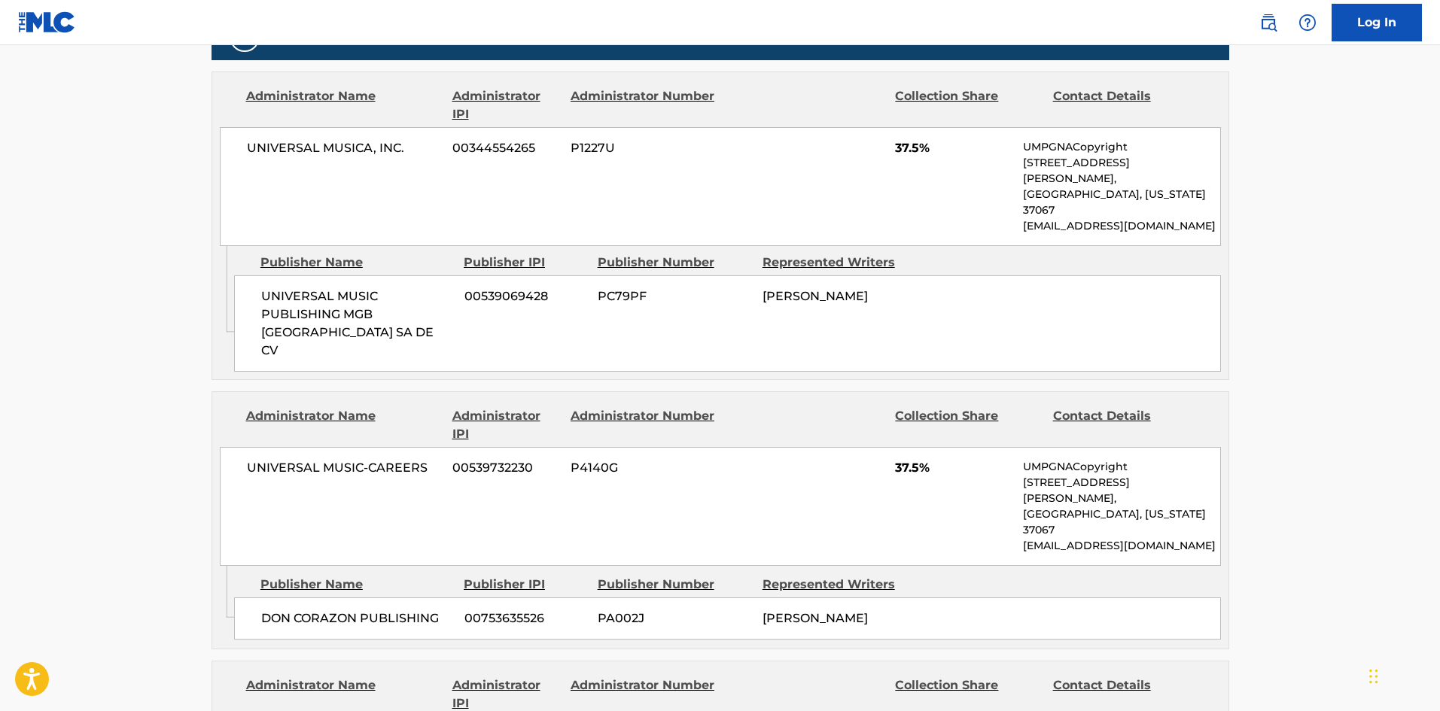
scroll to position [828, 0]
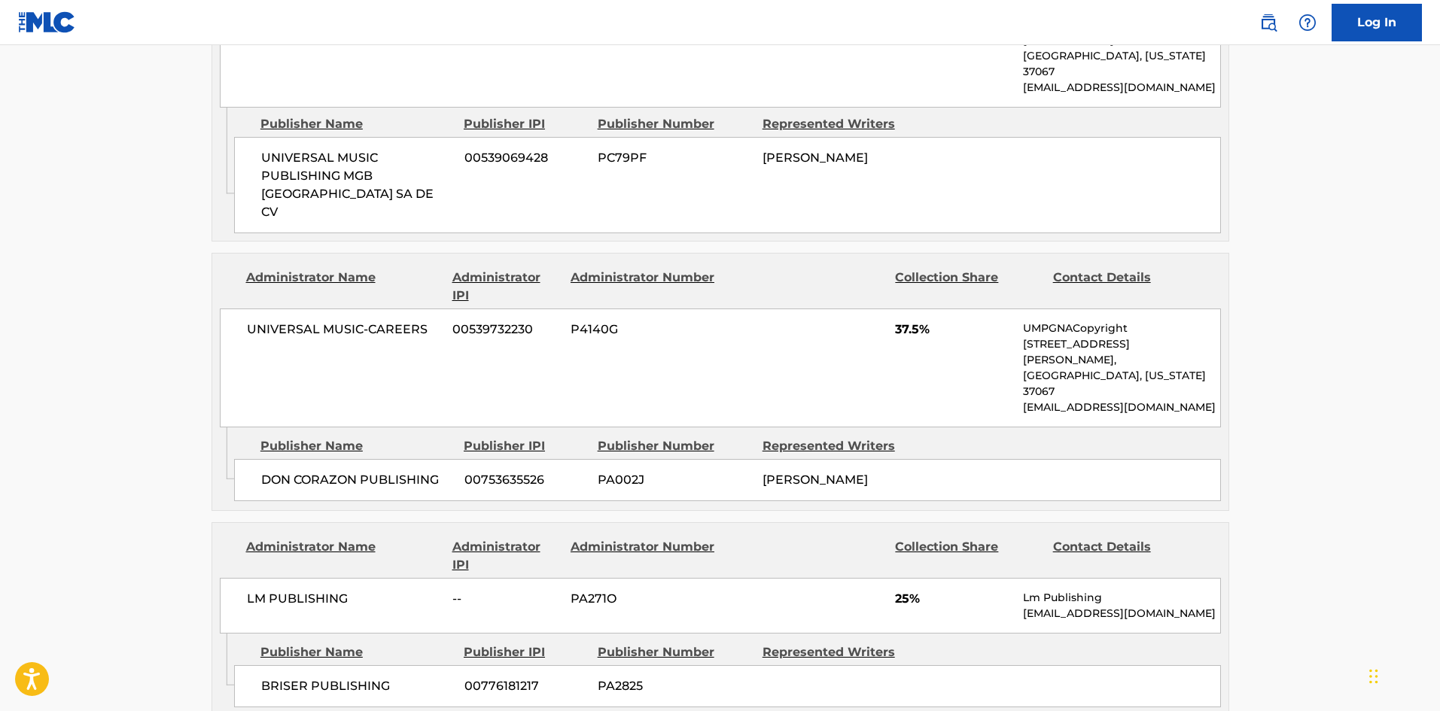
drag, startPoint x: 1022, startPoint y: 550, endPoint x: 1207, endPoint y: 552, distance: 184.4
click at [1207, 578] on div "LM PUBLISHING -- PA271O 25% Lm Publishing [EMAIL_ADDRESS][DOMAIN_NAME]" at bounding box center [720, 606] width 1001 height 56
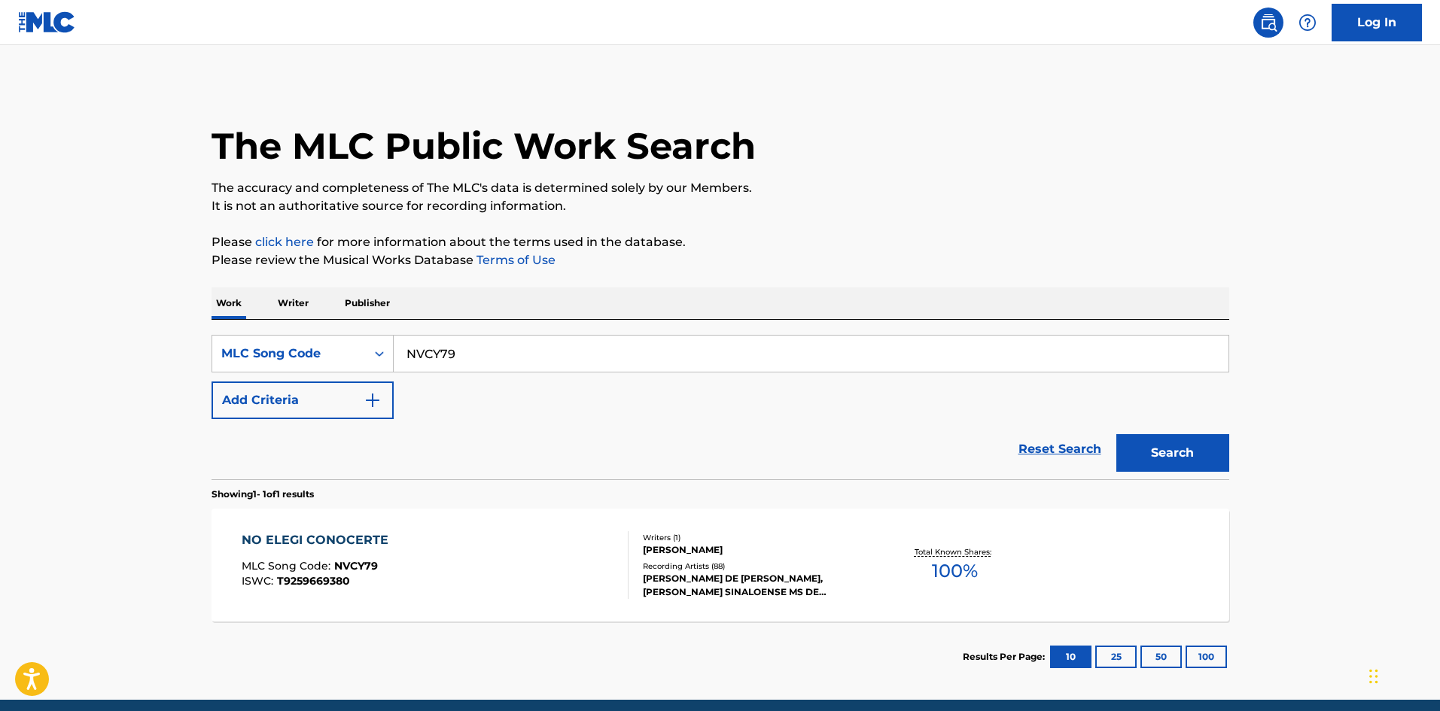
drag, startPoint x: 501, startPoint y: 355, endPoint x: 114, endPoint y: 364, distance: 387.0
click at [115, 364] on main "The MLC Public Work Search The accuracy and completeness of The MLC's data is d…" at bounding box center [720, 372] width 1440 height 655
paste input "B2645B"
type input "B2645B"
click at [1143, 445] on button "Search" at bounding box center [1172, 453] width 113 height 38
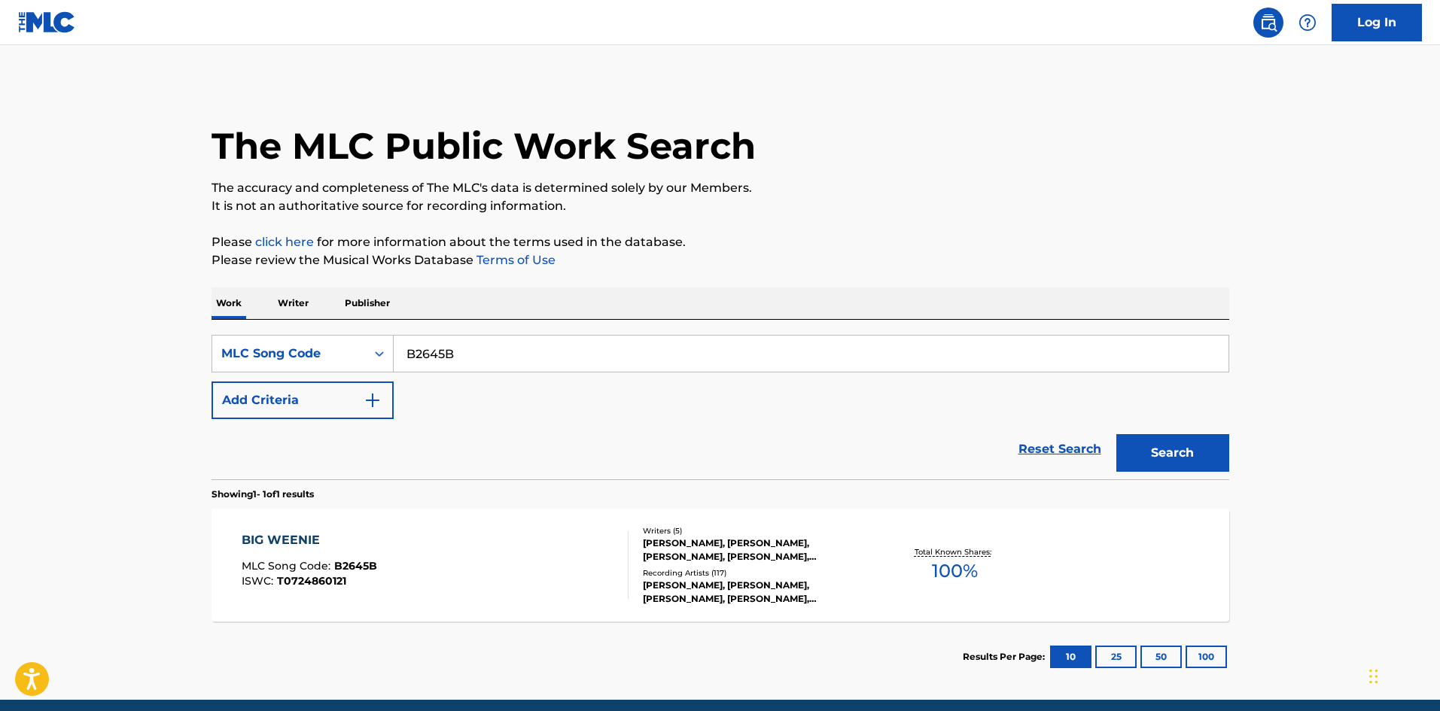
click at [531, 552] on div "BIG WEENIE MLC Song Code : B2645B ISWC : T0724860121" at bounding box center [435, 565] width 387 height 68
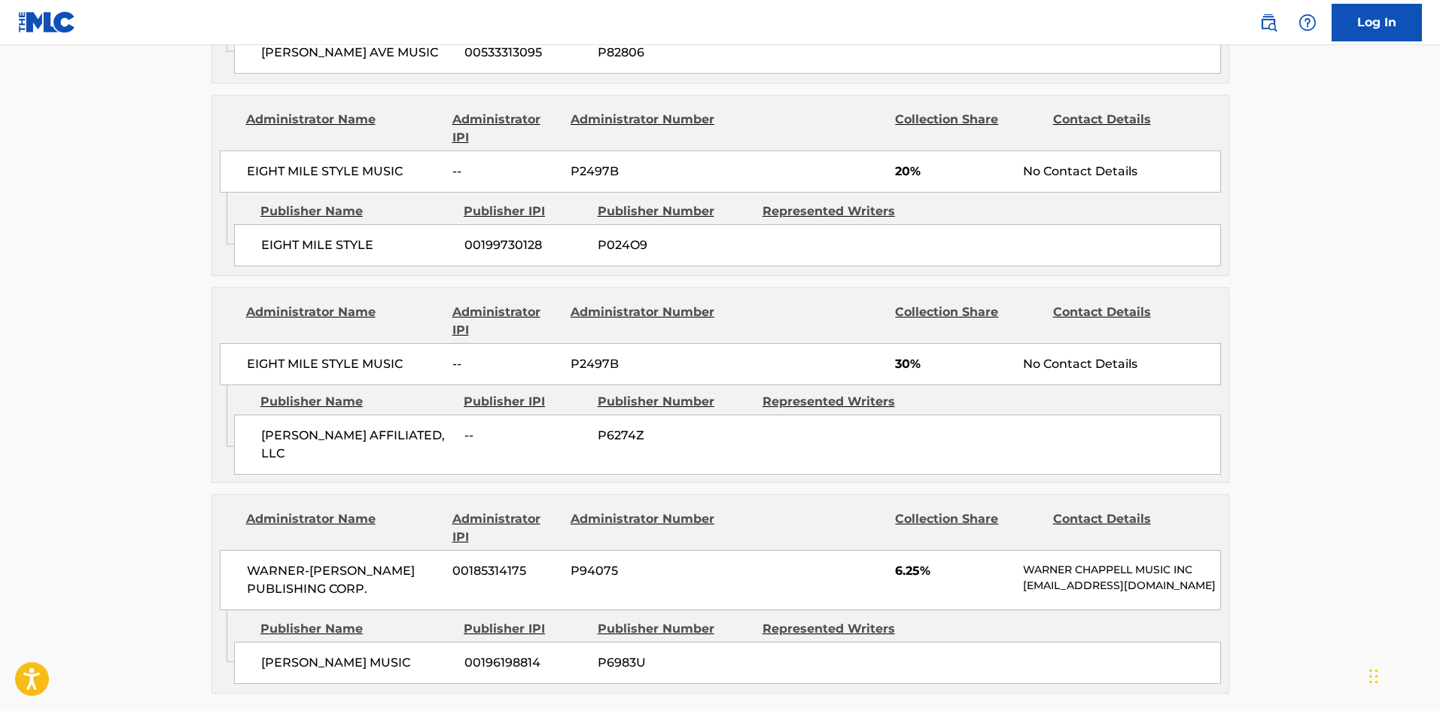
scroll to position [2032, 0]
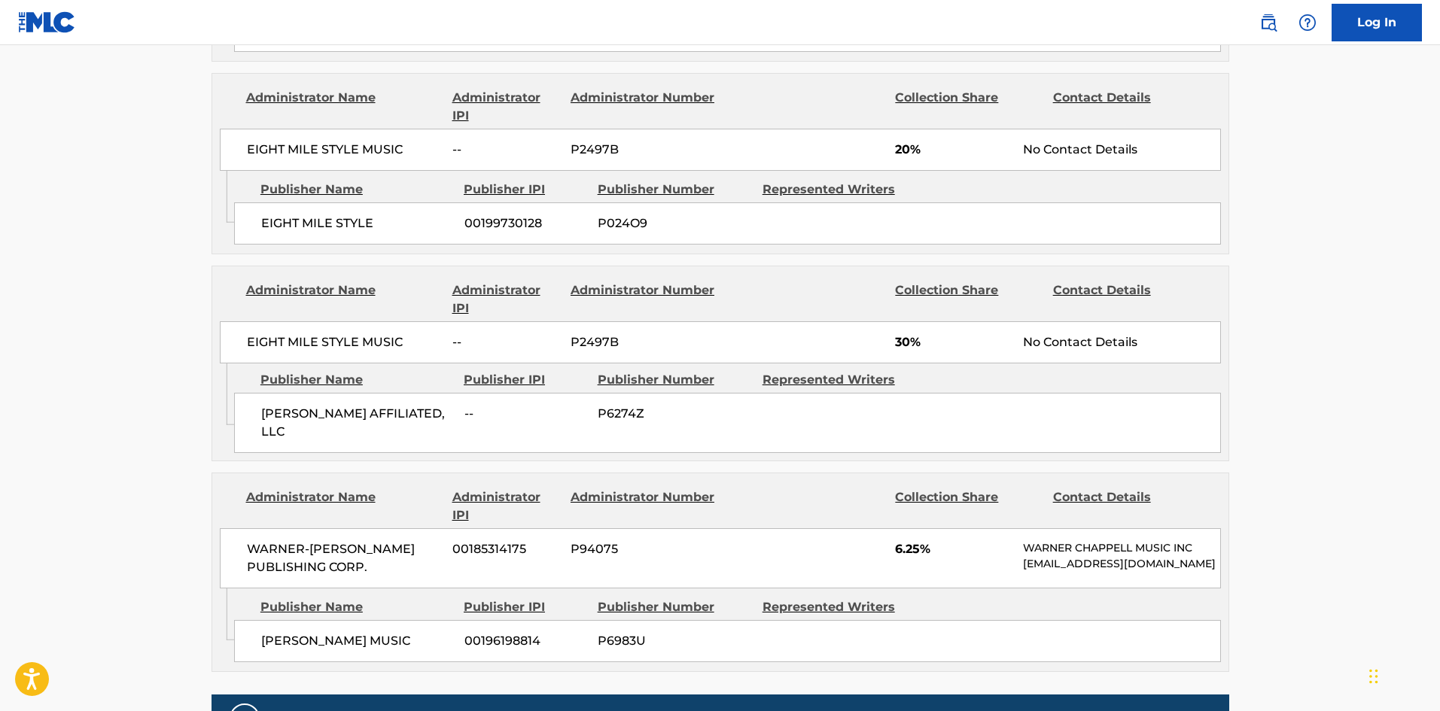
drag, startPoint x: 1024, startPoint y: 464, endPoint x: 1058, endPoint y: 479, distance: 37.4
click at [1058, 556] on p "[EMAIL_ADDRESS][DOMAIN_NAME]" at bounding box center [1121, 564] width 196 height 16
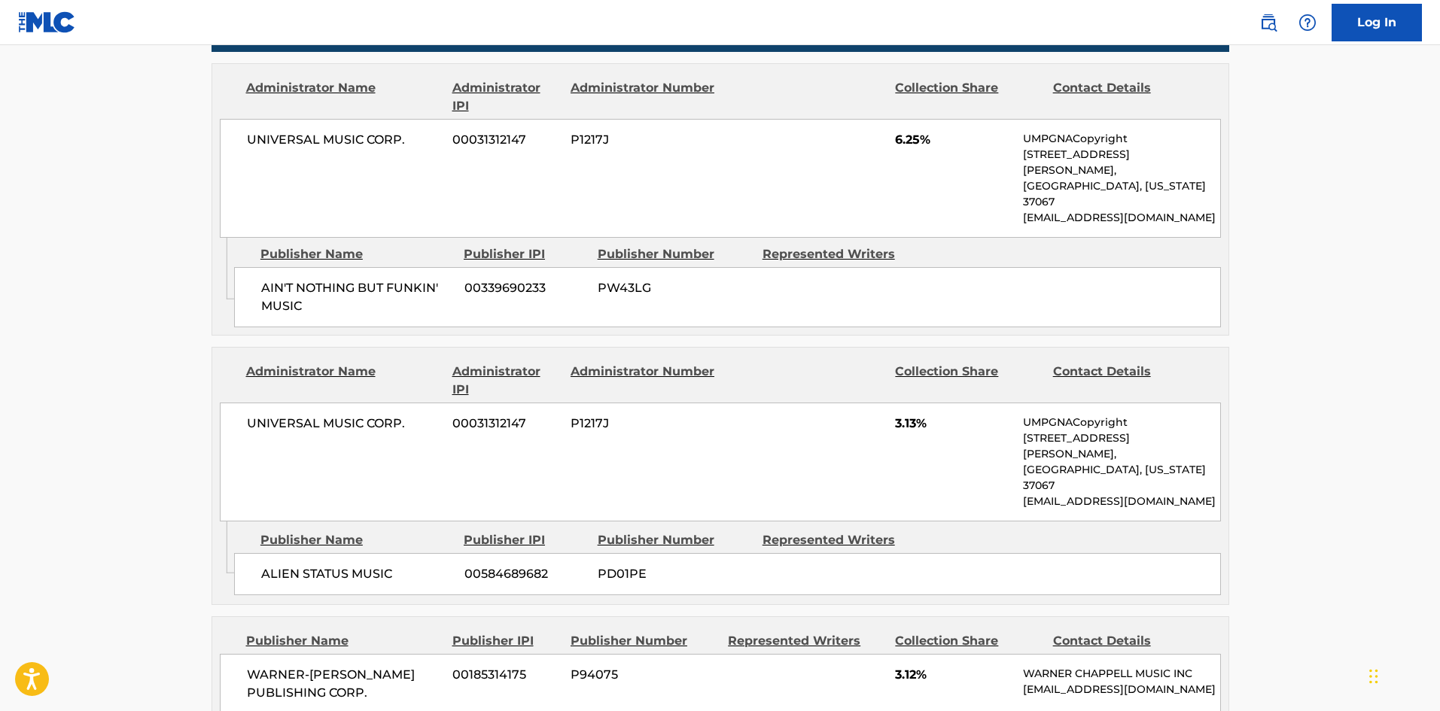
scroll to position [753, 0]
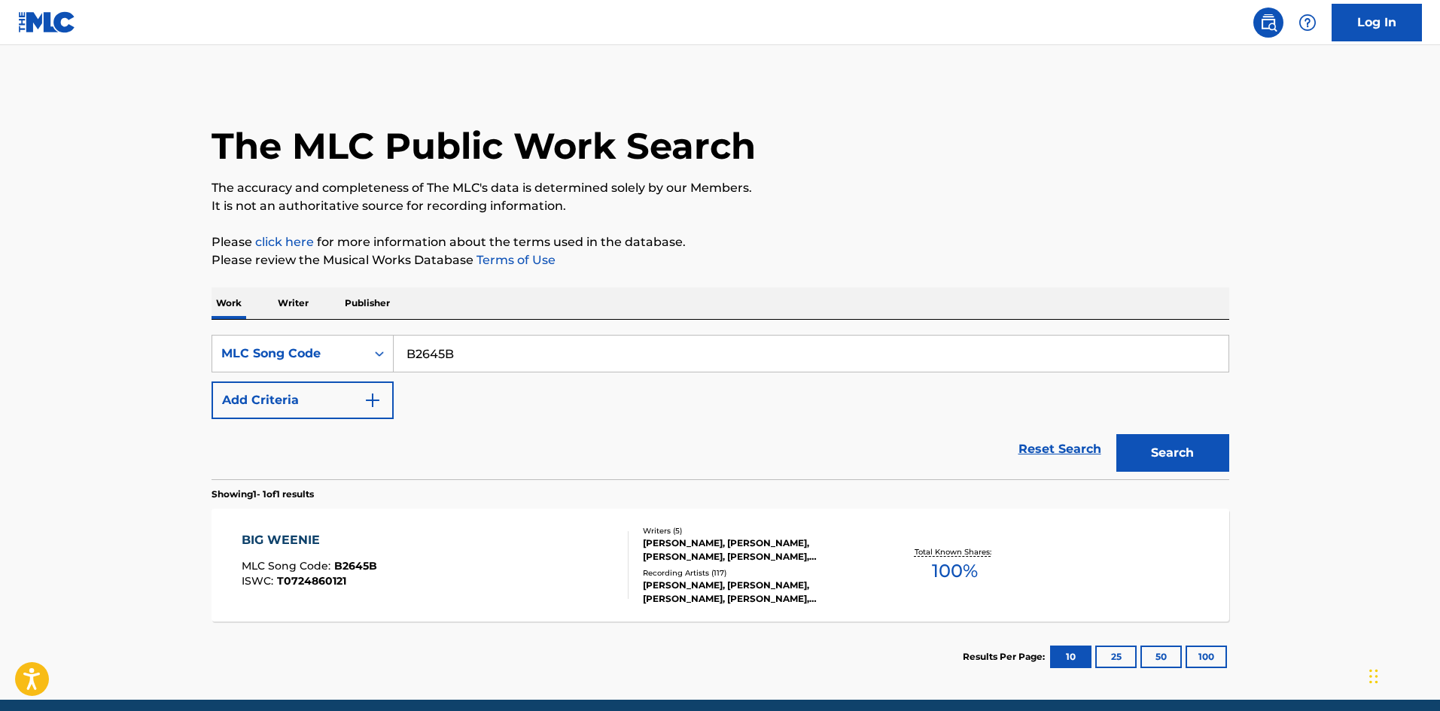
drag, startPoint x: 505, startPoint y: 343, endPoint x: 77, endPoint y: 346, distance: 428.3
click at [49, 346] on main "The MLC Public Work Search The accuracy and completeness of The MLC's data is d…" at bounding box center [720, 372] width 1440 height 655
paste input "DV9226"
type input "DV9226"
click at [1185, 440] on button "Search" at bounding box center [1172, 453] width 113 height 38
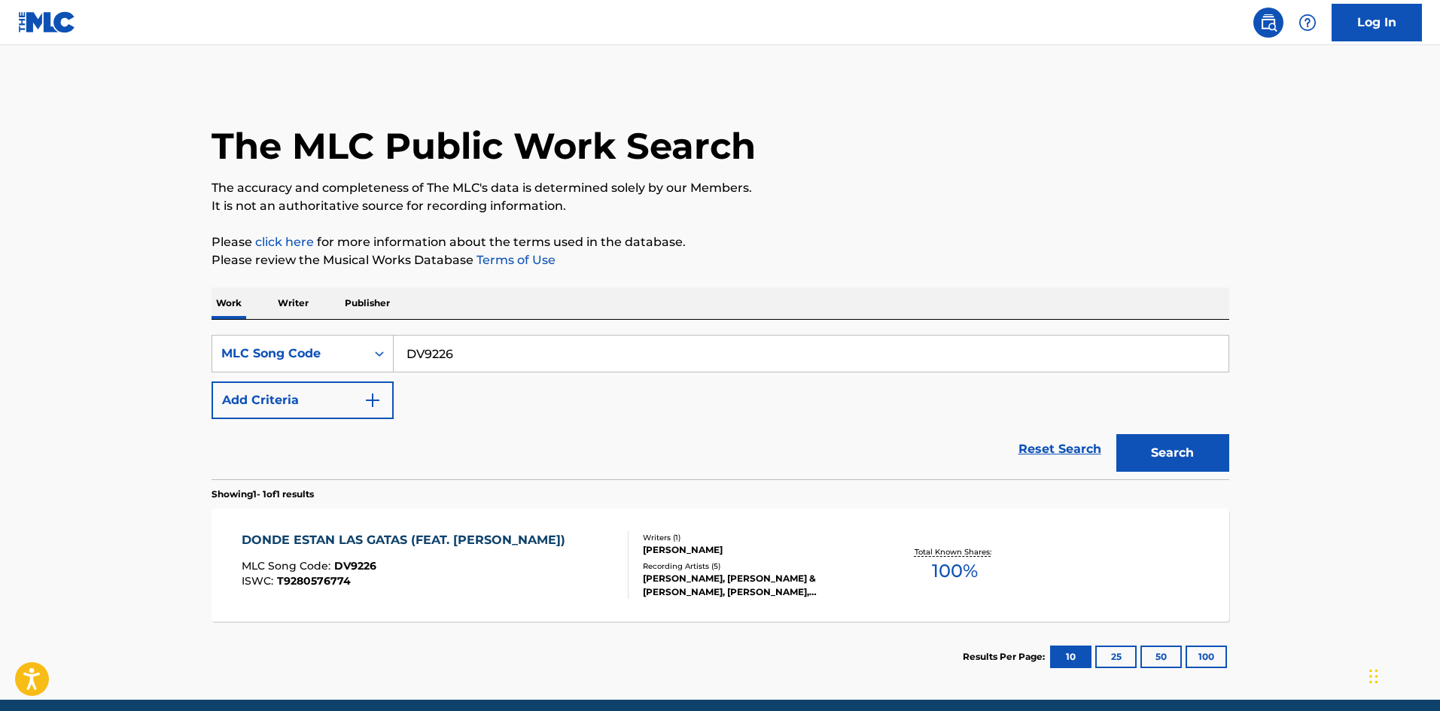
click at [715, 539] on div "Writers ( 1 )" at bounding box center [756, 537] width 227 height 11
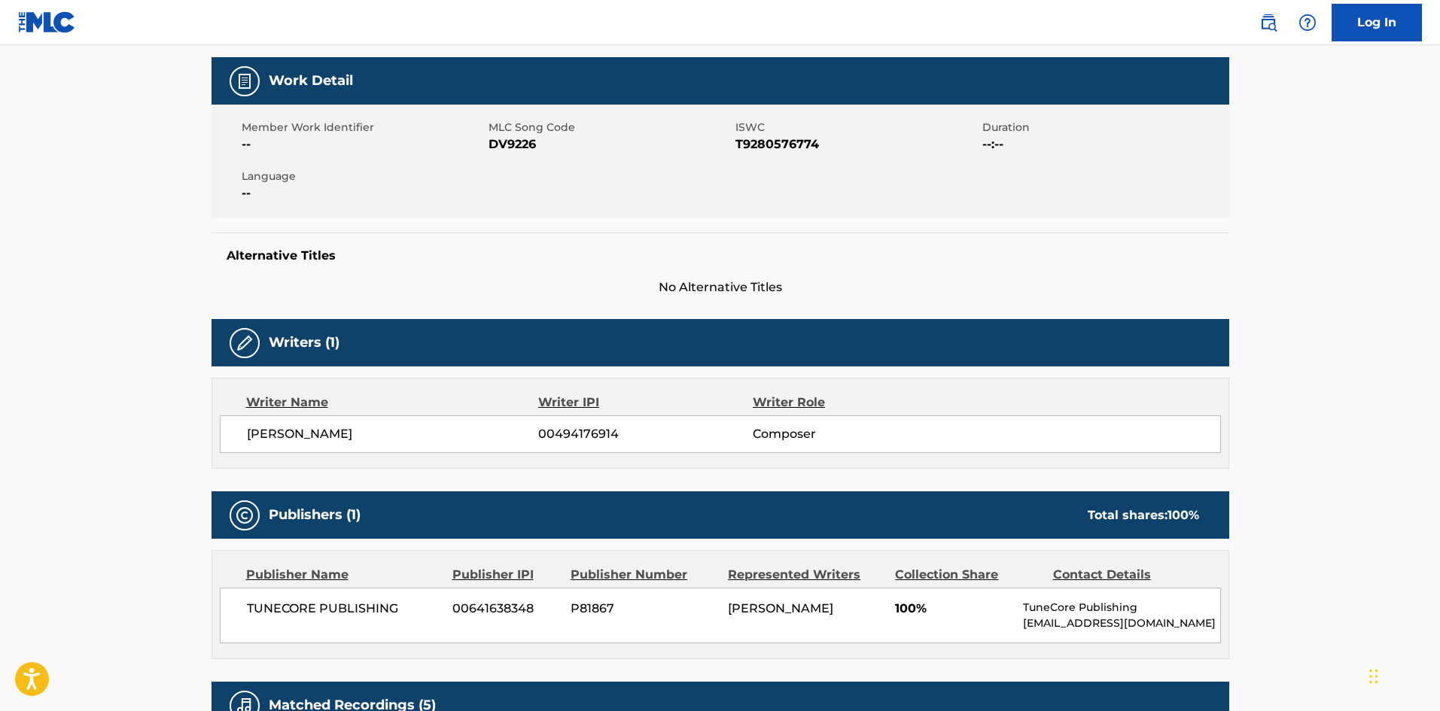
scroll to position [527, 0]
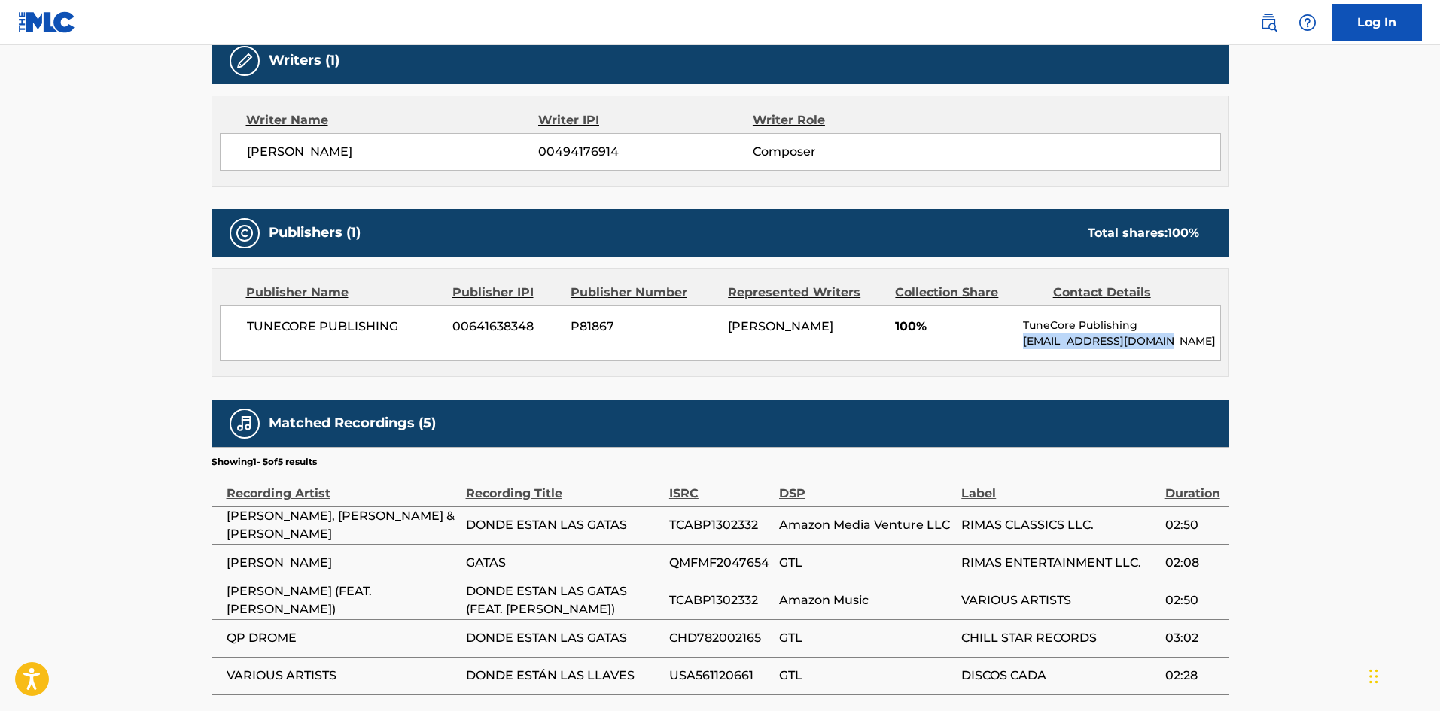
drag, startPoint x: 1164, startPoint y: 342, endPoint x: 1024, endPoint y: 348, distance: 140.9
click at [1024, 348] on p "[EMAIL_ADDRESS][DOMAIN_NAME]" at bounding box center [1121, 341] width 196 height 16
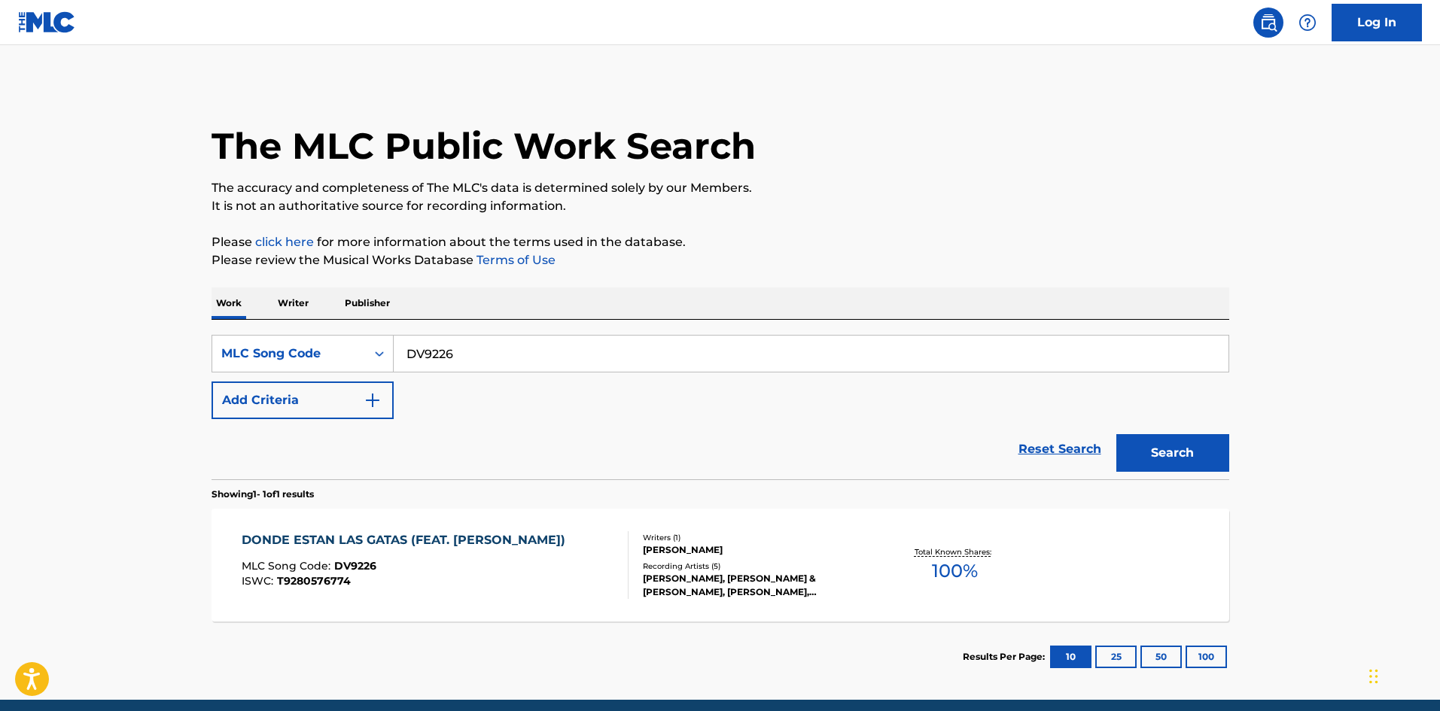
drag, startPoint x: 294, startPoint y: 354, endPoint x: 132, endPoint y: 352, distance: 161.1
click at [125, 353] on main "The MLC Public Work Search The accuracy and completeness of The MLC's data is d…" at bounding box center [720, 372] width 1440 height 655
paste input "V0639S"
type input "V0639S"
click at [1194, 435] on button "Search" at bounding box center [1172, 453] width 113 height 38
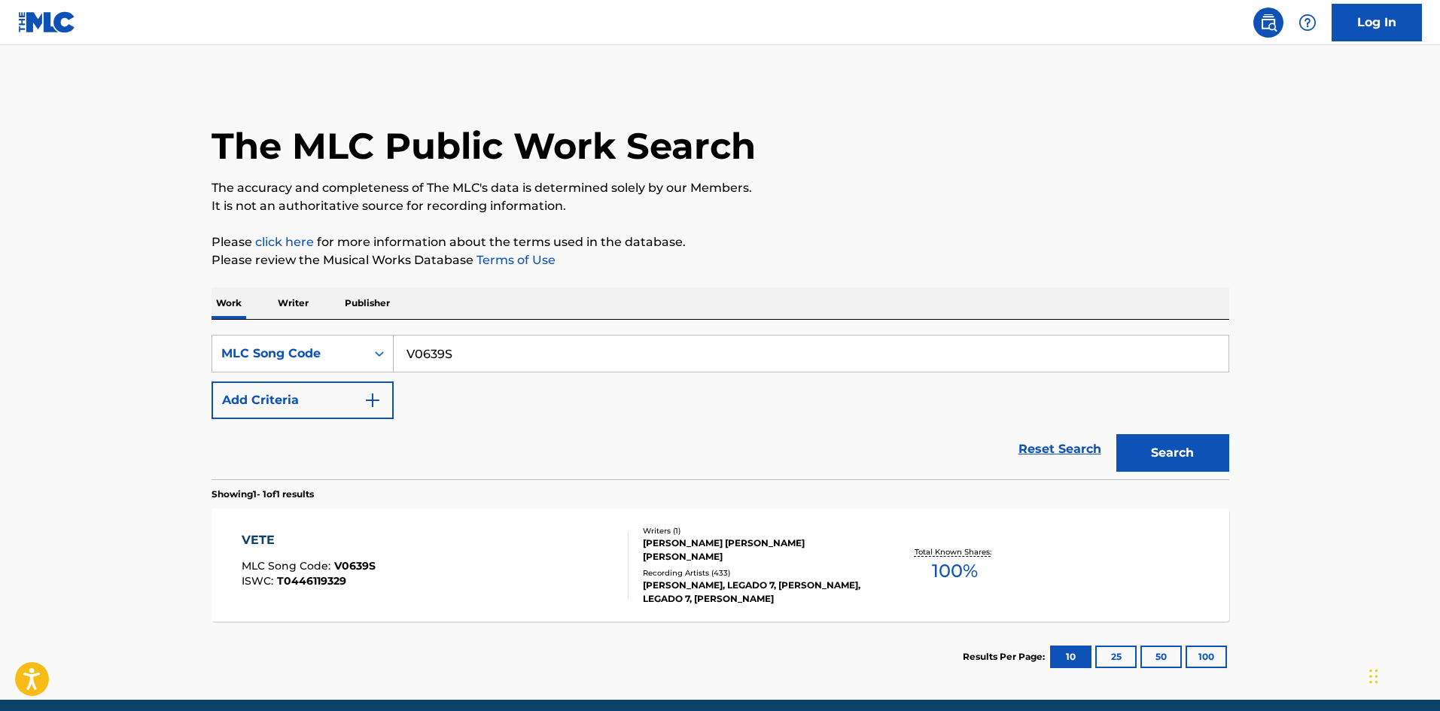
click at [587, 577] on div "VETE MLC Song Code : V0639S ISWC : T0446119329" at bounding box center [435, 565] width 387 height 68
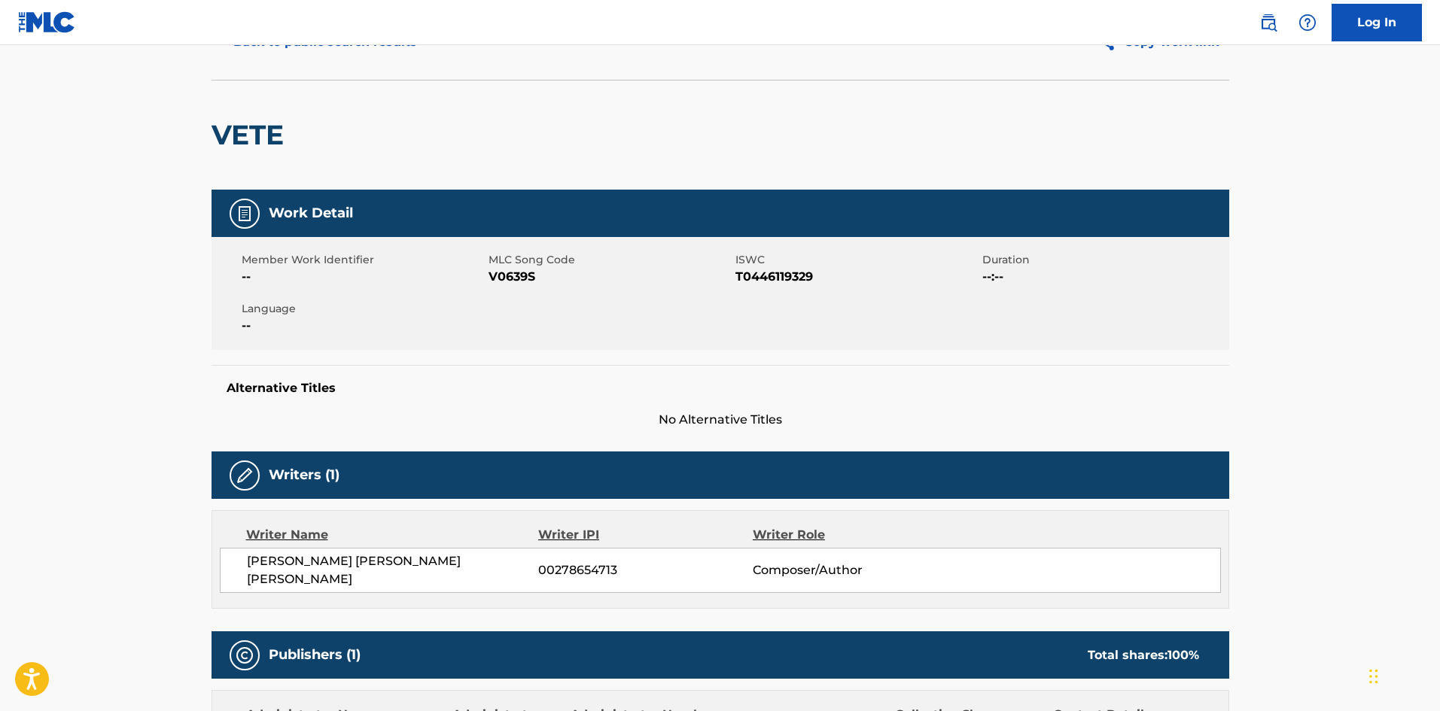
scroll to position [376, 0]
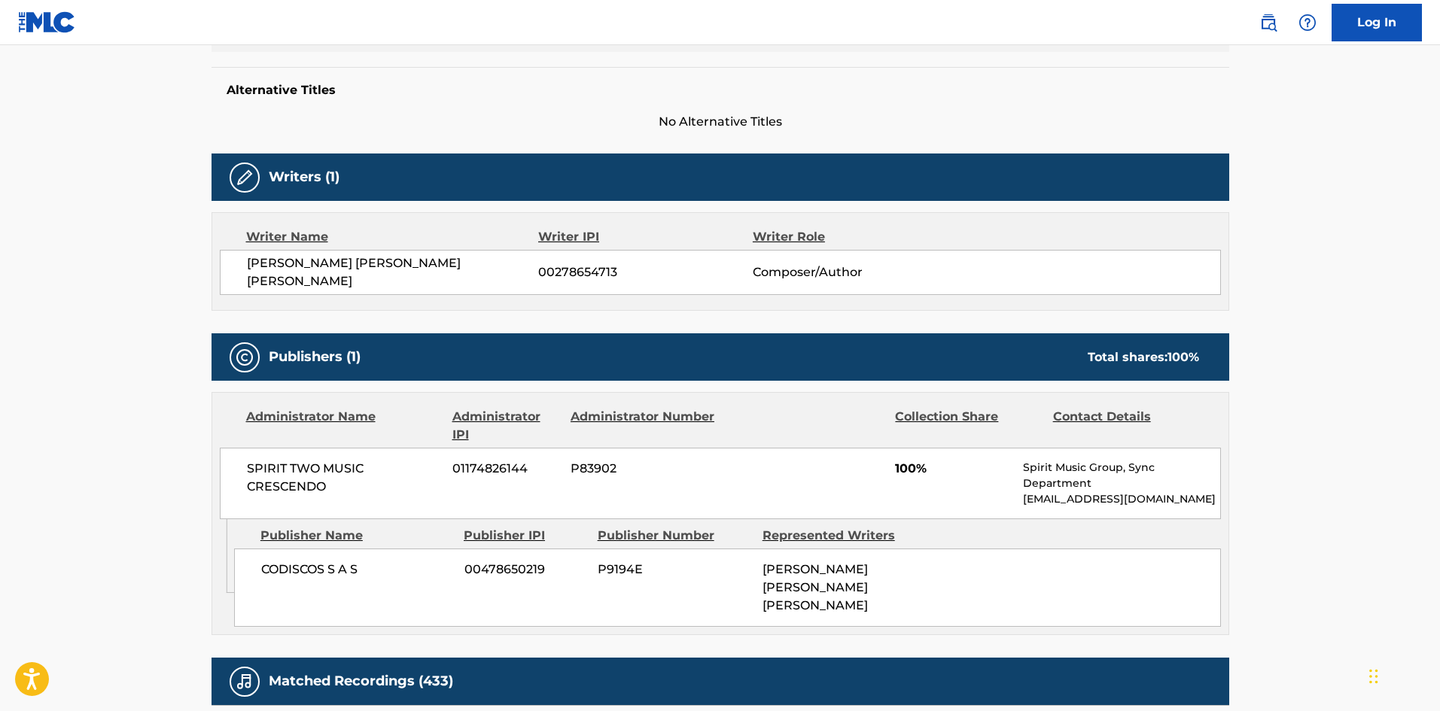
drag, startPoint x: 1203, startPoint y: 491, endPoint x: 1016, endPoint y: 491, distance: 187.4
click at [1016, 491] on div "SPIRIT TWO MUSIC CRESCENDO 01174826144 P83902 100% Spirit Music Group, Sync Dep…" at bounding box center [720, 484] width 1001 height 72
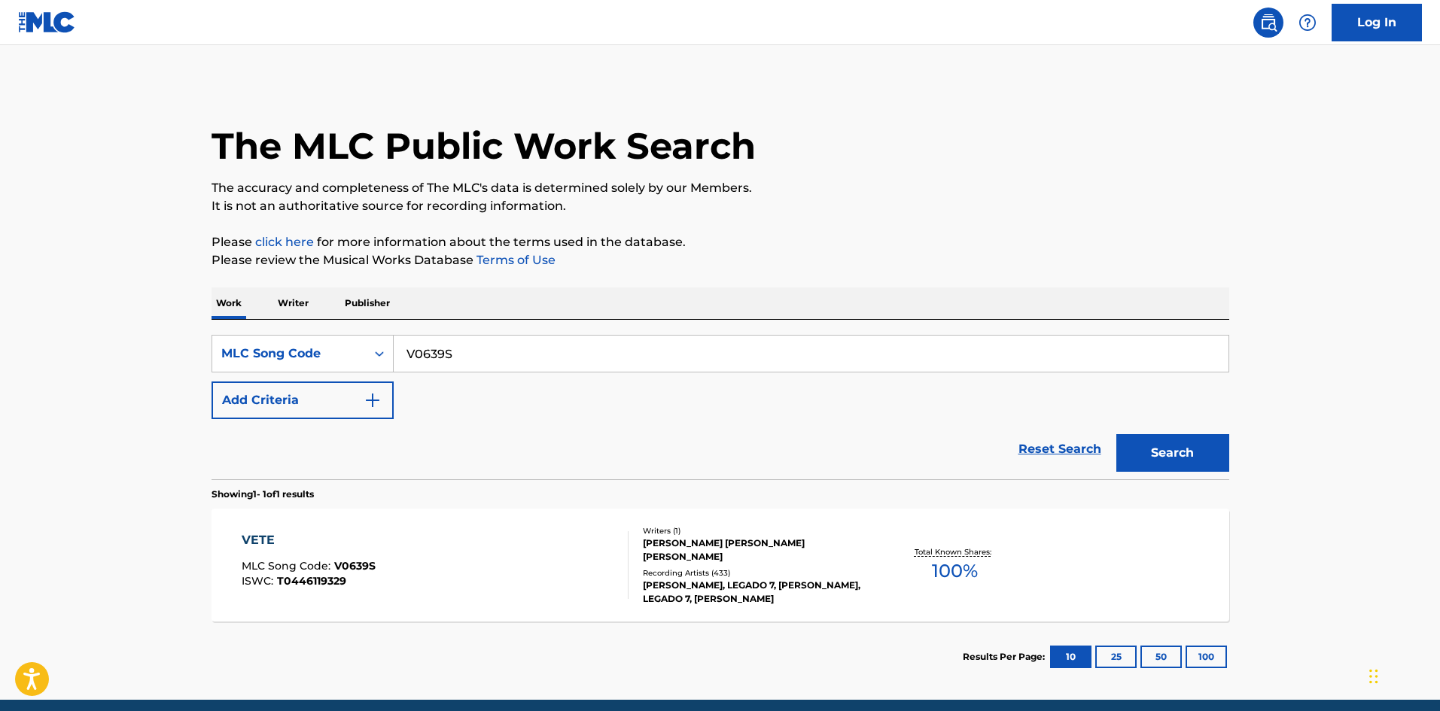
drag, startPoint x: 525, startPoint y: 361, endPoint x: 107, endPoint y: 355, distance: 418.5
click at [72, 356] on main "The MLC Public Work Search The accuracy and completeness of The MLC's data is d…" at bounding box center [720, 372] width 1440 height 655
paste input "TVAFU6"
type input "TVAFU6"
click at [1179, 438] on button "Search" at bounding box center [1172, 453] width 113 height 38
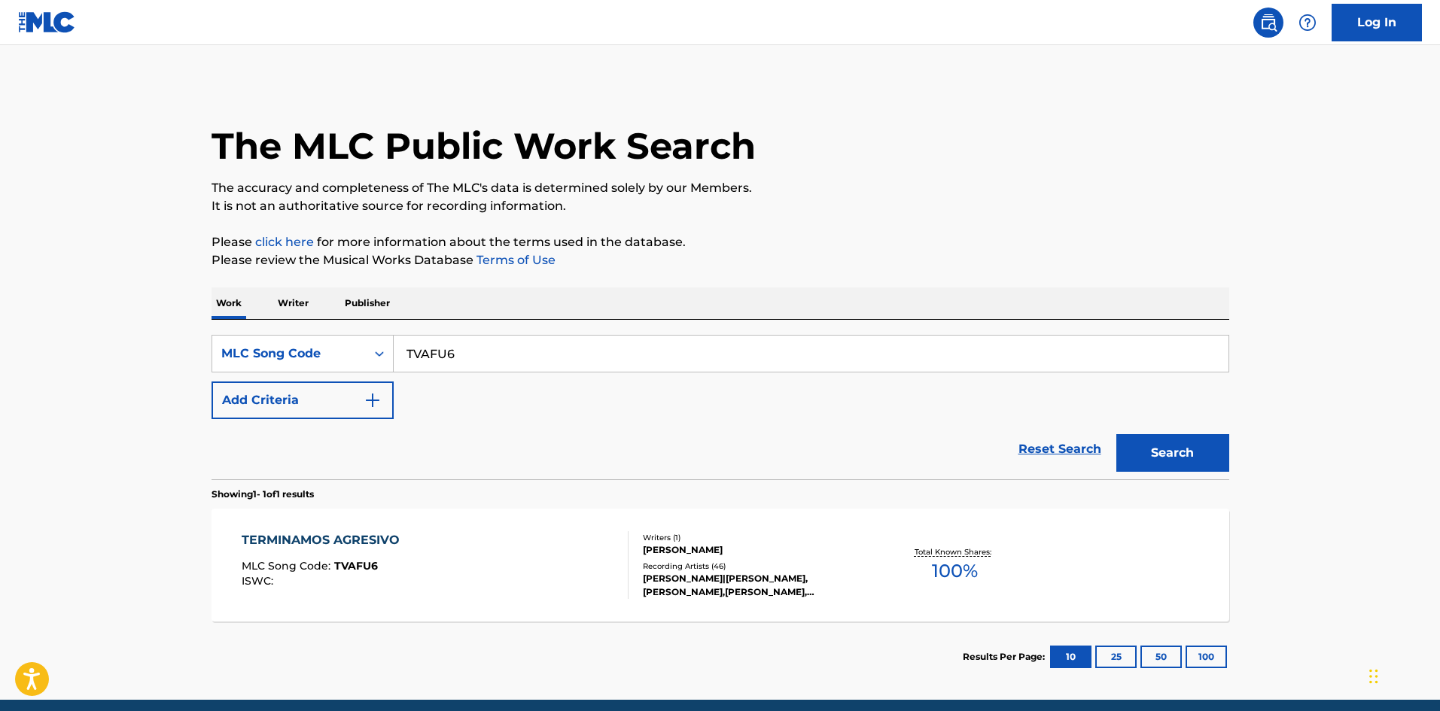
click at [696, 602] on div "TERMINAMOS AGRESIVO MLC Song Code : TVAFU6 ISWC : Writers ( 1 ) [PERSON_NAME] R…" at bounding box center [720, 565] width 1018 height 113
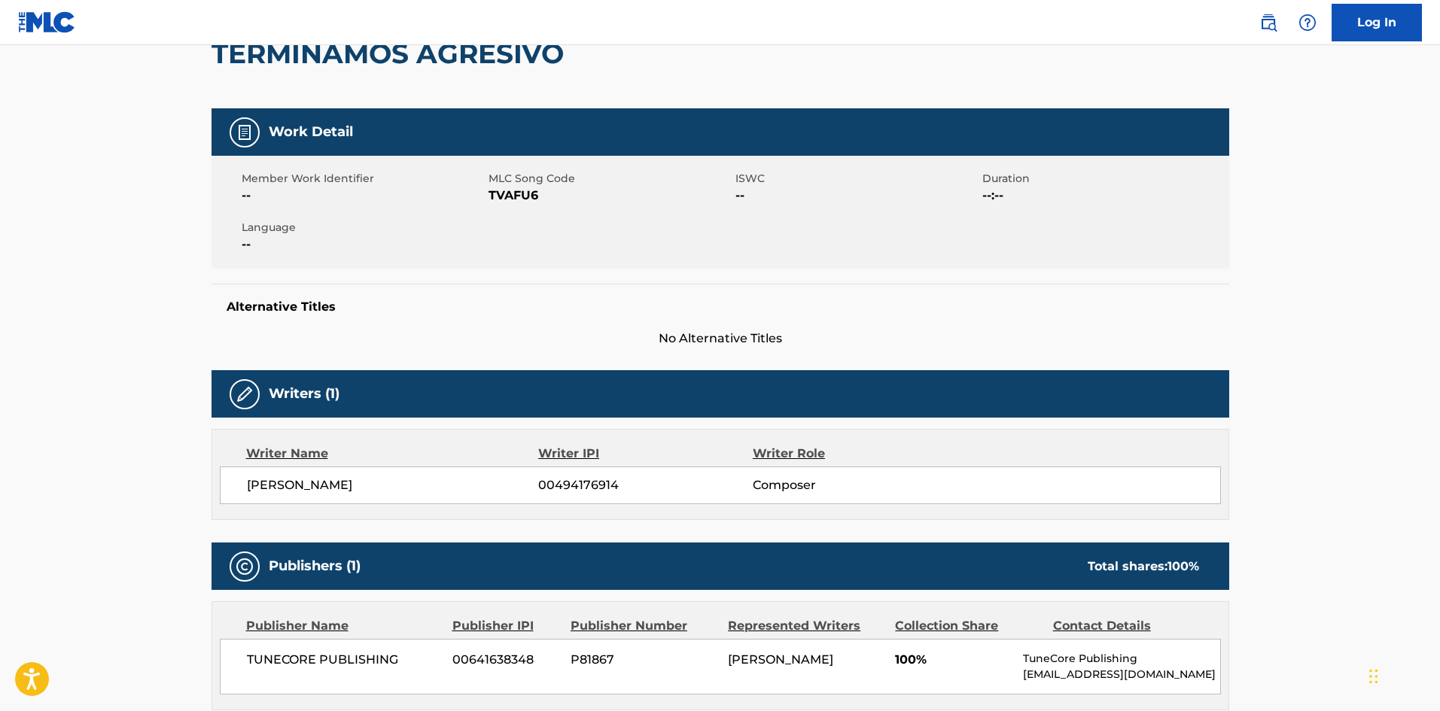
scroll to position [376, 0]
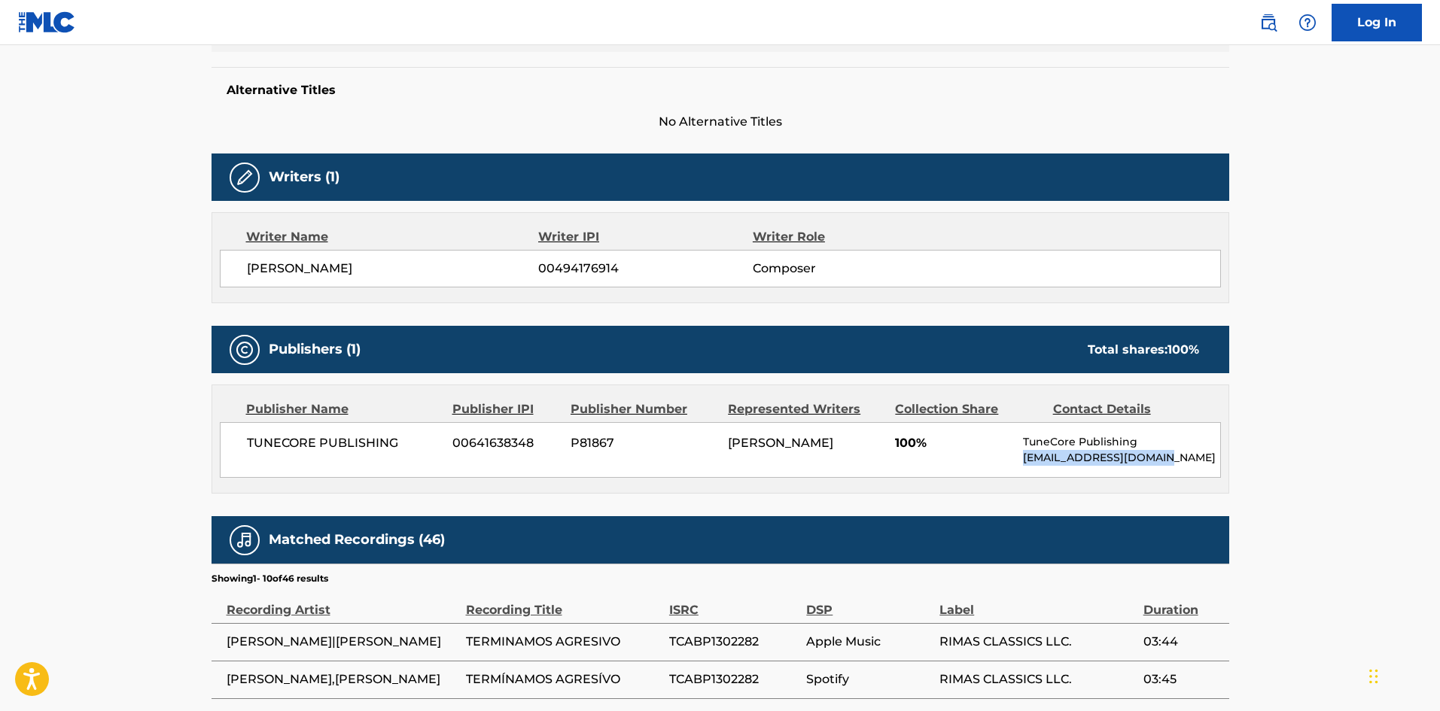
drag, startPoint x: 1160, startPoint y: 460, endPoint x: 1013, endPoint y: 465, distance: 146.9
click at [1013, 465] on div "TUNECORE PUBLISHING 00641638348 P81867 [PERSON_NAME] 100% TuneCore Publishing […" at bounding box center [720, 450] width 1001 height 56
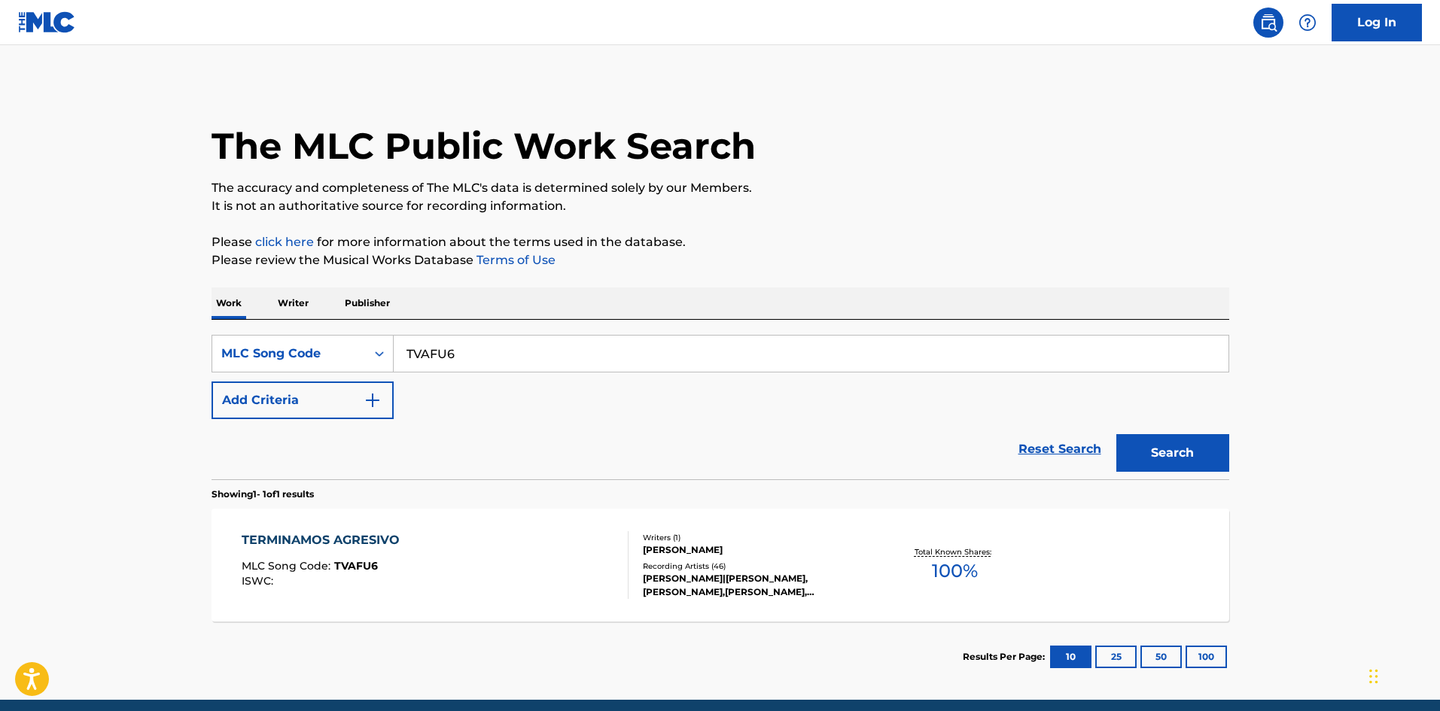
drag, startPoint x: 221, startPoint y: 344, endPoint x: 33, endPoint y: 331, distance: 187.8
click at [18, 330] on main "The MLC Public Work Search The accuracy and completeness of The MLC's data is d…" at bounding box center [720, 372] width 1440 height 655
paste input "GV8G0S"
type input "GV8G0S"
click at [1180, 446] on button "Search" at bounding box center [1172, 453] width 113 height 38
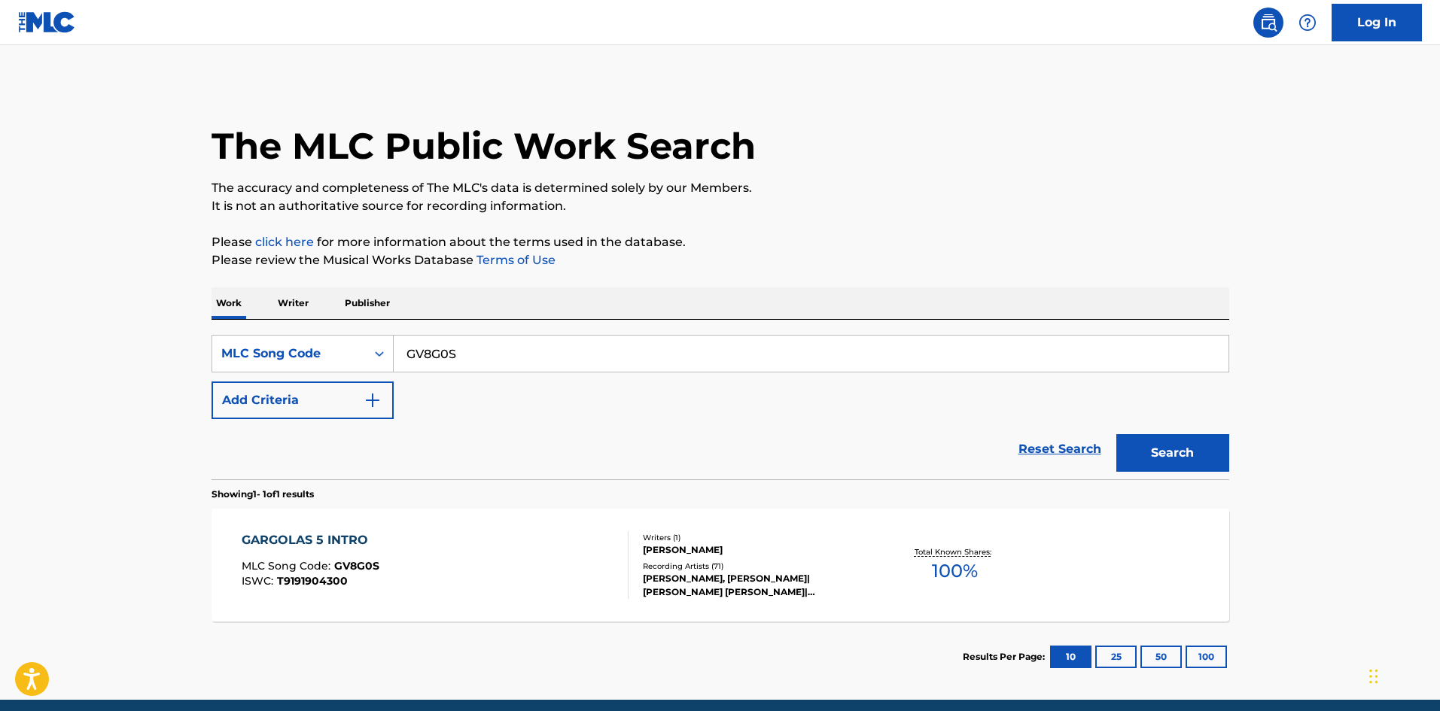
click at [698, 544] on div "[PERSON_NAME]" at bounding box center [756, 550] width 227 height 14
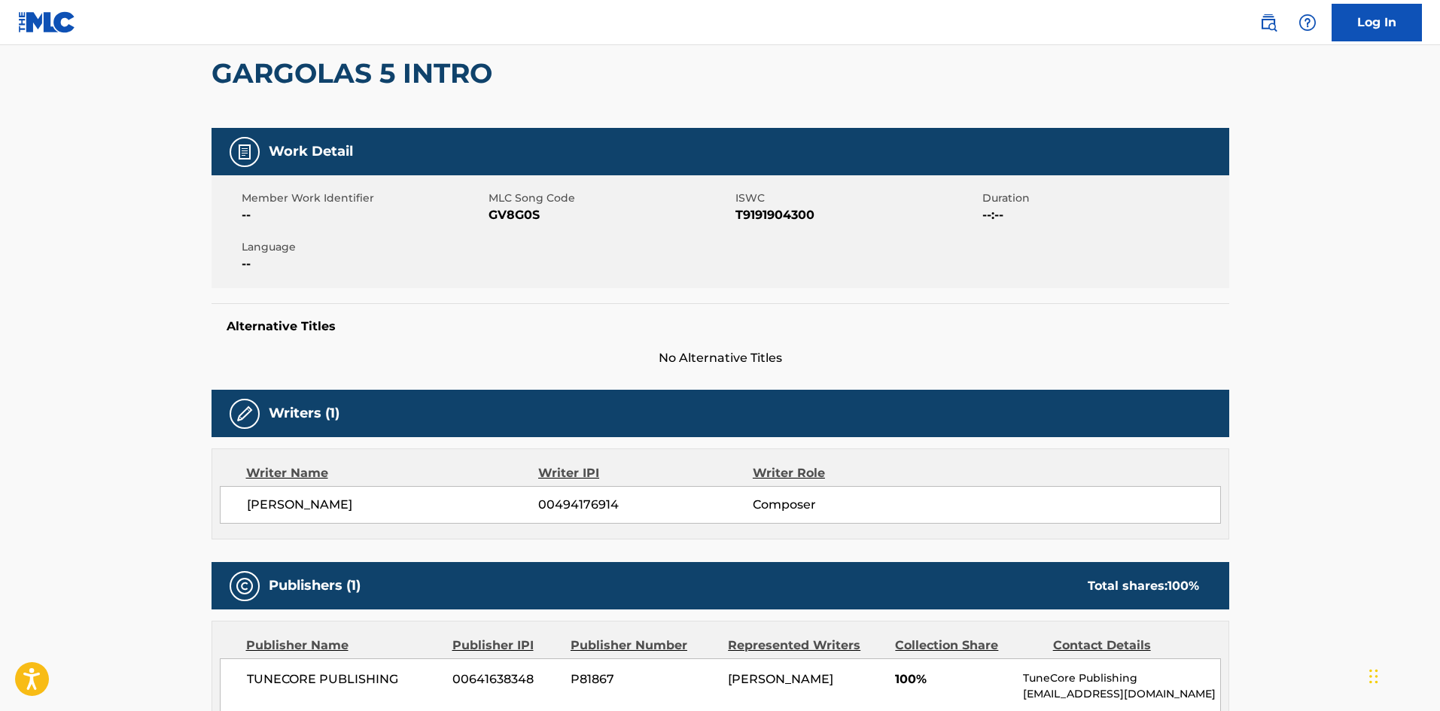
scroll to position [376, 0]
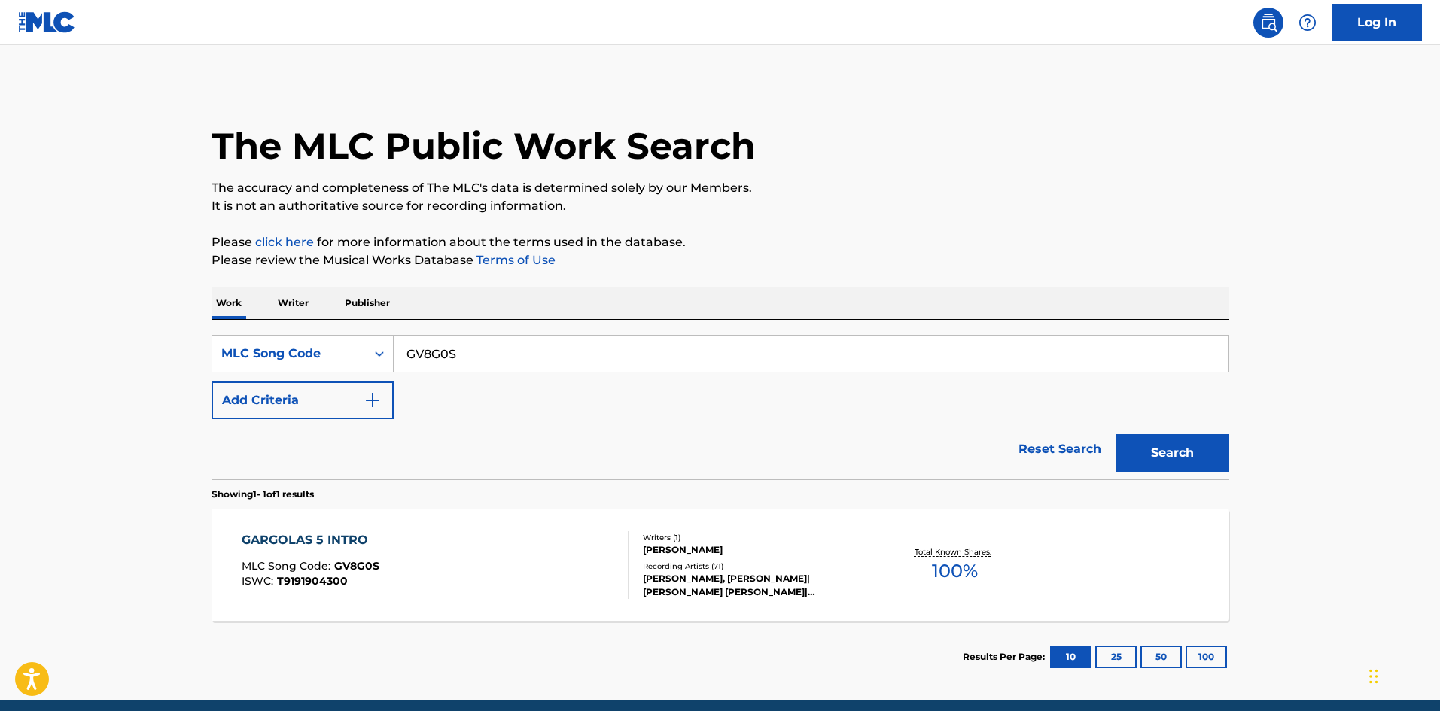
drag, startPoint x: 511, startPoint y: 354, endPoint x: -77, endPoint y: 343, distance: 587.9
click at [0, 343] on html "Accessibility Screen-Reader Guide, Feedback, and Issue Reporting | New window L…" at bounding box center [720, 355] width 1440 height 711
paste input "A2VNO"
type input "GA2VNO"
click at [1173, 459] on button "Search" at bounding box center [1172, 453] width 113 height 38
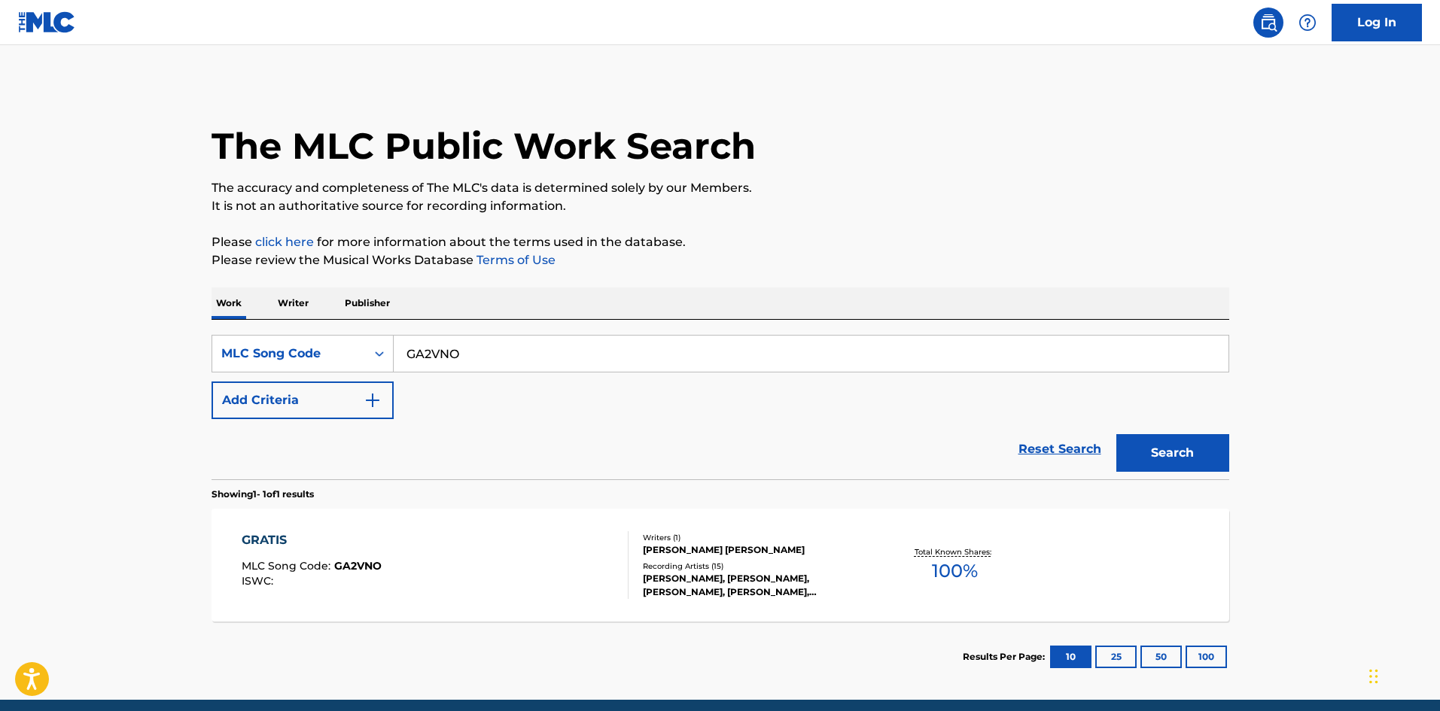
click at [446, 574] on div "GRATIS MLC Song Code : GA2VNO ISWC :" at bounding box center [435, 565] width 387 height 68
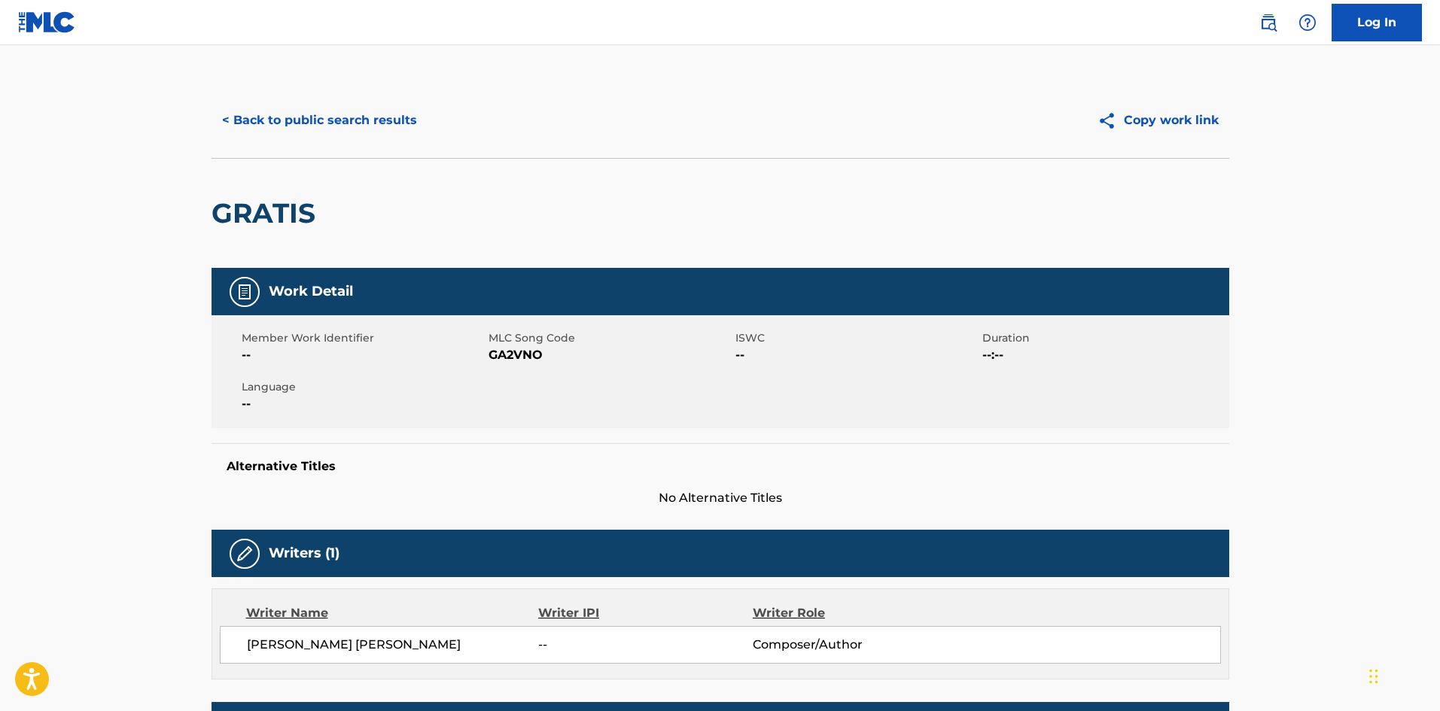
scroll to position [527, 0]
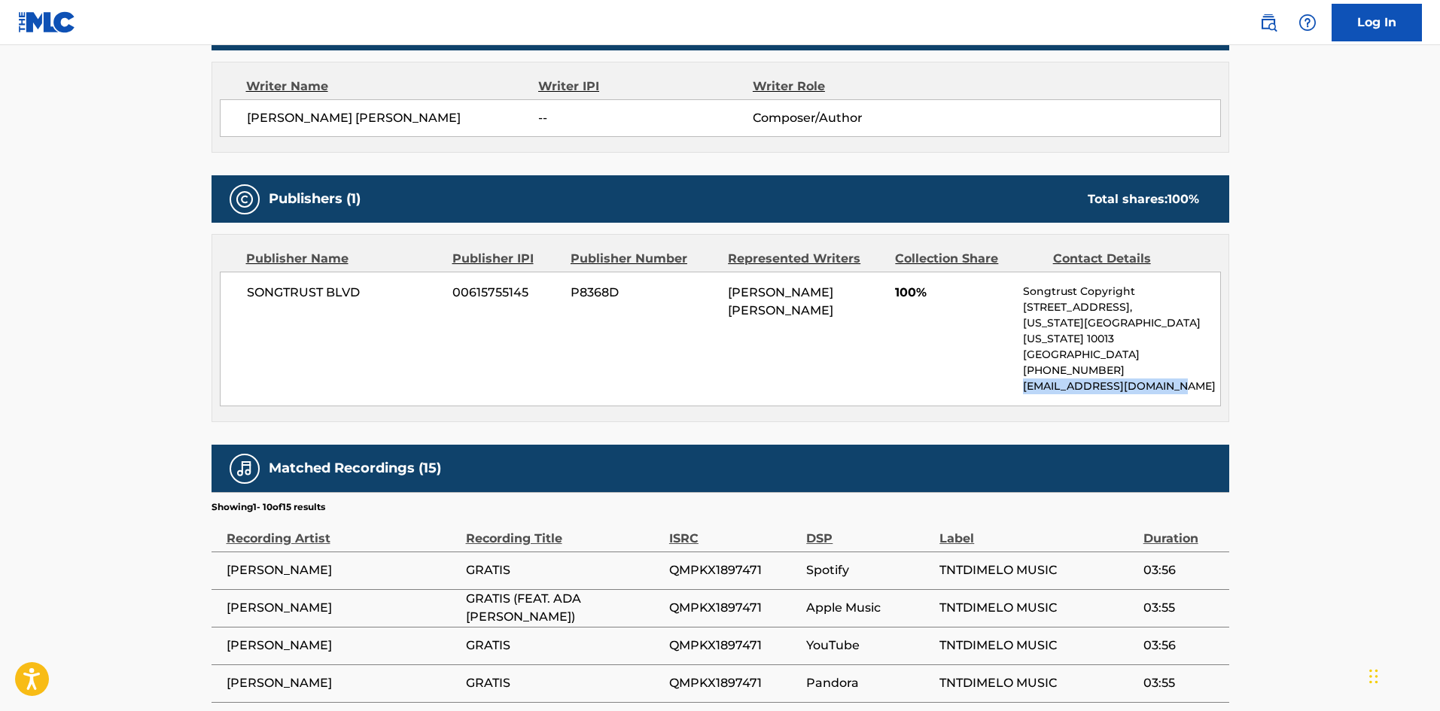
drag, startPoint x: 1171, startPoint y: 370, endPoint x: 1023, endPoint y: 370, distance: 148.3
click at [1023, 379] on p "[EMAIL_ADDRESS][DOMAIN_NAME]" at bounding box center [1121, 387] width 196 height 16
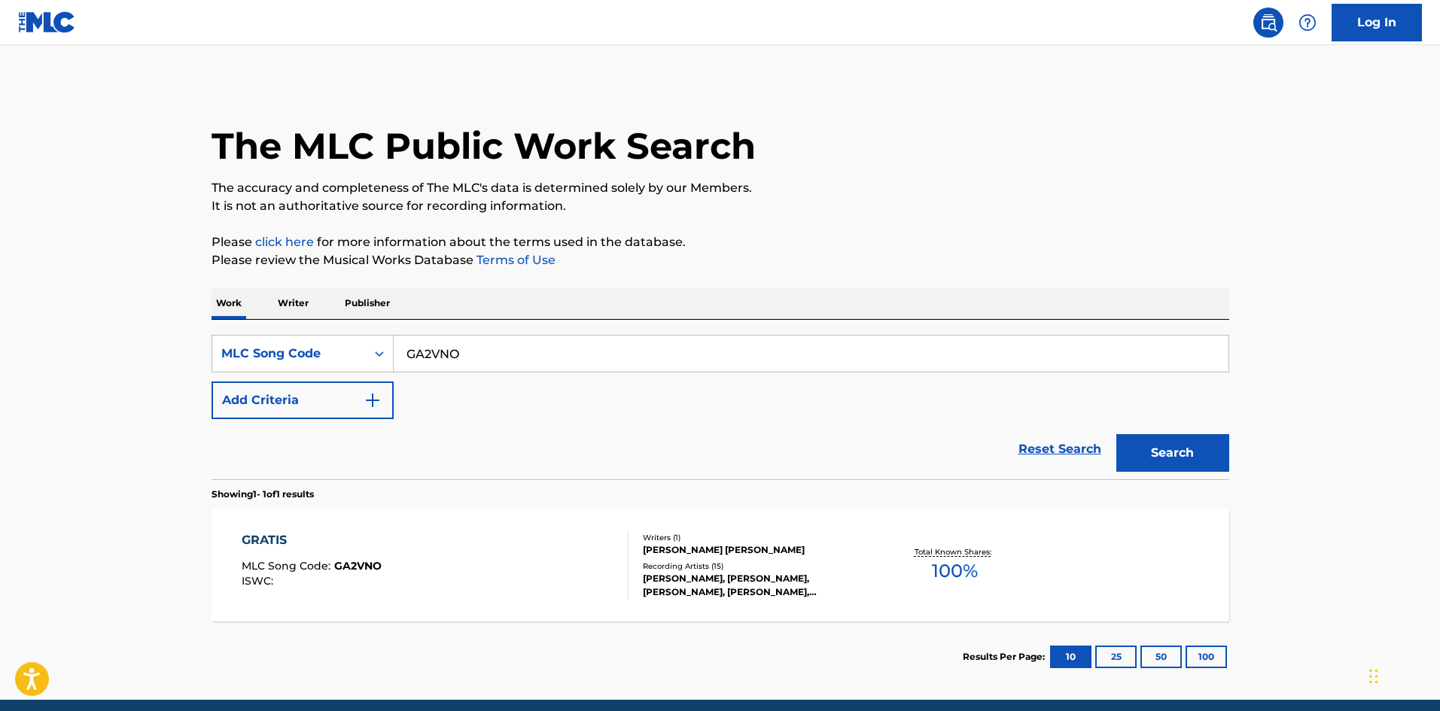
drag, startPoint x: 99, startPoint y: 356, endPoint x: 53, endPoint y: 348, distance: 45.8
click at [48, 351] on main "The MLC Public Work Search The accuracy and completeness of The MLC's data is d…" at bounding box center [720, 372] width 1440 height 655
paste input "E3527F"
type input "E3527F"
drag, startPoint x: 1161, startPoint y: 457, endPoint x: 1149, endPoint y: 458, distance: 12.1
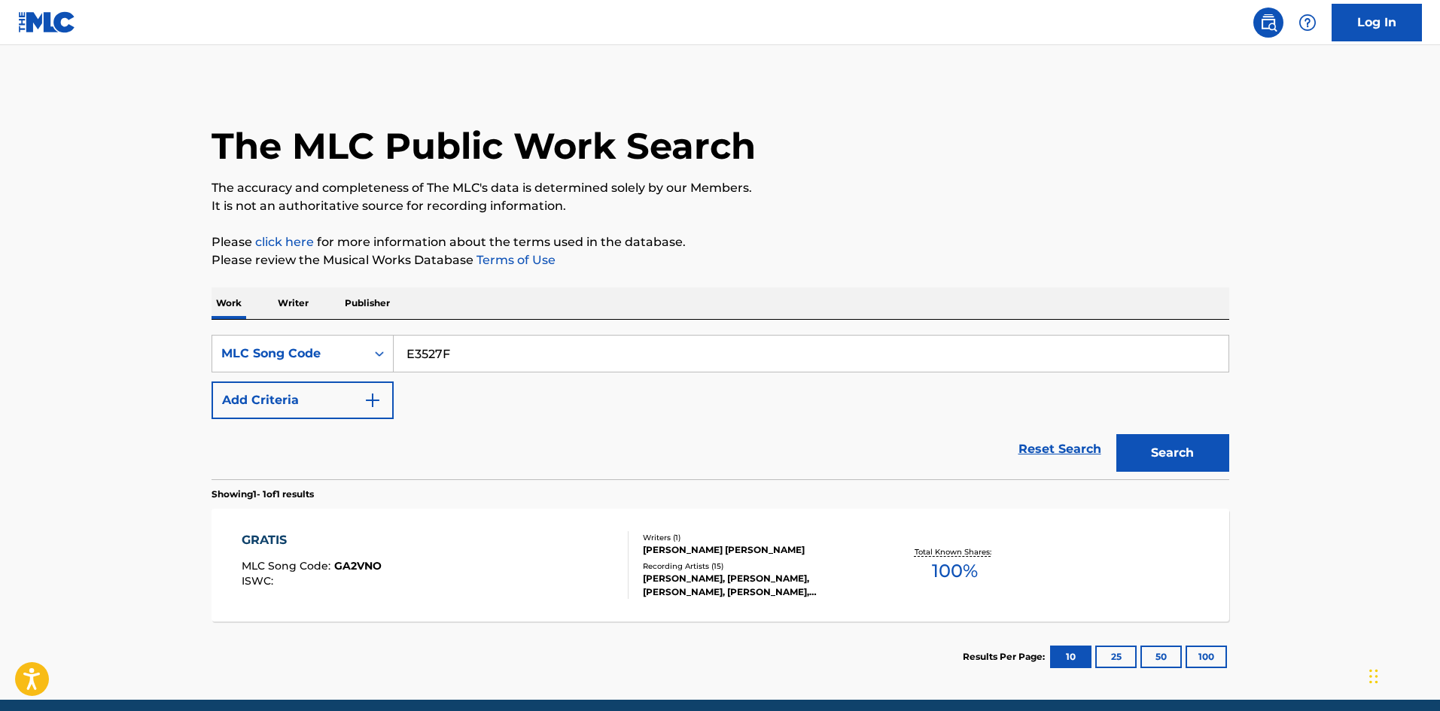
click at [1158, 457] on button "Search" at bounding box center [1172, 453] width 113 height 38
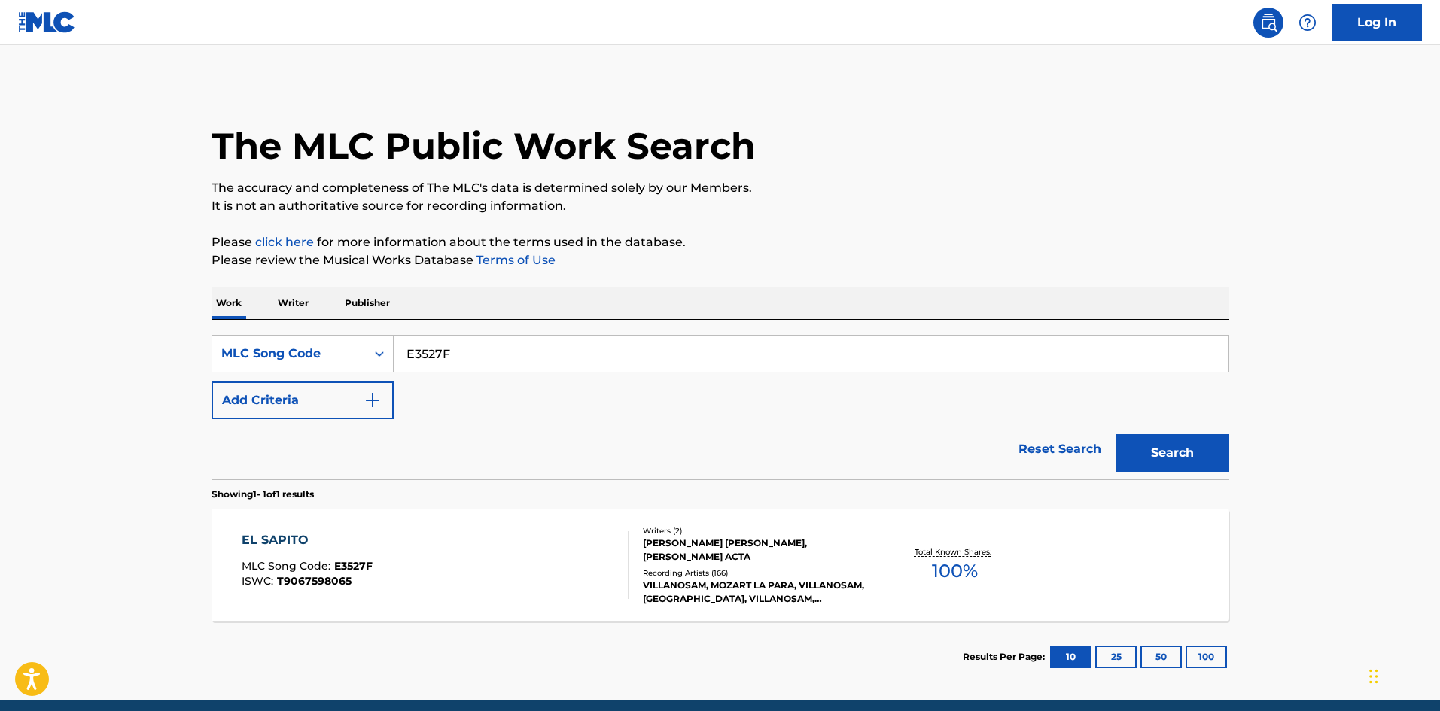
click at [517, 586] on div "EL SAPITO MLC Song Code : E3527F ISWC : T9067598065" at bounding box center [435, 565] width 387 height 68
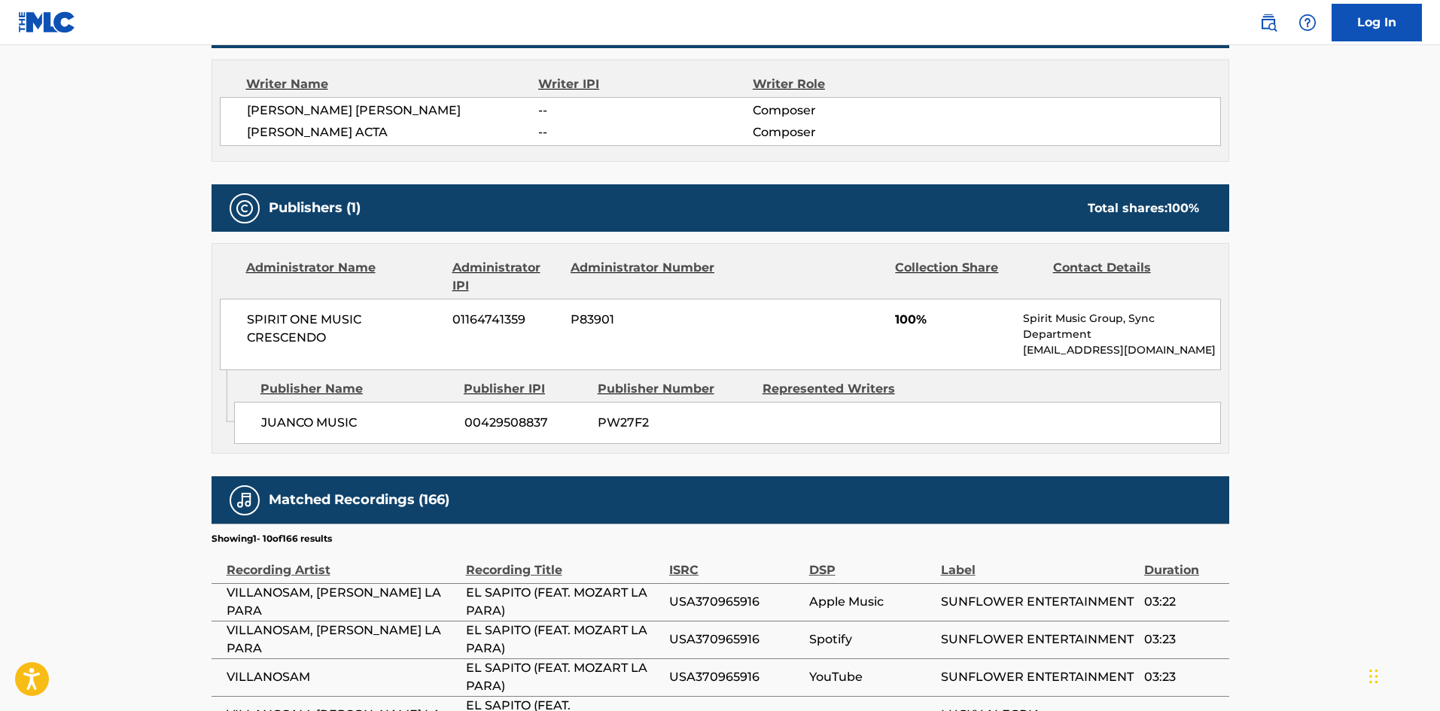
scroll to position [602, 0]
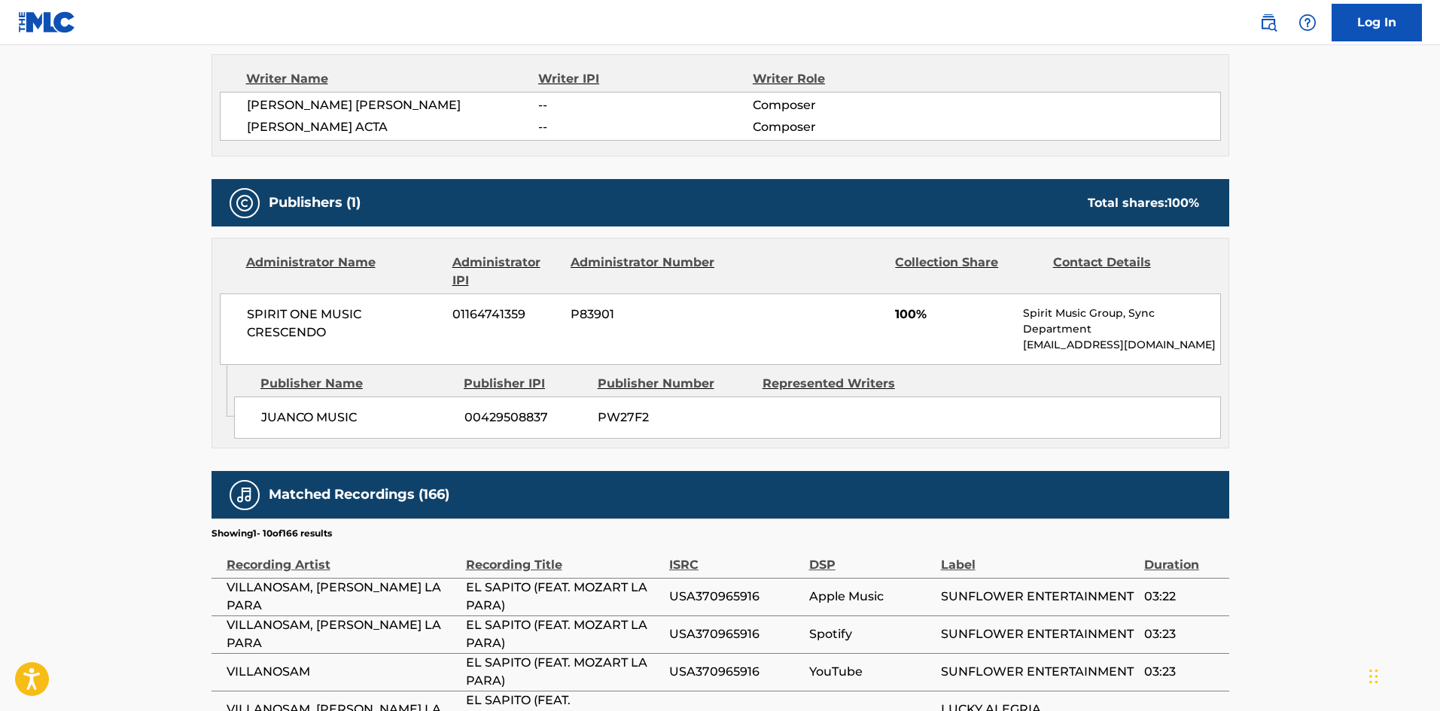
drag, startPoint x: 1202, startPoint y: 347, endPoint x: 1023, endPoint y: 351, distance: 179.2
click at [1023, 351] on p "[EMAIL_ADDRESS][DOMAIN_NAME]" at bounding box center [1121, 345] width 196 height 16
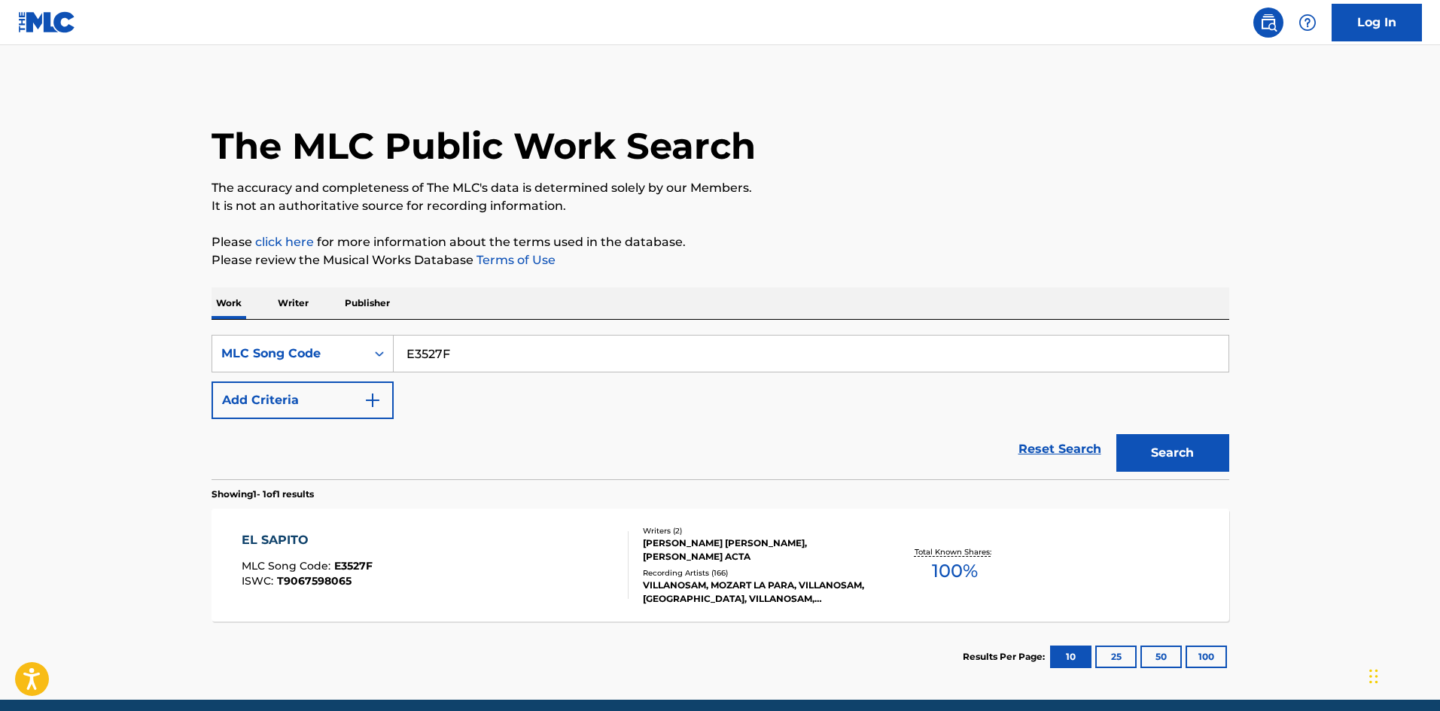
drag, startPoint x: 62, startPoint y: 346, endPoint x: 50, endPoint y: 346, distance: 11.3
click at [50, 346] on main "The MLC Public Work Search The accuracy and completeness of The MLC's data is d…" at bounding box center [720, 372] width 1440 height 655
paste input "DB3U2S"
type input "DB3U2S"
click at [1169, 458] on button "Search" at bounding box center [1172, 453] width 113 height 38
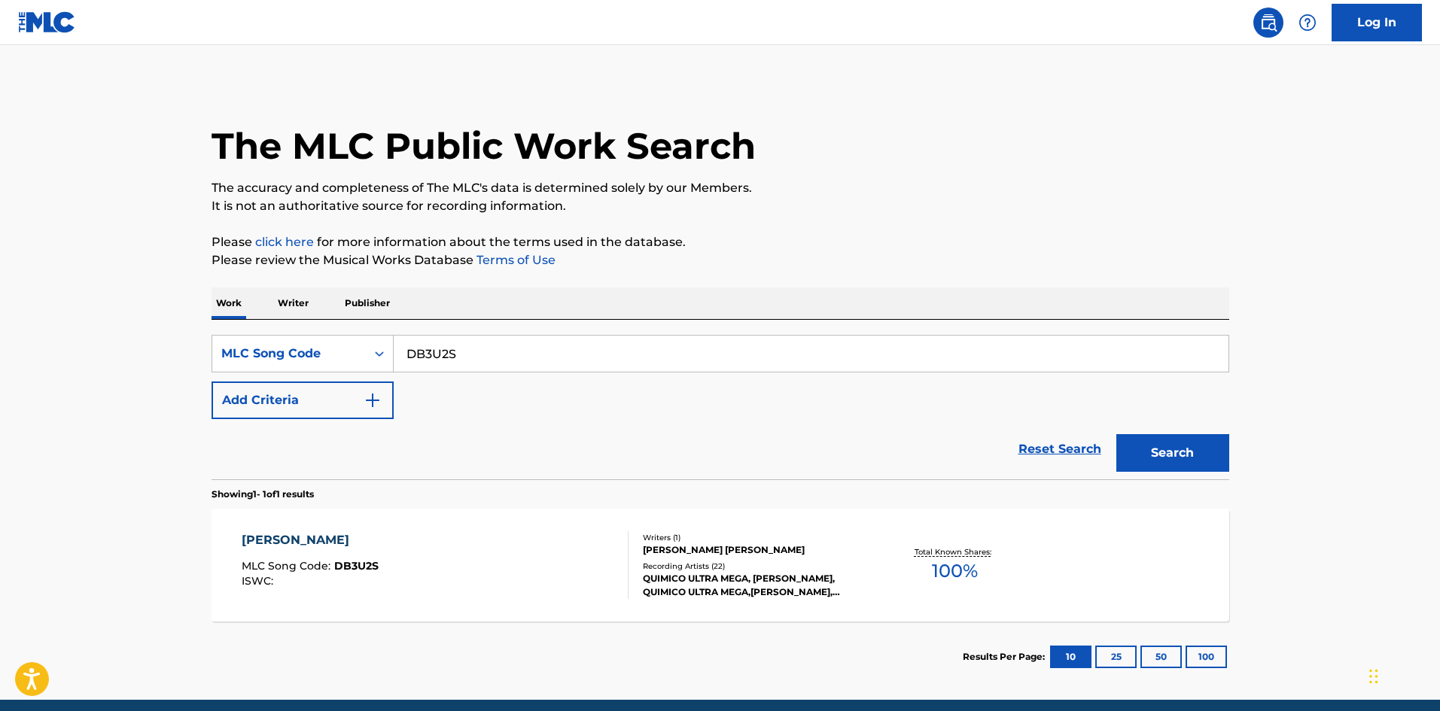
click at [653, 596] on div "QUIMICO ULTRA MEGA, [PERSON_NAME], QUIMICO ULTRA MEGA,[PERSON_NAME], QUIMICO UL…" at bounding box center [756, 585] width 227 height 27
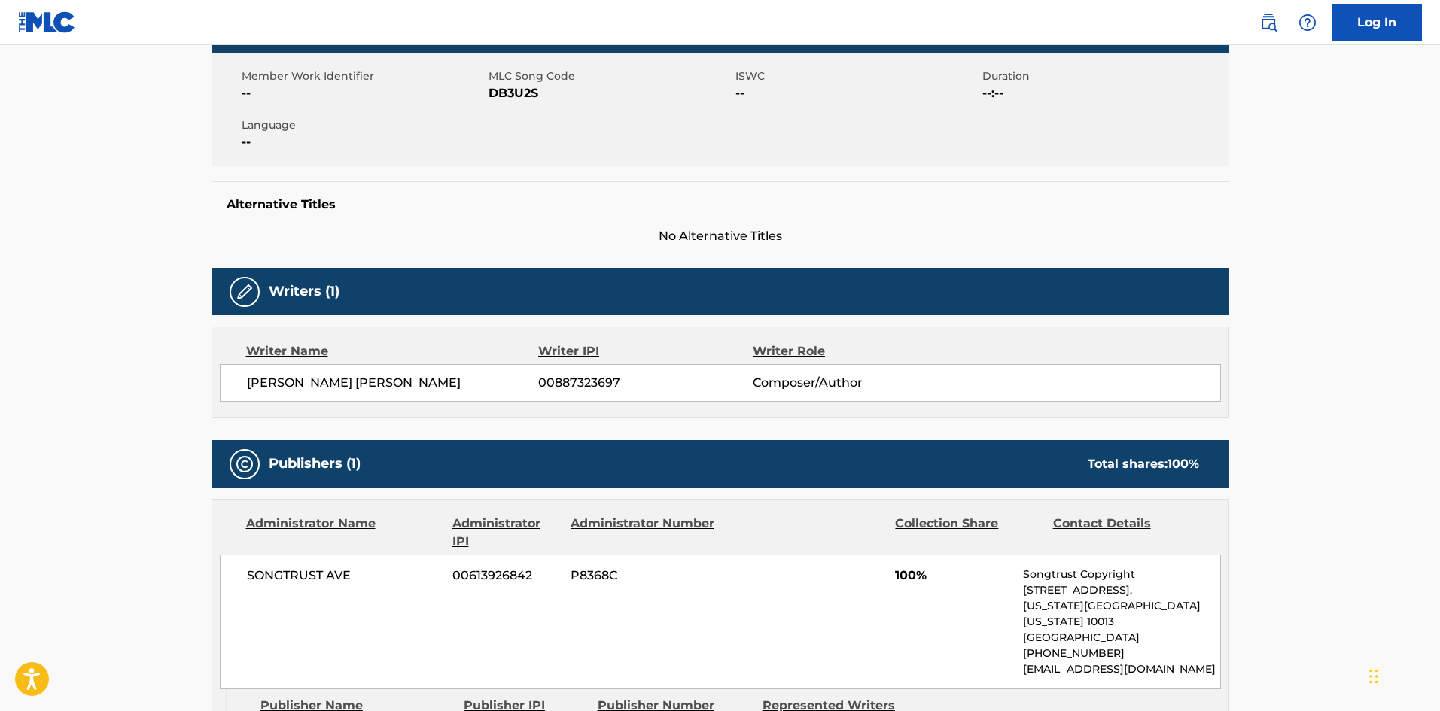
scroll to position [452, 0]
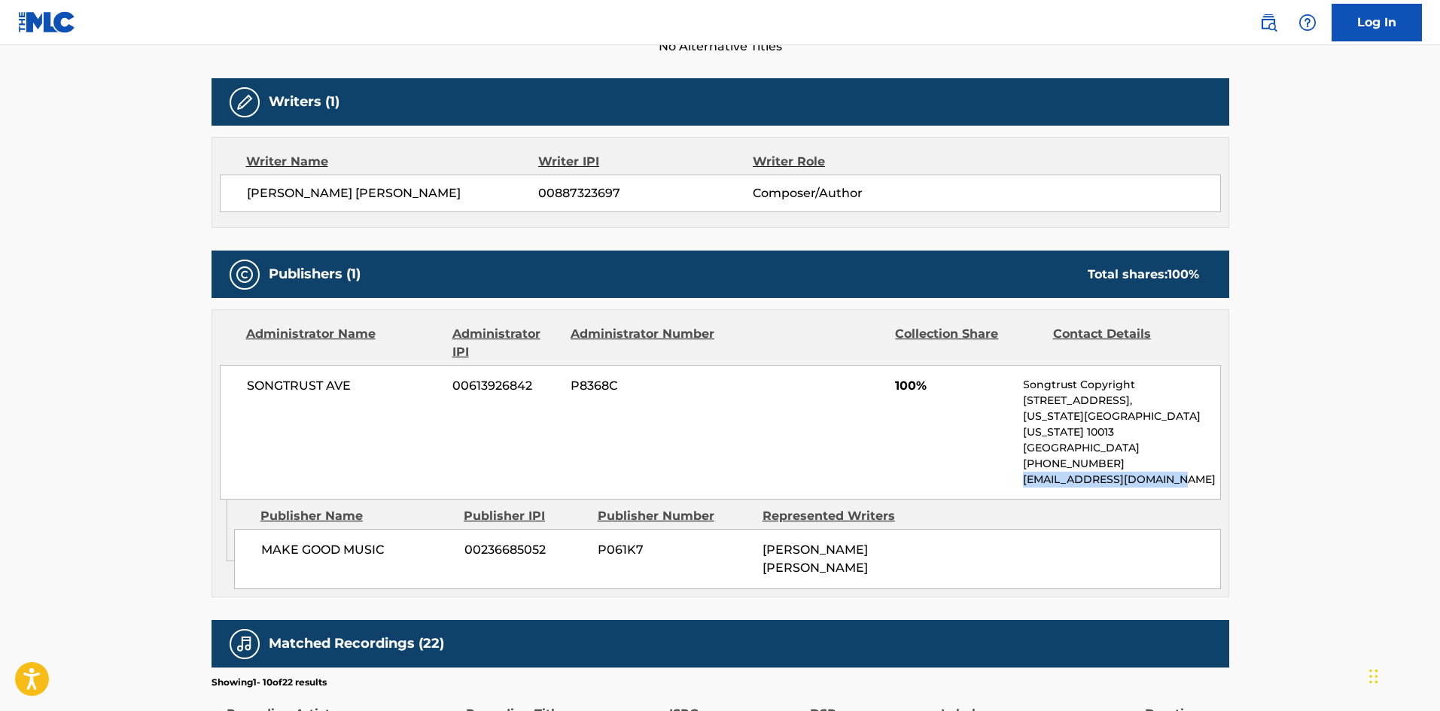
drag, startPoint x: 1184, startPoint y: 464, endPoint x: 1021, endPoint y: 465, distance: 162.6
click at [1021, 465] on div "SONGTRUST AVE 00613926842 P8368C 100% Songtrust Copyright [STREET_ADDRESS][US_S…" at bounding box center [720, 432] width 1001 height 135
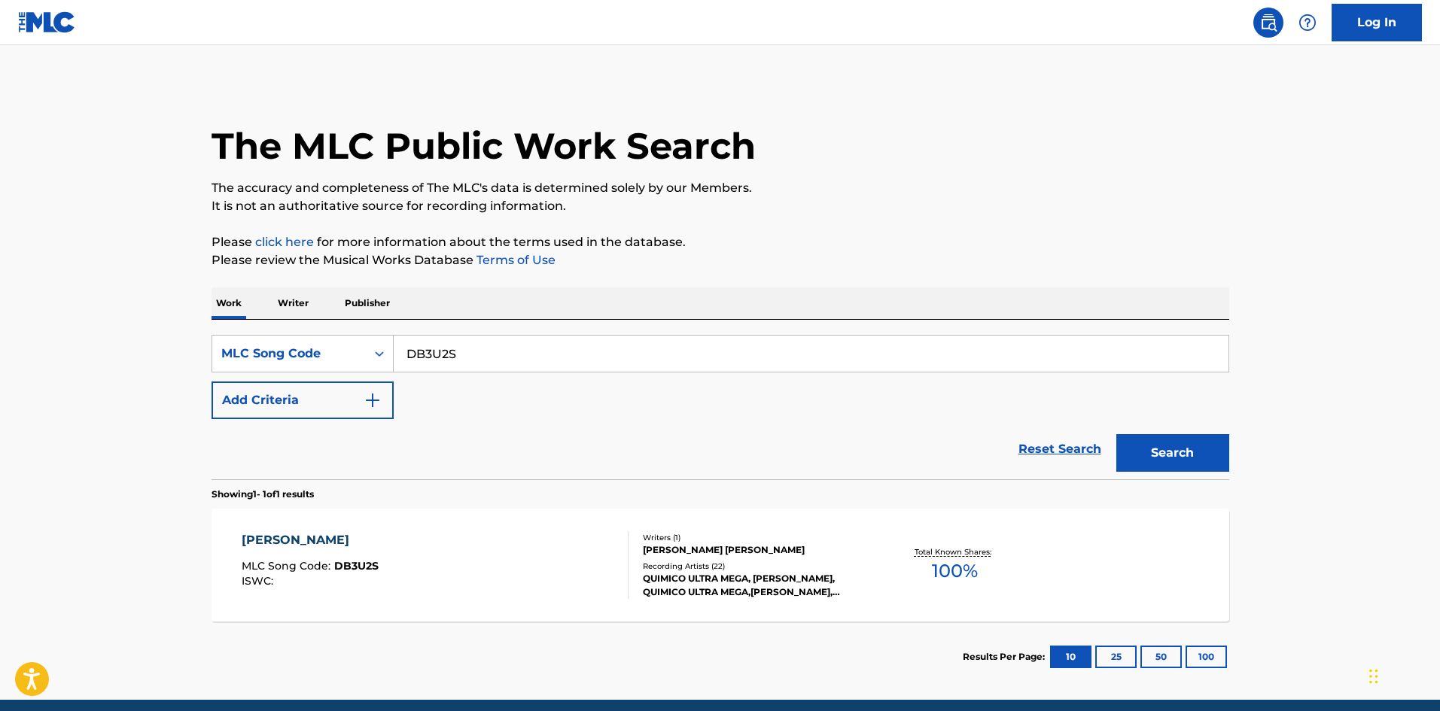
drag, startPoint x: 499, startPoint y: 366, endPoint x: 159, endPoint y: 344, distance: 340.9
click at [160, 344] on main "The MLC Public Work Search The accuracy and completeness of The MLC's data is d…" at bounding box center [720, 372] width 1440 height 655
paste input "TVAFU5"
type input "TVAFU5"
click at [1186, 446] on button "Search" at bounding box center [1172, 453] width 113 height 38
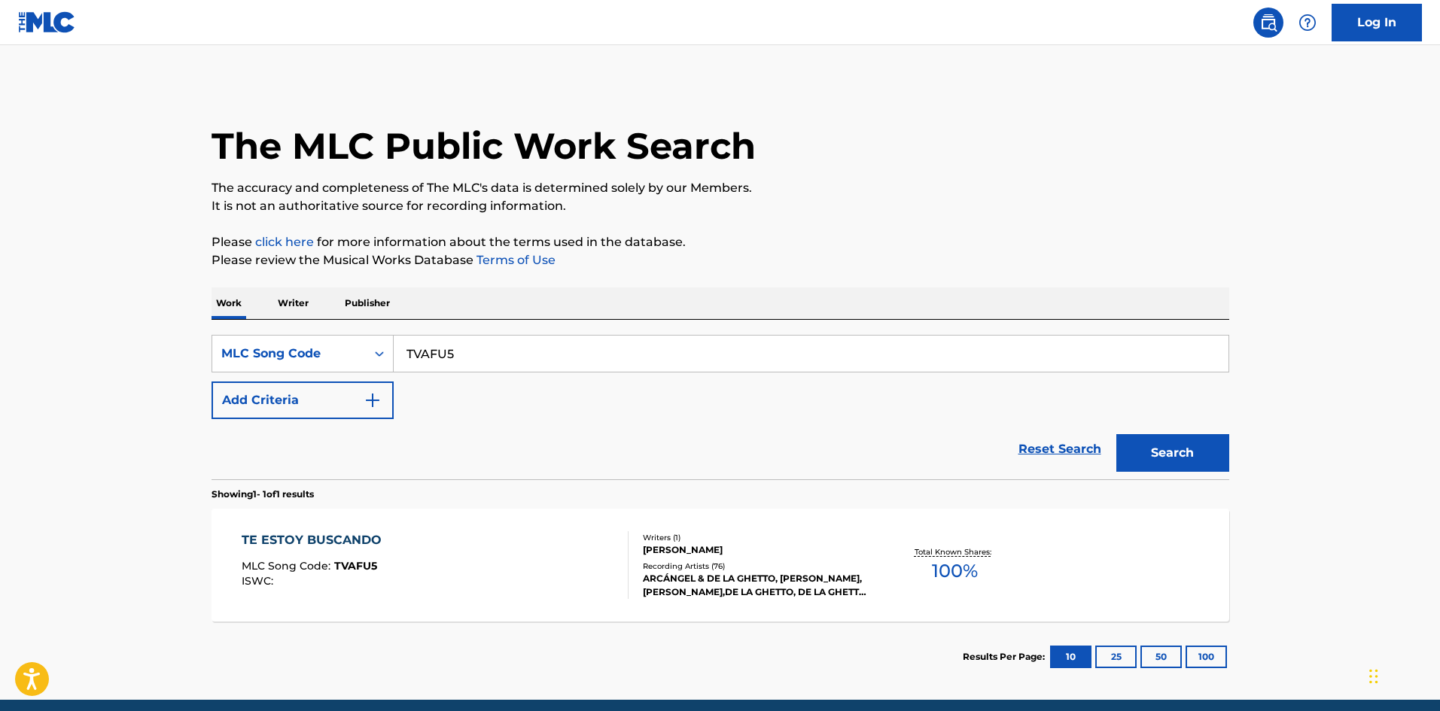
click at [631, 574] on div "Writers ( 1 ) [PERSON_NAME] Recording Artists ( 76 ) ARCÁNGEL & DE LA GHETTO, […" at bounding box center [749, 565] width 242 height 67
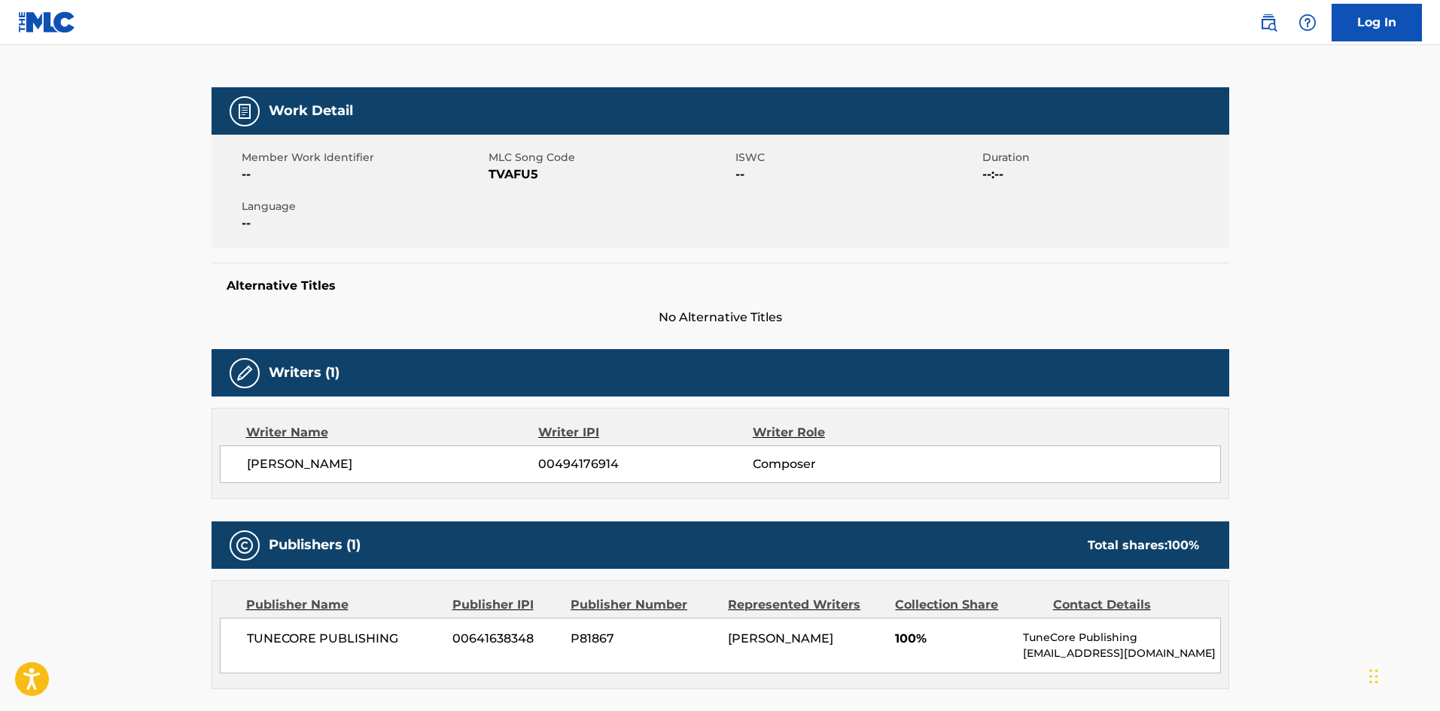
scroll to position [376, 0]
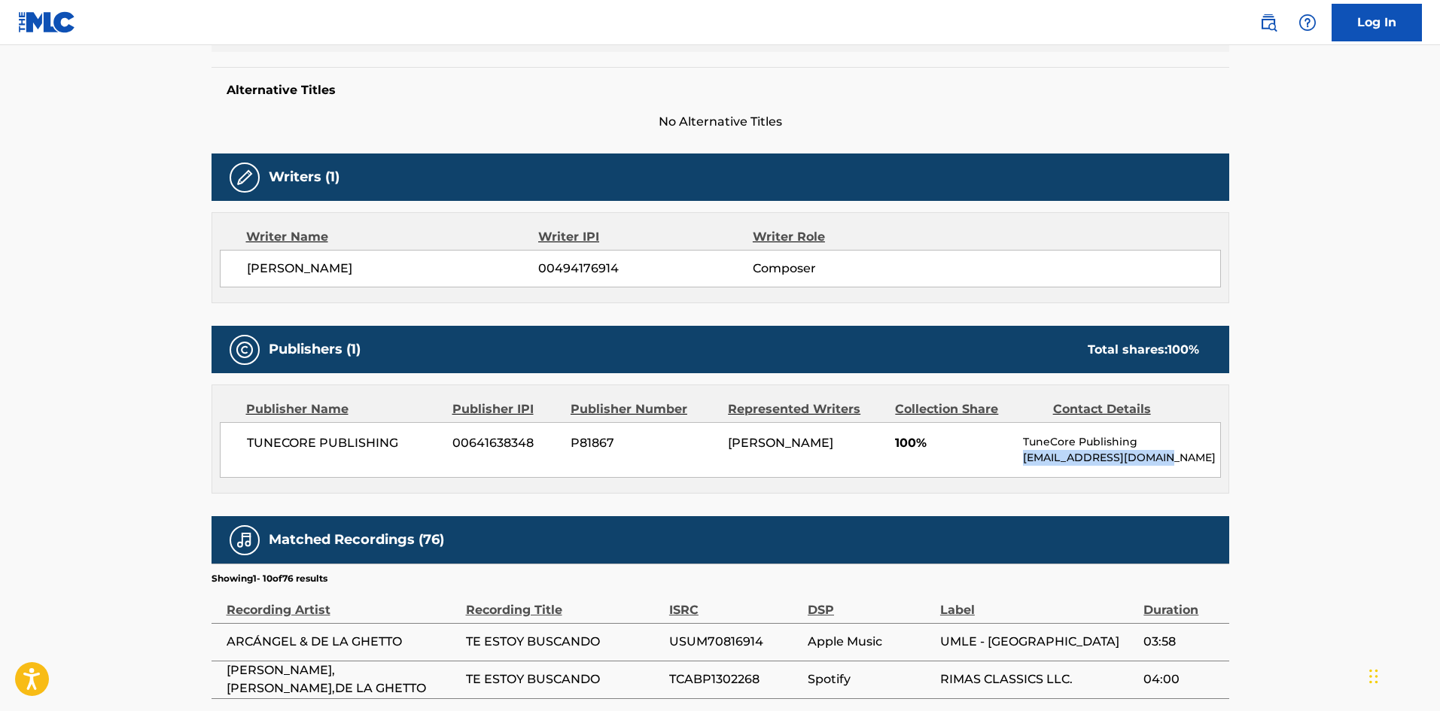
drag, startPoint x: 1161, startPoint y: 458, endPoint x: 1020, endPoint y: 461, distance: 140.8
click at [1020, 461] on div "TUNECORE PUBLISHING 00641638348 P81867 [PERSON_NAME] 100% TuneCore Publishing […" at bounding box center [720, 450] width 1001 height 56
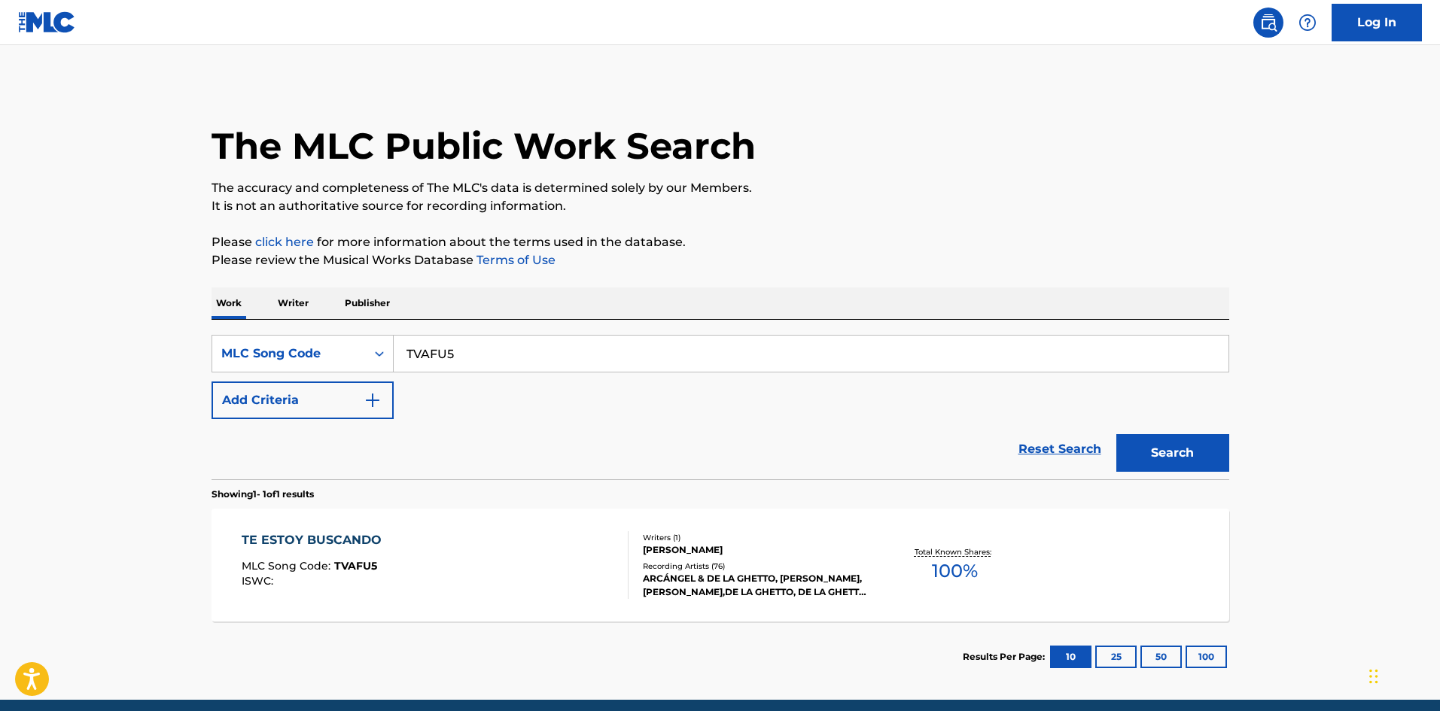
click at [0, 341] on main "The MLC Public Work Search The accuracy and completeness of The MLC's data is d…" at bounding box center [720, 372] width 1440 height 655
paste input "L8642T"
type input "L8642T"
click at [1150, 452] on button "Search" at bounding box center [1172, 453] width 113 height 38
click at [491, 534] on div "LA ULTIMA VEZ MLC Song Code : L8642T ISWC :" at bounding box center [435, 565] width 387 height 68
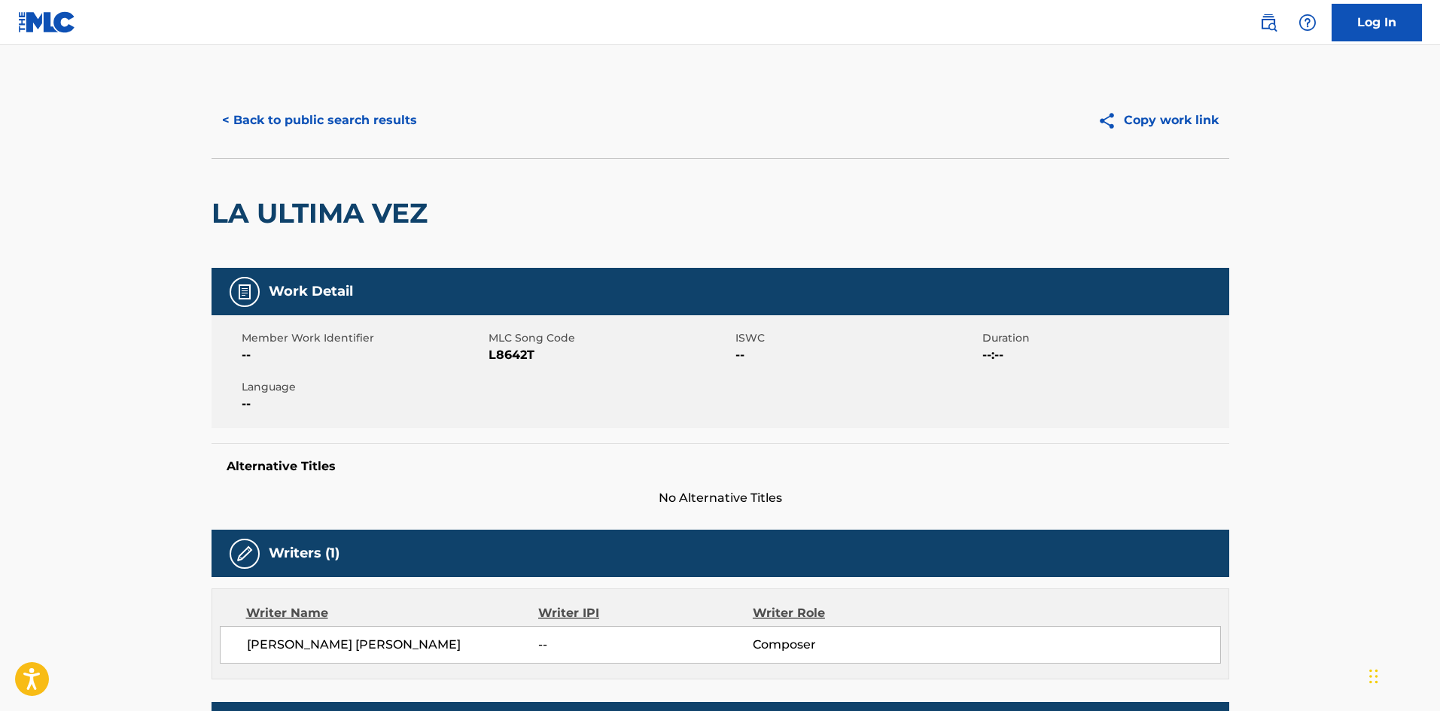
scroll to position [452, 0]
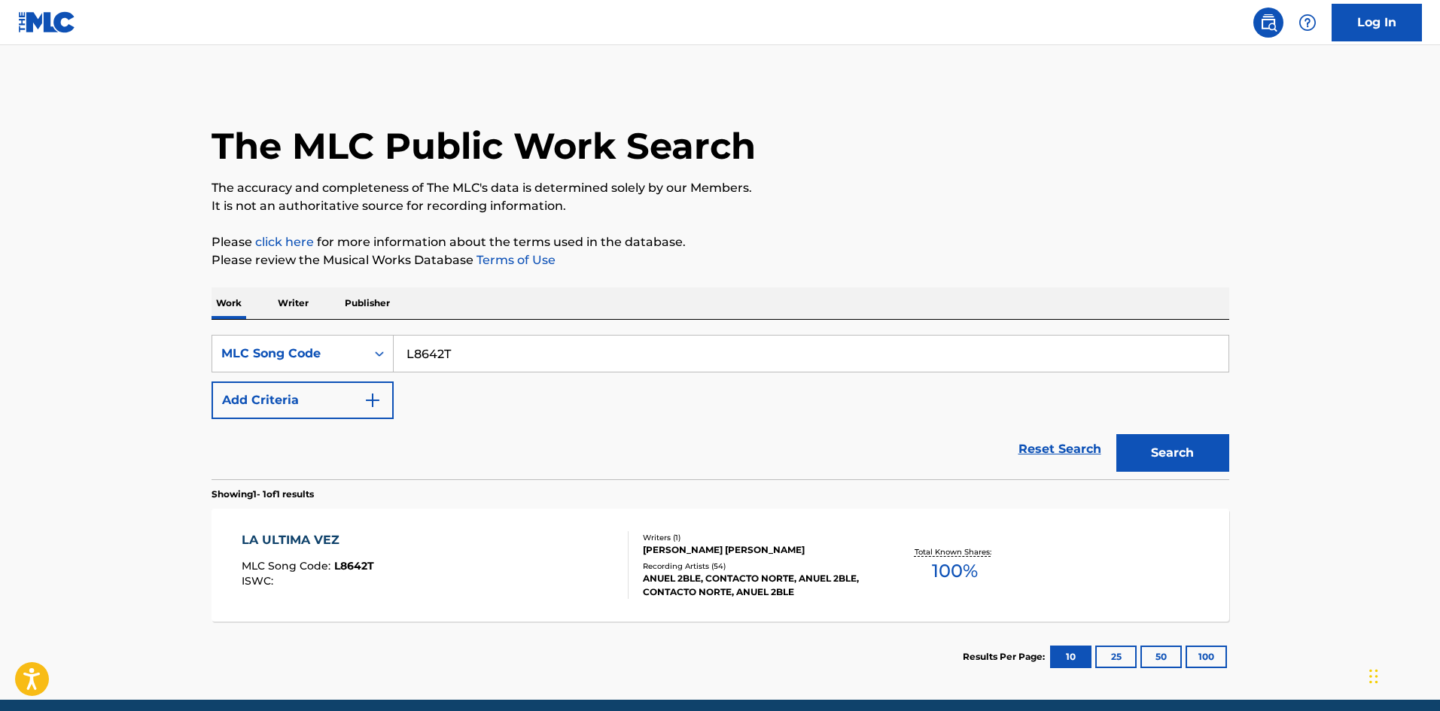
click at [118, 364] on main "The MLC Public Work Search The accuracy and completeness of The MLC's data is d…" at bounding box center [720, 372] width 1440 height 655
paste input "PV7LS4"
type input "PV7LS4"
click at [1171, 449] on button "Search" at bounding box center [1172, 453] width 113 height 38
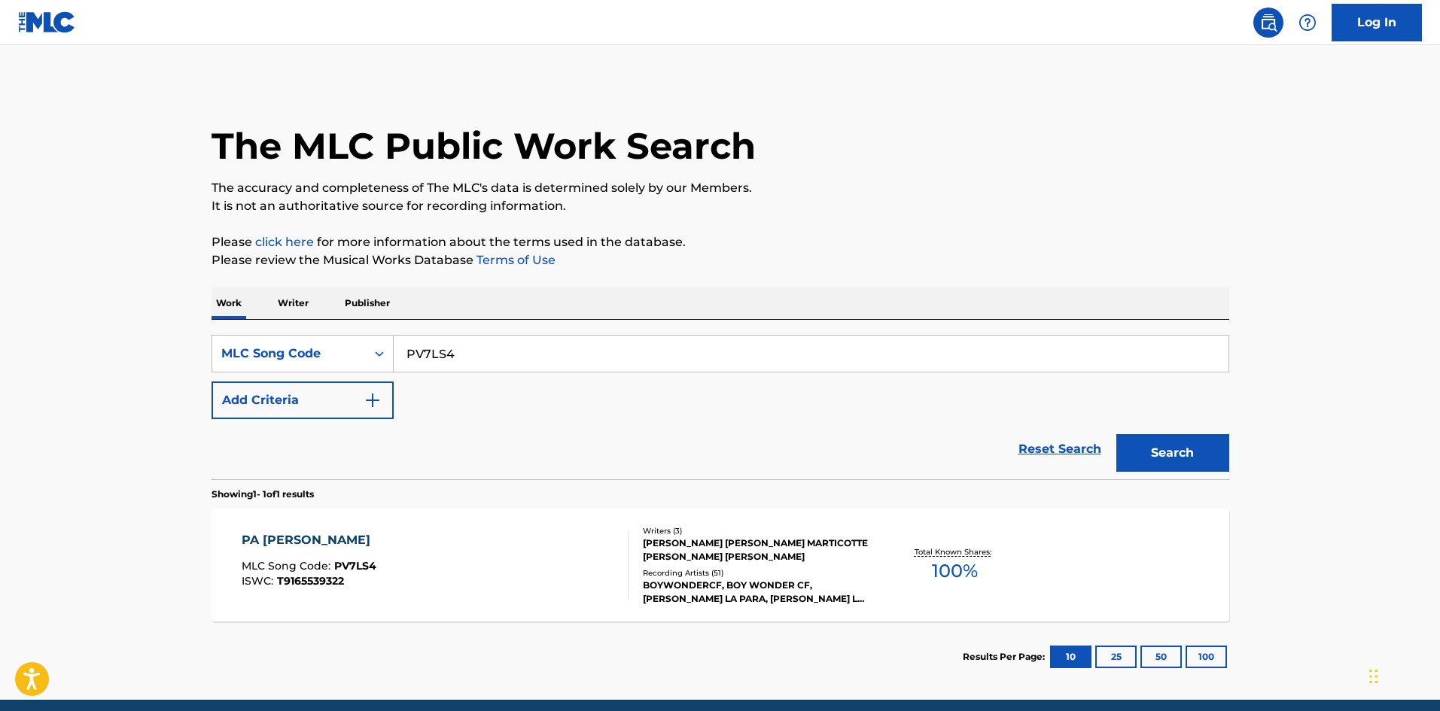
click at [499, 546] on div "PA [PERSON_NAME] MLC Song Code : PV7LS4 ISWC : T9165539322" at bounding box center [435, 565] width 387 height 68
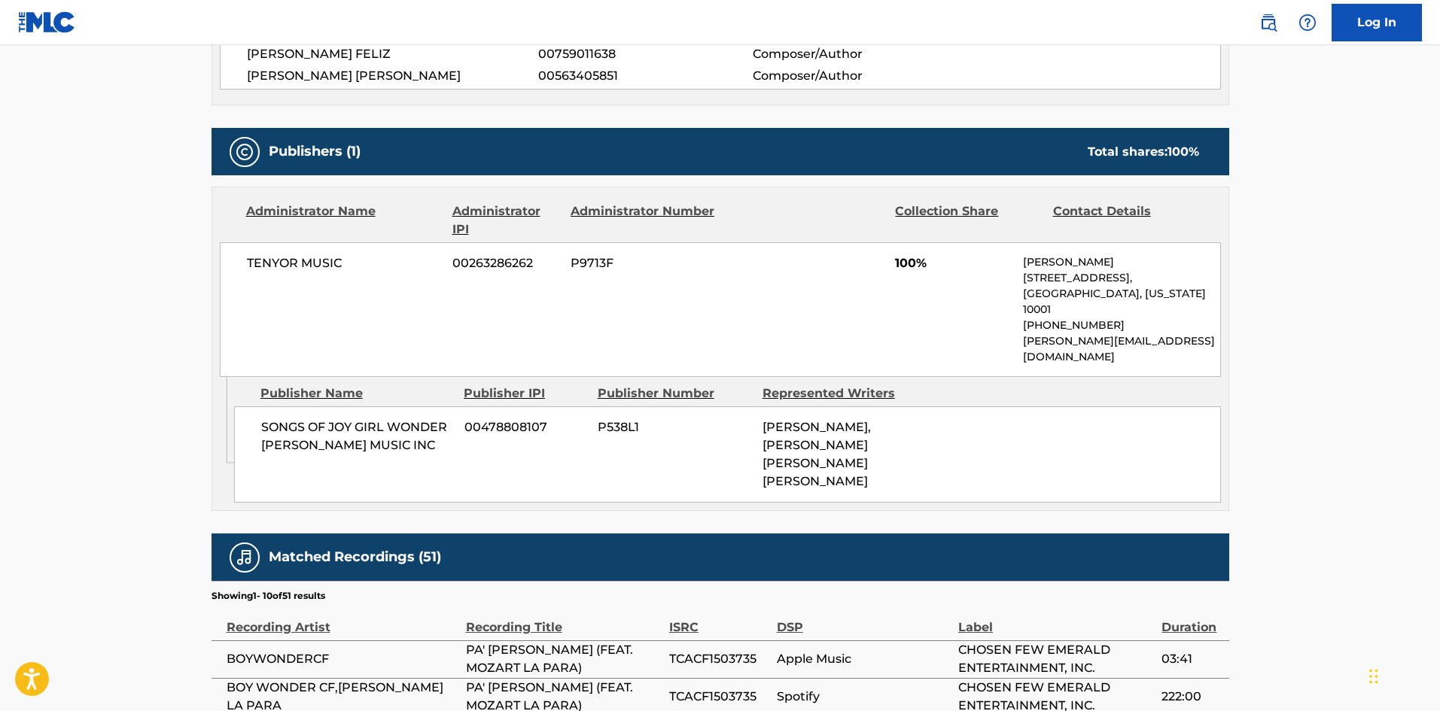
scroll to position [677, 0]
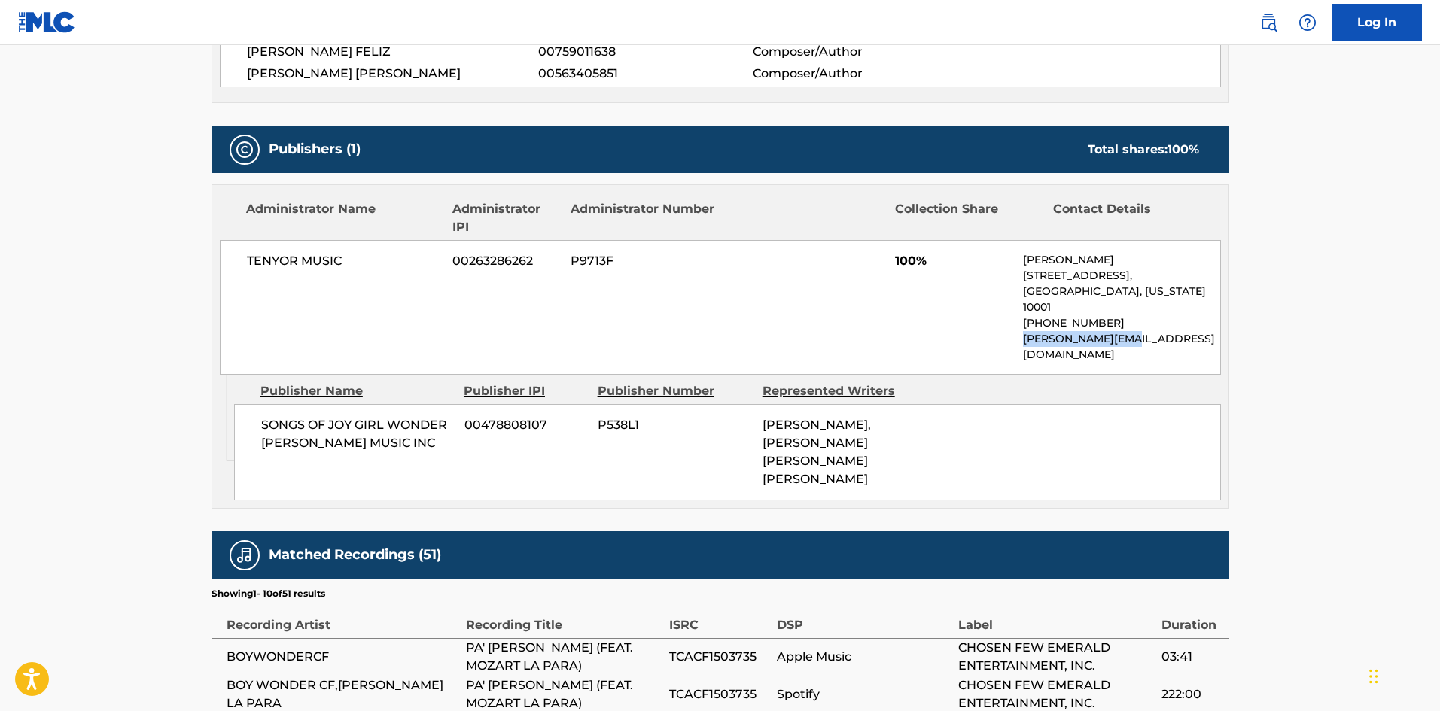
drag, startPoint x: 1154, startPoint y: 318, endPoint x: 1026, endPoint y: 327, distance: 128.2
click at [1026, 331] on p "[PERSON_NAME][EMAIL_ADDRESS][DOMAIN_NAME]" at bounding box center [1121, 347] width 196 height 32
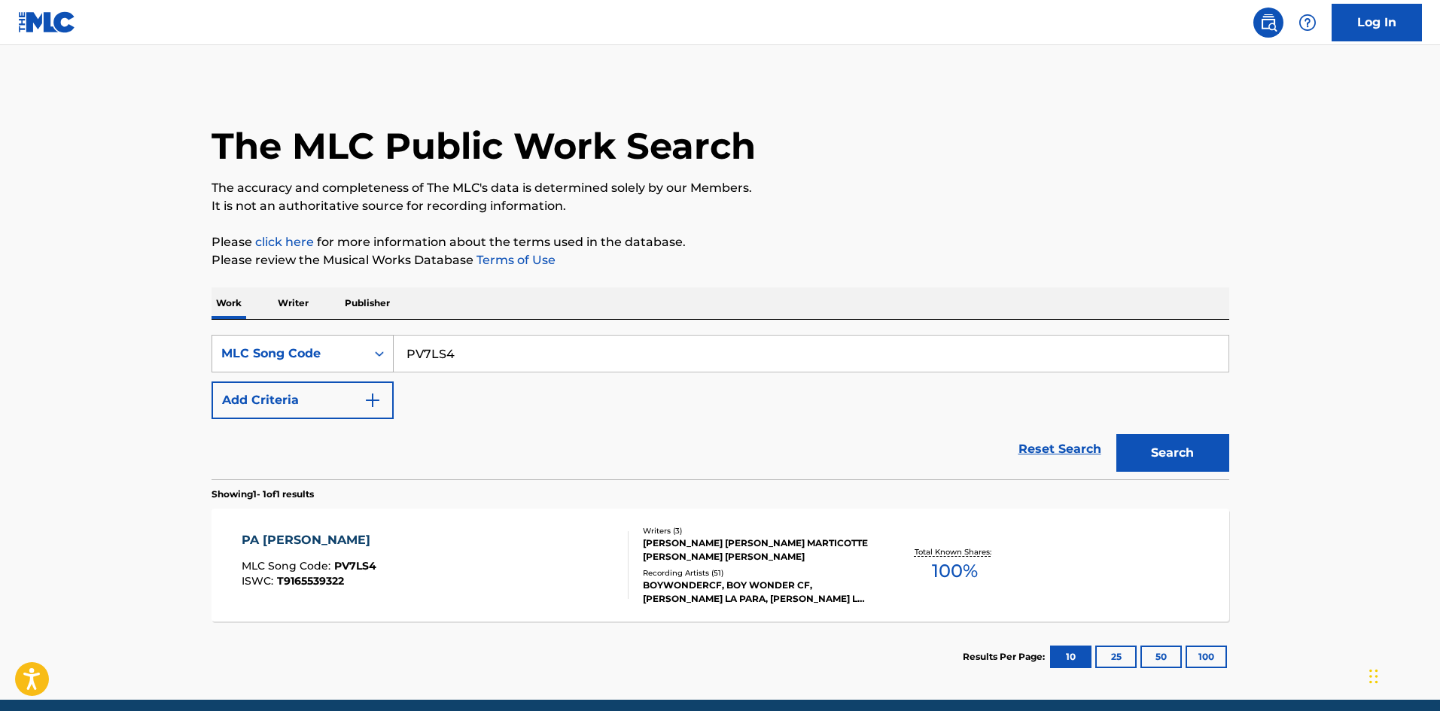
drag, startPoint x: 348, startPoint y: 357, endPoint x: 257, endPoint y: 361, distance: 91.2
click at [79, 355] on main "The MLC Public Work Search The accuracy and completeness of The MLC's data is d…" at bounding box center [720, 372] width 1440 height 655
paste input "FE2UE0"
type input "FE2UE0"
click at [1139, 464] on button "Search" at bounding box center [1172, 453] width 113 height 38
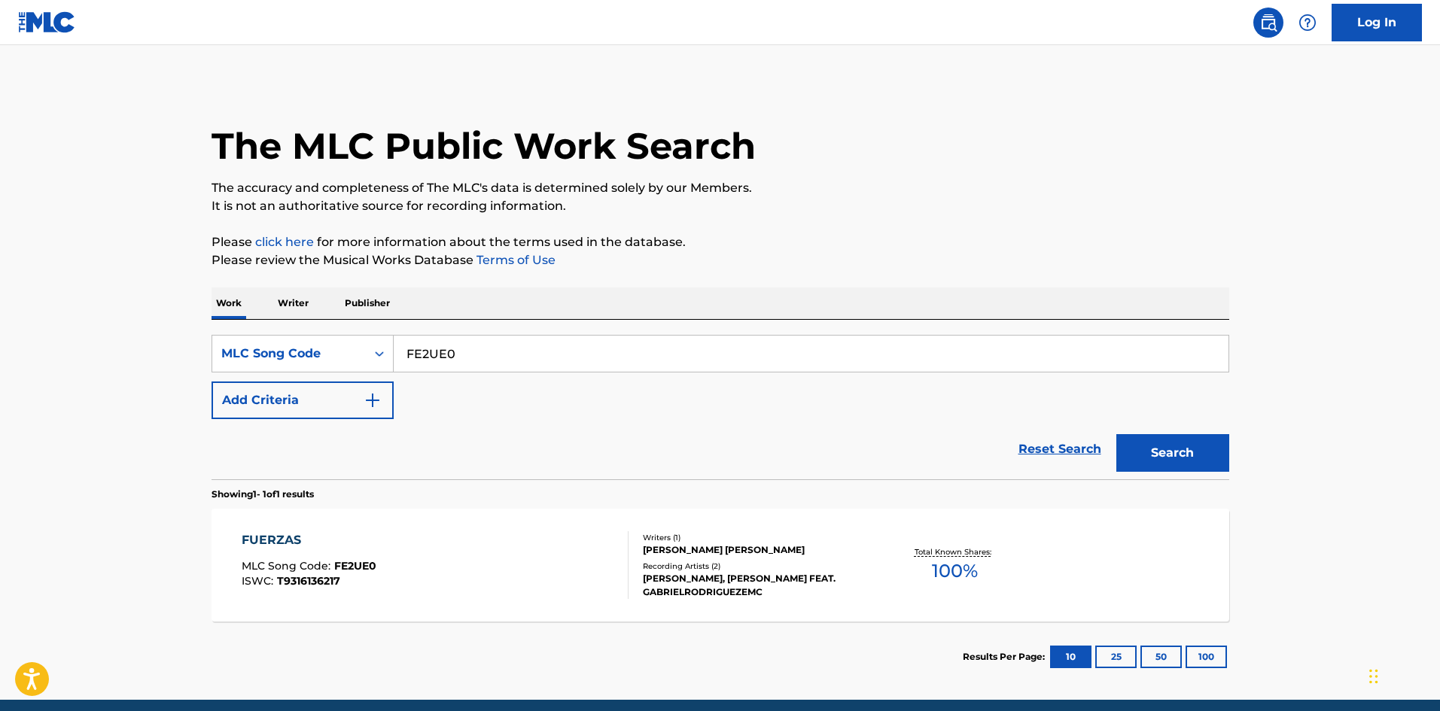
click at [361, 534] on div "FUERZAS" at bounding box center [309, 540] width 135 height 18
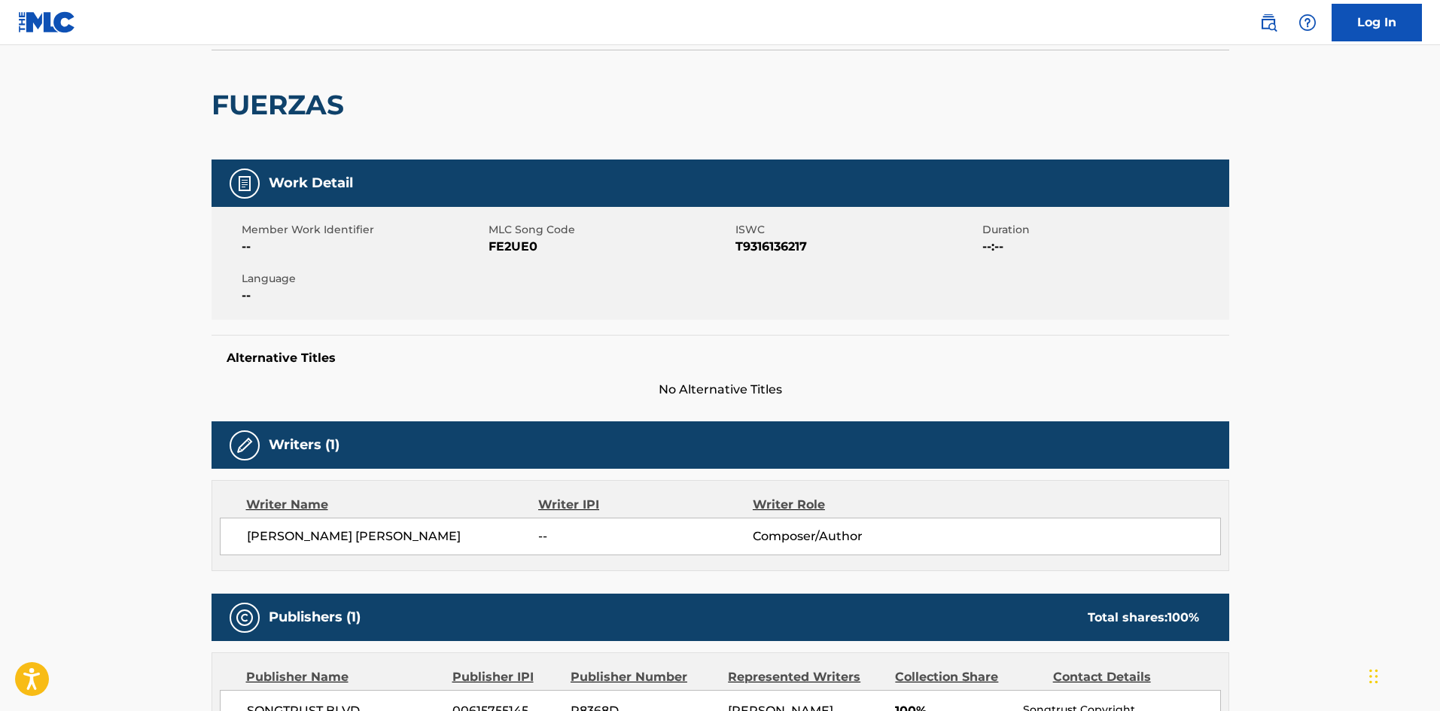
scroll to position [376, 0]
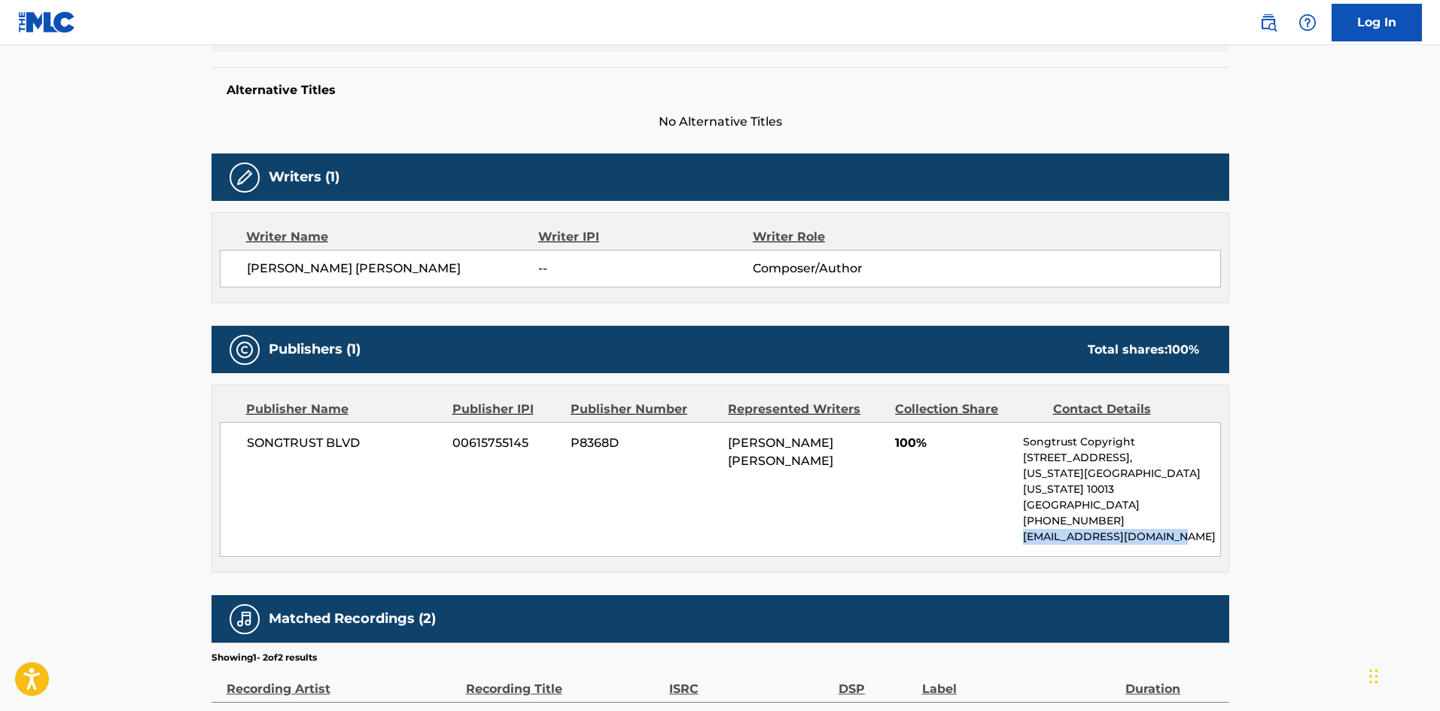
drag, startPoint x: 1173, startPoint y: 522, endPoint x: 1020, endPoint y: 525, distance: 153.6
click at [1020, 525] on div "SONGTRUST BLVD 00615755145 P8368D [PERSON_NAME] [PERSON_NAME] 100% Songtrust Co…" at bounding box center [720, 489] width 1001 height 135
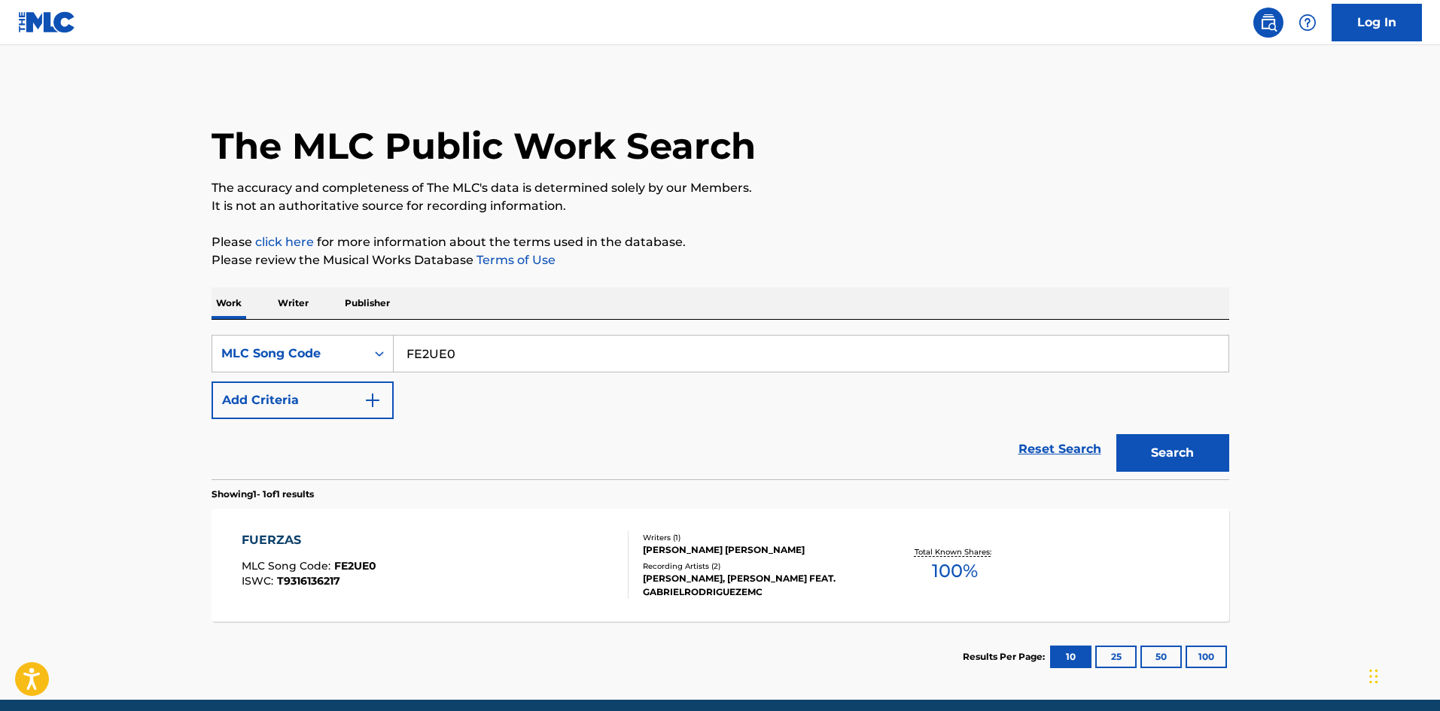
drag, startPoint x: 504, startPoint y: 361, endPoint x: 29, endPoint y: 324, distance: 476.3
click at [32, 325] on main "The MLC Public Work Search The accuracy and completeness of The MLC's data is d…" at bounding box center [720, 372] width 1440 height 655
paste input "3255A"
type input "F3255A"
click at [1165, 455] on button "Search" at bounding box center [1172, 453] width 113 height 38
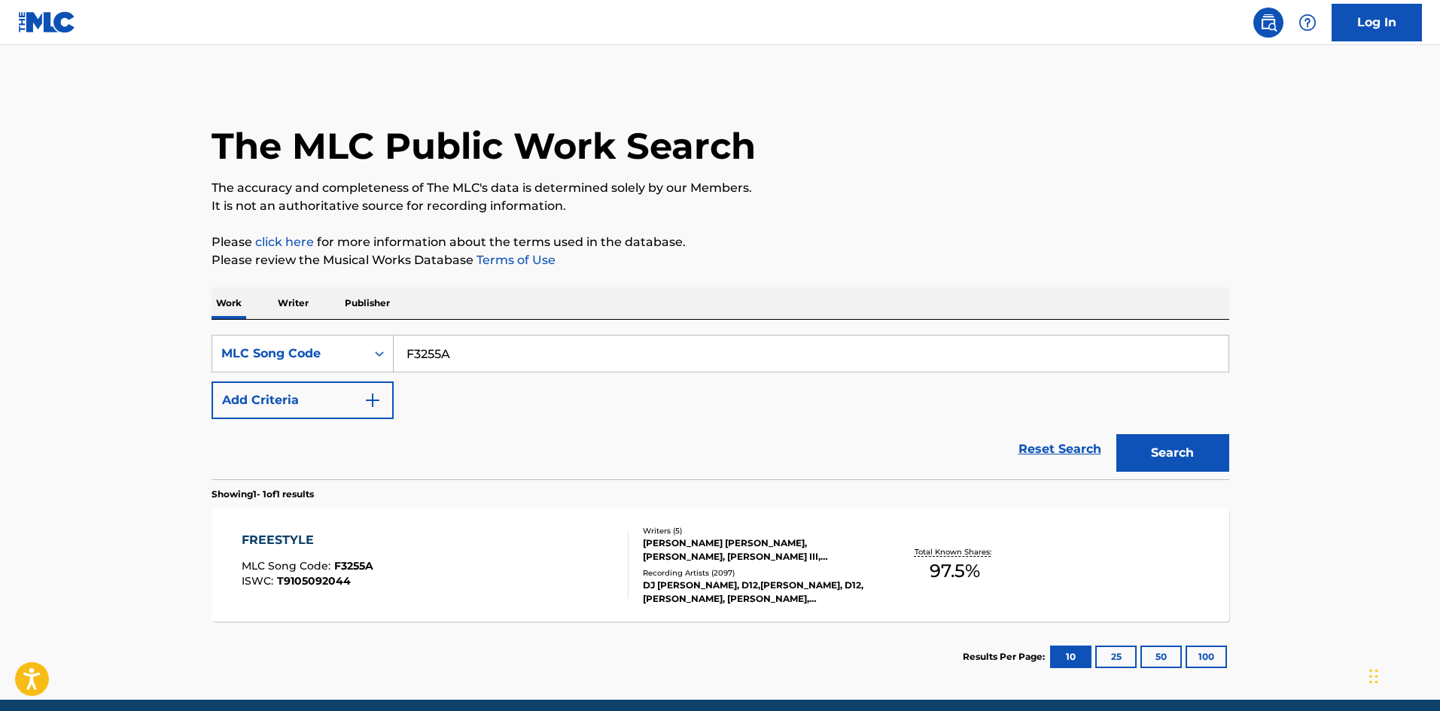
click at [512, 550] on div "FREESTYLE MLC Song Code : F3255A ISWC : T9105092044" at bounding box center [435, 565] width 387 height 68
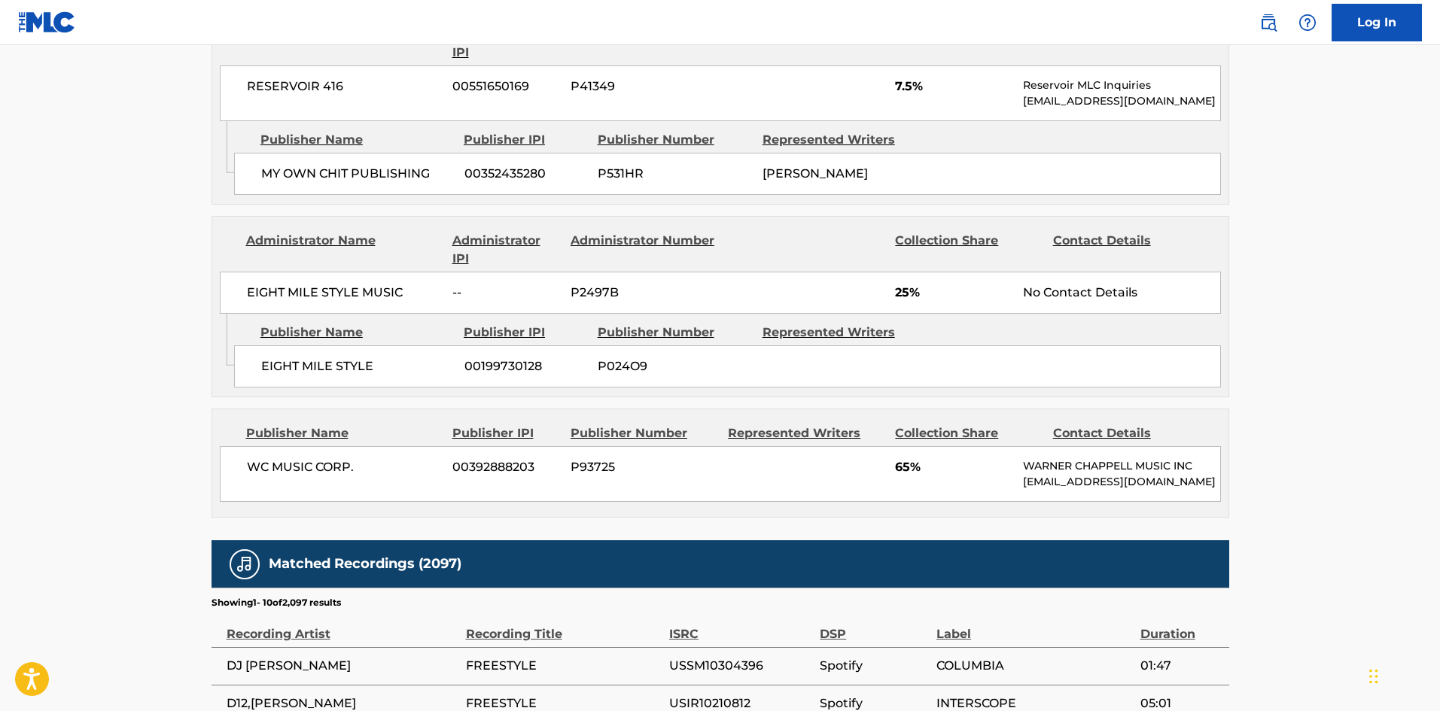
scroll to position [1054, 0]
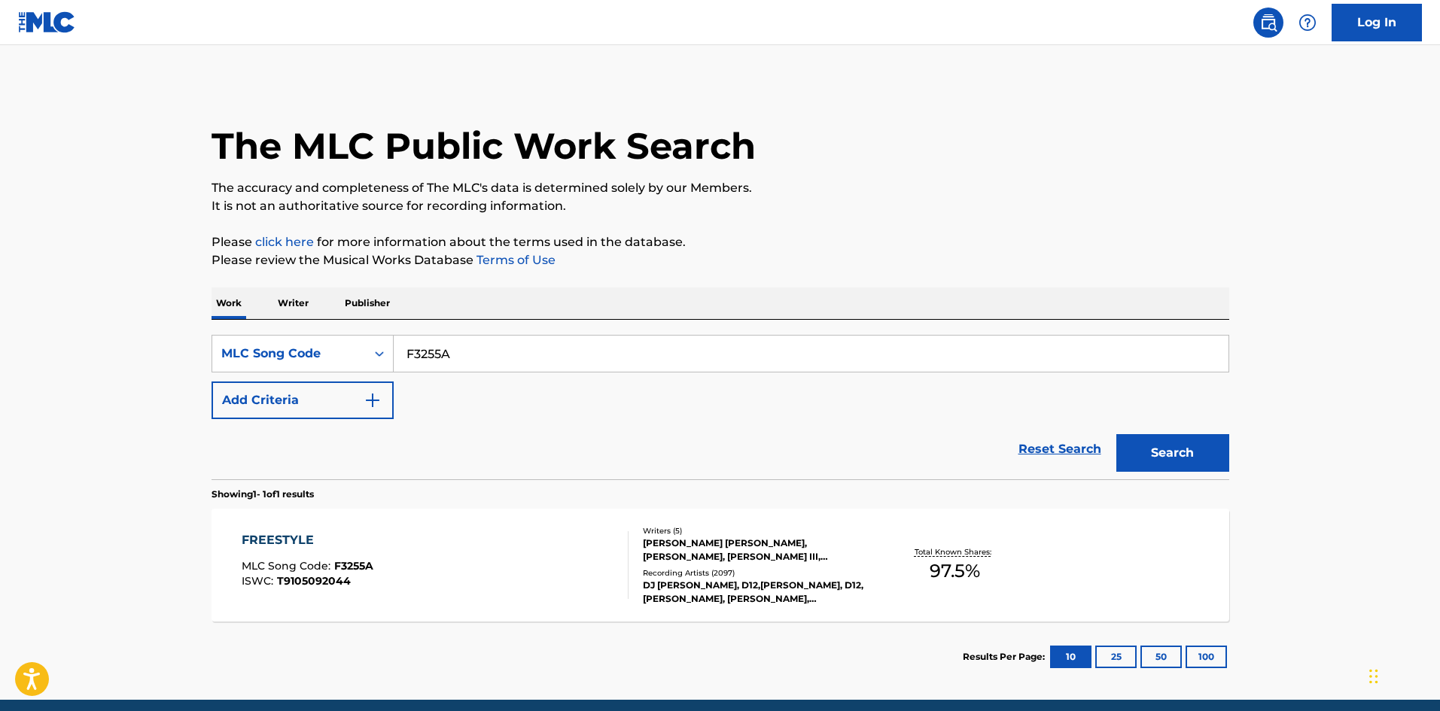
drag, startPoint x: 513, startPoint y: 360, endPoint x: 113, endPoint y: 345, distance: 400.7
click at [114, 345] on main "The MLC Public Work Search The accuracy and completeness of The MLC's data is d…" at bounding box center [720, 372] width 1440 height 655
paste input "KV8KBB"
type input "KV8KBB"
drag, startPoint x: 1161, startPoint y: 464, endPoint x: 1144, endPoint y: 465, distance: 16.6
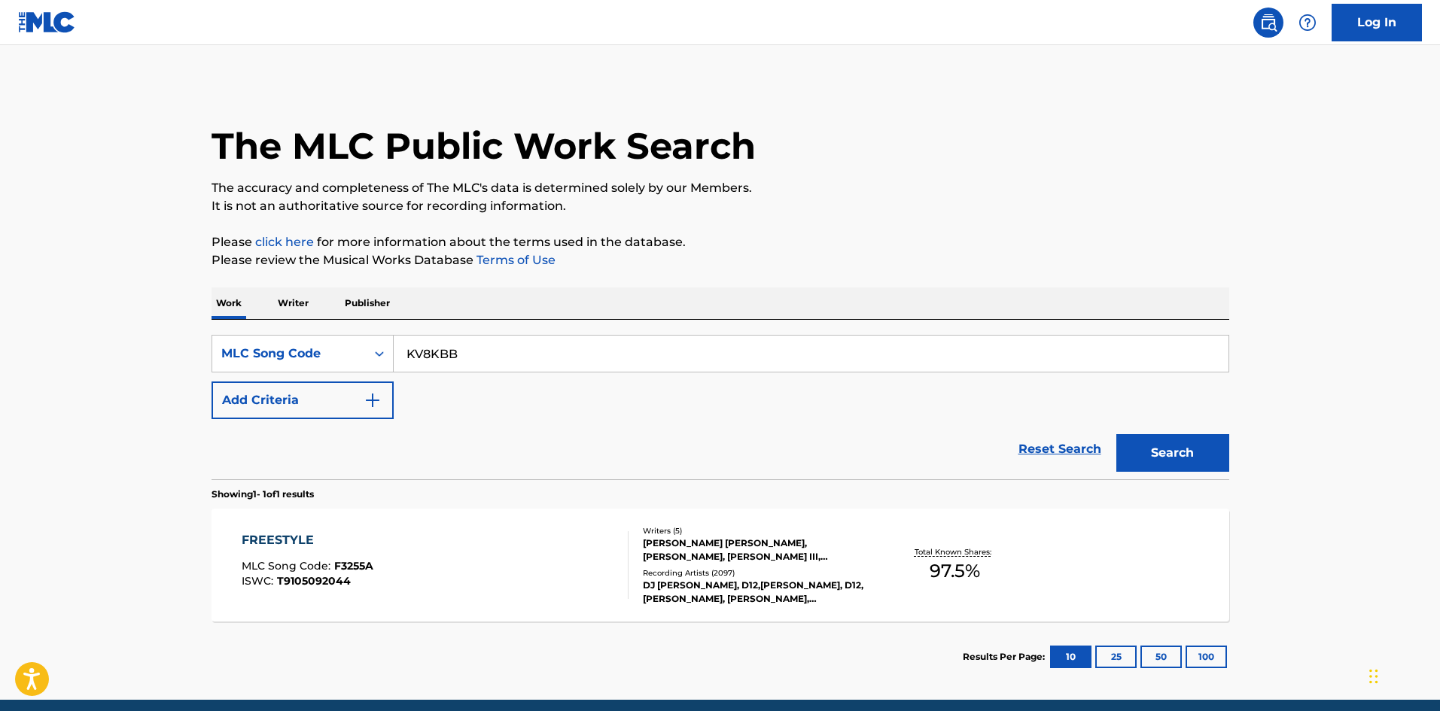
click at [1159, 464] on button "Search" at bounding box center [1172, 453] width 113 height 38
drag, startPoint x: 1091, startPoint y: 478, endPoint x: 592, endPoint y: 554, distance: 505.5
click at [592, 554] on div "KRIPPY KUSH MLC Song Code : KV8KBB ISWC : T9226207723" at bounding box center [435, 565] width 387 height 68
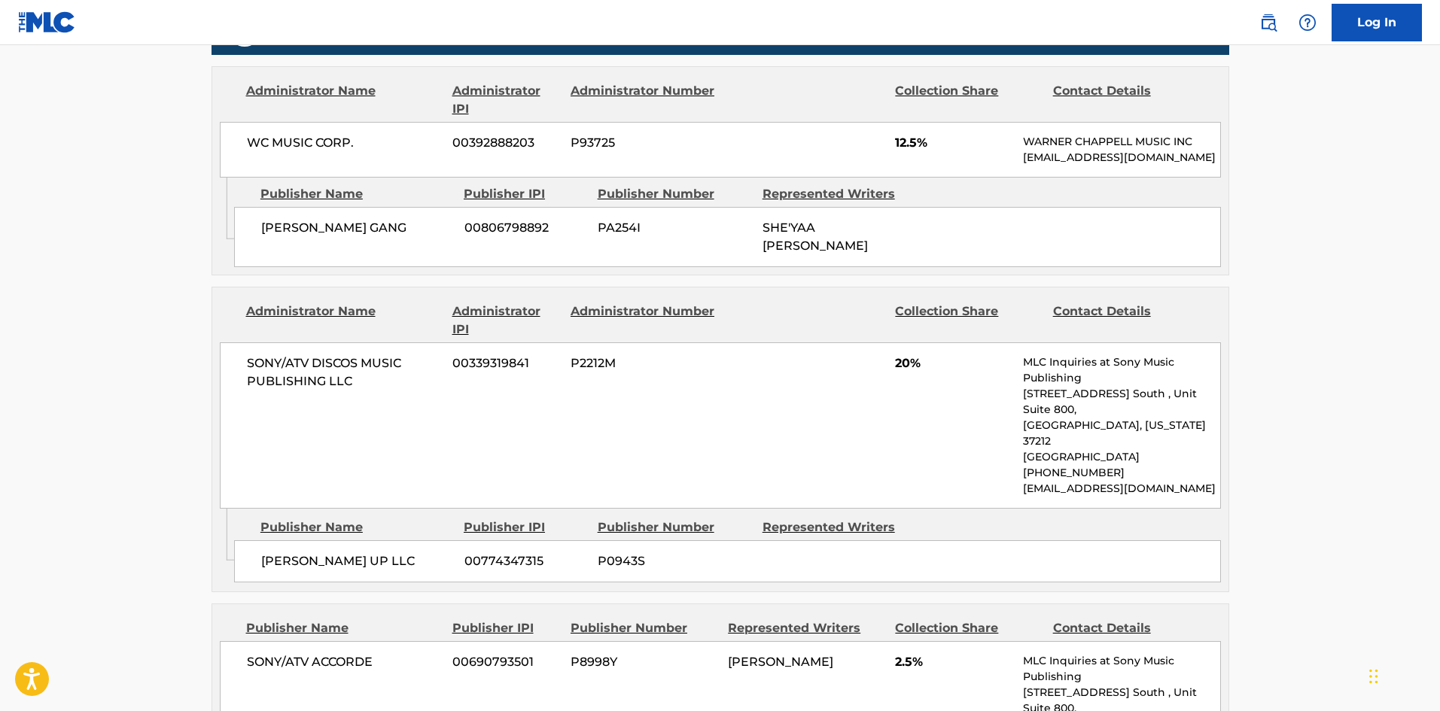
scroll to position [828, 0]
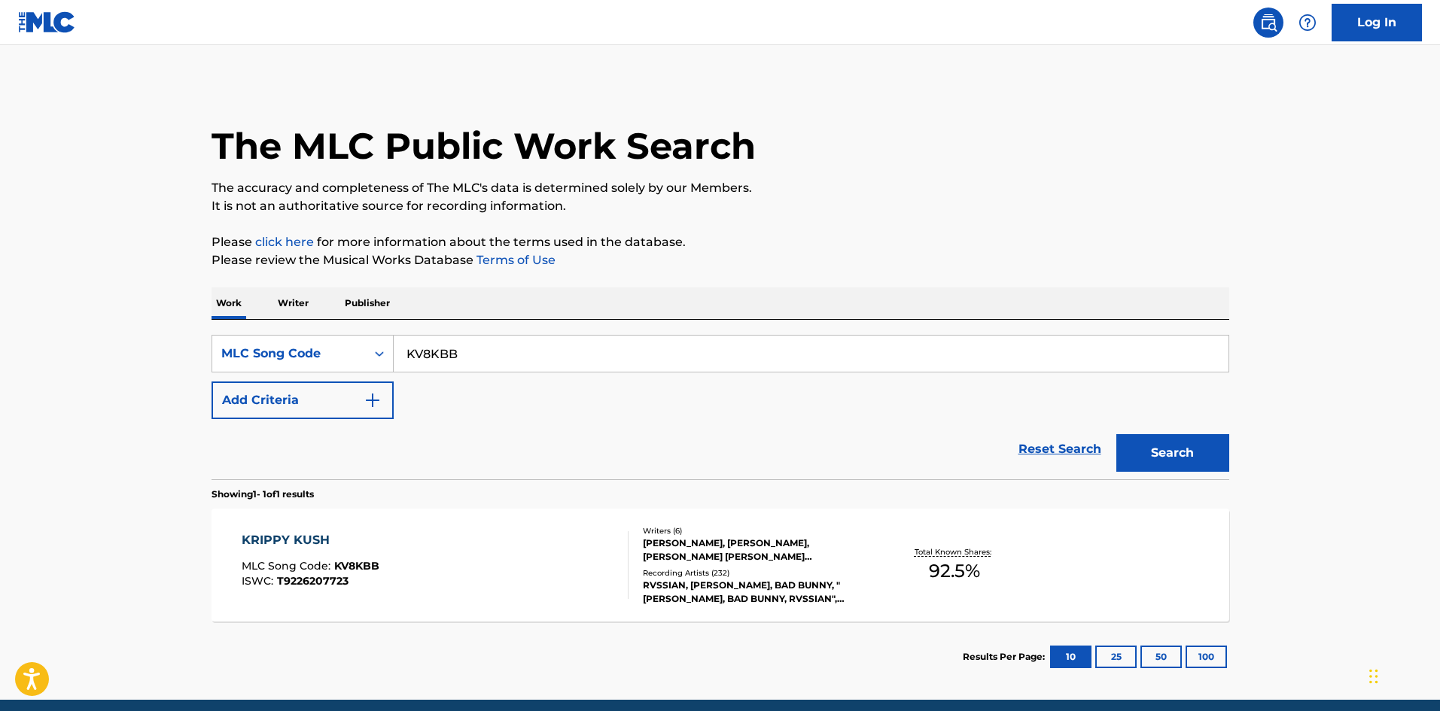
drag, startPoint x: 68, startPoint y: 345, endPoint x: 417, endPoint y: 389, distance: 352.0
click at [0, 345] on html "Accessibility Screen-Reader Guide, Feedback, and Issue Reporting | New window L…" at bounding box center [720, 355] width 1440 height 711
paste input "EVBP6Q"
type input "EVBP6Q"
click at [1133, 461] on button "Search" at bounding box center [1172, 453] width 113 height 38
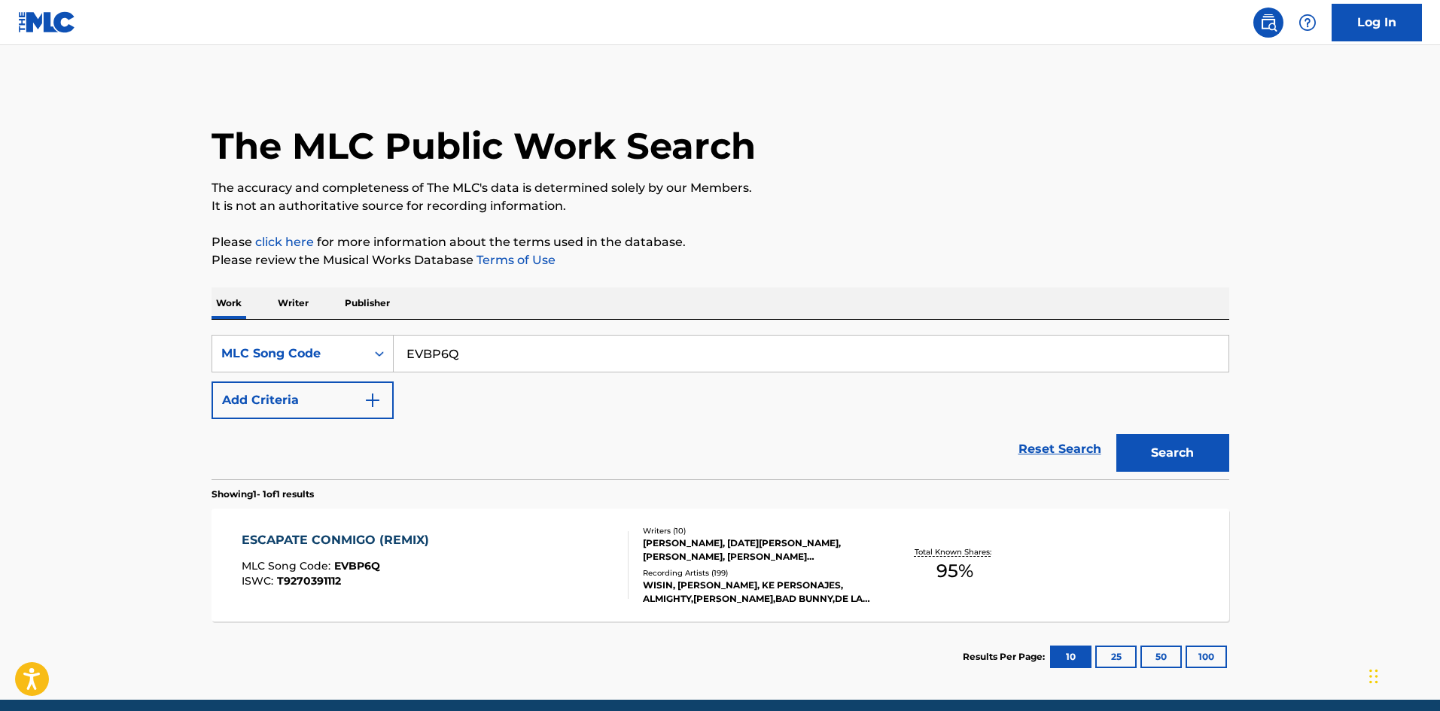
click at [510, 552] on div "ESCAPATE CONMIGO (REMIX) MLC Song Code : EVBP6Q ISWC : T9270391112" at bounding box center [435, 565] width 387 height 68
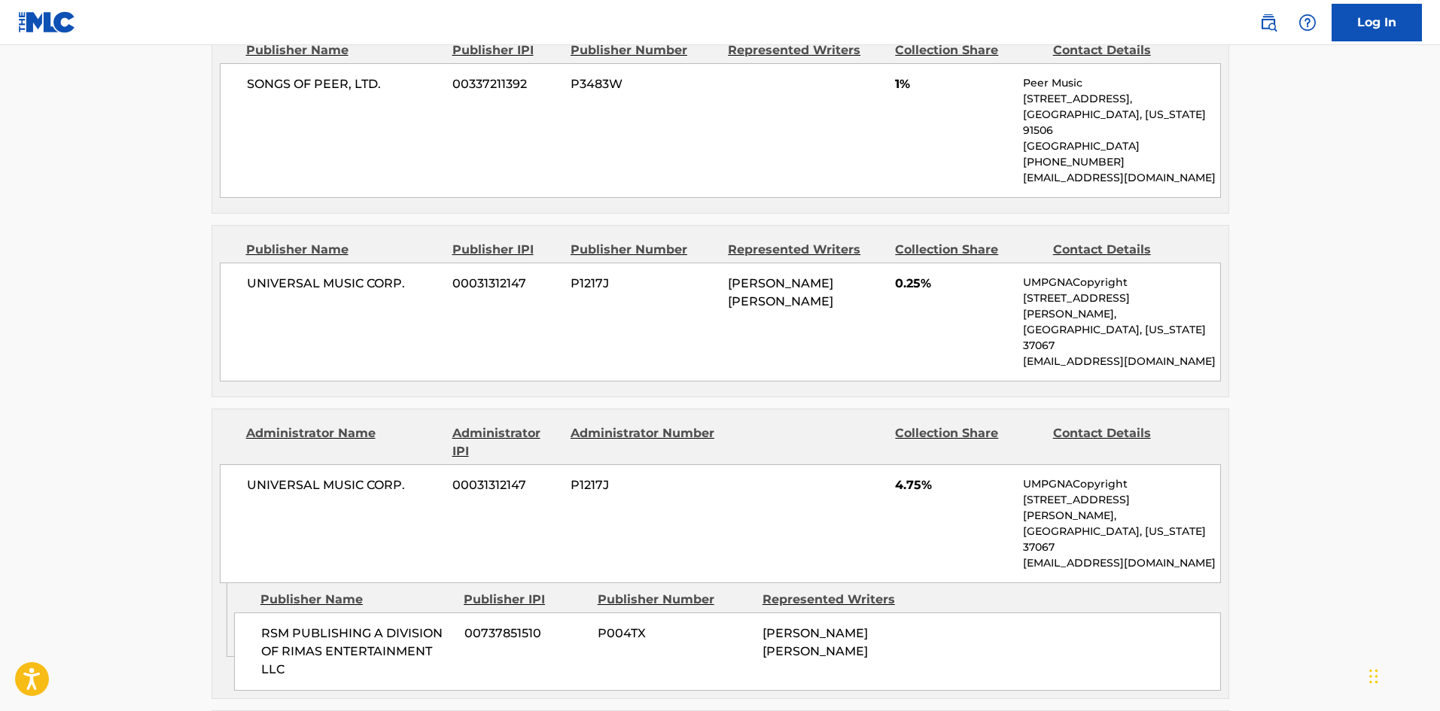
scroll to position [3236, 0]
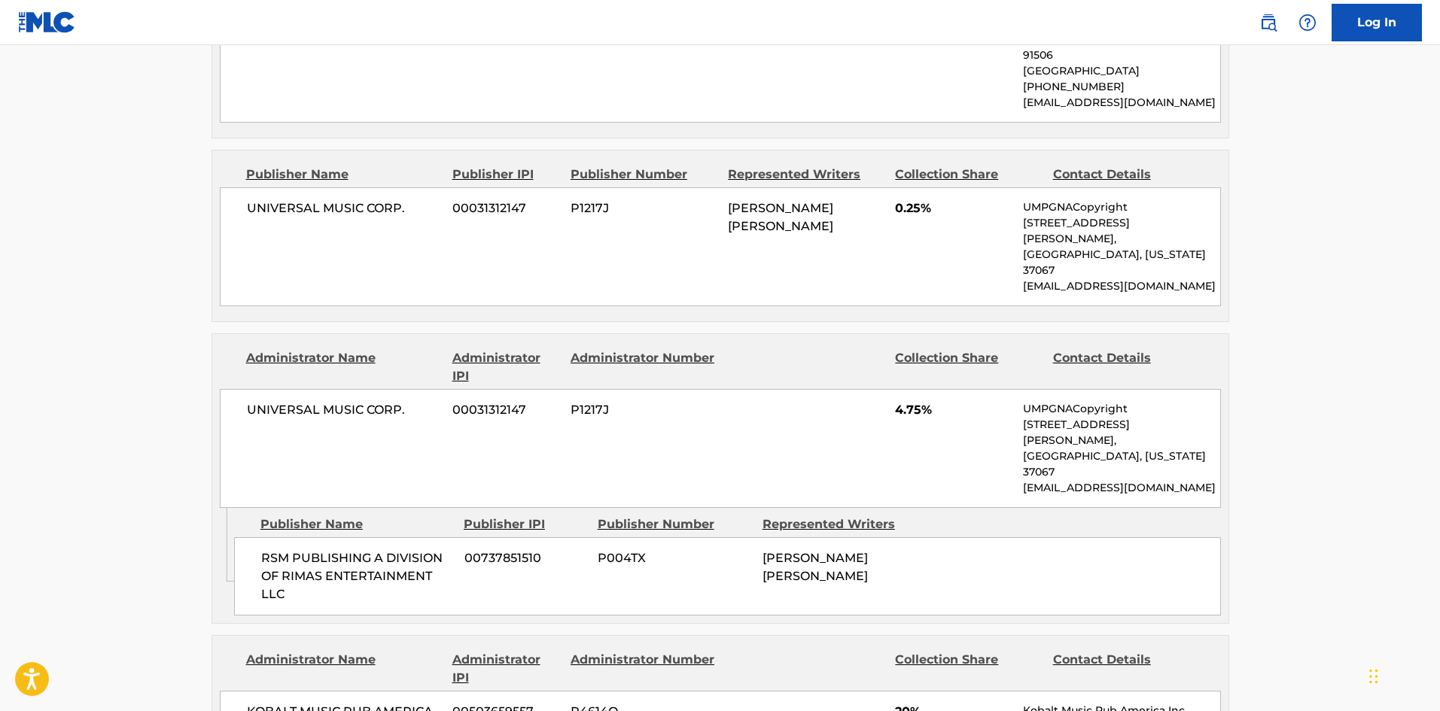
drag, startPoint x: 1027, startPoint y: 498, endPoint x: 1217, endPoint y: 496, distance: 190.4
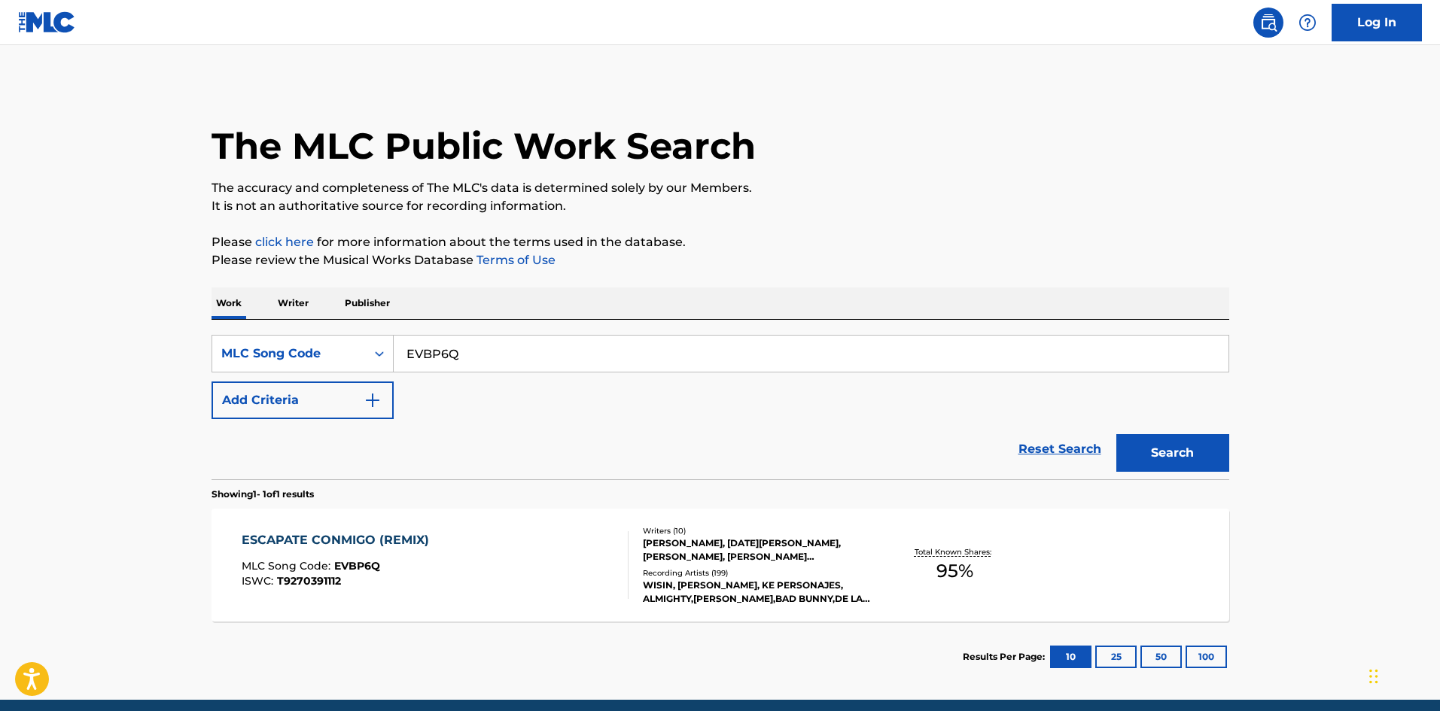
drag, startPoint x: 253, startPoint y: 346, endPoint x: 490, endPoint y: 370, distance: 238.3
click at [29, 347] on main "The MLC Public Work Search The accuracy and completeness of The MLC's data is d…" at bounding box center [720, 372] width 1440 height 655
paste input "MA2LZ4"
type input "MA2LZ4"
click at [1177, 467] on button "Search" at bounding box center [1172, 453] width 113 height 38
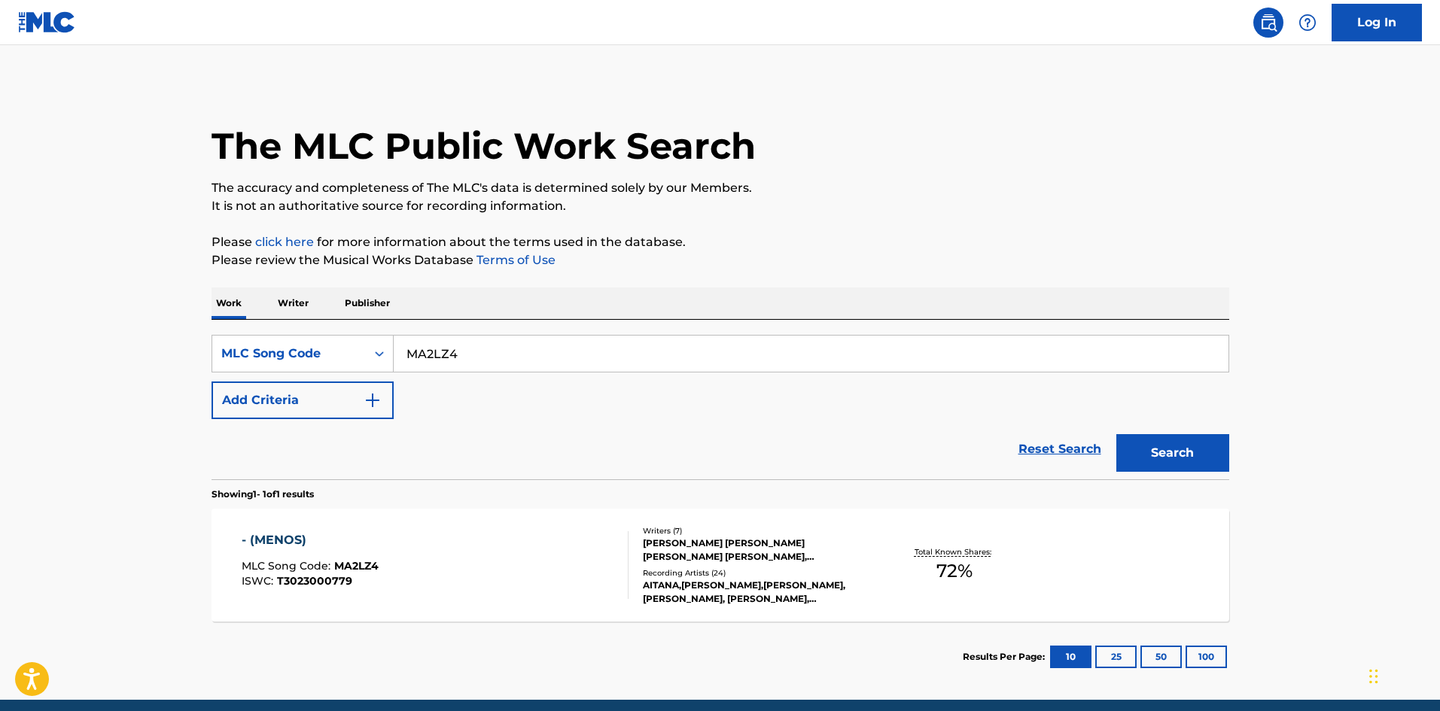
click at [684, 566] on div "Writers ( 7 ) [PERSON_NAME] [PERSON_NAME] [PERSON_NAME] [PERSON_NAME], [PERSON_…" at bounding box center [749, 565] width 242 height 81
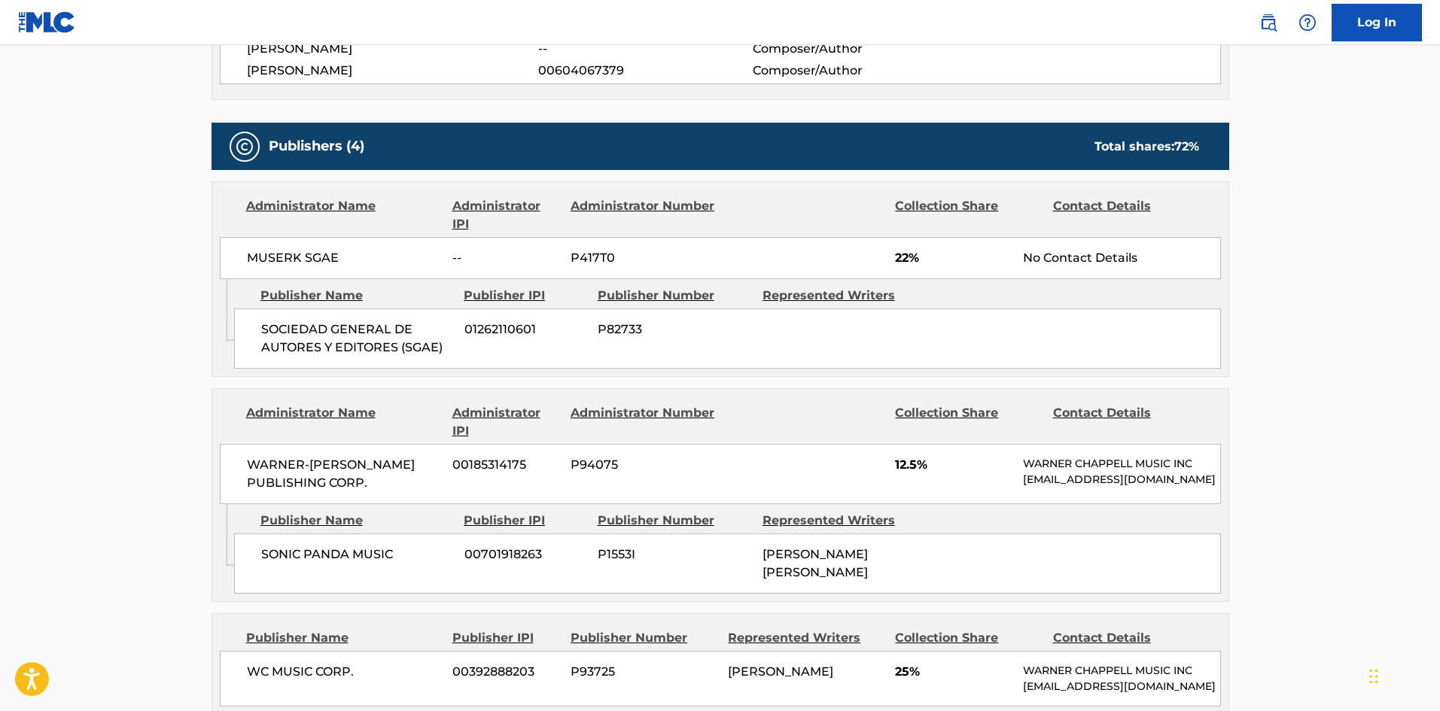
scroll to position [828, 0]
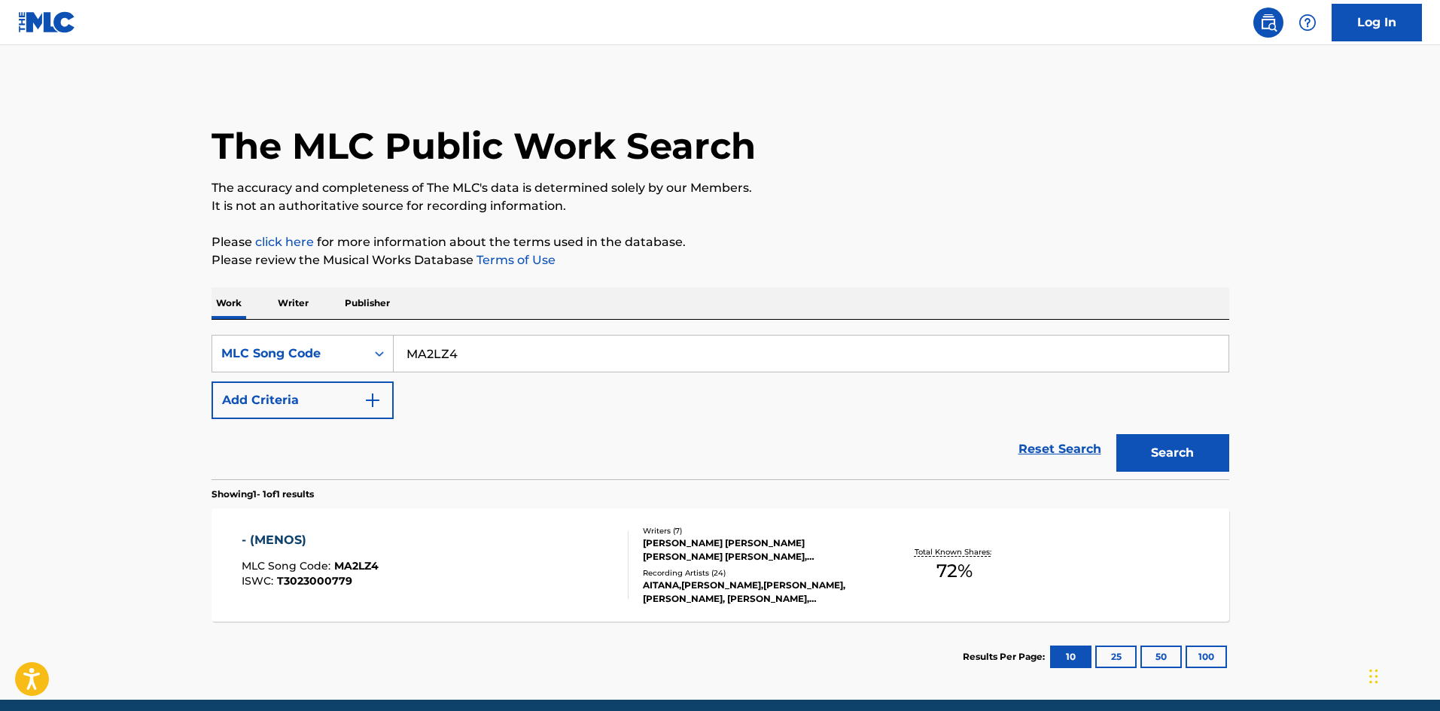
drag, startPoint x: 176, startPoint y: 372, endPoint x: 52, endPoint y: 388, distance: 125.2
click at [52, 388] on main "The MLC Public Work Search The accuracy and completeness of The MLC's data is d…" at bounding box center [720, 372] width 1440 height 655
paste input "UA8MZP"
type input "UA8MZP"
click at [1193, 448] on button "Search" at bounding box center [1172, 453] width 113 height 38
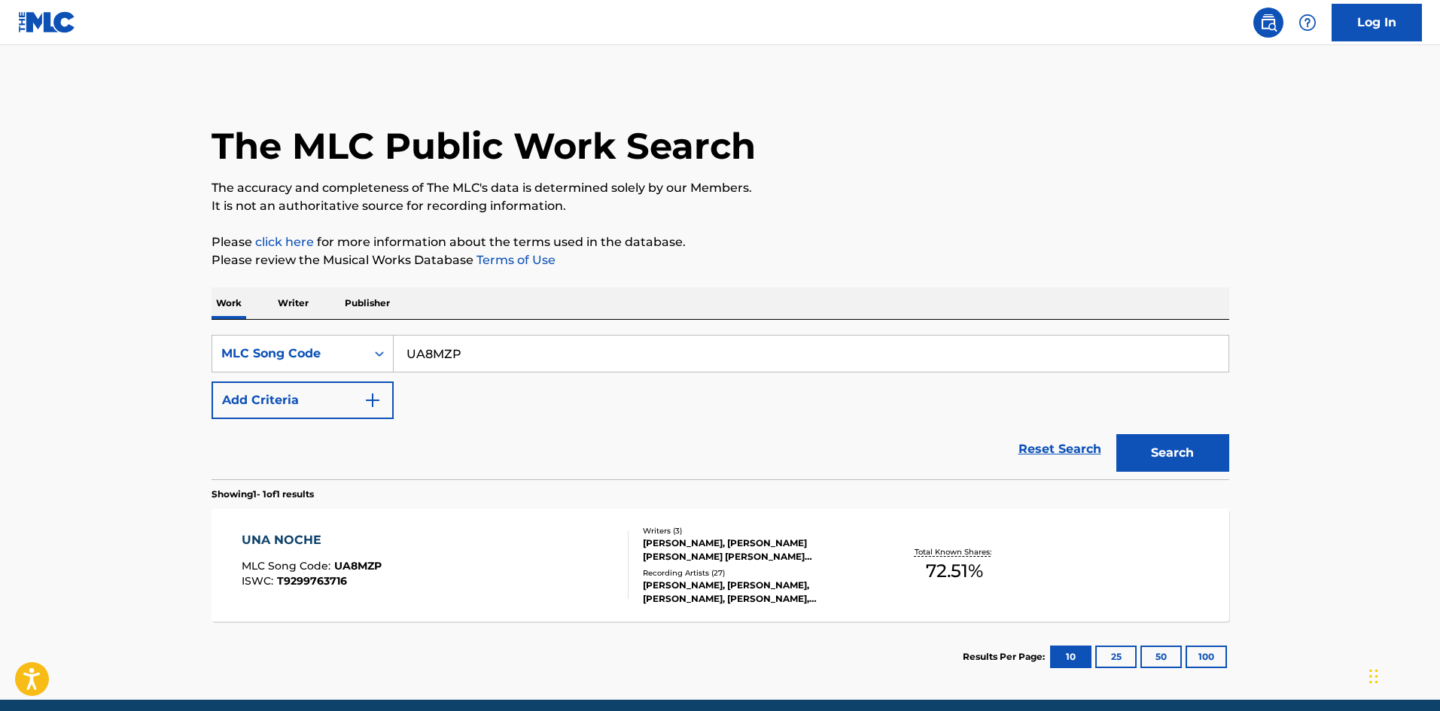
click at [656, 577] on div "Recording Artists ( 27 )" at bounding box center [756, 573] width 227 height 11
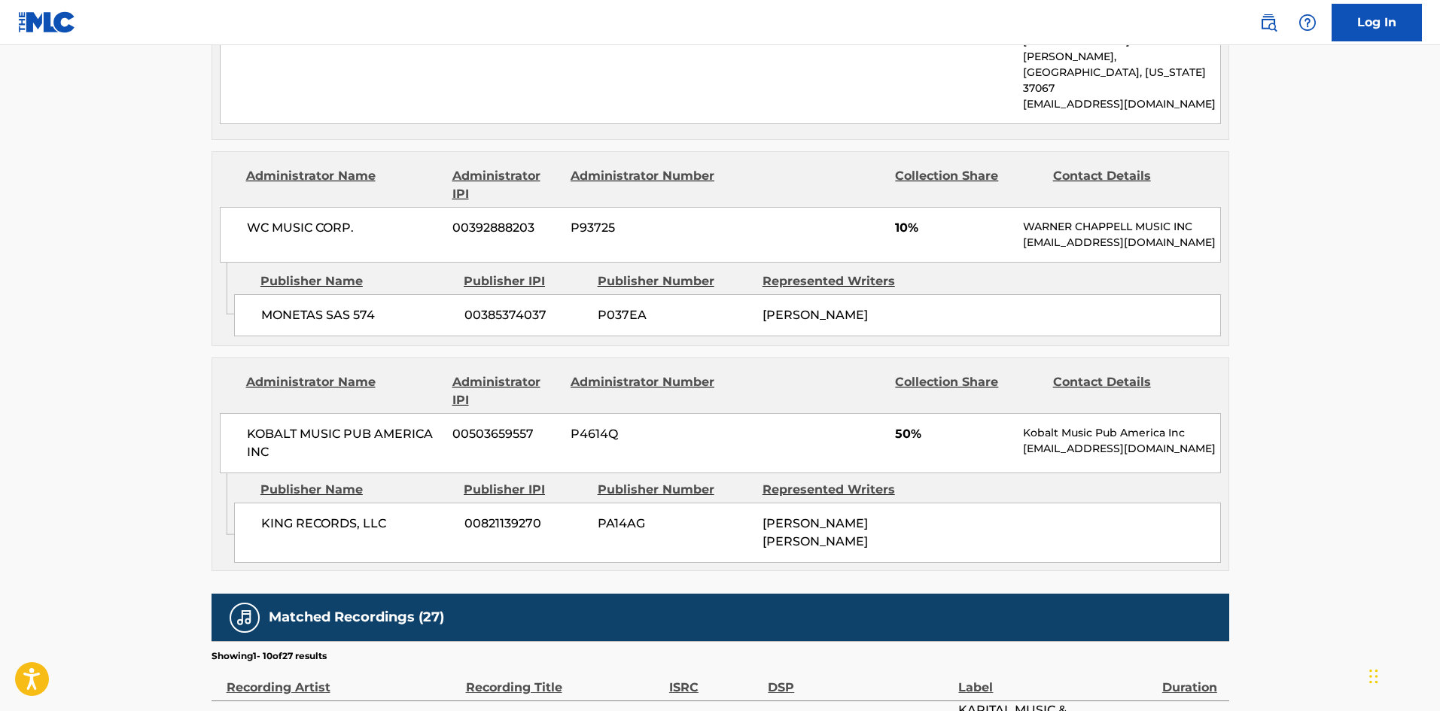
scroll to position [1129, 0]
drag, startPoint x: 1025, startPoint y: 404, endPoint x: 1214, endPoint y: 402, distance: 188.9
click at [1214, 440] on p "[EMAIL_ADDRESS][DOMAIN_NAME]" at bounding box center [1121, 448] width 196 height 16
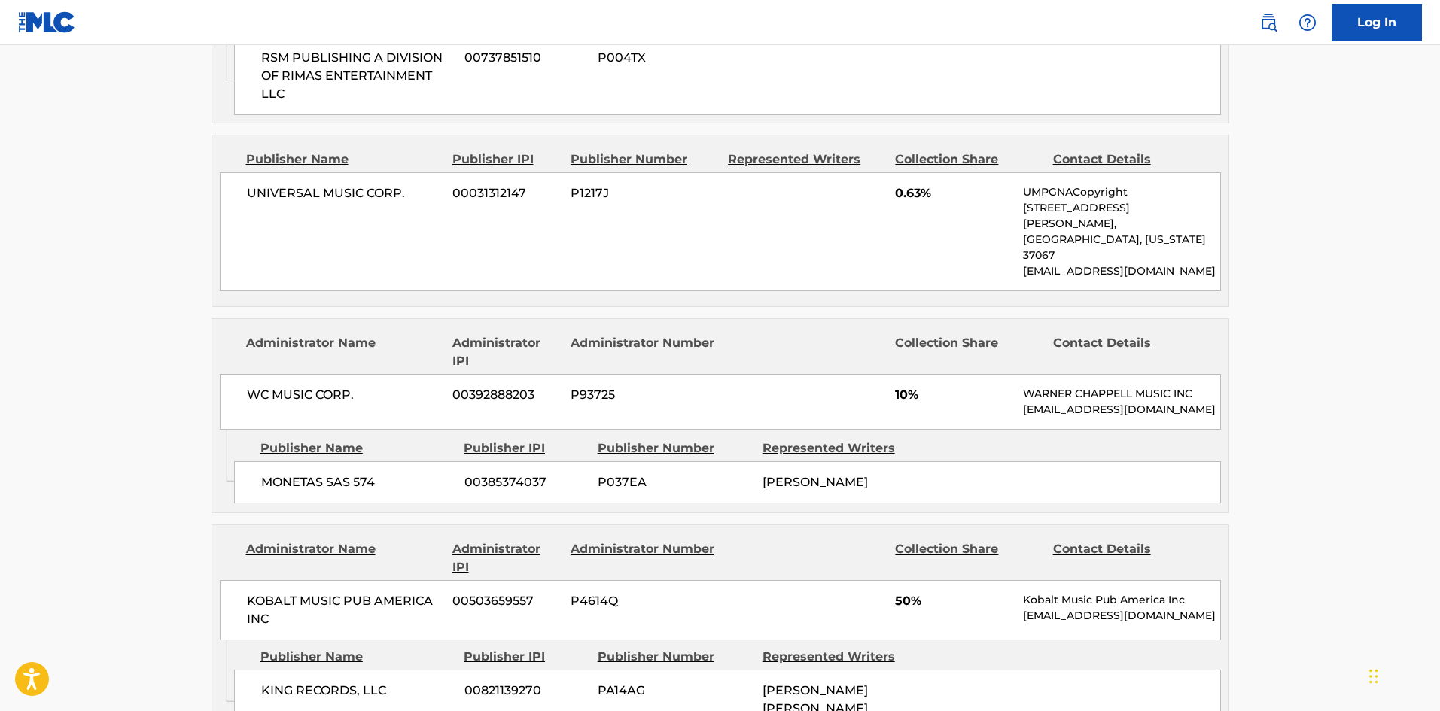
scroll to position [978, 0]
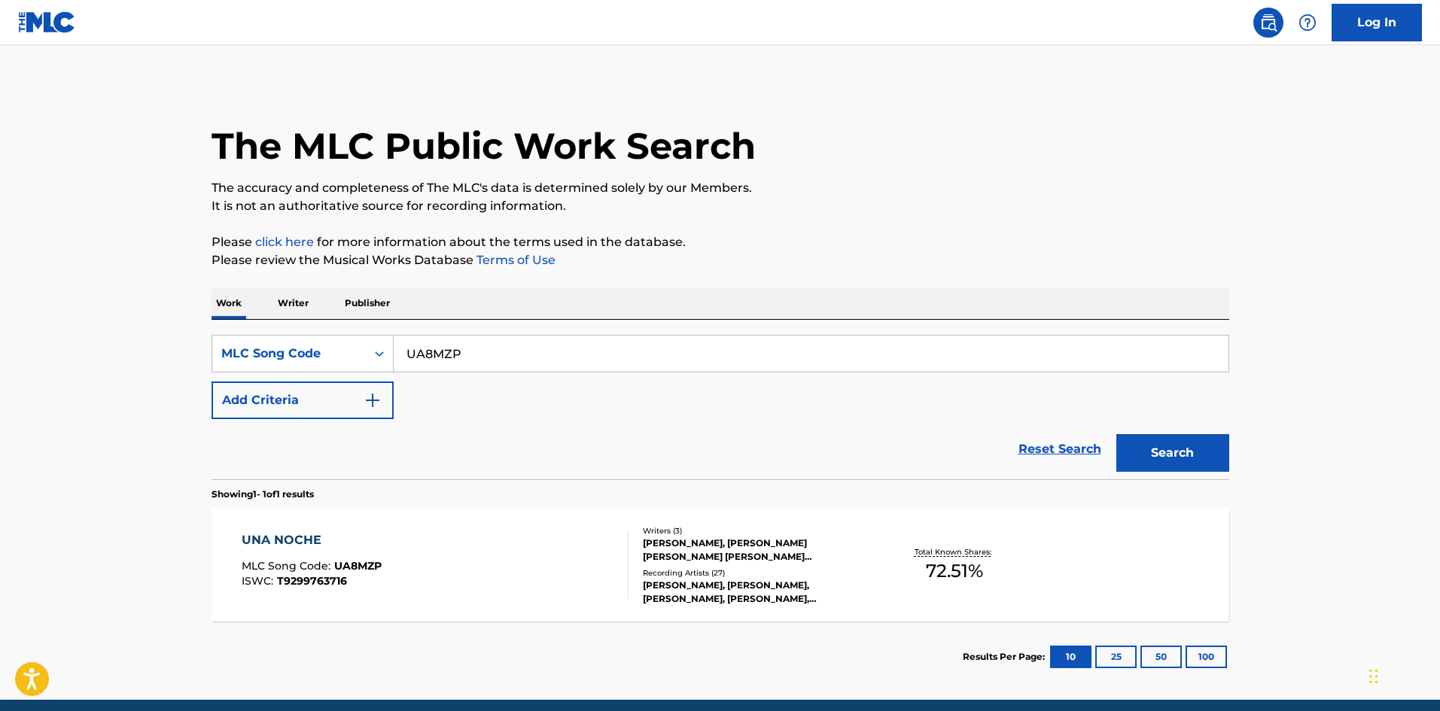
drag, startPoint x: 327, startPoint y: 359, endPoint x: 355, endPoint y: 383, distance: 36.8
click at [193, 370] on div "The MLC Public Work Search The accuracy and completeness of The MLC's data is d…" at bounding box center [720, 388] width 1054 height 610
paste input "GE7HYV"
type input "GE7HYV"
click at [1158, 455] on button "Search" at bounding box center [1172, 453] width 113 height 38
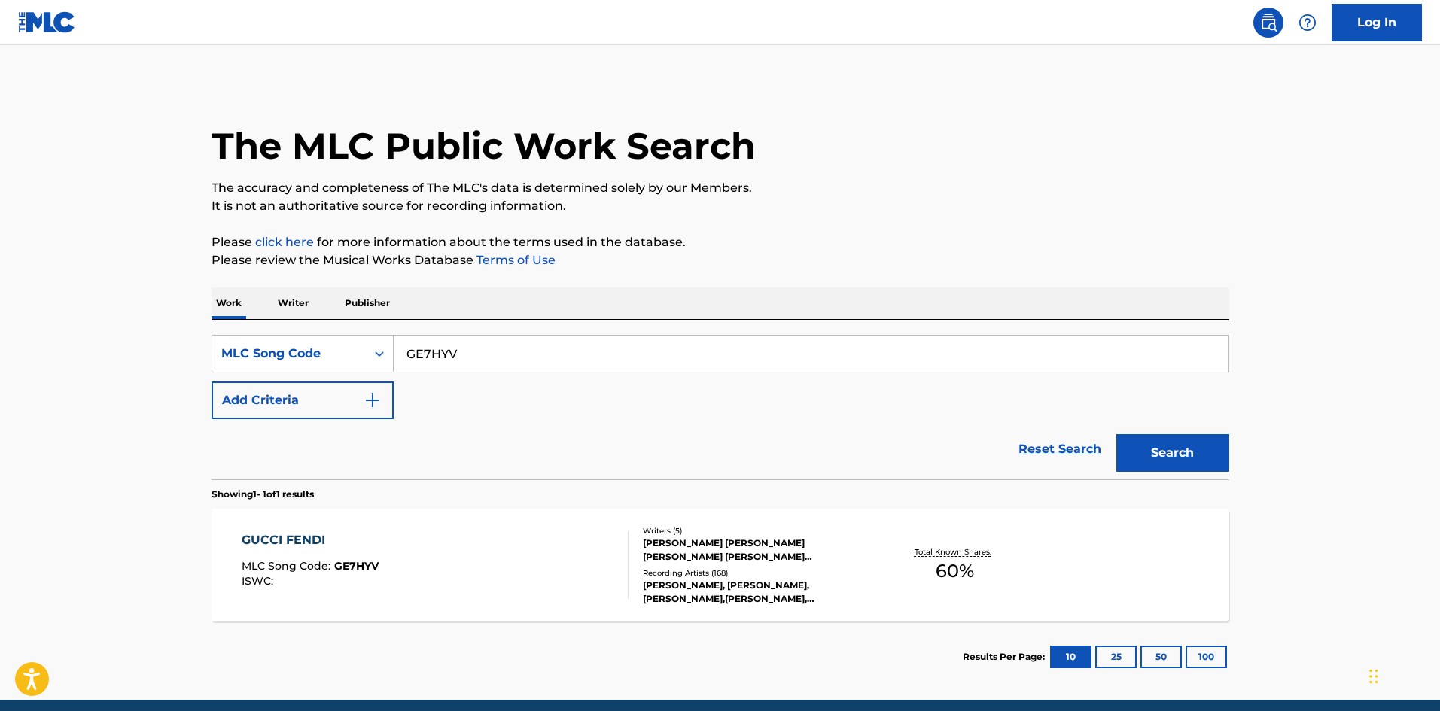
click at [666, 558] on div "[PERSON_NAME] [PERSON_NAME] [PERSON_NAME] [PERSON_NAME] [PERSON_NAME], [PERSON_…" at bounding box center [756, 550] width 227 height 27
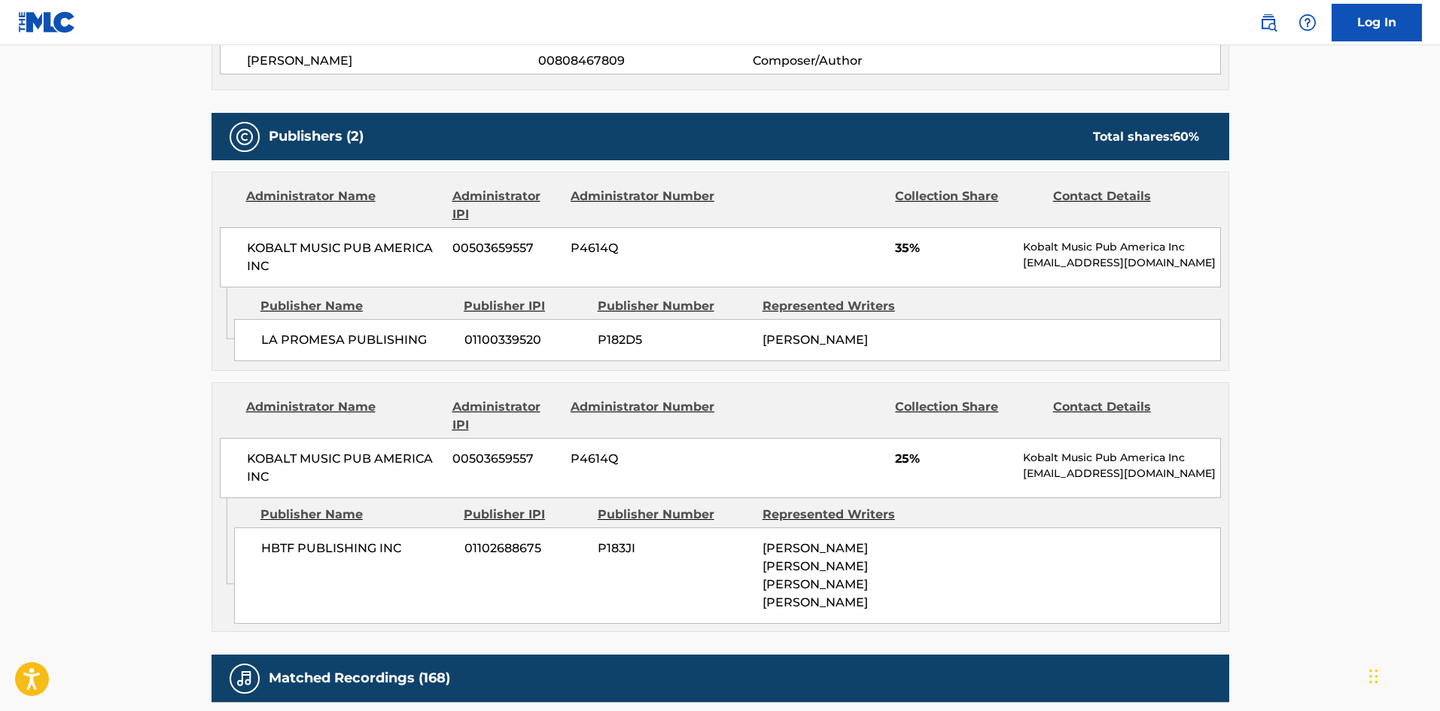
scroll to position [677, 0]
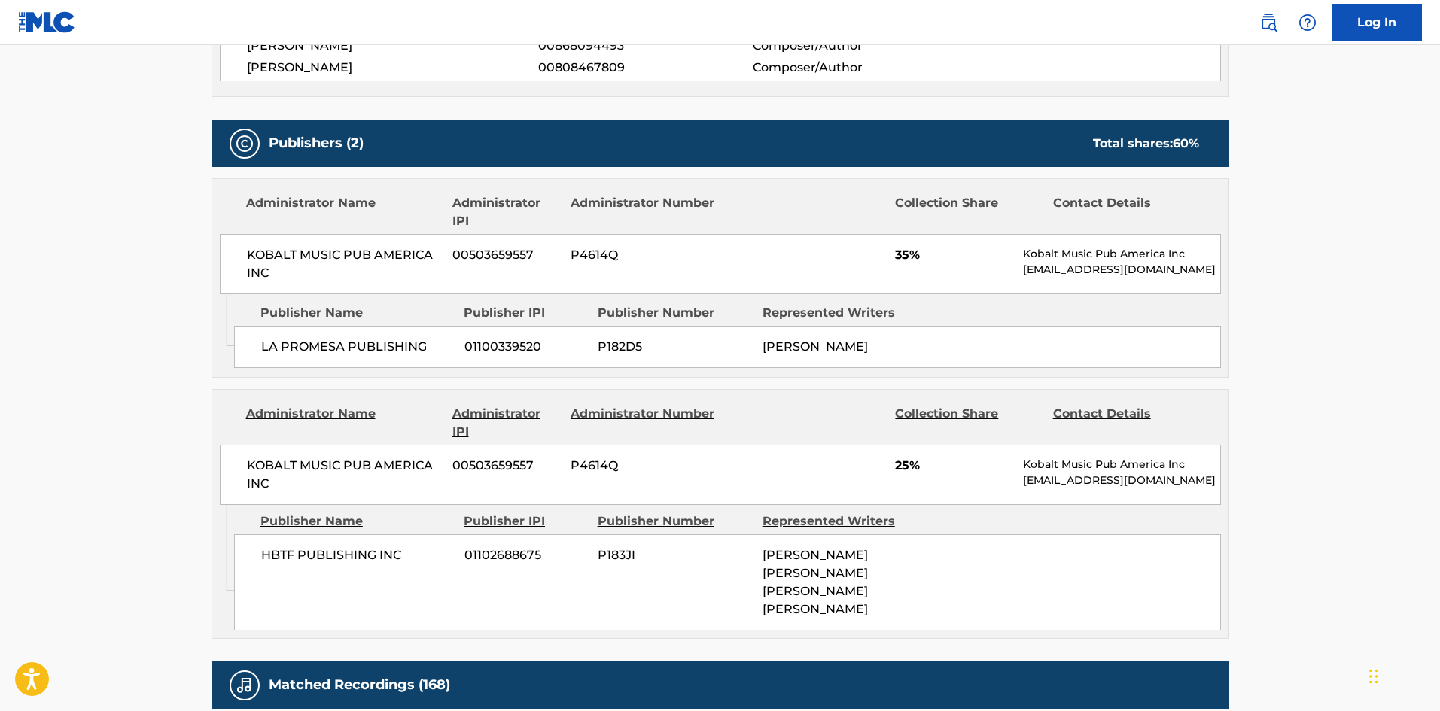
drag, startPoint x: 1022, startPoint y: 465, endPoint x: 1219, endPoint y: 467, distance: 196.5
click at [1219, 467] on div "KOBALT MUSIC PUB AMERICA INC 00503659557 P4614Q 25% Kobalt Music Pub America In…" at bounding box center [720, 475] width 1001 height 60
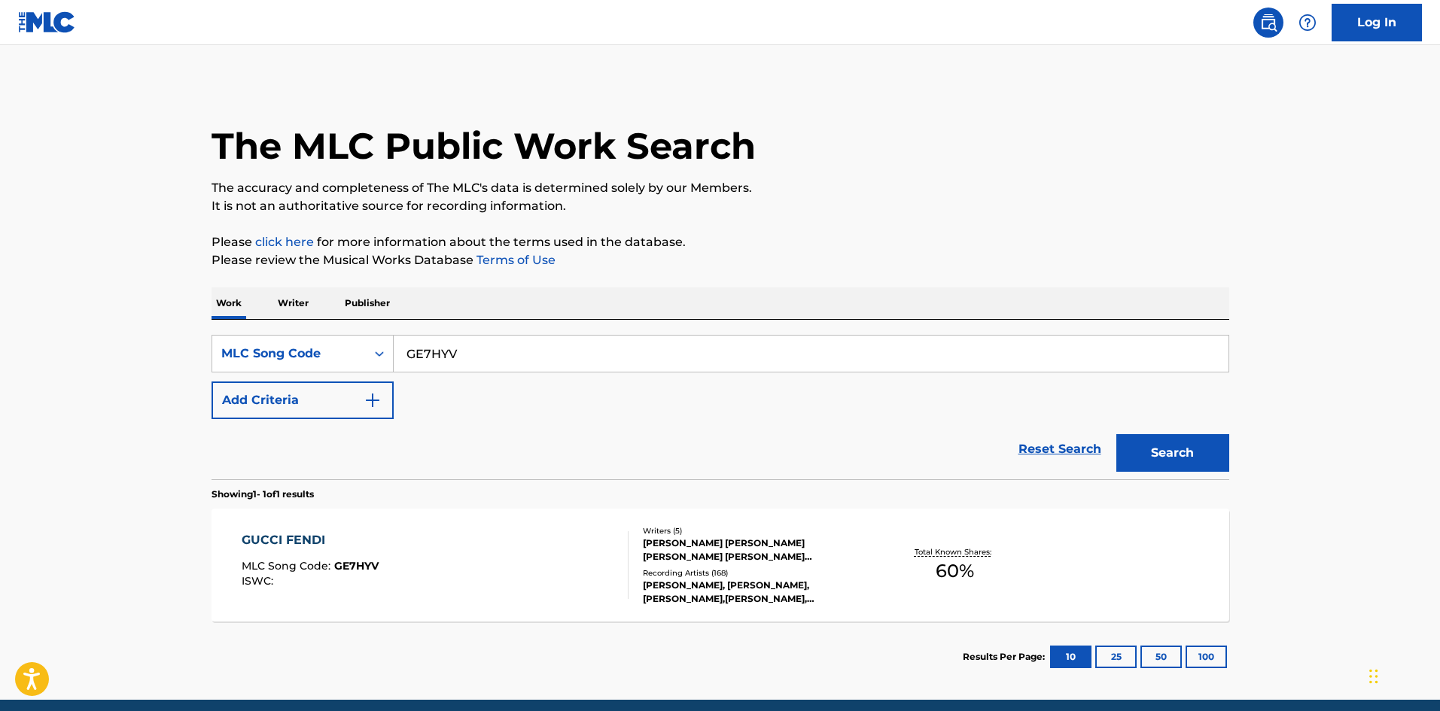
drag, startPoint x: 512, startPoint y: 342, endPoint x: 618, endPoint y: 435, distance: 141.3
click at [38, 338] on main "The MLC Public Work Search The accuracy and completeness of The MLC's data is d…" at bounding box center [720, 372] width 1440 height 655
paste input "LA955A"
type input "LA955A"
drag, startPoint x: 1177, startPoint y: 451, endPoint x: 1164, endPoint y: 451, distance: 13.5
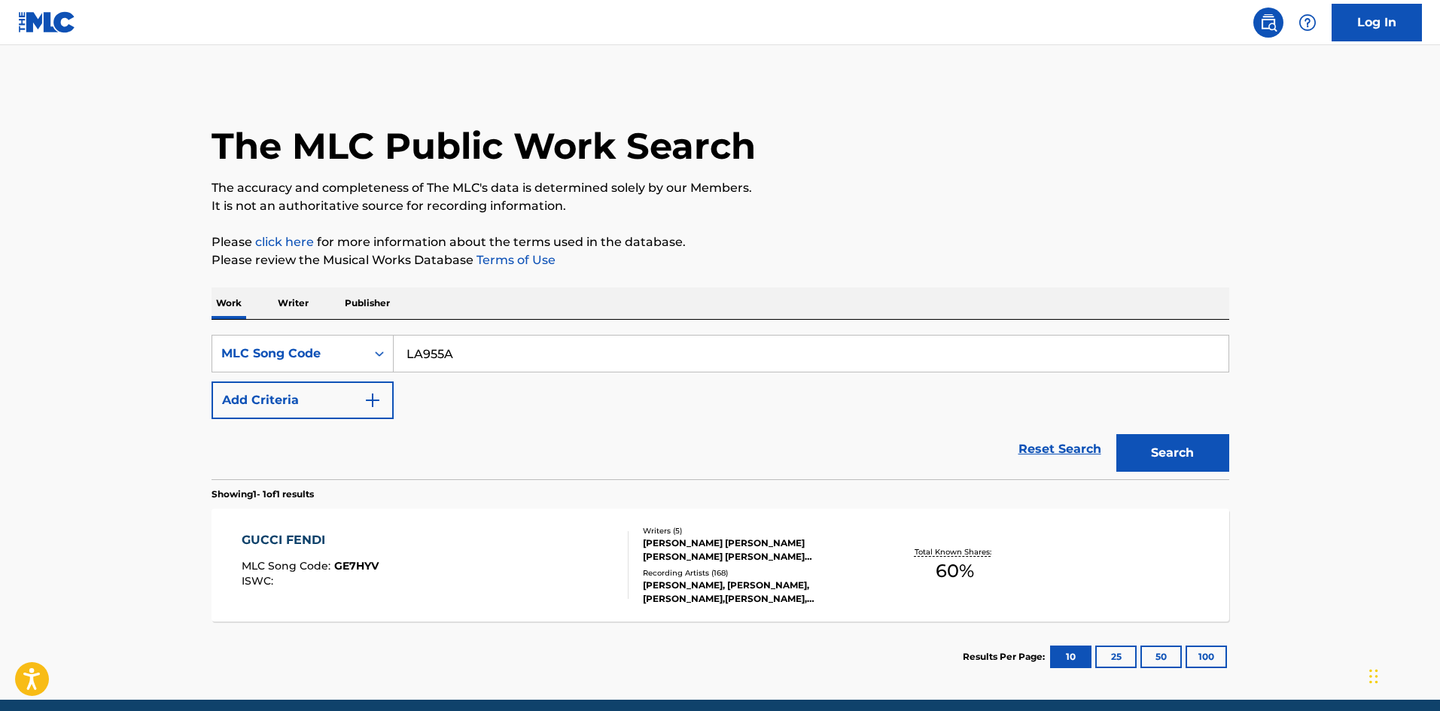
click at [1171, 451] on button "Search" at bounding box center [1172, 453] width 113 height 38
click at [410, 551] on div "LA TOXICA (REMIX) MLC Song Code : LA955A ISWC : T3065003234" at bounding box center [435, 565] width 387 height 68
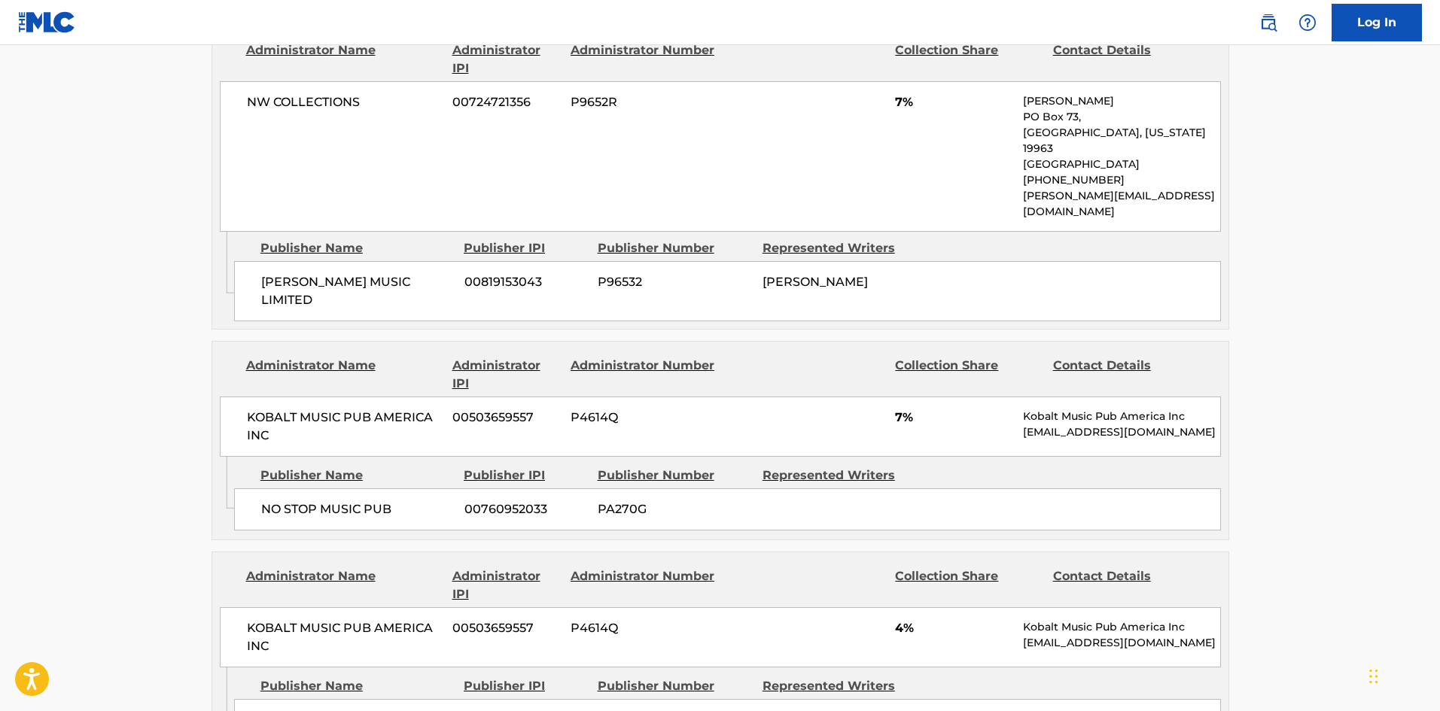
scroll to position [1204, 0]
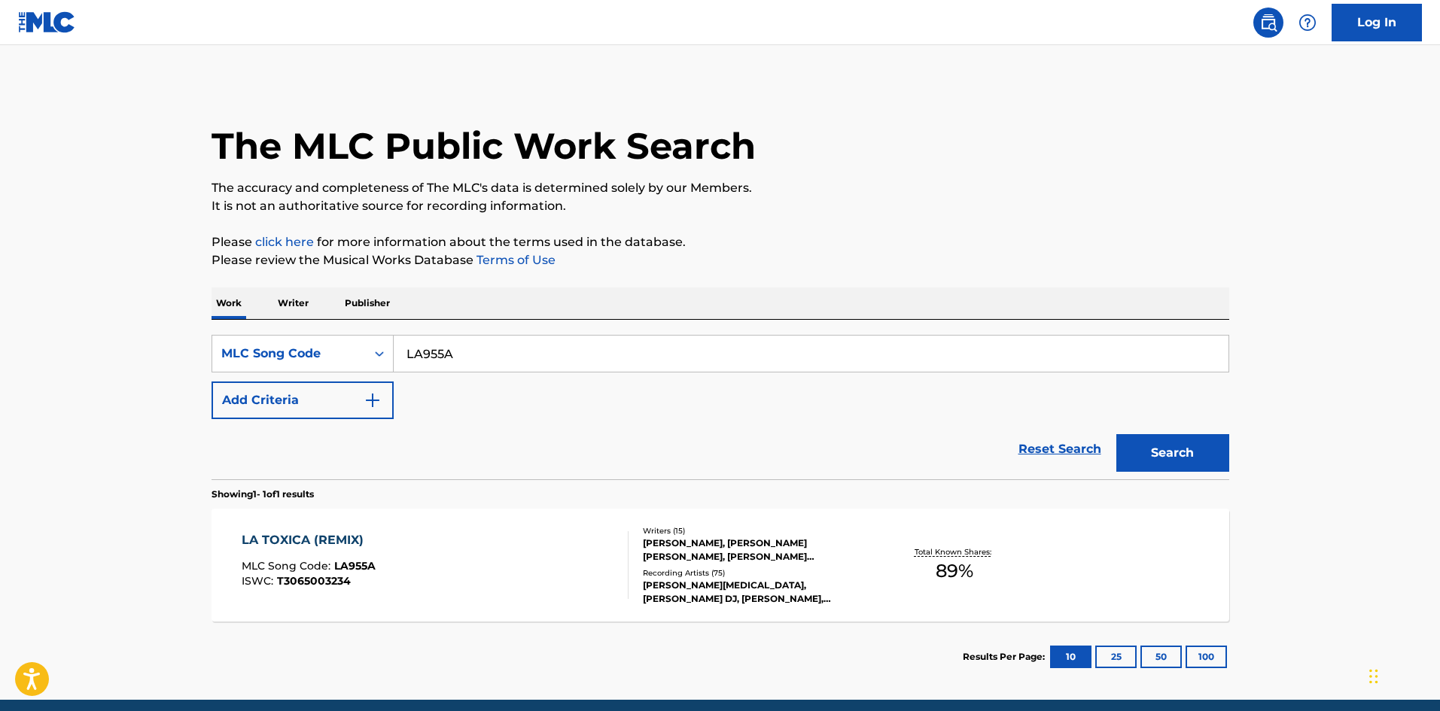
drag, startPoint x: 189, startPoint y: 361, endPoint x: 69, endPoint y: 358, distance: 119.7
click at [57, 359] on main "The MLC Public Work Search The accuracy and completeness of The MLC's data is d…" at bounding box center [720, 372] width 1440 height 655
paste input "DB7O1F"
type input "DB7O1F"
click at [1187, 461] on button "Search" at bounding box center [1172, 453] width 113 height 38
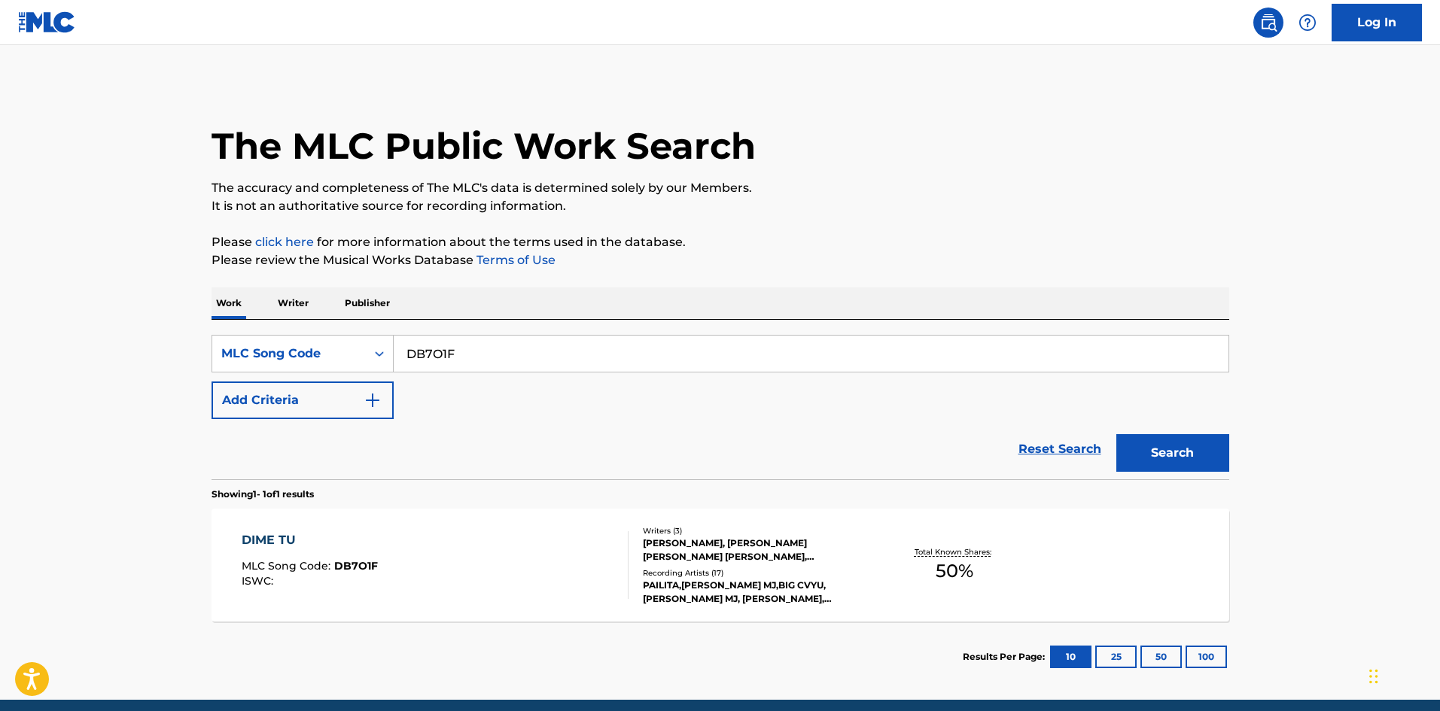
click at [401, 590] on div "DIME TU MLC Song Code : DB7O1F ISWC :" at bounding box center [435, 565] width 387 height 68
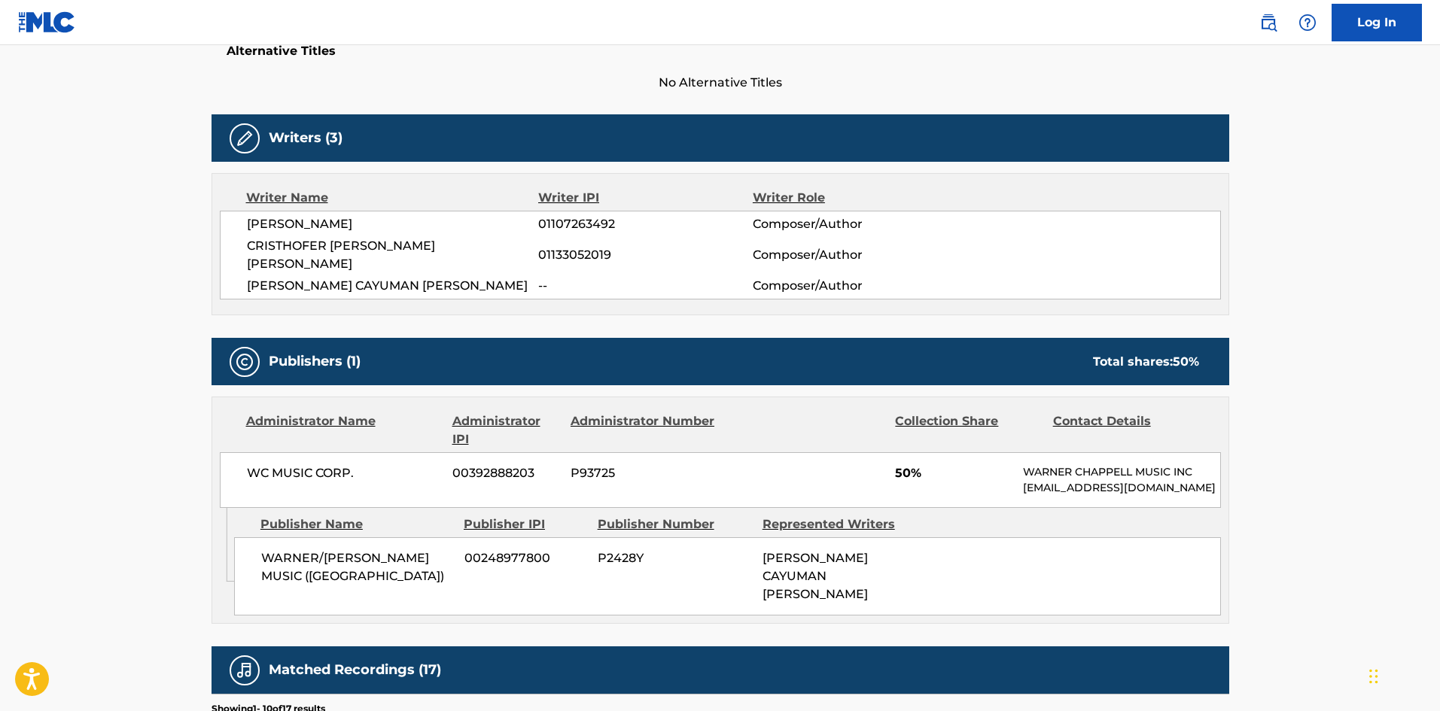
scroll to position [452, 0]
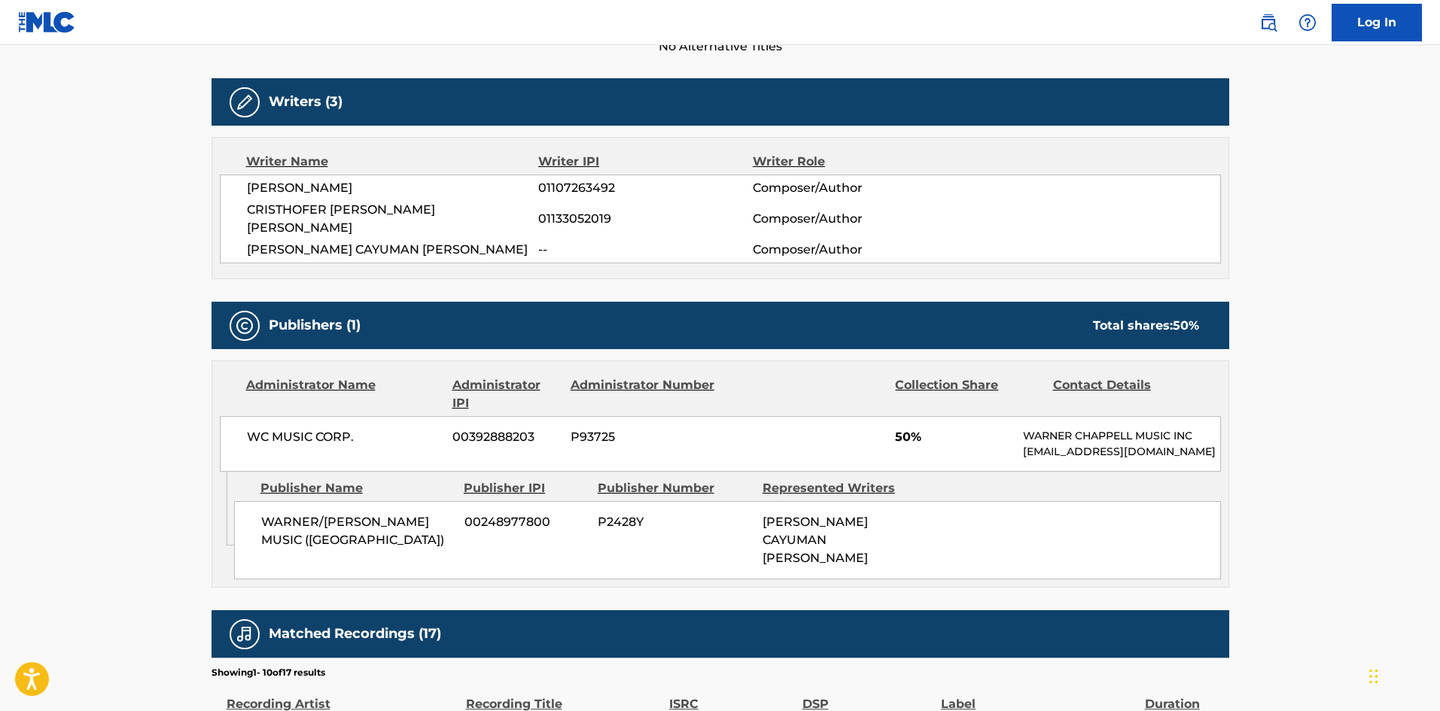
drag, startPoint x: 1024, startPoint y: 438, endPoint x: 1079, endPoint y: 447, distance: 56.4
click at [1079, 447] on p "[EMAIL_ADDRESS][DOMAIN_NAME]" at bounding box center [1121, 452] width 196 height 16
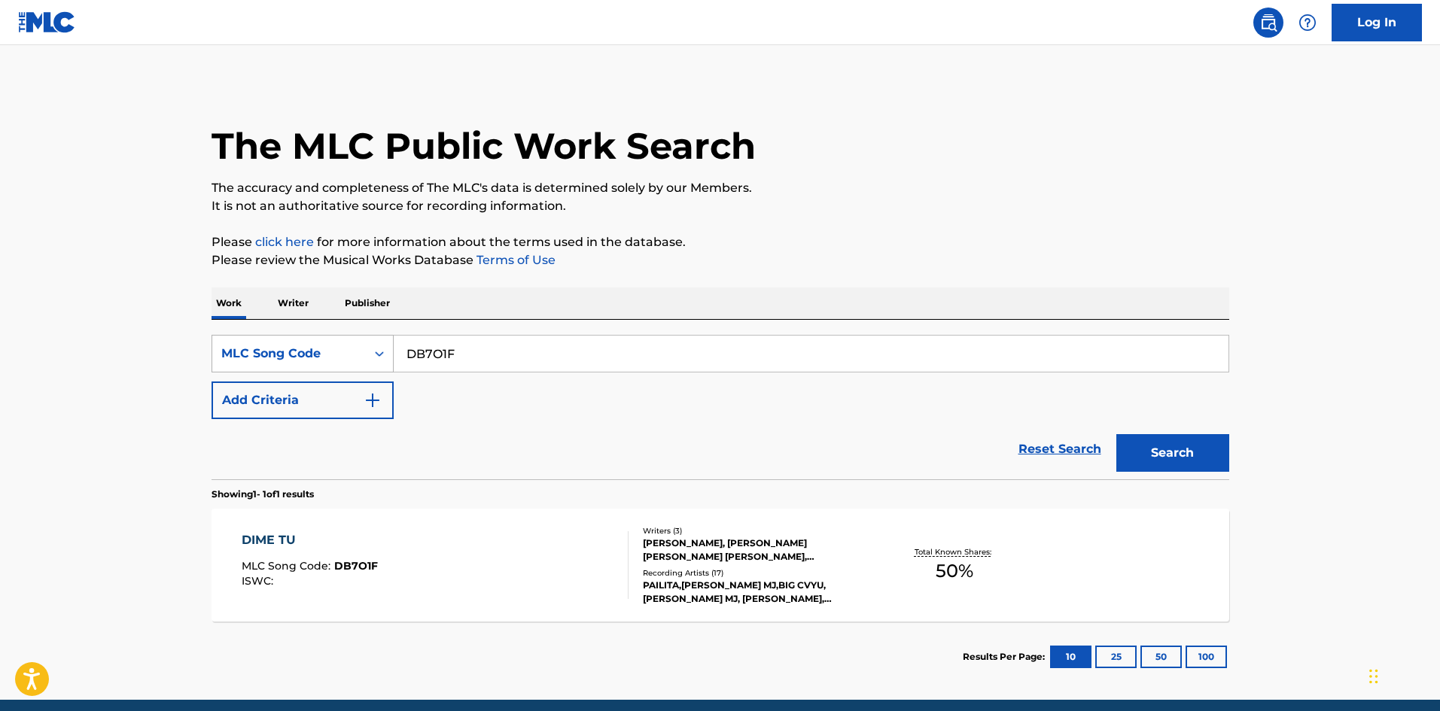
drag, startPoint x: 63, startPoint y: 384, endPoint x: 309, endPoint y: 362, distance: 247.1
click at [45, 384] on main "The MLC Public Work Search The accuracy and completeness of The MLC's data is d…" at bounding box center [720, 372] width 1440 height 655
paste input "CC2LOM"
type input "CC2LOM"
click at [1201, 452] on button "Search" at bounding box center [1172, 453] width 113 height 38
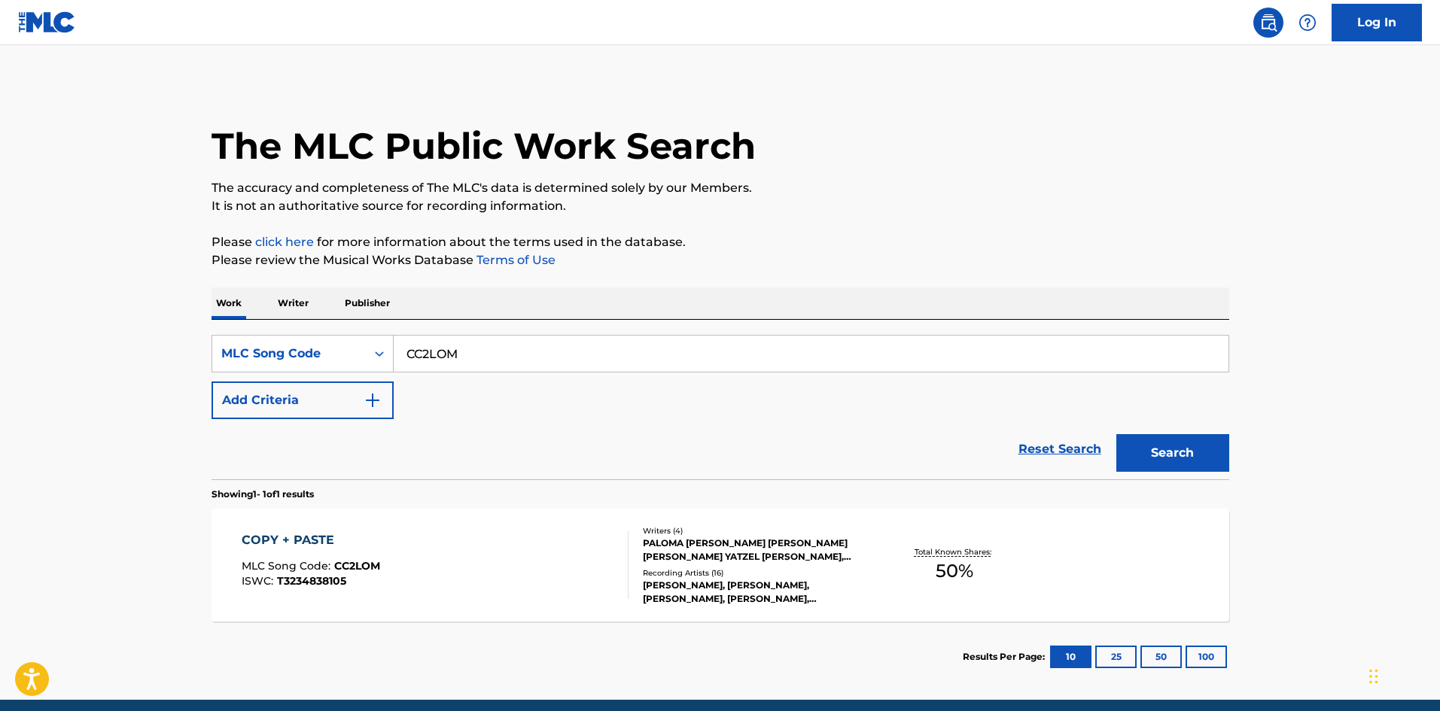
click at [427, 533] on div "COPY + PASTE MLC Song Code : CC2LOM ISWC : T3234838105" at bounding box center [435, 565] width 387 height 68
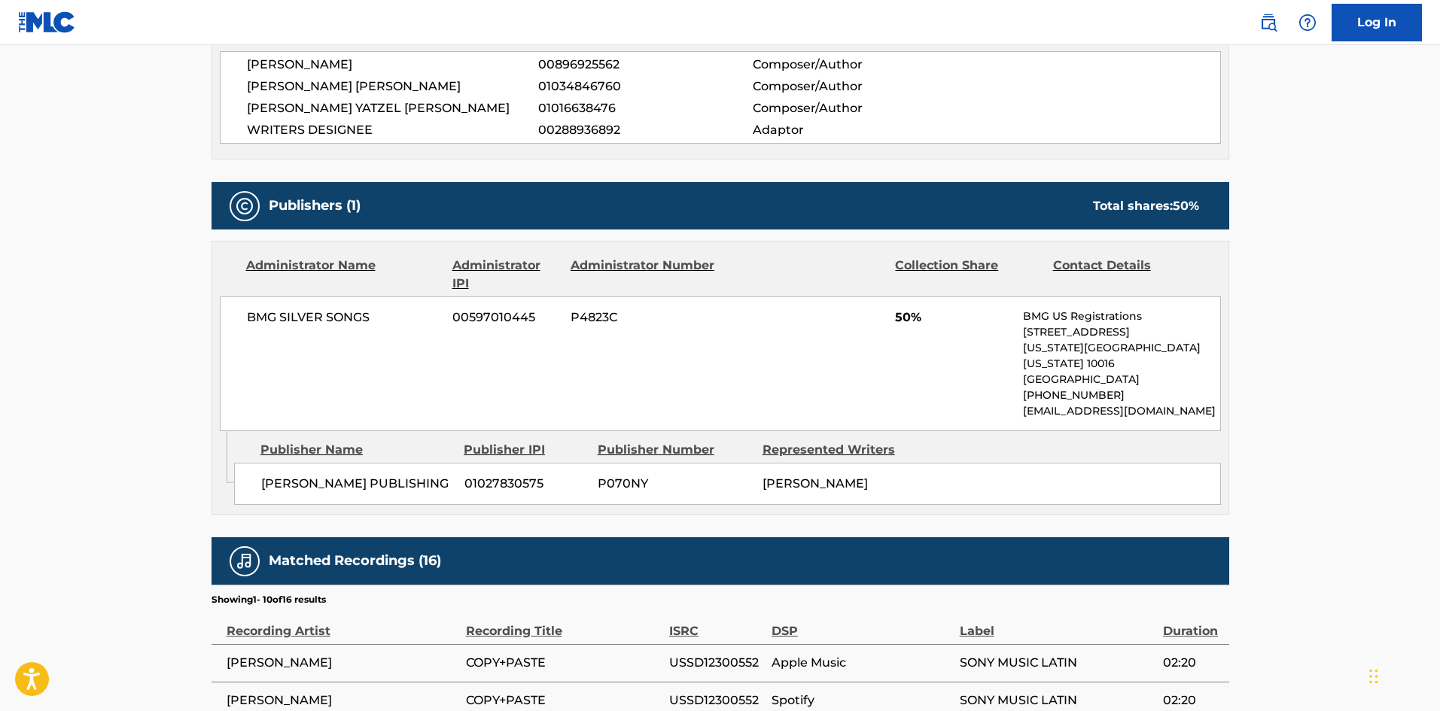
scroll to position [602, 0]
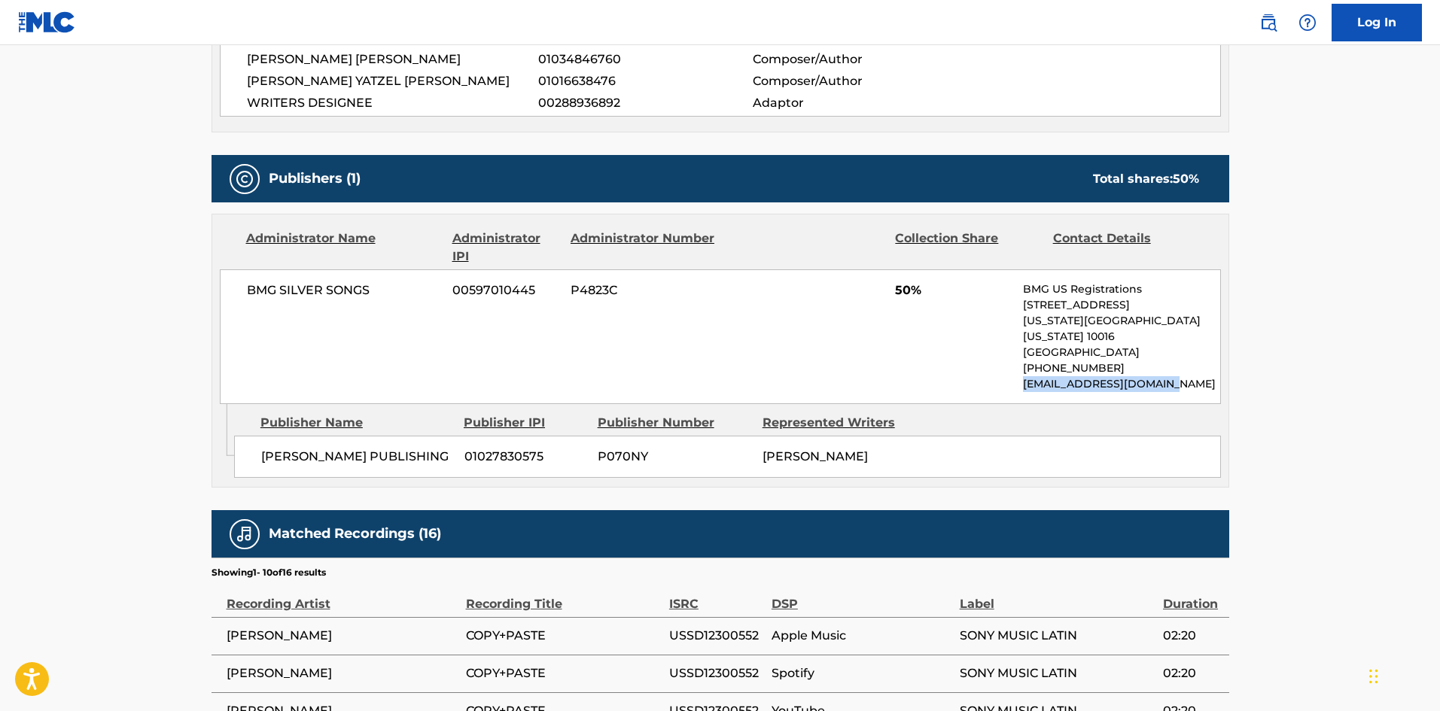
drag, startPoint x: 1166, startPoint y: 367, endPoint x: 1024, endPoint y: 373, distance: 142.4
click at [1024, 376] on p "[EMAIL_ADDRESS][DOMAIN_NAME]" at bounding box center [1121, 384] width 196 height 16
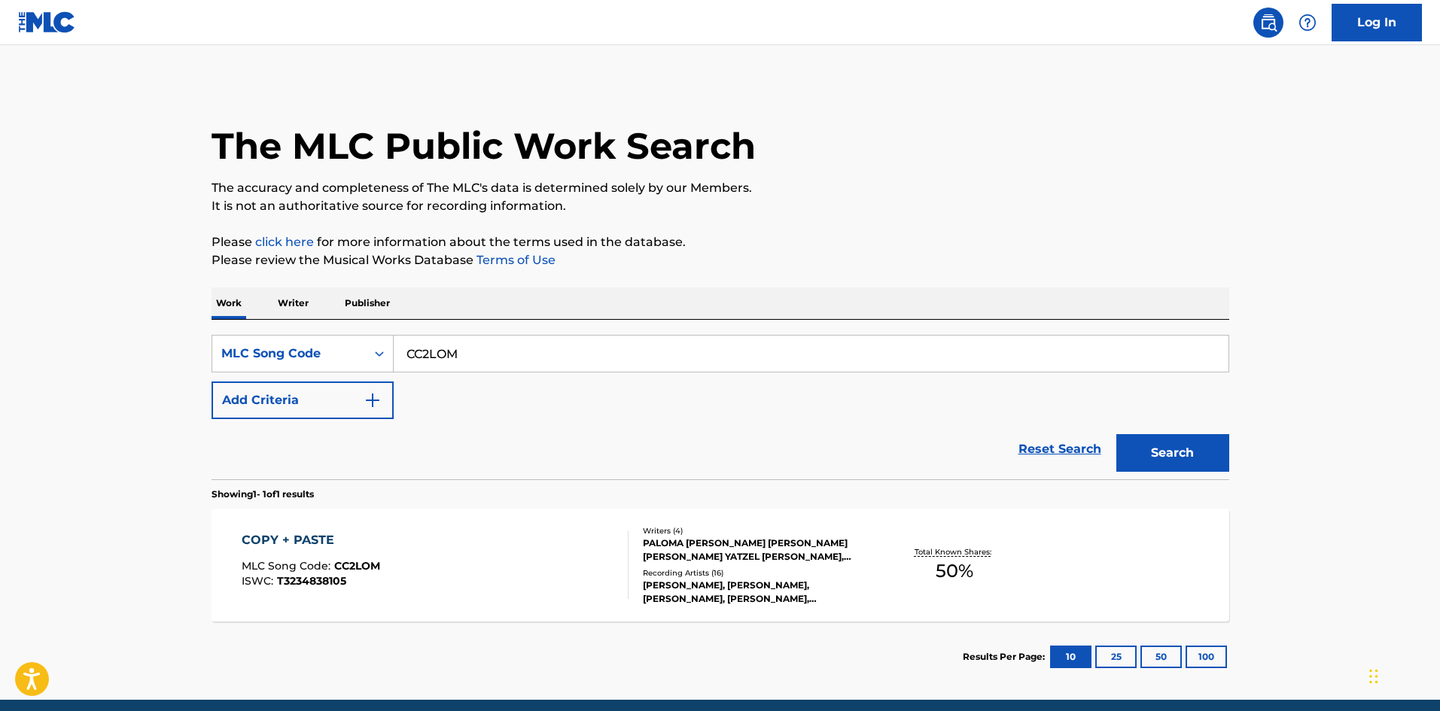
drag, startPoint x: 7, startPoint y: 367, endPoint x: -8, endPoint y: 367, distance: 14.3
click at [0, 367] on html "Accessibility Screen-Reader Guide, Feedback, and Issue Reporting | New window L…" at bounding box center [720, 355] width 1440 height 711
paste input "LVAX2P"
type input "LVAX2P"
click at [1194, 459] on button "Search" at bounding box center [1172, 453] width 113 height 38
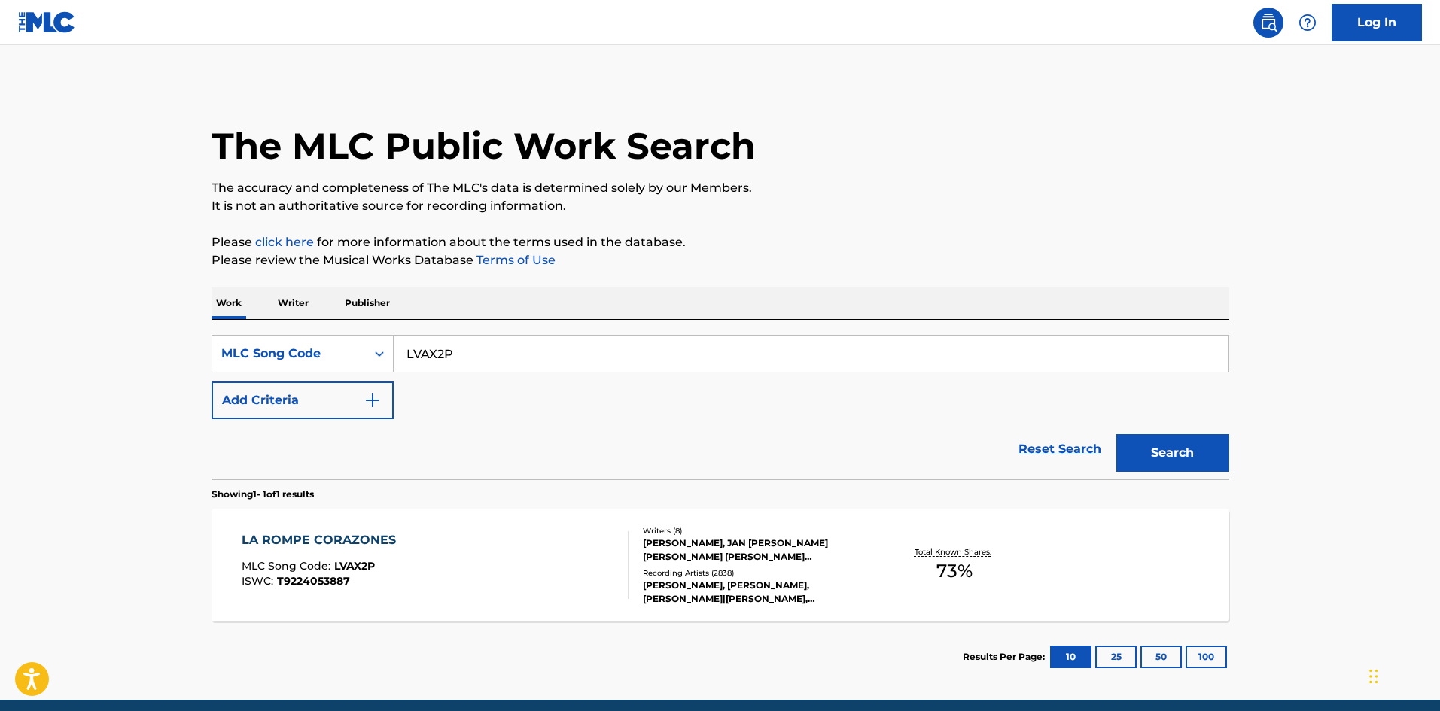
click at [608, 554] on div "LA ROMPE CORAZONES MLC Song Code : LVAX2P ISWC : T9224053887" at bounding box center [435, 565] width 387 height 68
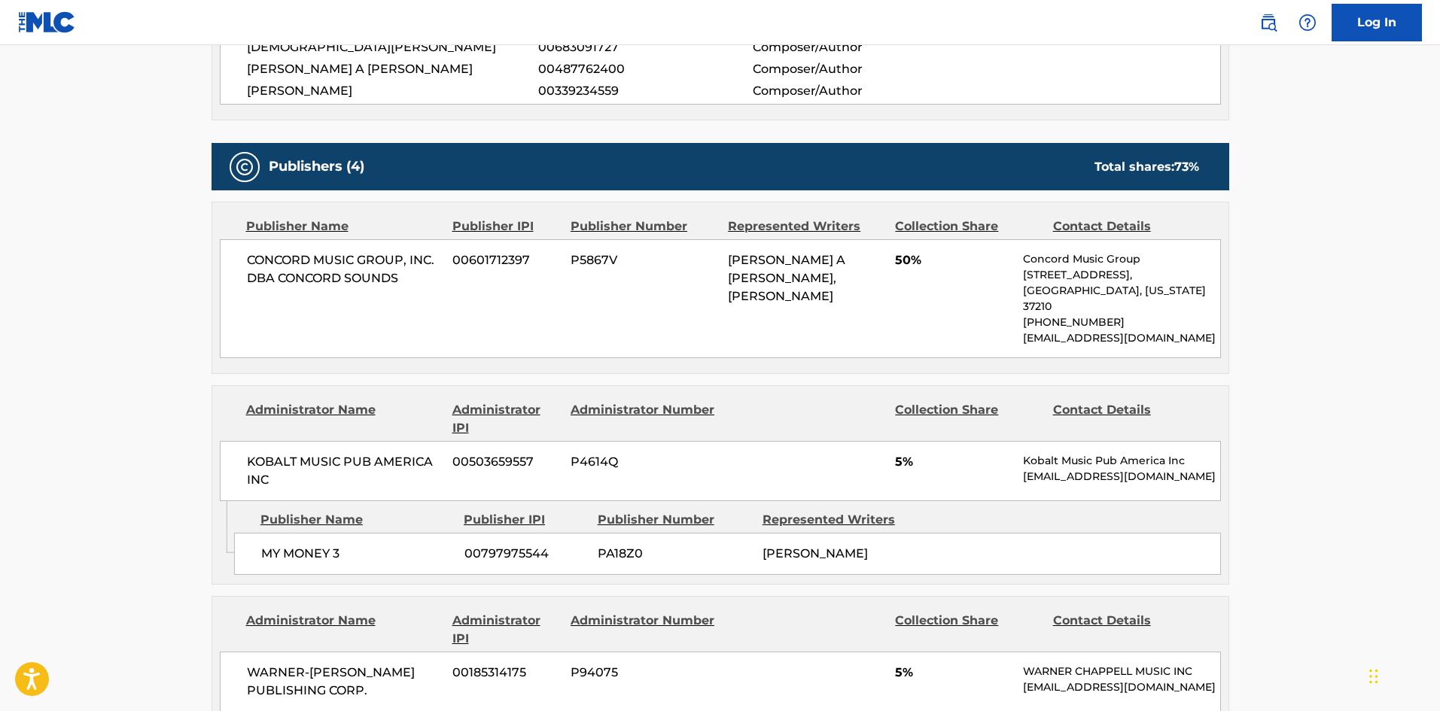
scroll to position [677, 0]
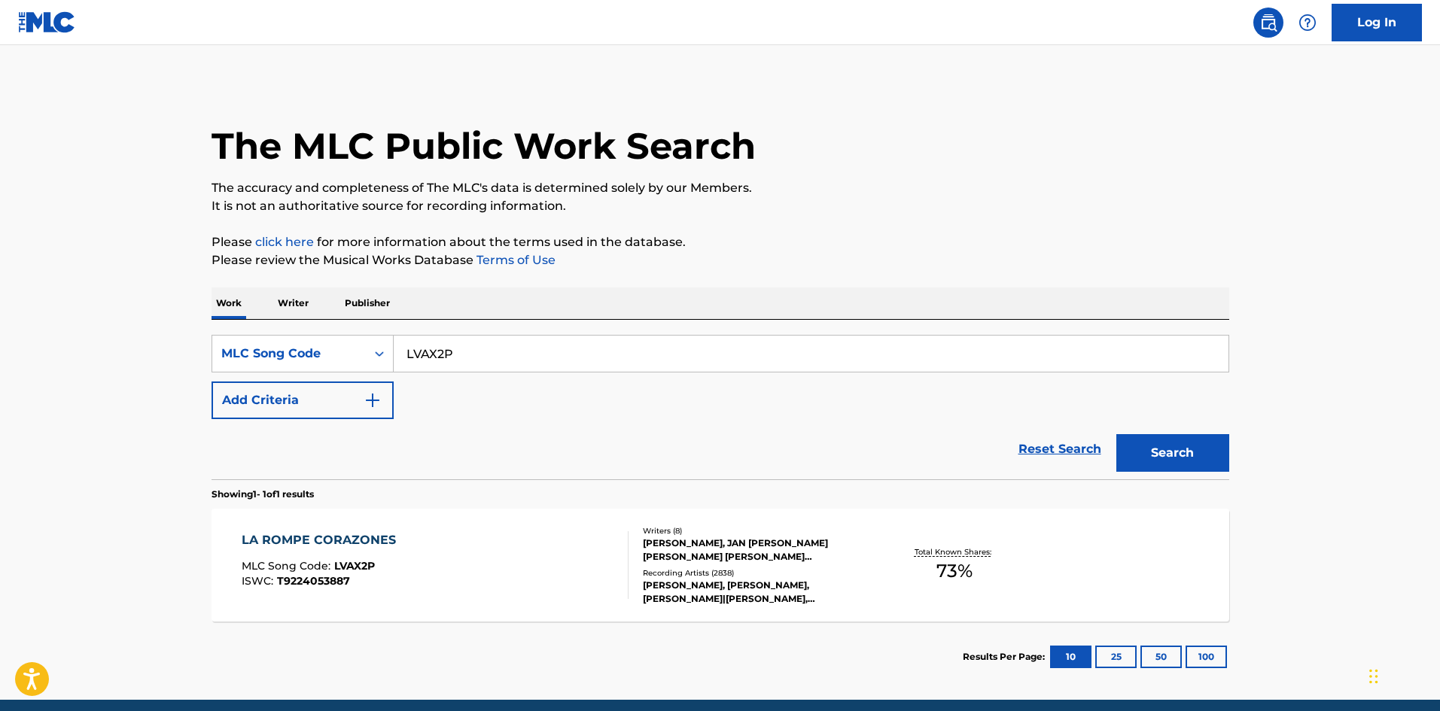
drag, startPoint x: 518, startPoint y: 350, endPoint x: 163, endPoint y: 342, distance: 355.3
click at [164, 342] on main "The MLC Public Work Search The accuracy and completeness of The MLC's data is d…" at bounding box center [720, 372] width 1440 height 655
paste input "MA072T"
type input "MA072T"
click at [1197, 440] on button "Search" at bounding box center [1172, 453] width 113 height 38
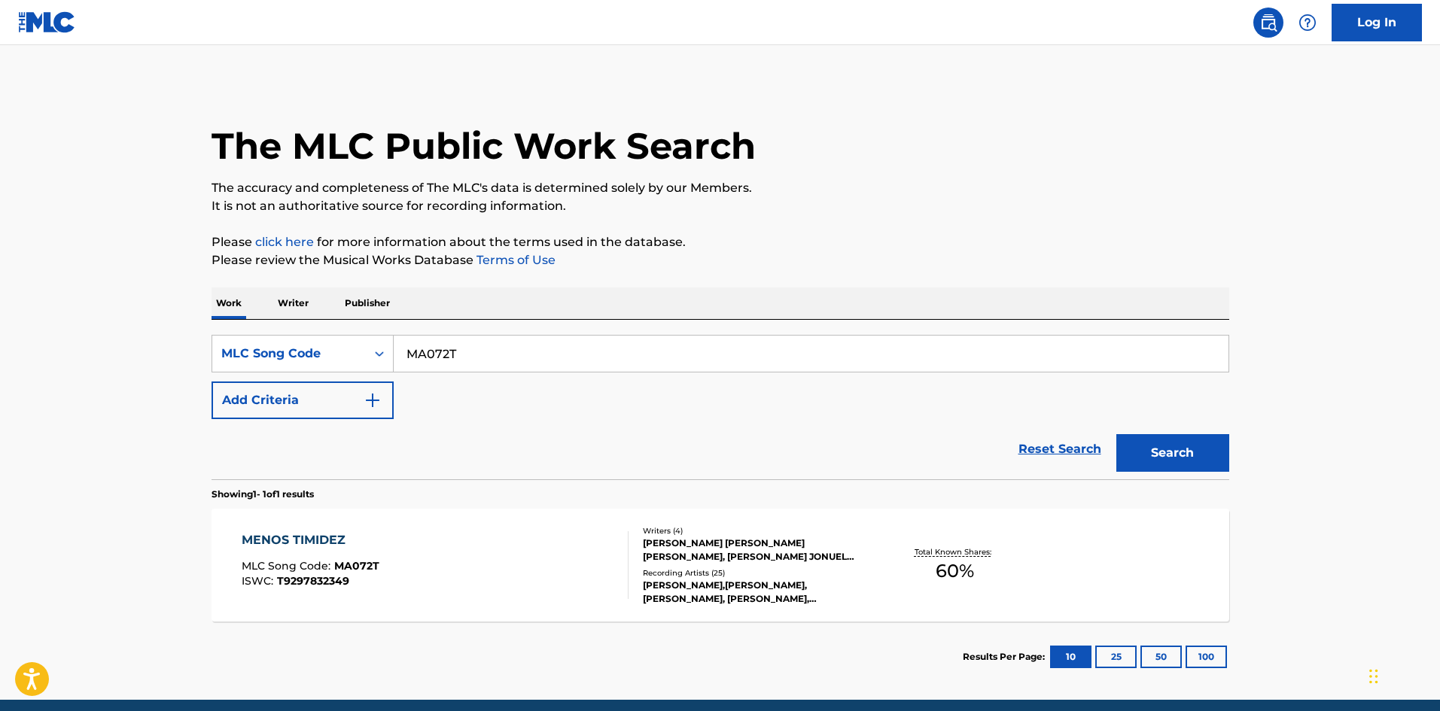
click at [701, 544] on div "[PERSON_NAME] [PERSON_NAME] [PERSON_NAME], [PERSON_NAME] JONUEL [PERSON_NAME] […" at bounding box center [756, 550] width 227 height 27
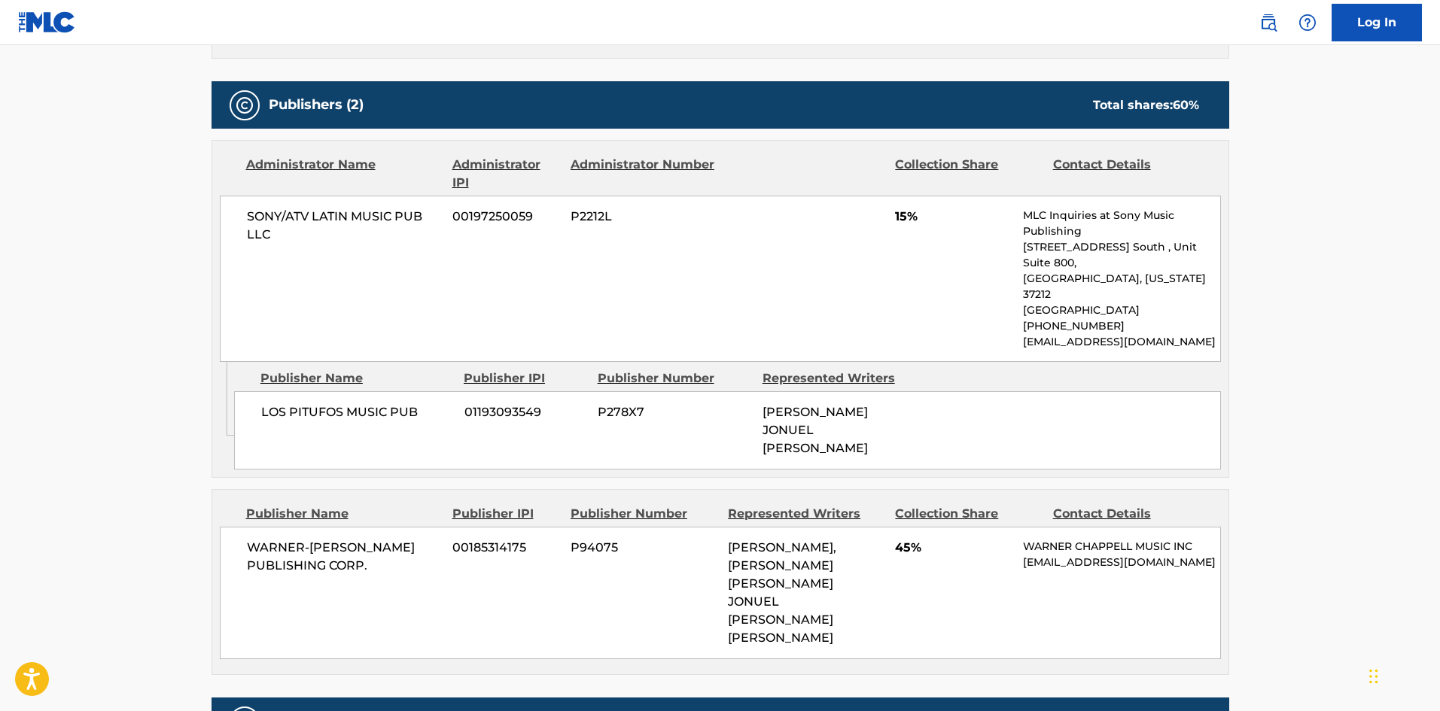
scroll to position [677, 0]
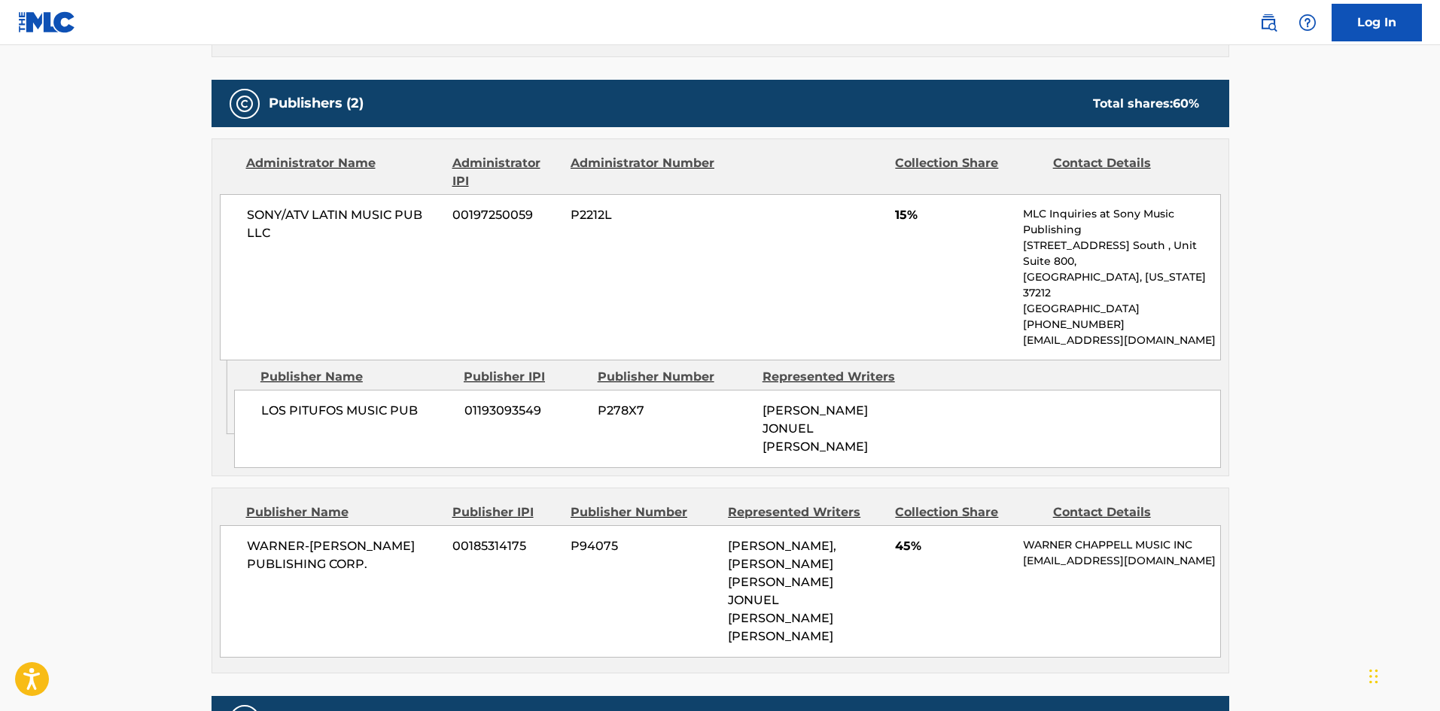
drag, startPoint x: 1024, startPoint y: 513, endPoint x: 1058, endPoint y: 527, distance: 36.8
click at [1058, 553] on p "[EMAIL_ADDRESS][DOMAIN_NAME]" at bounding box center [1121, 561] width 196 height 16
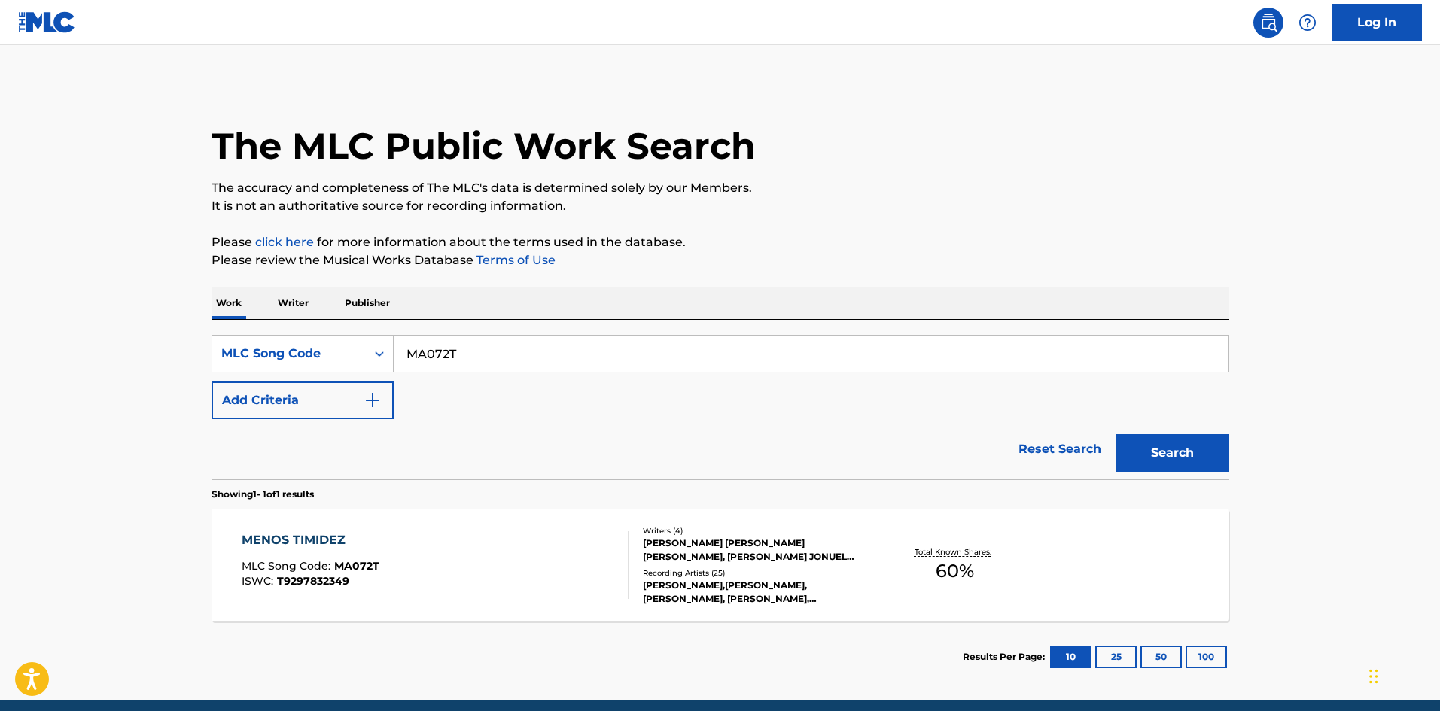
drag, startPoint x: 140, startPoint y: 334, endPoint x: 102, endPoint y: 327, distance: 38.4
click at [109, 328] on main "The MLC Public Work Search The accuracy and completeness of The MLC's data is d…" at bounding box center [720, 372] width 1440 height 655
paste input "LS0GCQ"
type input "LS0GCQ"
click at [1169, 443] on button "Search" at bounding box center [1172, 453] width 113 height 38
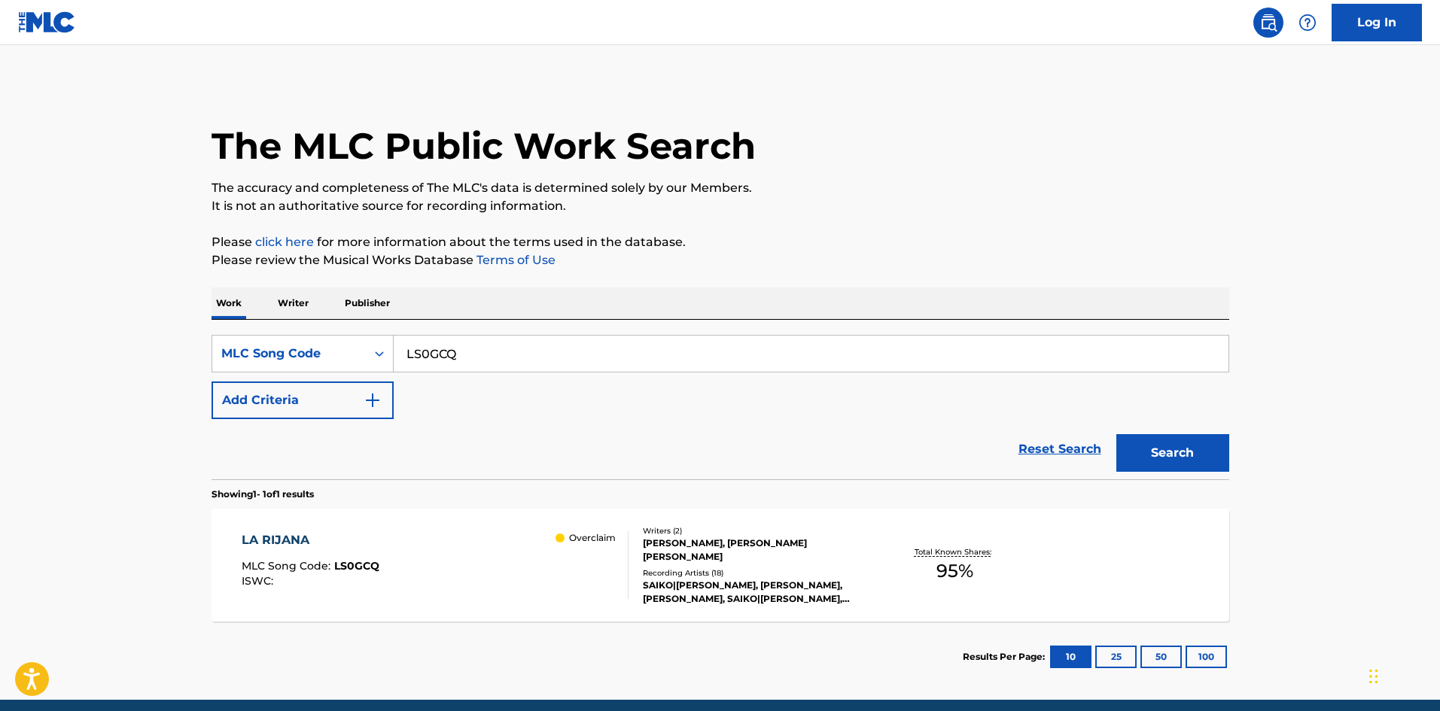
click at [811, 540] on div "[PERSON_NAME], [PERSON_NAME] [PERSON_NAME]" at bounding box center [756, 550] width 227 height 27
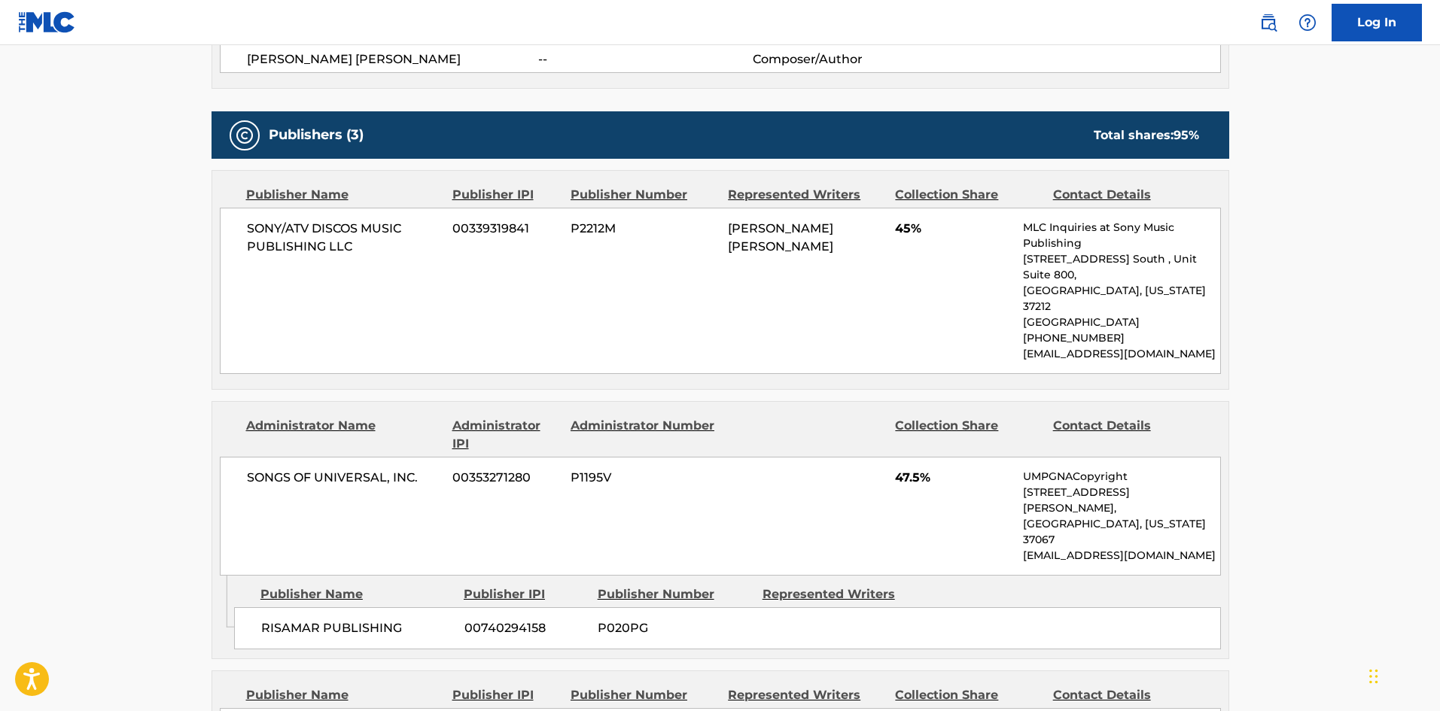
scroll to position [677, 0]
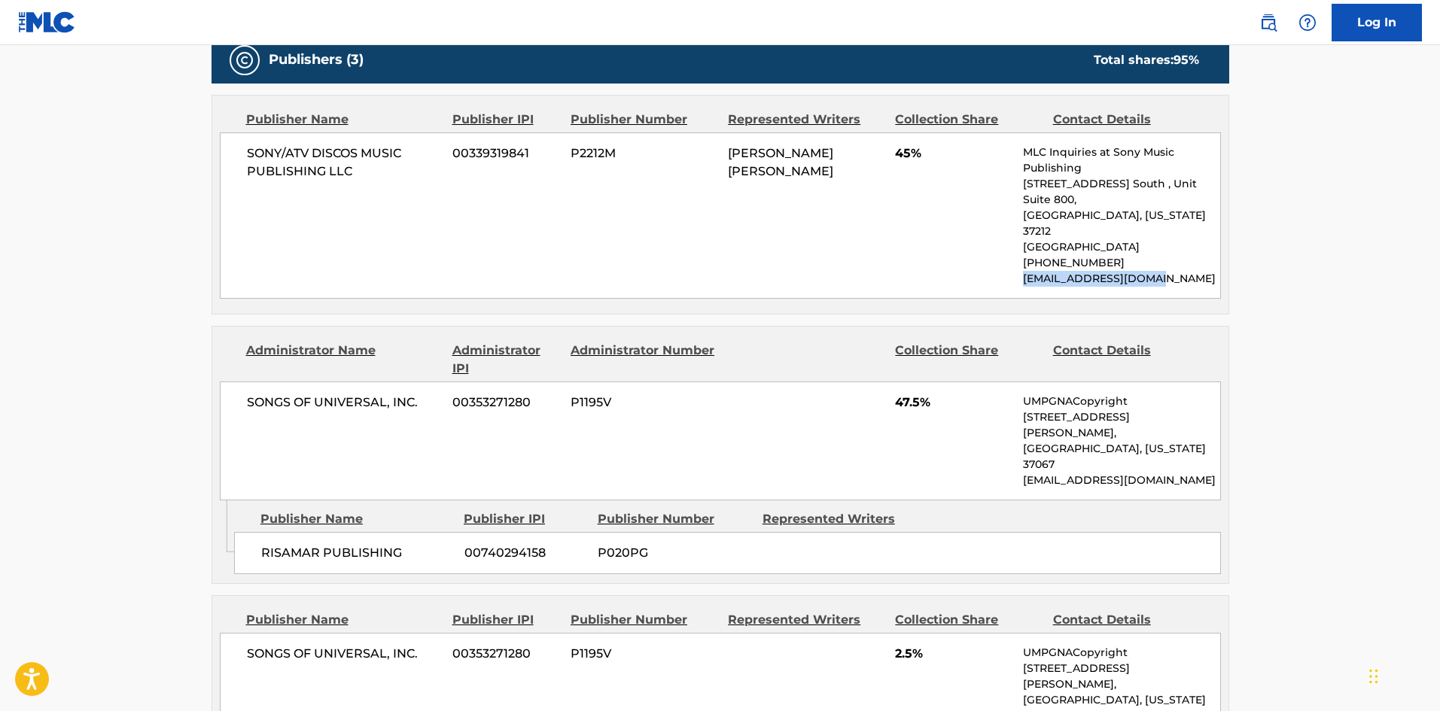
drag, startPoint x: 1024, startPoint y: 250, endPoint x: 1156, endPoint y: 251, distance: 131.7
click at [1156, 271] on p "[EMAIL_ADDRESS][DOMAIN_NAME]" at bounding box center [1121, 279] width 196 height 16
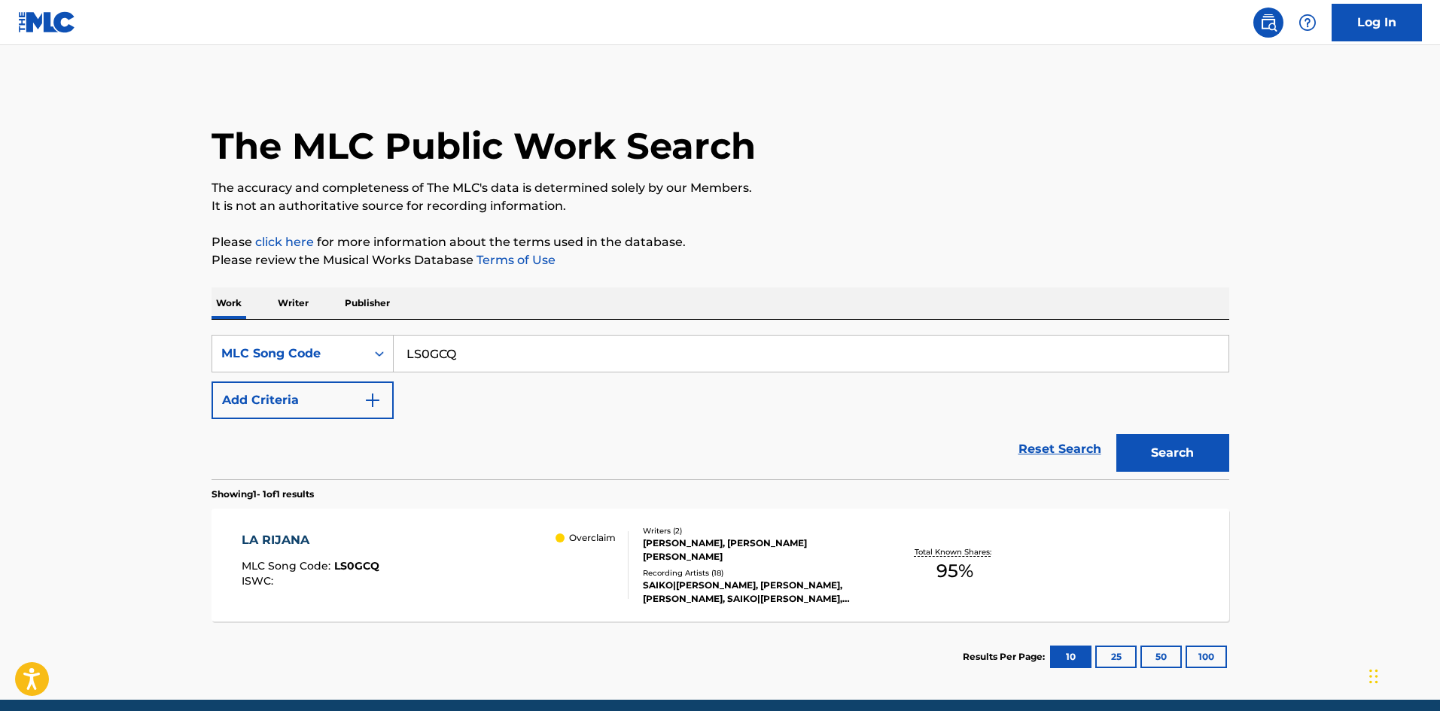
drag, startPoint x: 500, startPoint y: 359, endPoint x: 59, endPoint y: 376, distance: 440.6
click at [60, 376] on main "The MLC Public Work Search The accuracy and completeness of The MLC's data is d…" at bounding box center [720, 372] width 1440 height 655
paste input "U2340O"
type input "U2340O"
click at [1142, 466] on button "Search" at bounding box center [1172, 453] width 113 height 38
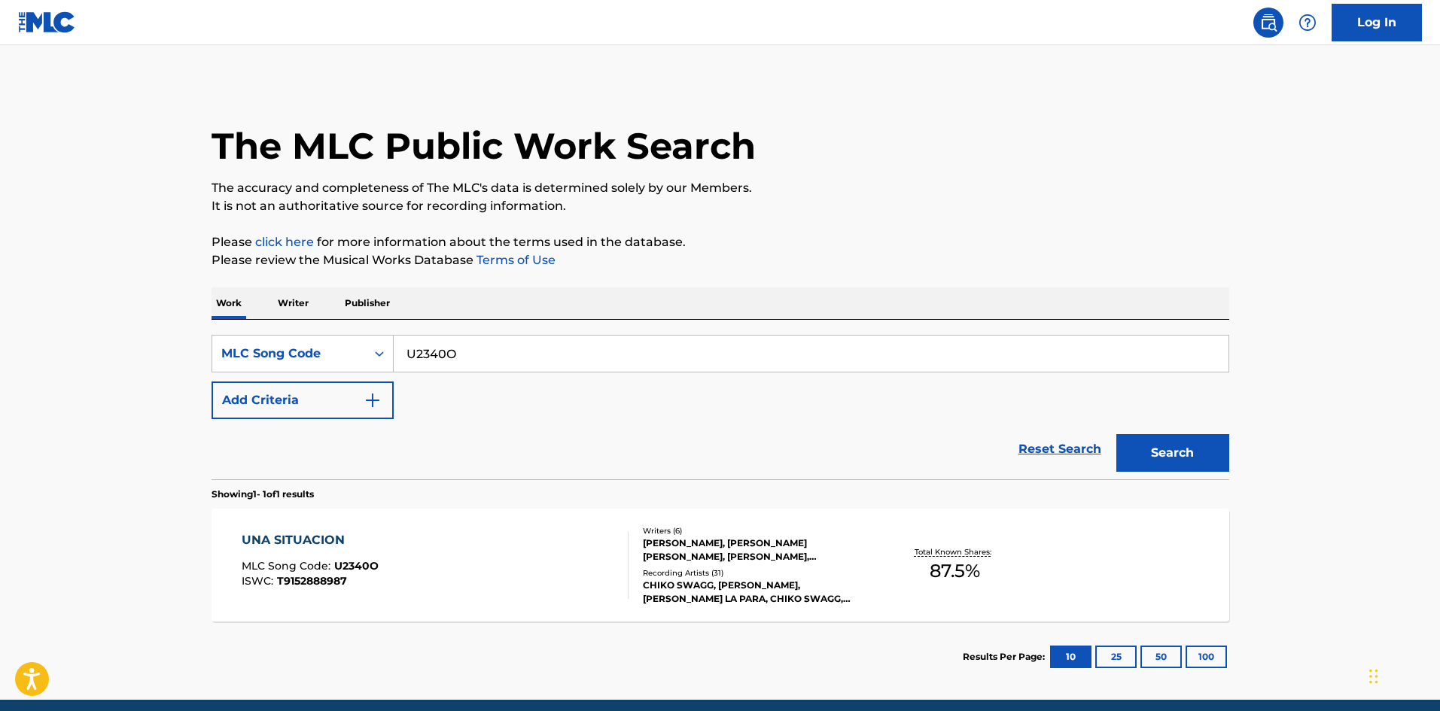
click at [396, 558] on div "UNA SITUACION MLC Song Code : U2340O ISWC : T9152888987" at bounding box center [435, 565] width 387 height 68
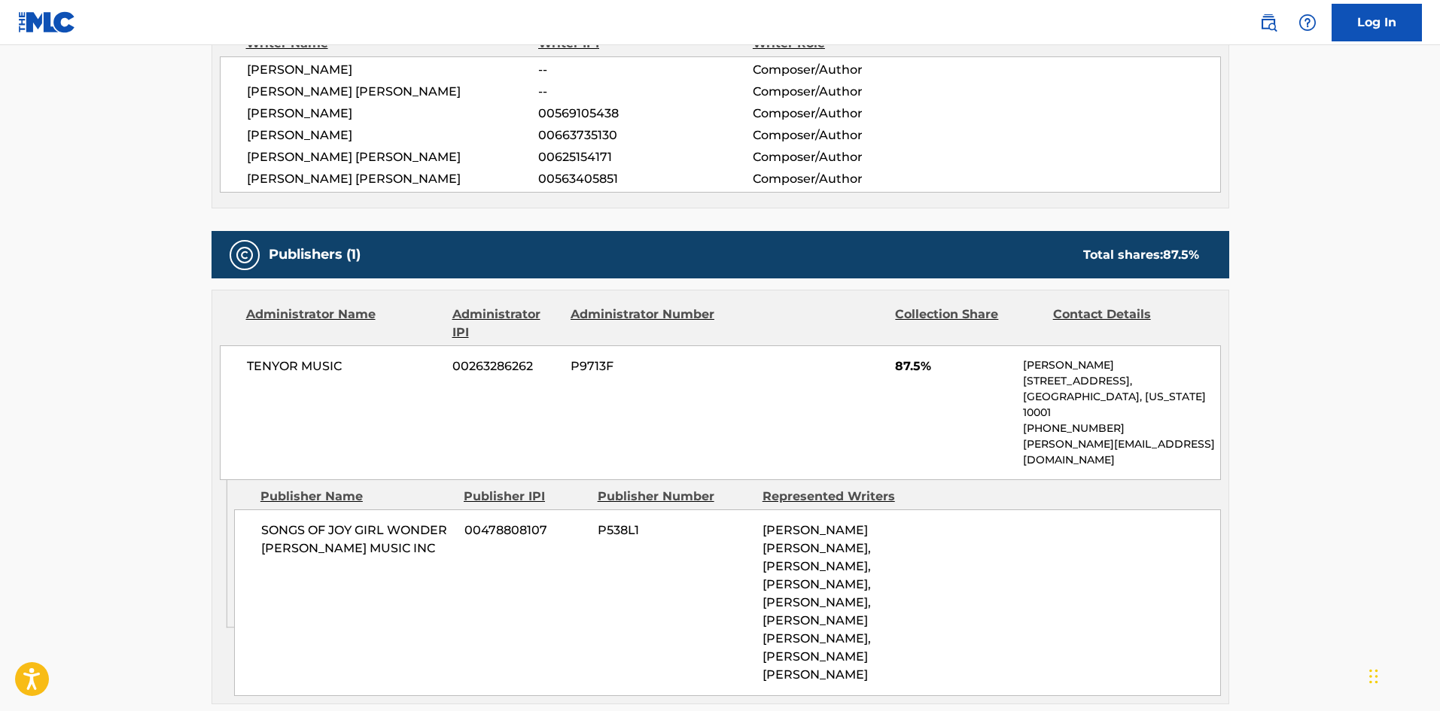
scroll to position [753, 0]
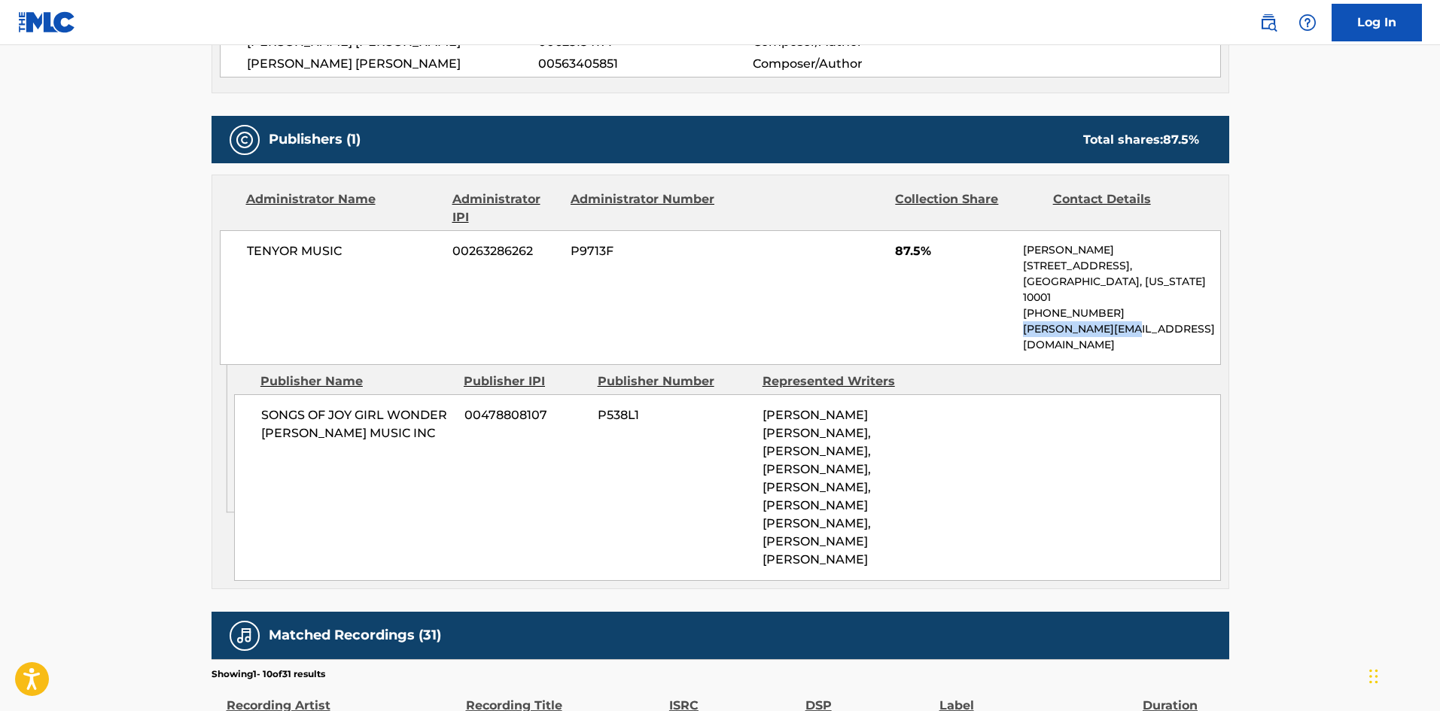
drag, startPoint x: 1140, startPoint y: 318, endPoint x: 1021, endPoint y: 318, distance: 118.2
click at [1021, 318] on div "TENYOR MUSIC 00263286262 P9713F 87.5% [PERSON_NAME] [STREET_ADDRESS][US_STATE] …" at bounding box center [720, 297] width 1001 height 135
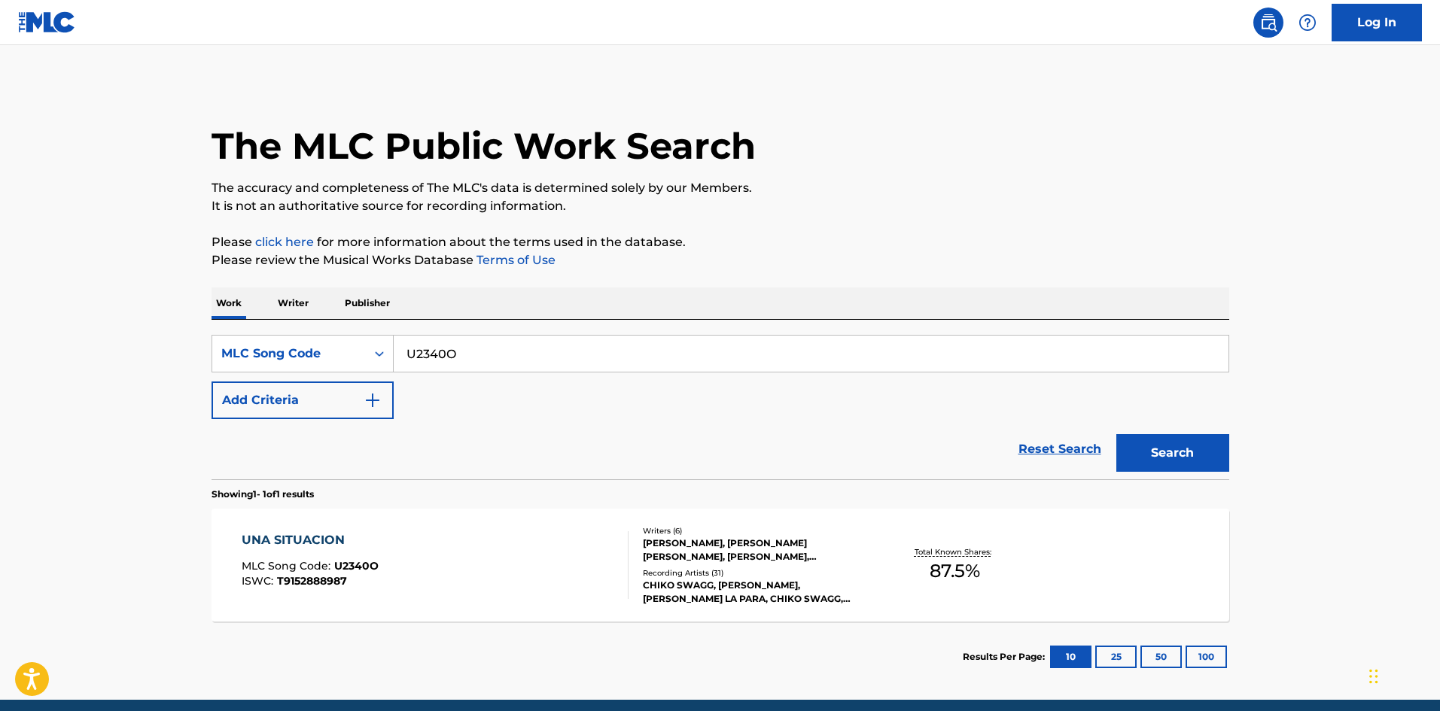
drag, startPoint x: 481, startPoint y: 351, endPoint x: 72, endPoint y: 346, distance: 408.7
click at [74, 346] on main "The MLC Public Work Search The accuracy and completeness of The MLC's data is d…" at bounding box center [720, 372] width 1440 height 655
paste input "B3117K"
type input "B3117K"
click at [1197, 453] on button "Search" at bounding box center [1172, 453] width 113 height 38
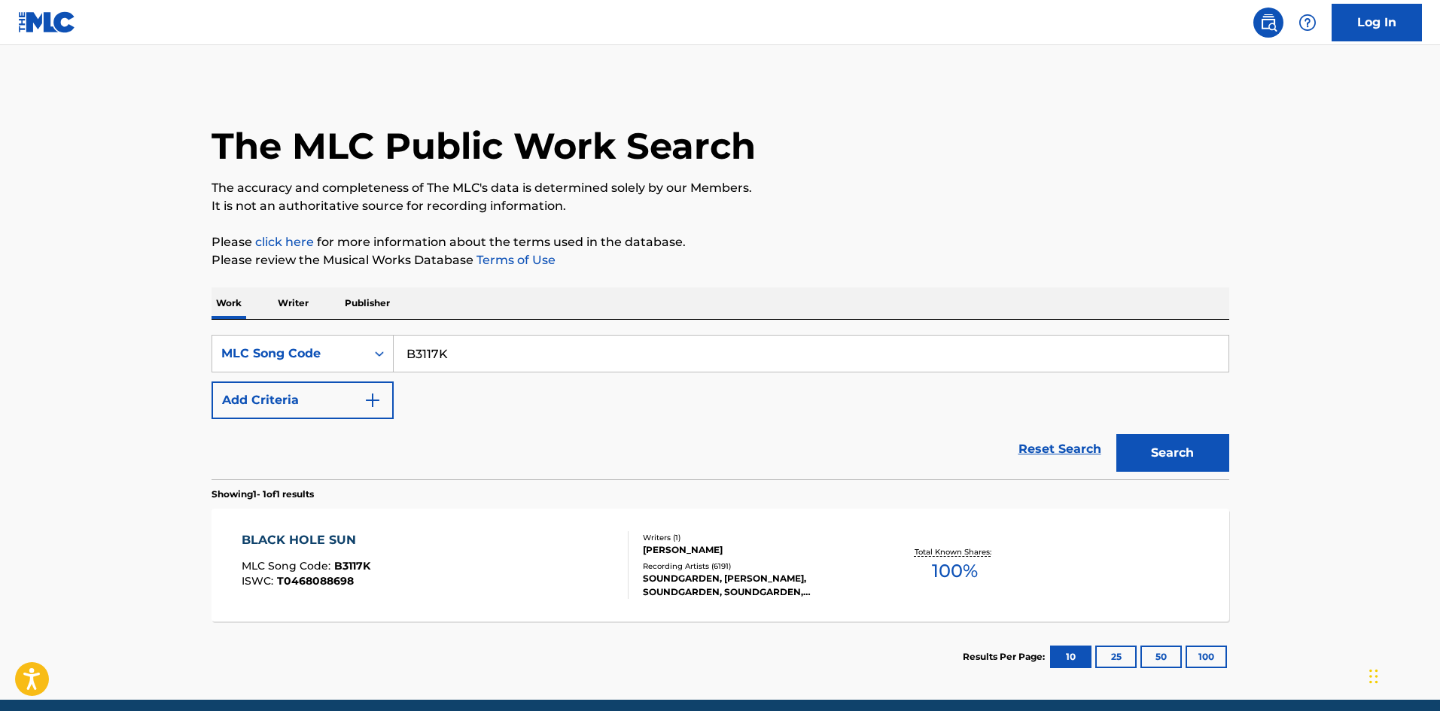
click at [404, 534] on div "BLACK HOLE SUN MLC Song Code : B3117K ISWC : T0468088698" at bounding box center [435, 565] width 387 height 68
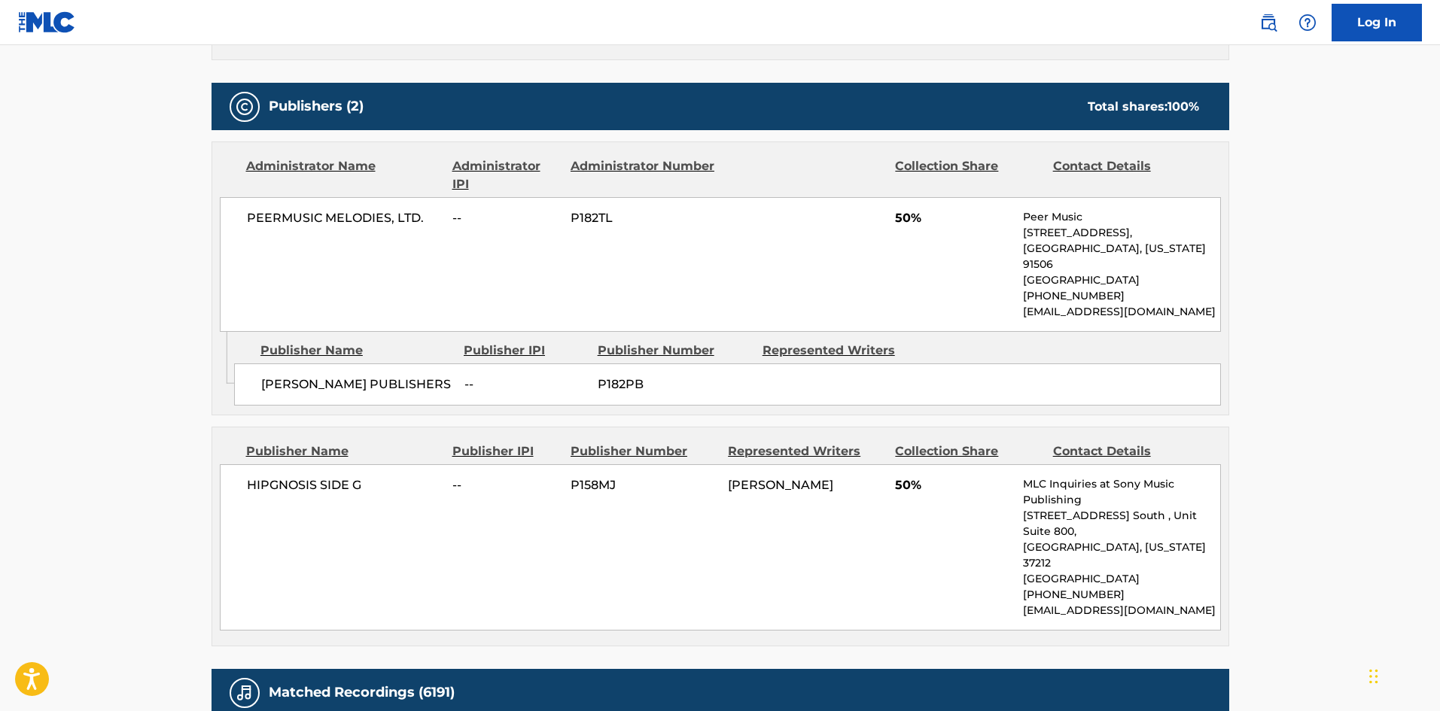
scroll to position [1204, 0]
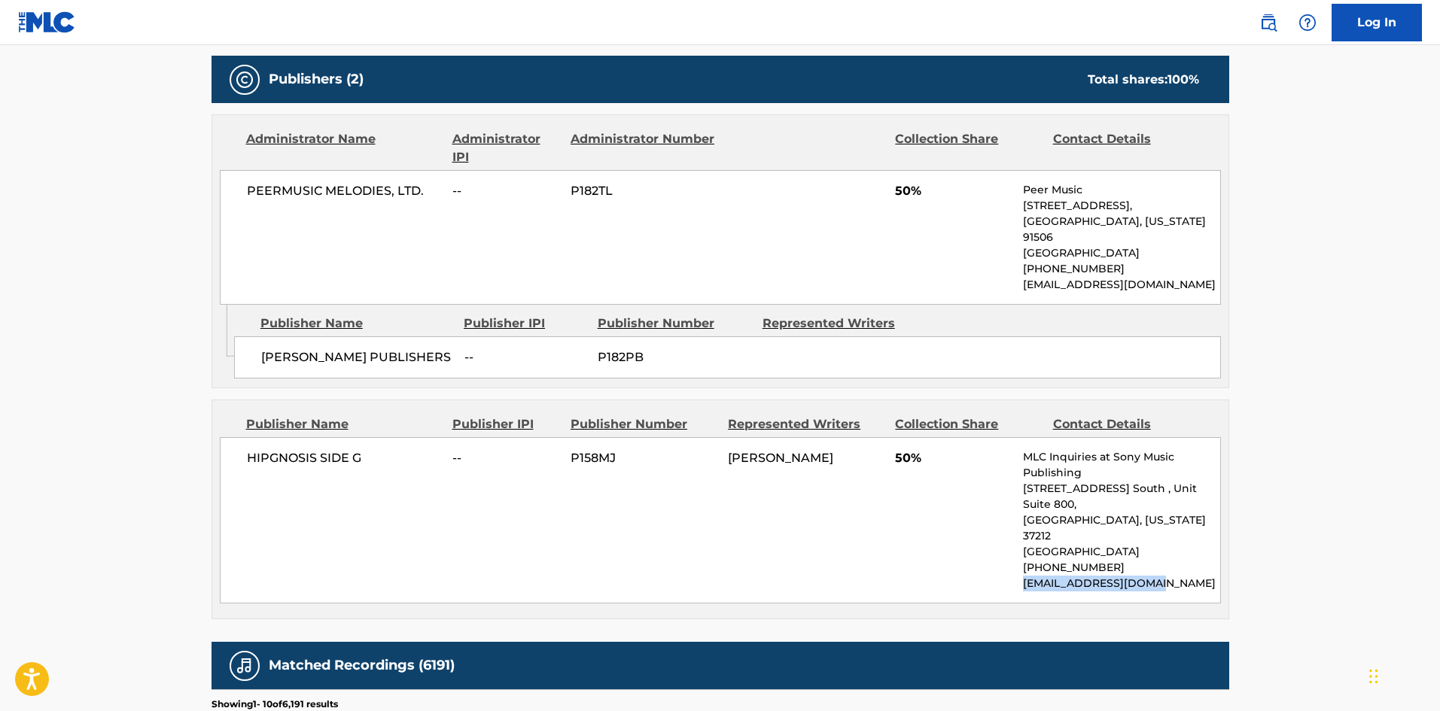
drag, startPoint x: 1023, startPoint y: 464, endPoint x: 1158, endPoint y: 467, distance: 134.8
click at [1158, 576] on p "[EMAIL_ADDRESS][DOMAIN_NAME]" at bounding box center [1121, 584] width 196 height 16
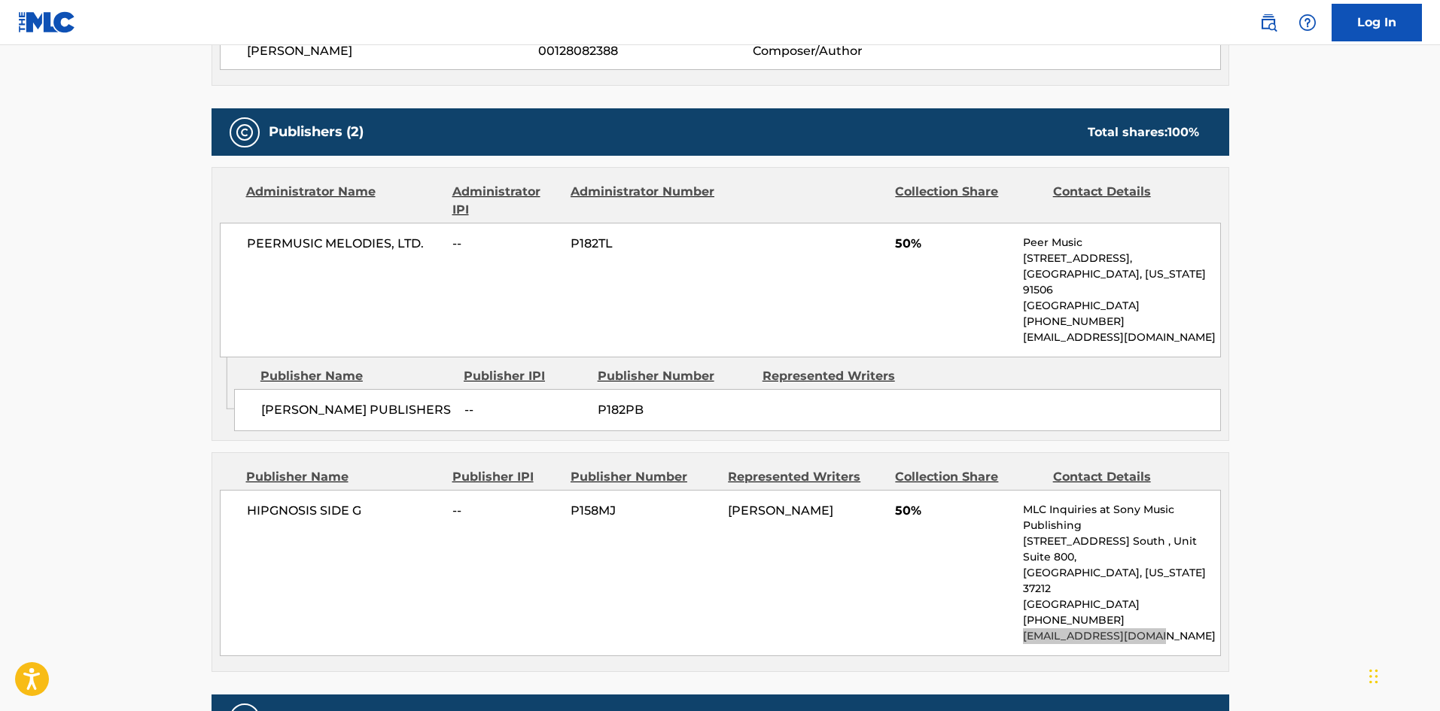
scroll to position [1129, 0]
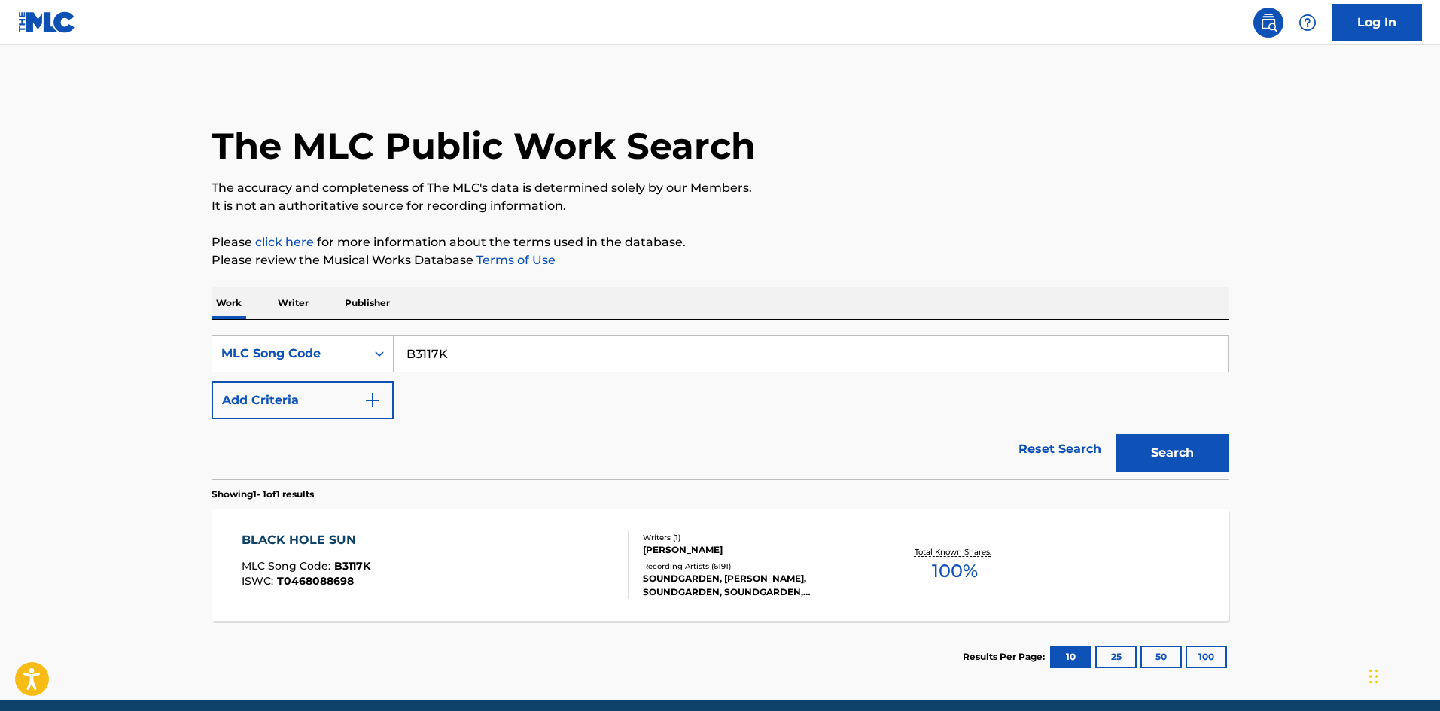
drag, startPoint x: 452, startPoint y: 341, endPoint x: 230, endPoint y: 379, distance: 226.1
click at [120, 379] on main "The MLC Public Work Search The accuracy and completeness of The MLC's data is d…" at bounding box center [720, 372] width 1440 height 655
paste input "C76185"
type input "C76185"
click at [1158, 446] on button "Search" at bounding box center [1172, 453] width 113 height 38
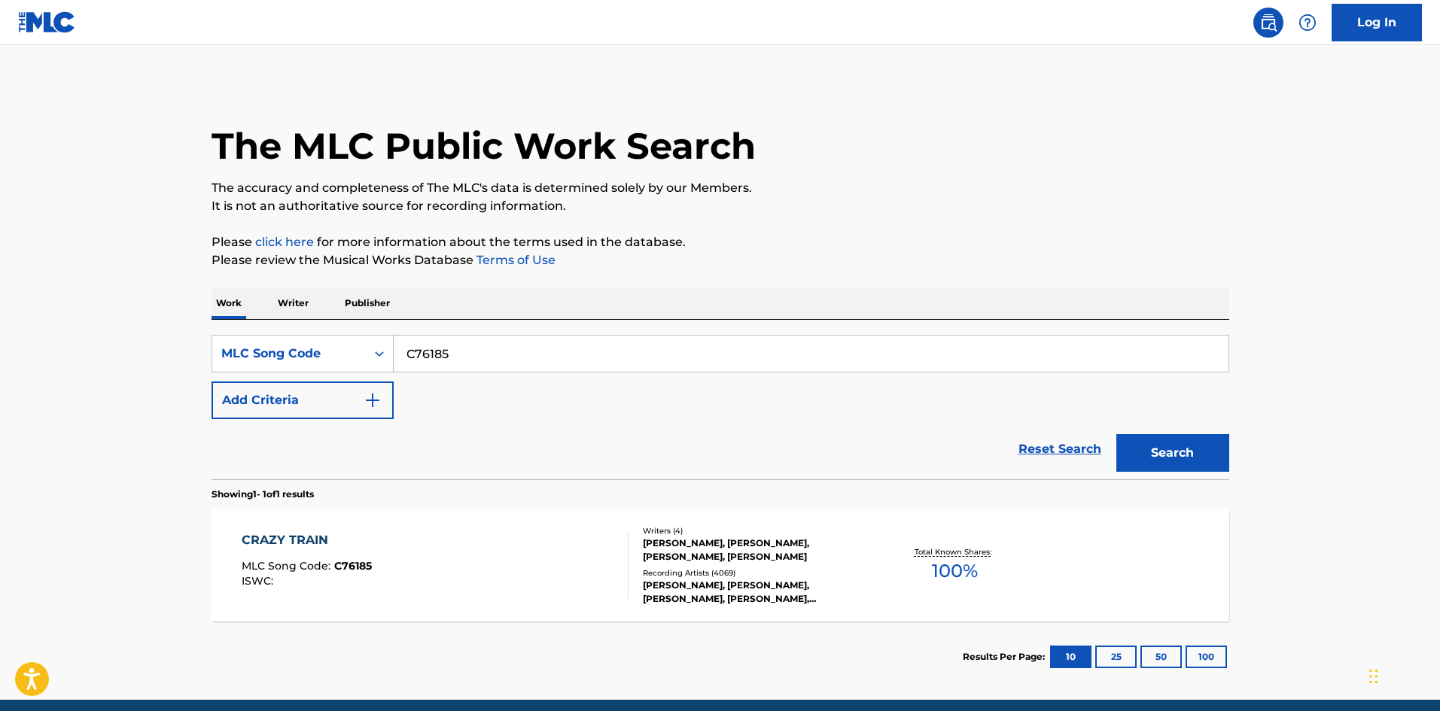
click at [634, 546] on div "Writers ( 4 ) [PERSON_NAME], [PERSON_NAME], [PERSON_NAME], [PERSON_NAME] Record…" at bounding box center [749, 565] width 242 height 81
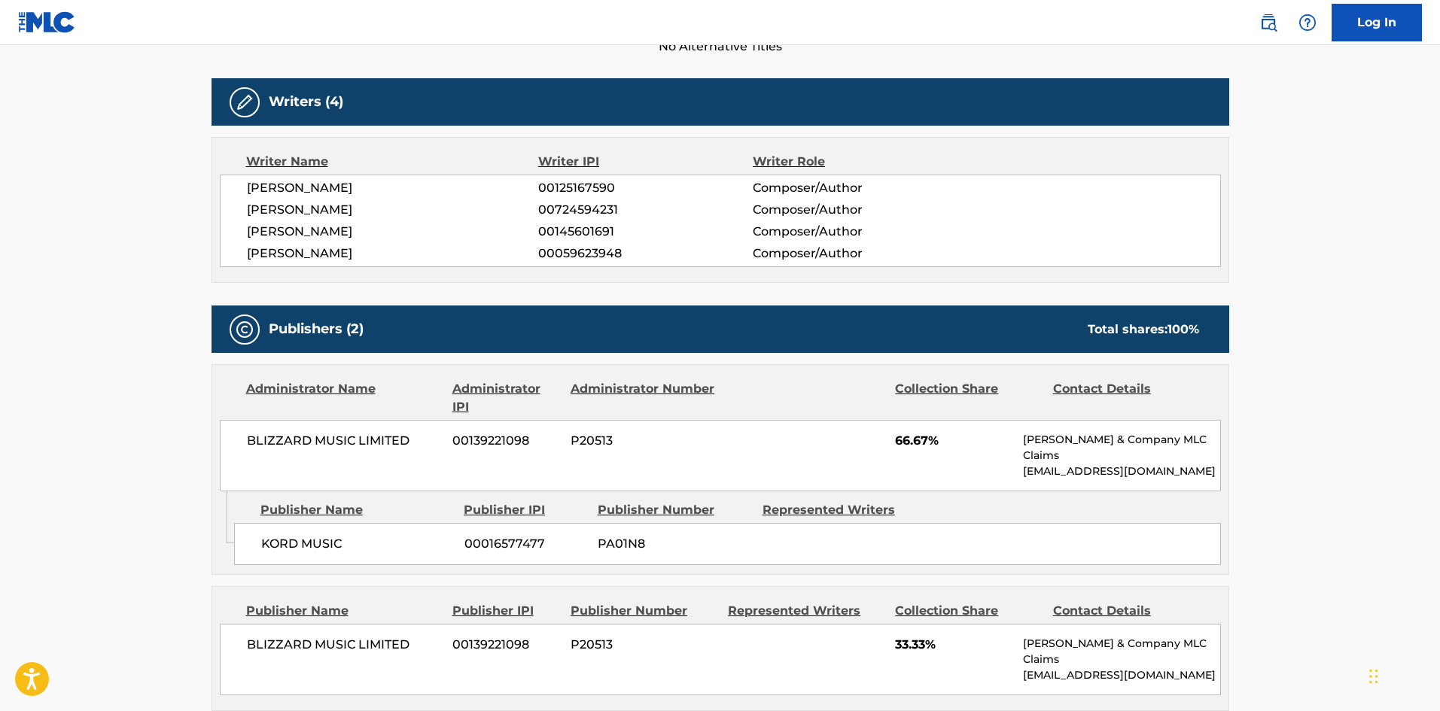
scroll to position [527, 0]
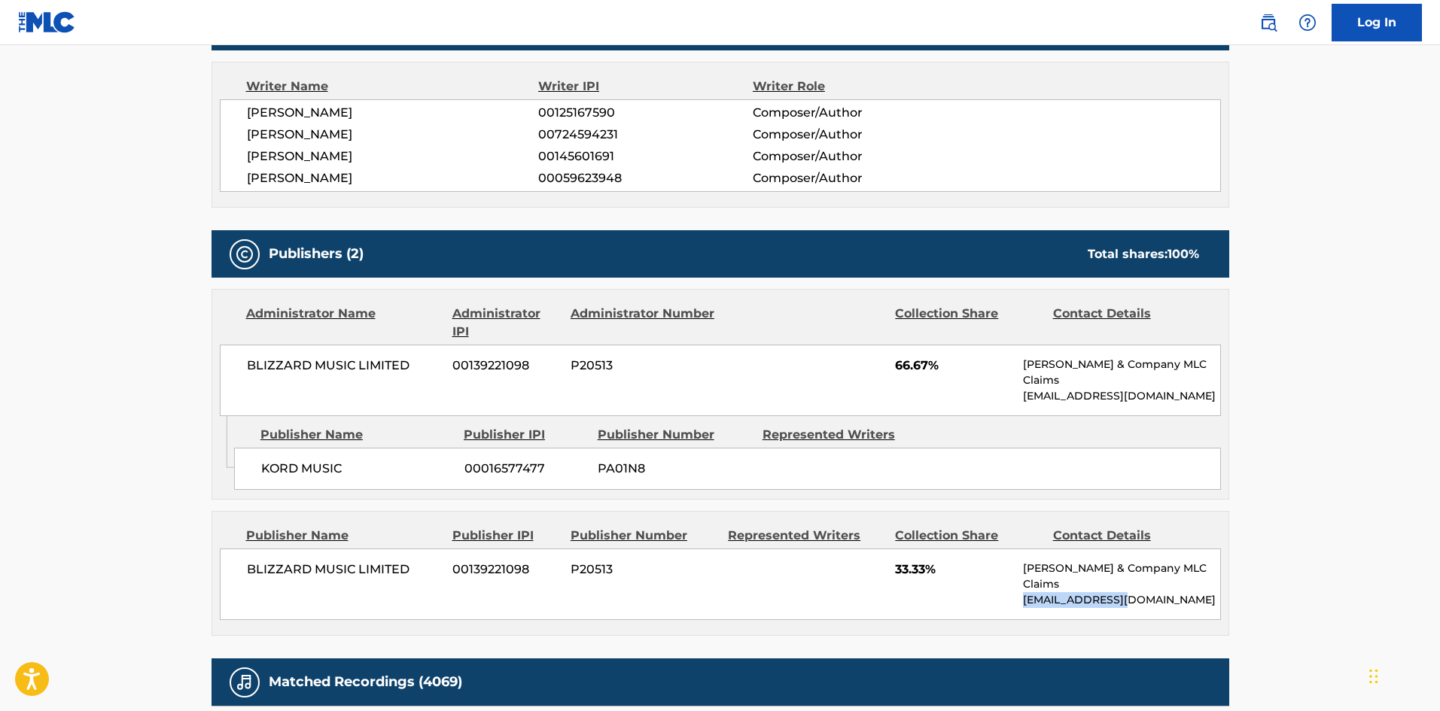
drag, startPoint x: 1139, startPoint y: 563, endPoint x: 1017, endPoint y: 566, distance: 122.0
click at [1017, 566] on div "BLIZZARD MUSIC LIMITED 00139221098 P20513 33.33% [PERSON_NAME] & Company MLC Cl…" at bounding box center [720, 585] width 1001 height 72
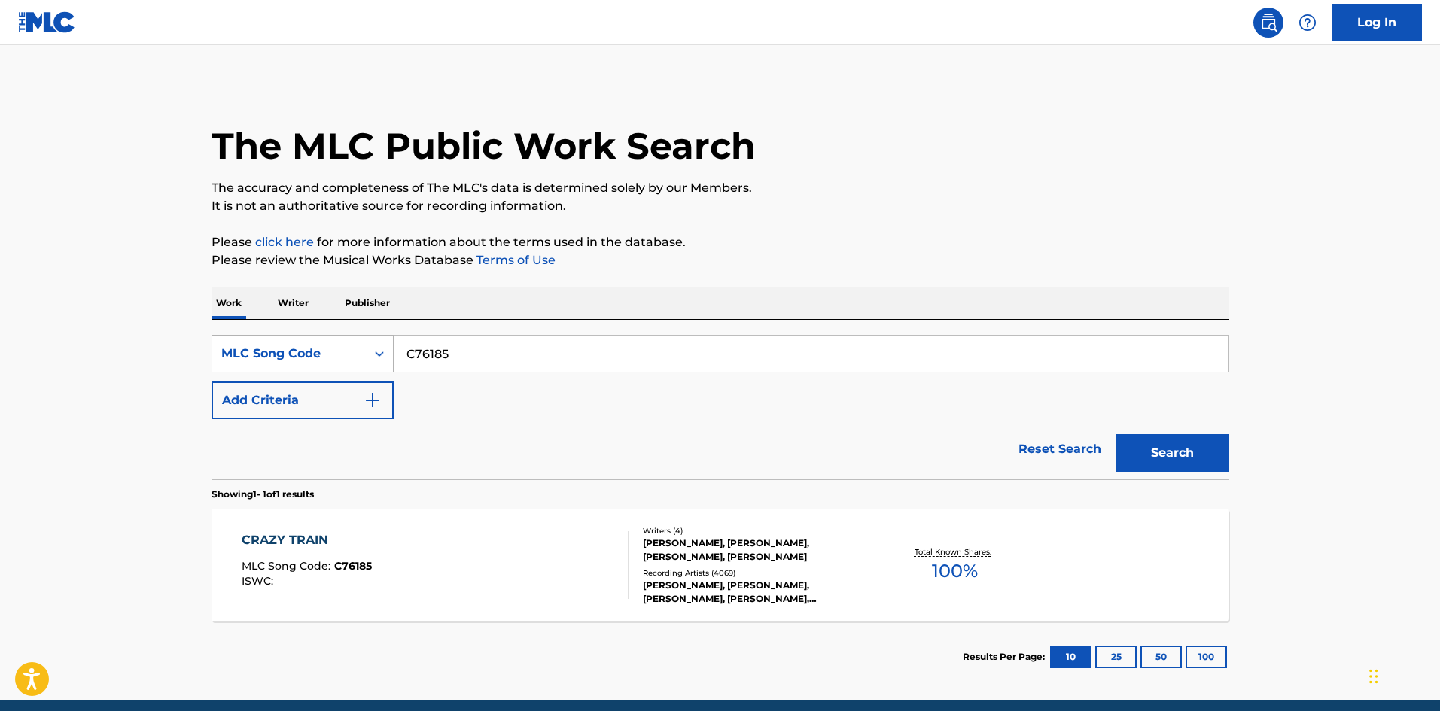
drag, startPoint x: 64, startPoint y: 358, endPoint x: 263, endPoint y: 357, distance: 199.5
click at [64, 359] on main "The MLC Public Work Search The accuracy and completeness of The MLC's data is d…" at bounding box center [720, 372] width 1440 height 655
paste input "M64017"
type input "M64017"
click at [1158, 454] on button "Search" at bounding box center [1172, 453] width 113 height 38
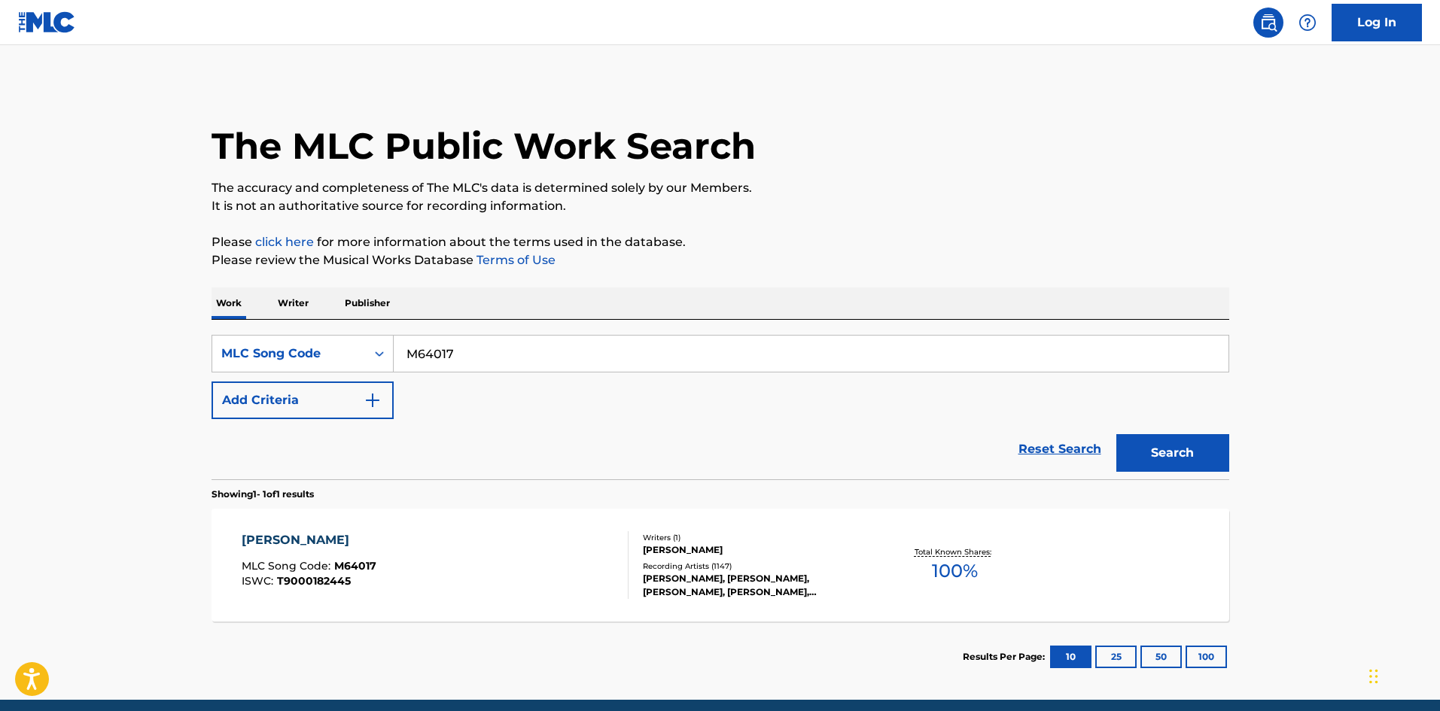
click at [498, 546] on div "[PERSON_NAME] MLC Song Code : M64017 ISWC : T9000182445" at bounding box center [435, 565] width 387 height 68
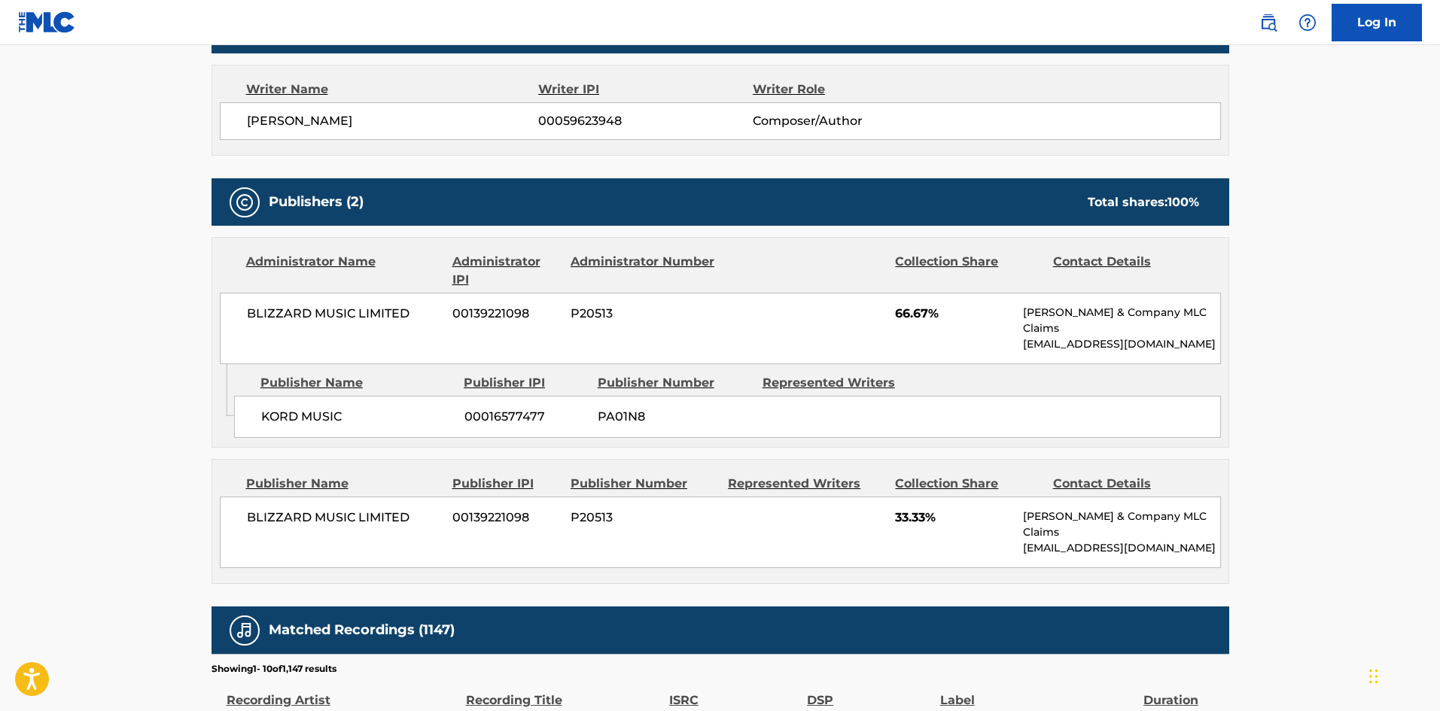
scroll to position [527, 0]
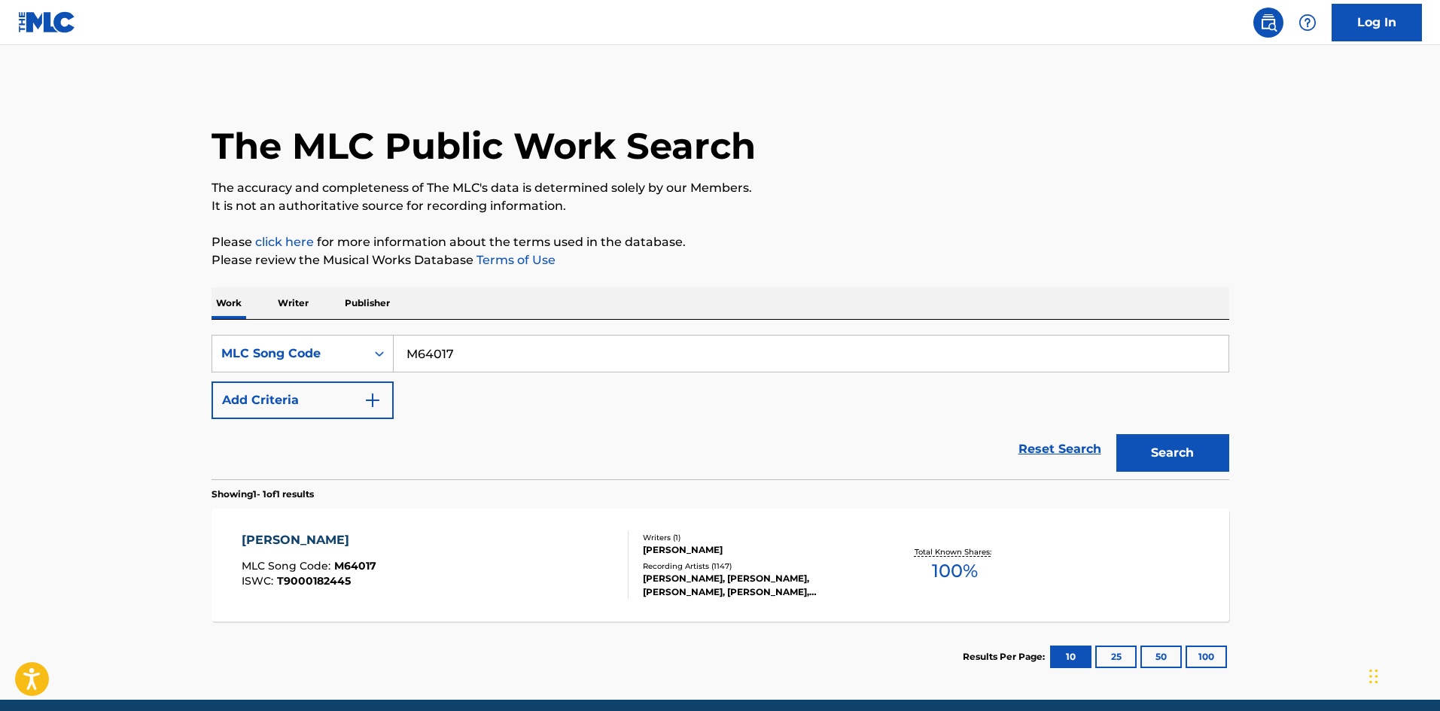
drag, startPoint x: 520, startPoint y: 354, endPoint x: -38, endPoint y: 374, distance: 558.1
click at [0, 374] on html "Accessibility Screen-Reader Guide, Feedback, and Issue Reporting | New window L…" at bounding box center [720, 355] width 1440 height 711
paste input "97556"
type input "975567"
click at [1145, 447] on button "Search" at bounding box center [1172, 453] width 113 height 38
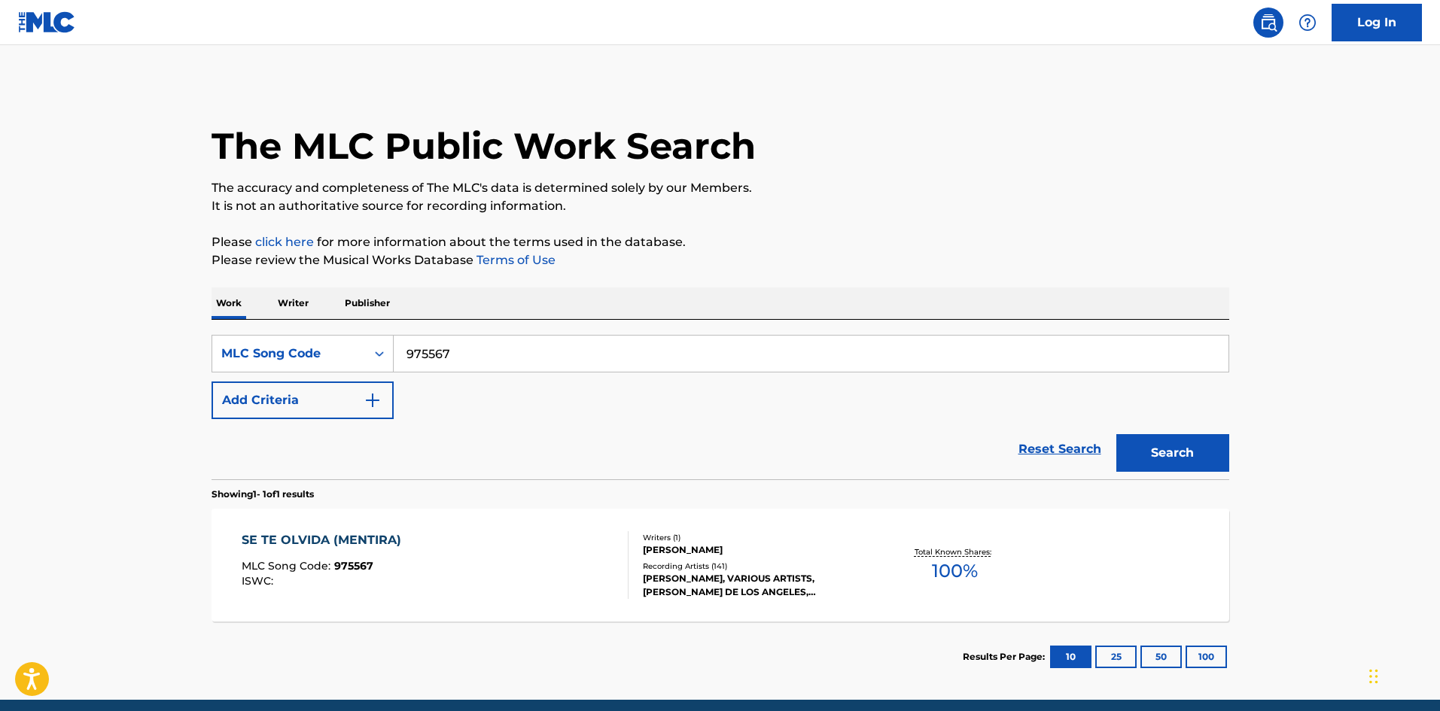
click at [436, 580] on div "SE TE OLVIDA (MENTIRA) MLC Song Code : 975567 ISWC :" at bounding box center [435, 565] width 387 height 68
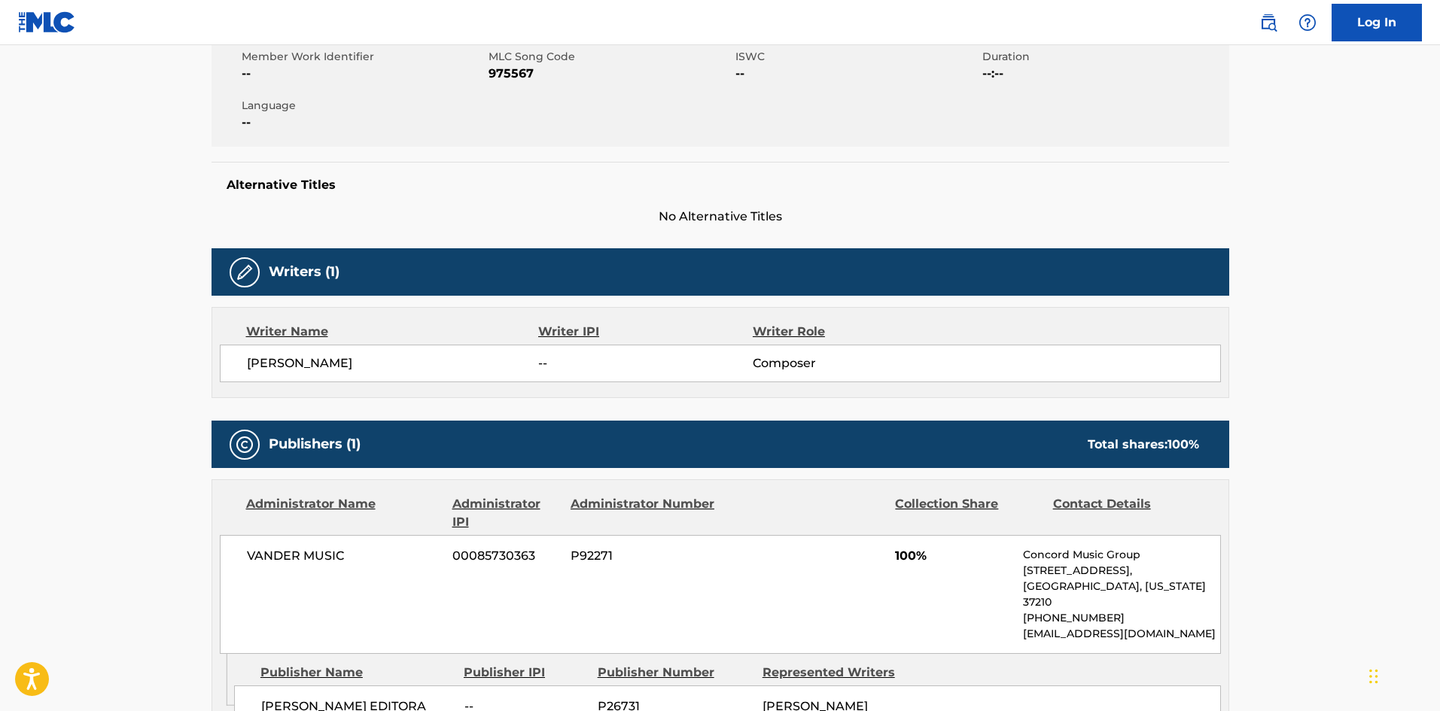
scroll to position [452, 0]
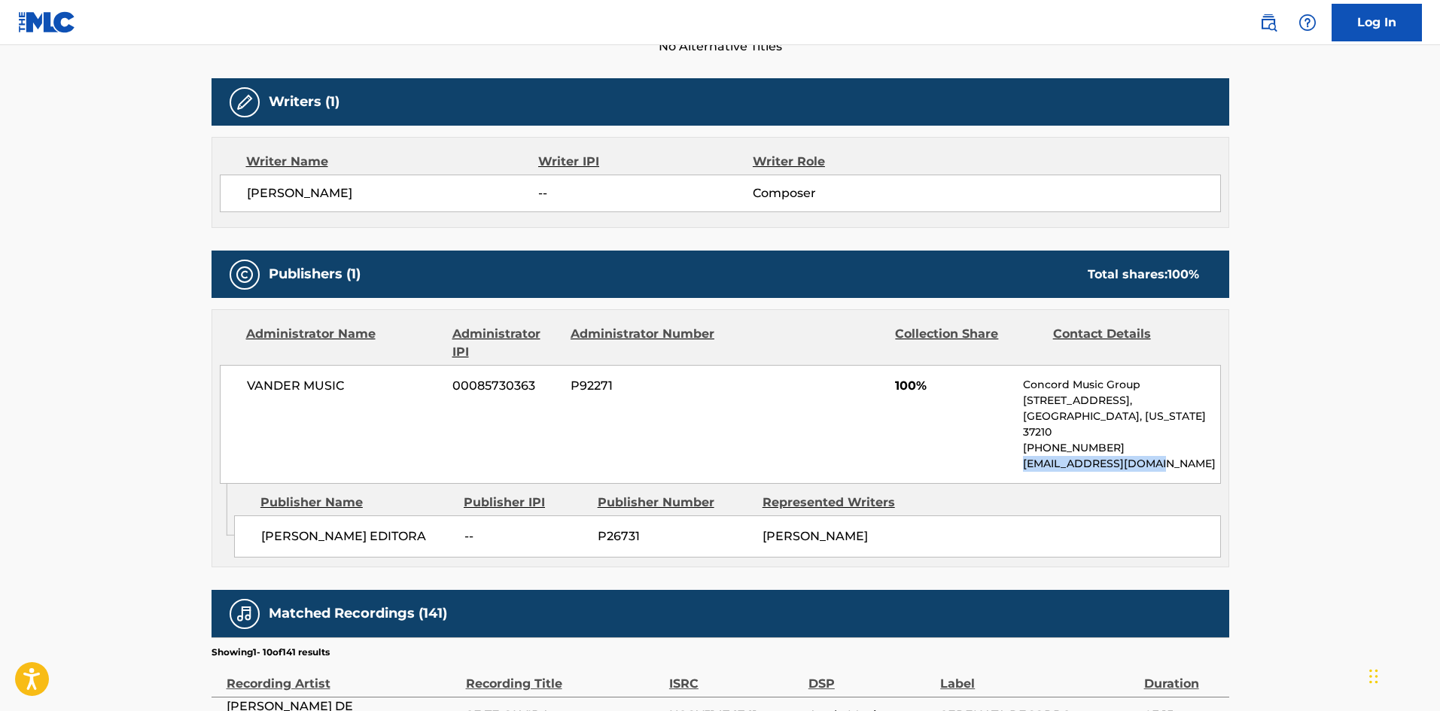
drag, startPoint x: 1143, startPoint y: 453, endPoint x: 1021, endPoint y: 450, distance: 122.0
click at [1021, 450] on div "VANDER MUSIC 00085730363 P92271 100% Concord Music Group [STREET_ADDRESS][US_ST…" at bounding box center [720, 424] width 1001 height 119
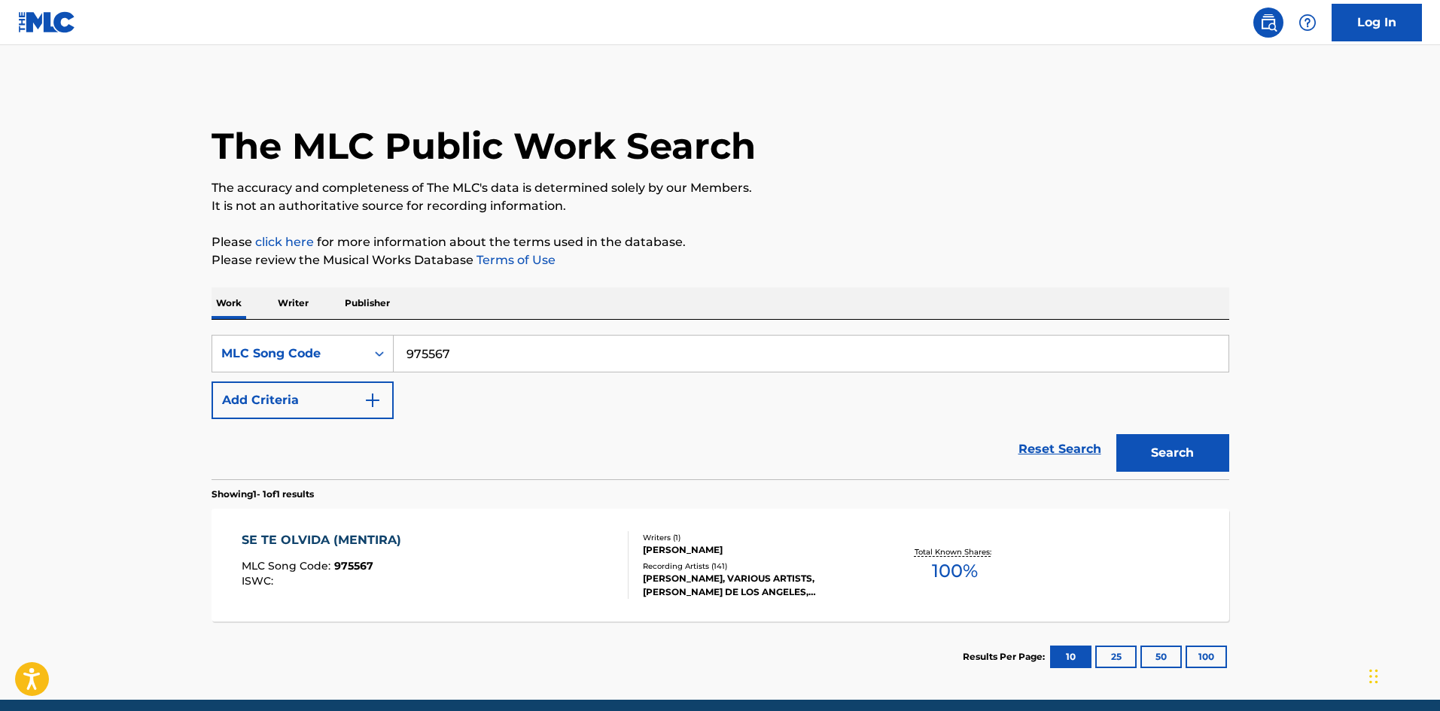
drag, startPoint x: 512, startPoint y: 364, endPoint x: 115, endPoint y: 360, distance: 396.7
click at [115, 360] on main "The MLC Public Work Search The accuracy and completeness of The MLC's data is d…" at bounding box center [720, 372] width 1440 height 655
paste input "S3858X"
type input "S3858X"
click at [1158, 461] on button "Search" at bounding box center [1172, 453] width 113 height 38
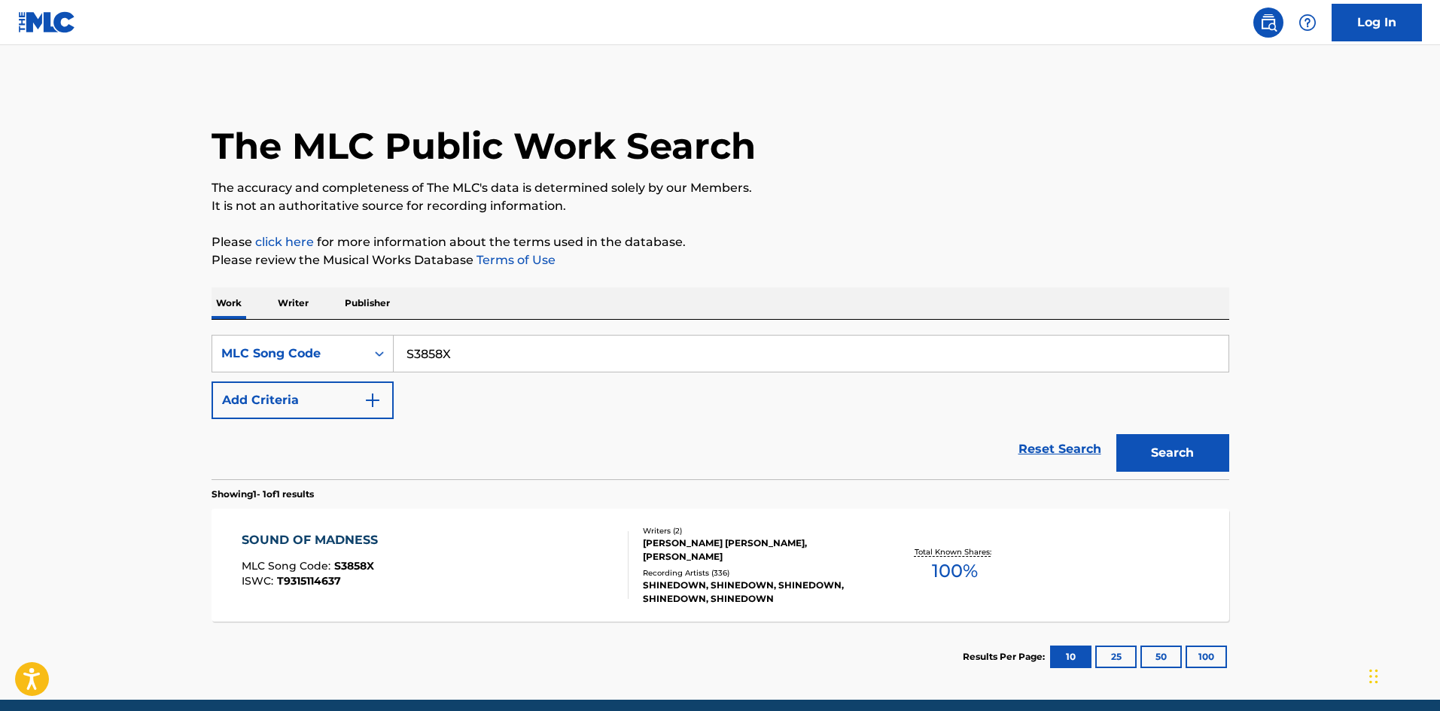
click at [630, 576] on div "Writers ( 2 ) [PERSON_NAME] [PERSON_NAME], [PERSON_NAME] Recording Artists ( 33…" at bounding box center [749, 565] width 242 height 81
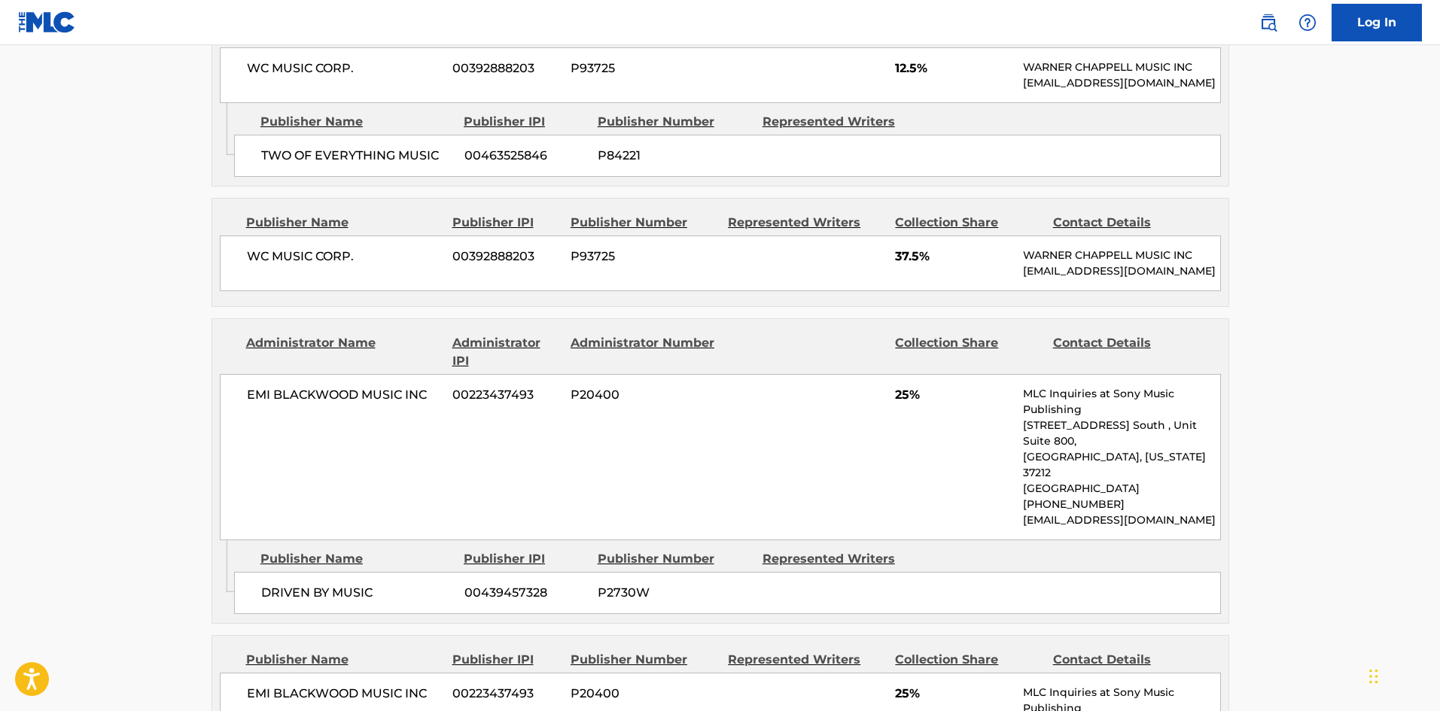
scroll to position [753, 0]
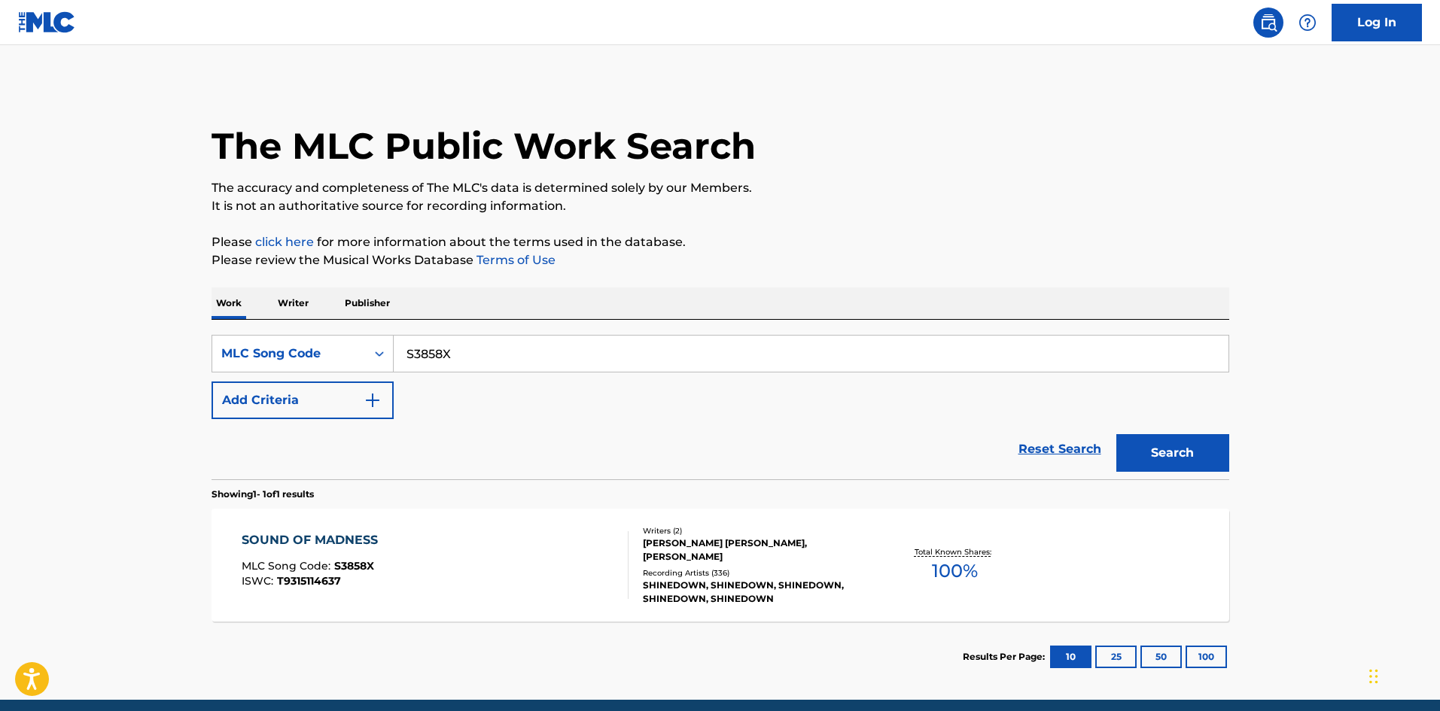
drag, startPoint x: 88, startPoint y: 359, endPoint x: 520, endPoint y: 384, distance: 432.7
click at [70, 360] on main "The MLC Public Work Search The accuracy and completeness of The MLC's data is d…" at bounding box center [720, 372] width 1440 height 655
paste input "L3135P"
type input "L3135P"
click at [1135, 443] on button "Search" at bounding box center [1172, 453] width 113 height 38
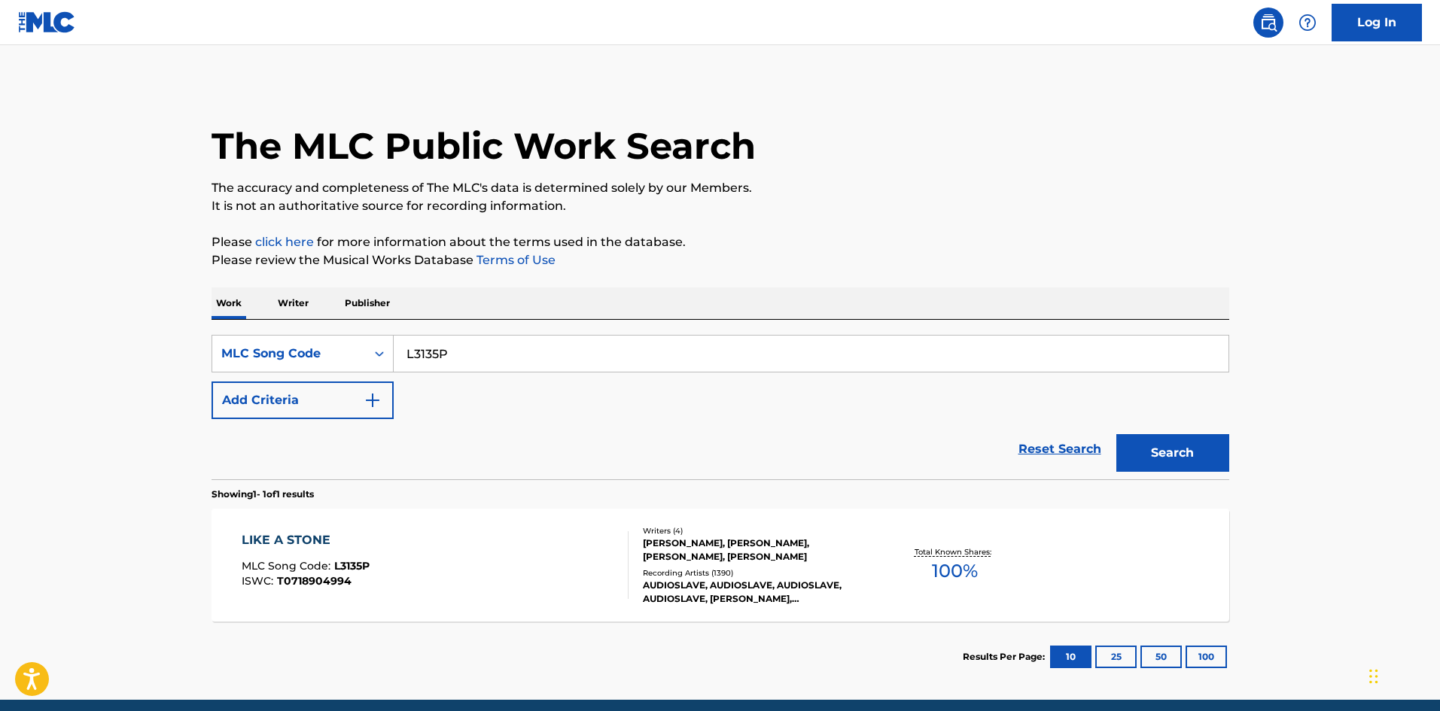
click at [616, 596] on div at bounding box center [622, 565] width 12 height 68
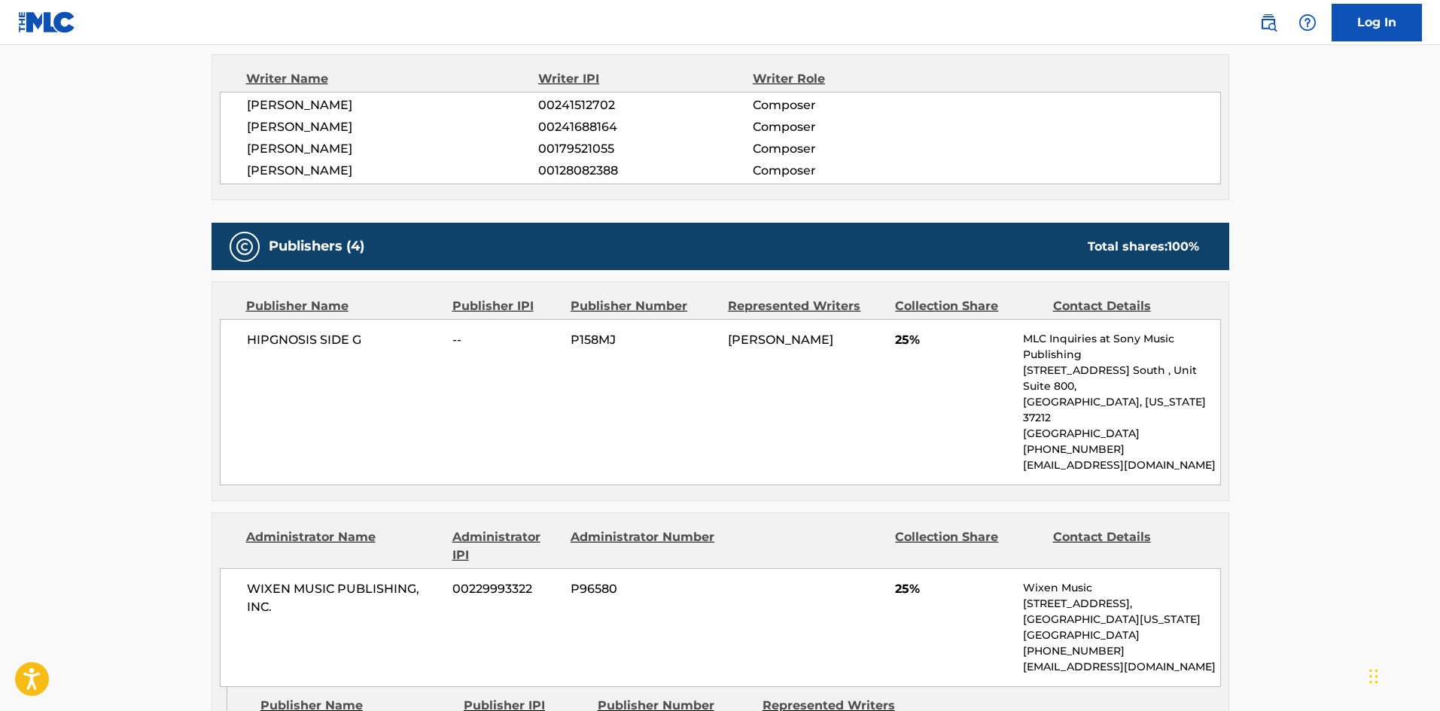
scroll to position [677, 0]
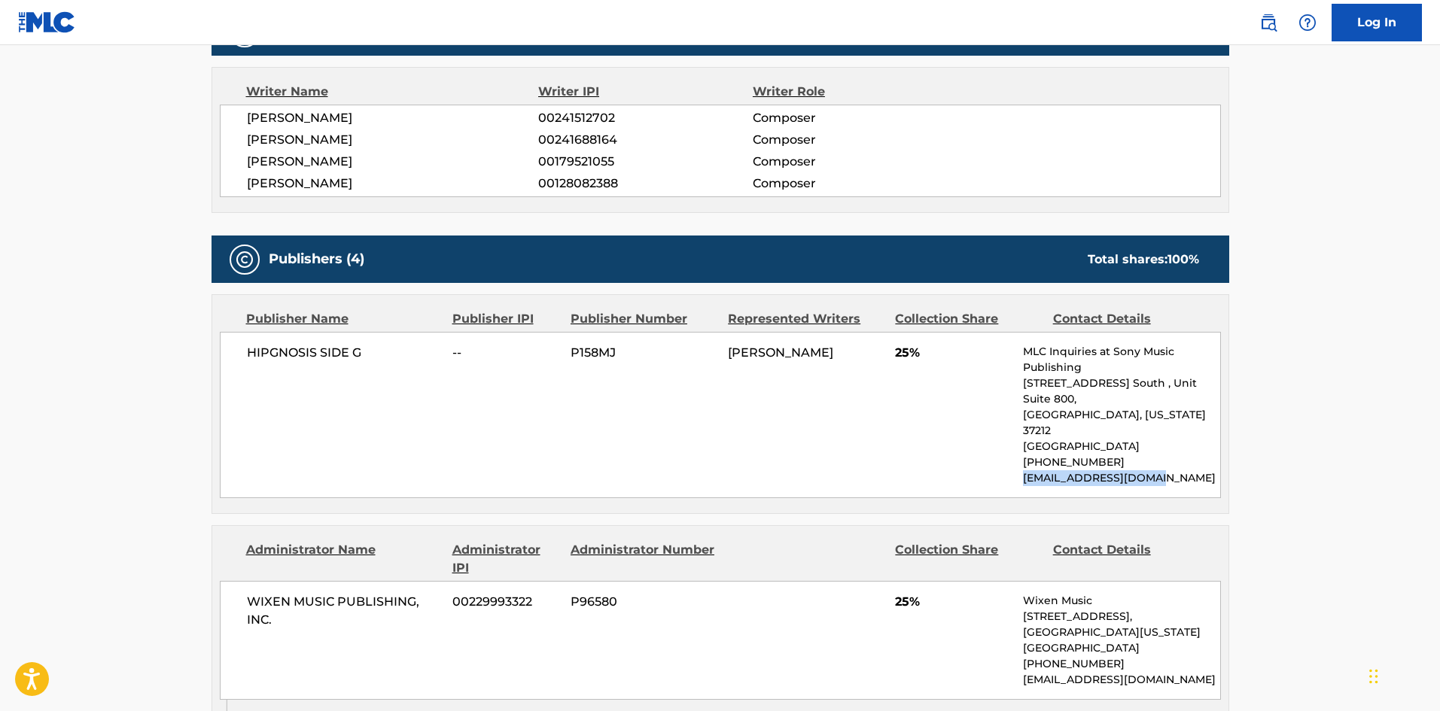
drag, startPoint x: 1167, startPoint y: 428, endPoint x: 1022, endPoint y: 433, distance: 144.6
click at [1022, 433] on div "HIPGNOSIS SIDE G -- P158MJ [PERSON_NAME] 25% MLC Inquiries at Sony Music Publis…" at bounding box center [720, 415] width 1001 height 166
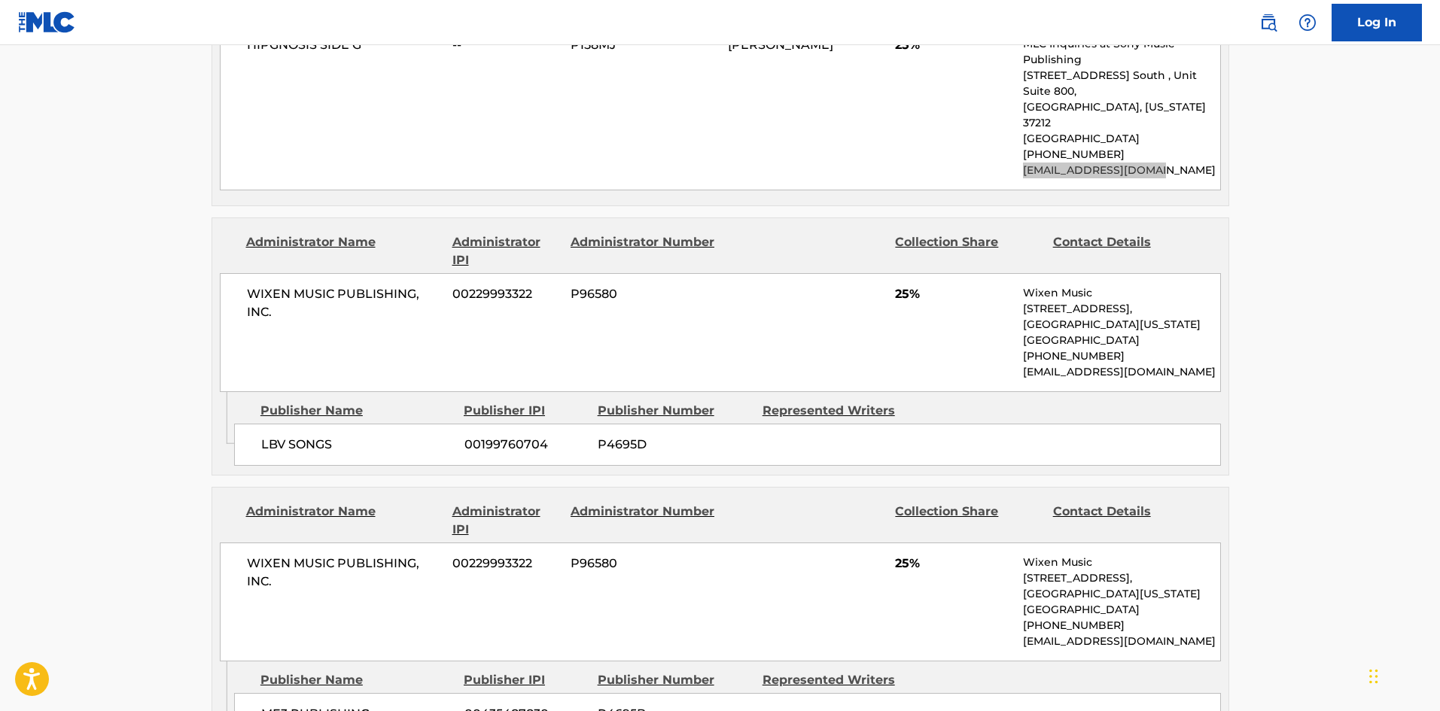
scroll to position [753, 0]
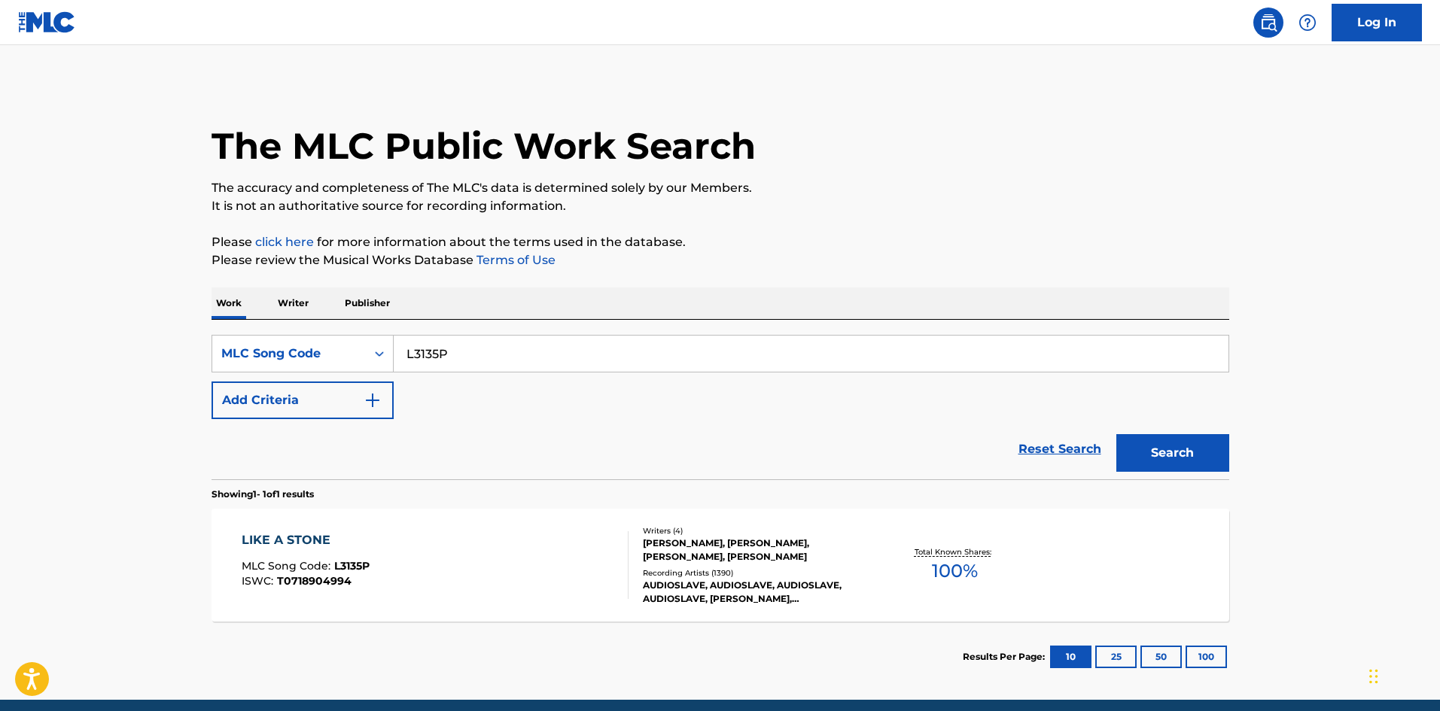
drag, startPoint x: 491, startPoint y: 362, endPoint x: 114, endPoint y: 353, distance: 377.2
click at [114, 353] on main "The MLC Public Work Search The accuracy and completeness of The MLC's data is d…" at bounding box center [720, 372] width 1440 height 655
paste input "B16984"
type input "B16984"
click at [1146, 443] on button "Search" at bounding box center [1172, 453] width 113 height 38
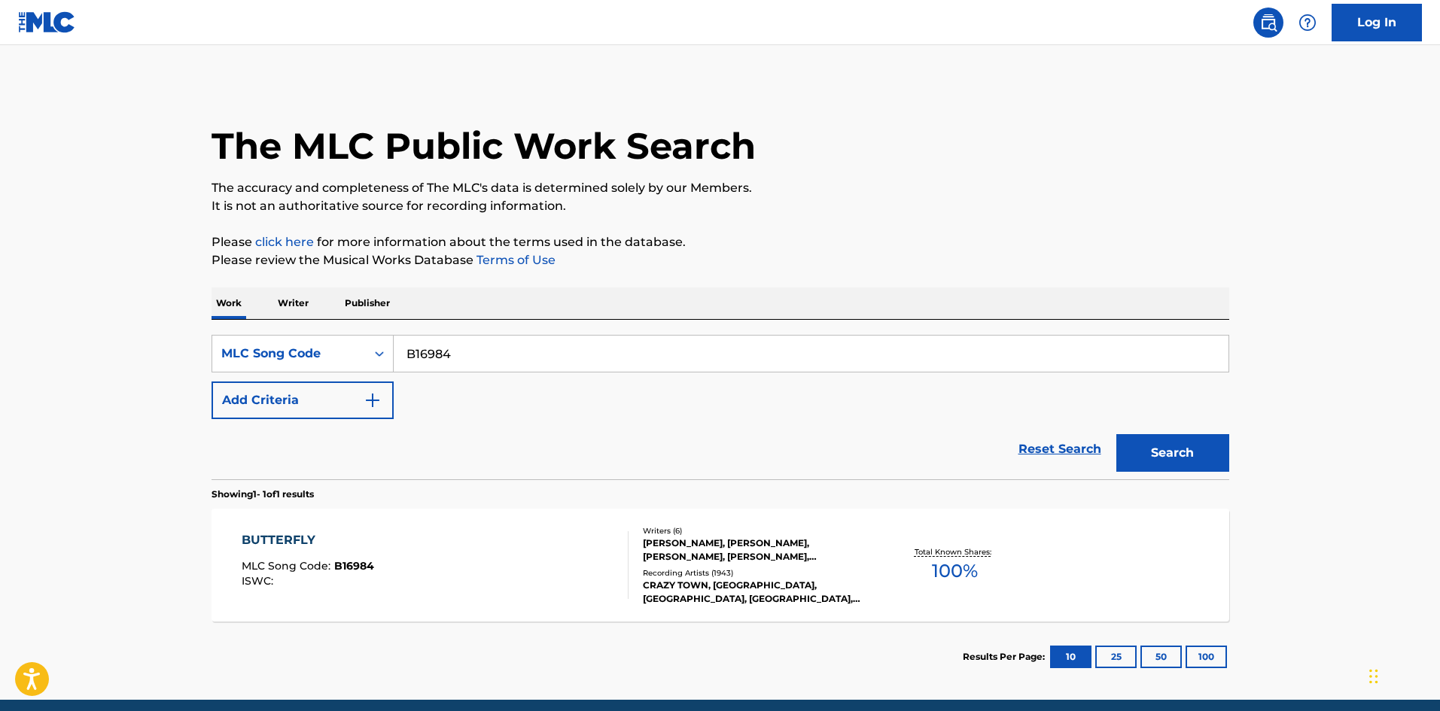
click at [680, 555] on div "[PERSON_NAME], [PERSON_NAME], [PERSON_NAME], [PERSON_NAME], [PERSON_NAME], [PER…" at bounding box center [756, 550] width 227 height 27
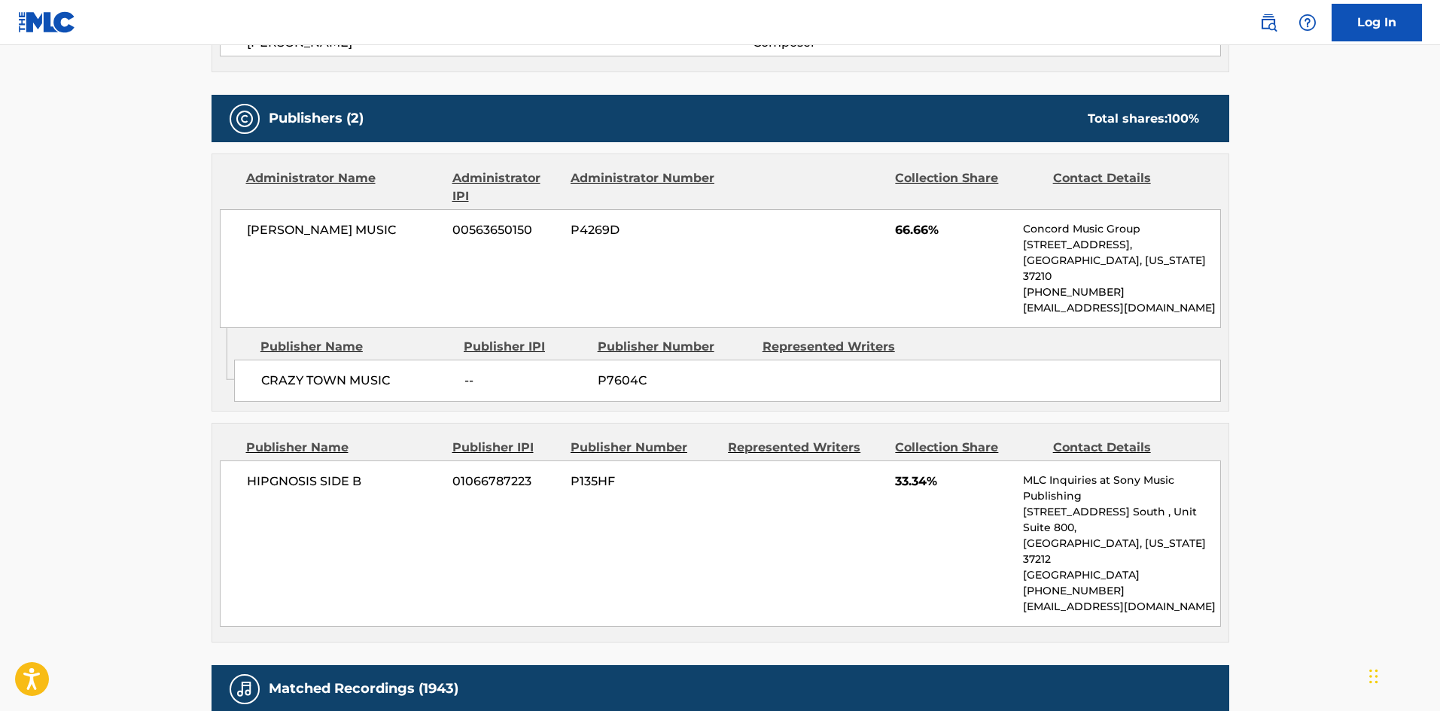
scroll to position [753, 0]
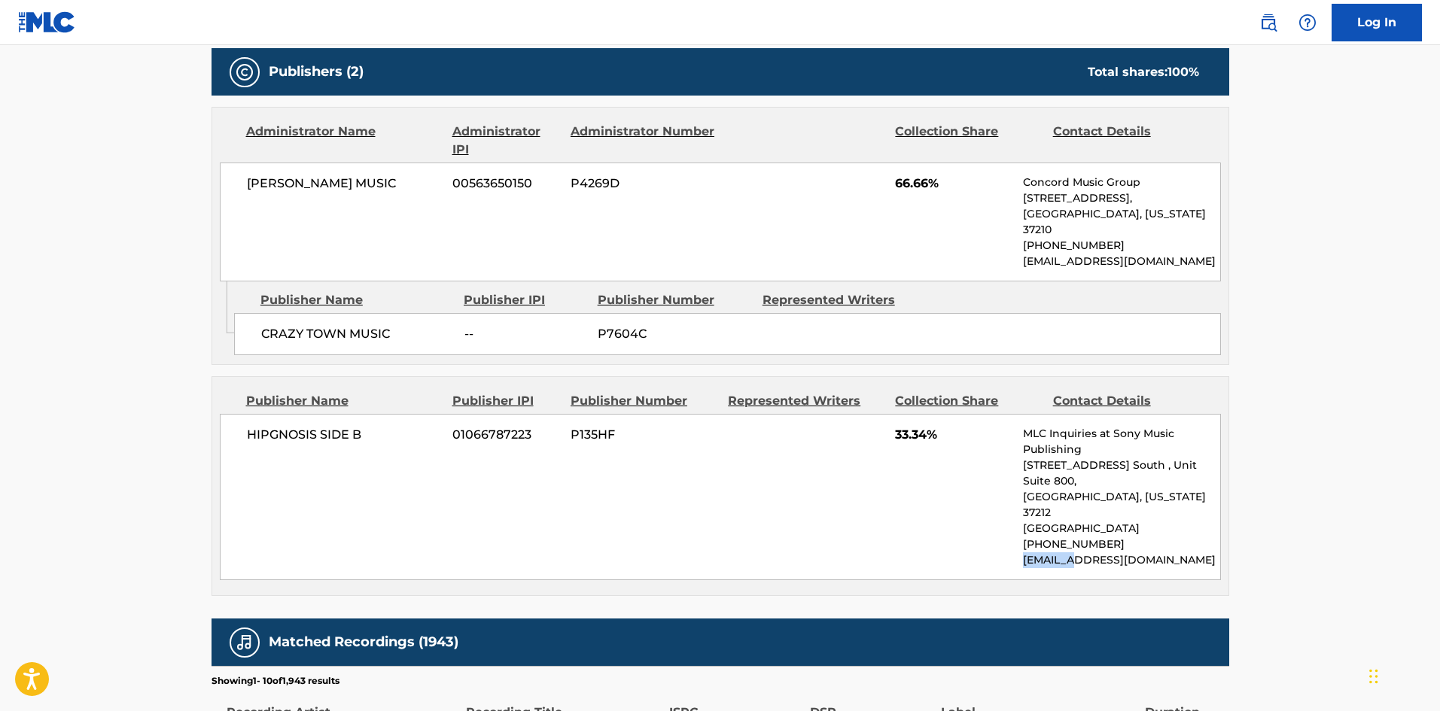
drag, startPoint x: 1180, startPoint y: 504, endPoint x: 1107, endPoint y: 513, distance: 73.6
click at [1079, 513] on div "MLC Inquiries at Sony Music Publishing [STREET_ADDRESS] [GEOGRAPHIC_DATA][US_ST…" at bounding box center [1121, 497] width 196 height 142
drag, startPoint x: 1152, startPoint y: 519, endPoint x: 1044, endPoint y: 519, distance: 107.6
click at [1044, 552] on p "[EMAIL_ADDRESS][DOMAIN_NAME]" at bounding box center [1121, 560] width 196 height 16
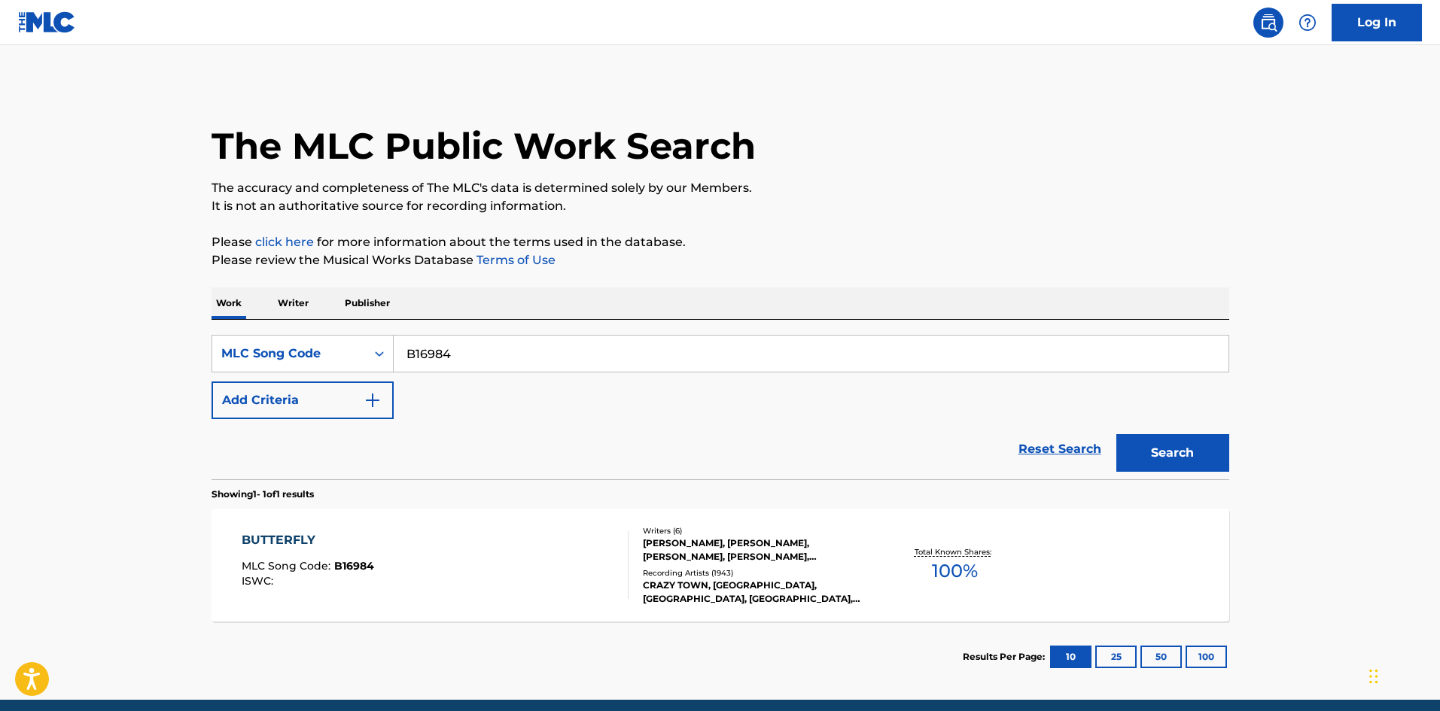
drag, startPoint x: 305, startPoint y: 362, endPoint x: -14, endPoint y: 364, distance: 319.1
click at [0, 364] on html "Accessibility Screen-Reader Guide, Feedback, and Issue Reporting | New window L…" at bounding box center [720, 355] width 1440 height 711
paste input "D4794W"
type input "D4794W"
click at [1184, 447] on button "Search" at bounding box center [1172, 453] width 113 height 38
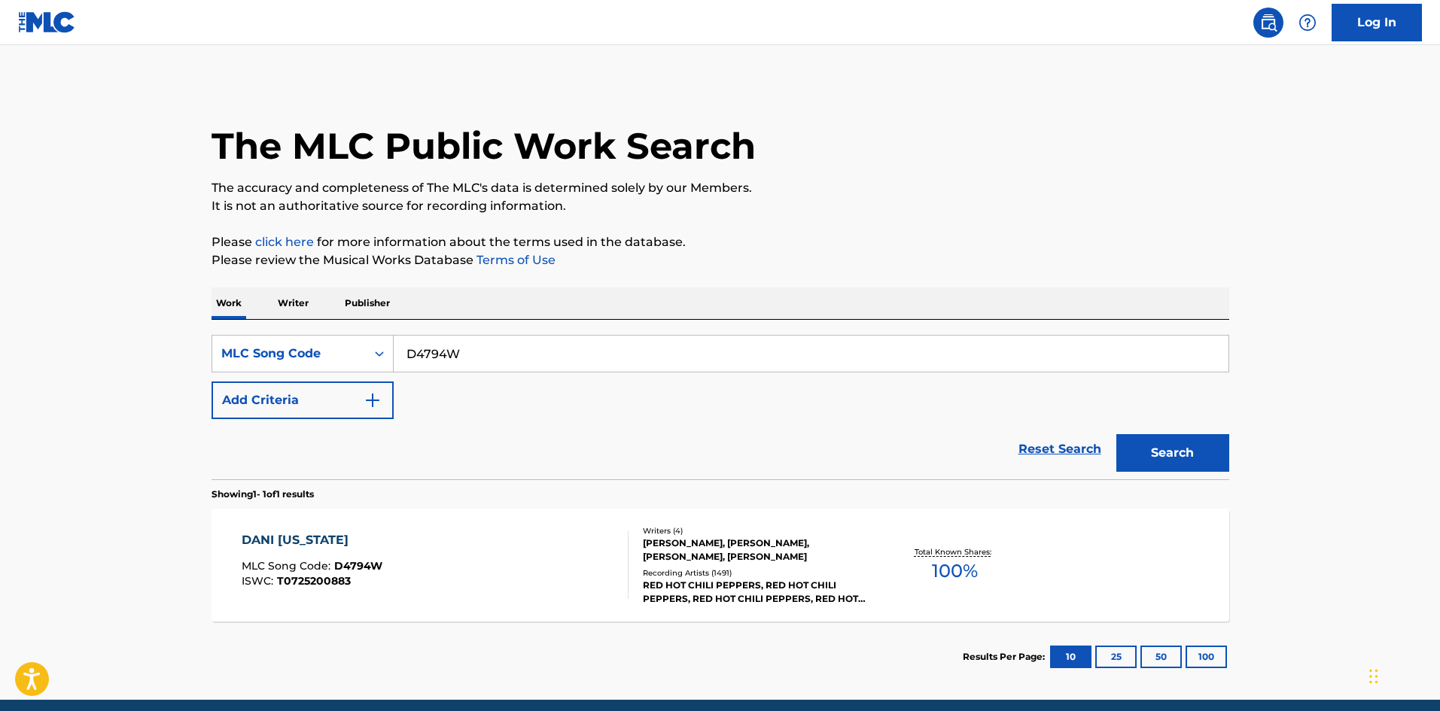
click at [695, 571] on div "Recording Artists ( 1491 )" at bounding box center [756, 573] width 227 height 11
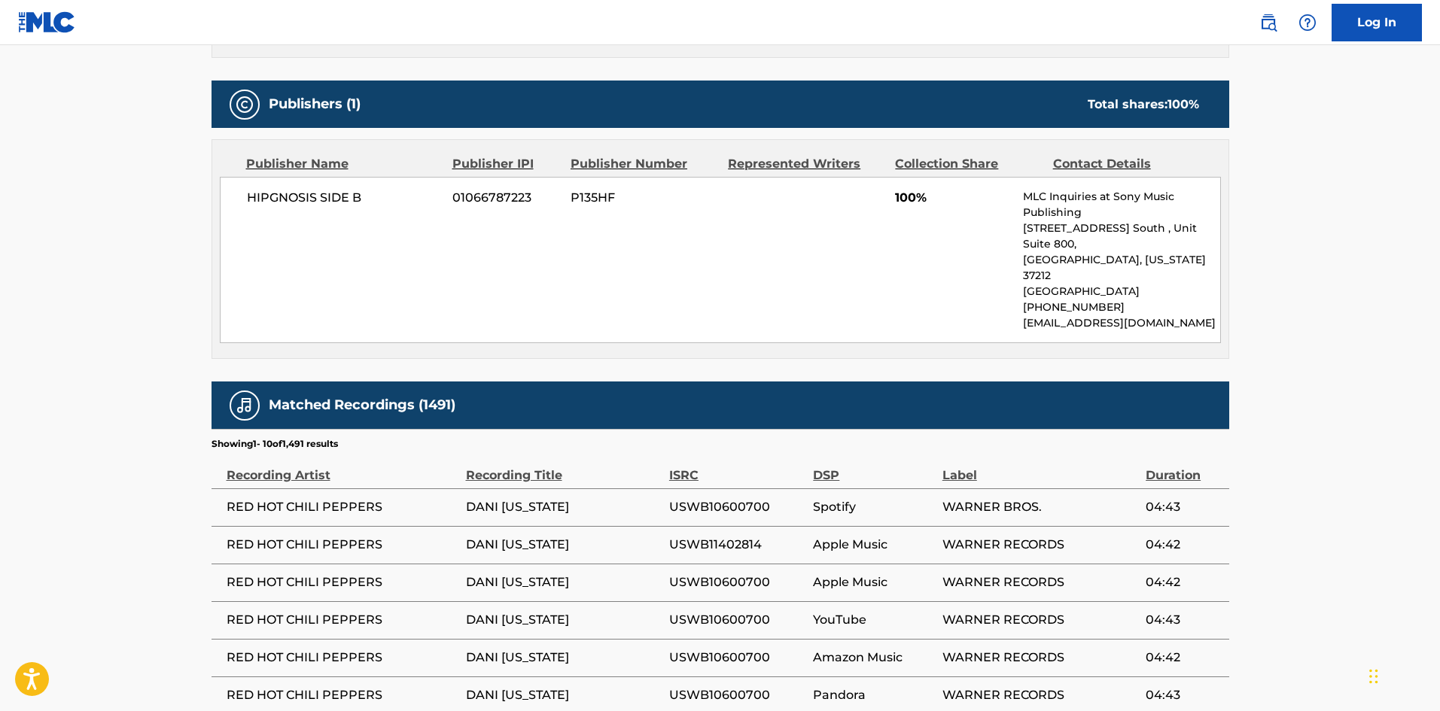
scroll to position [677, 0]
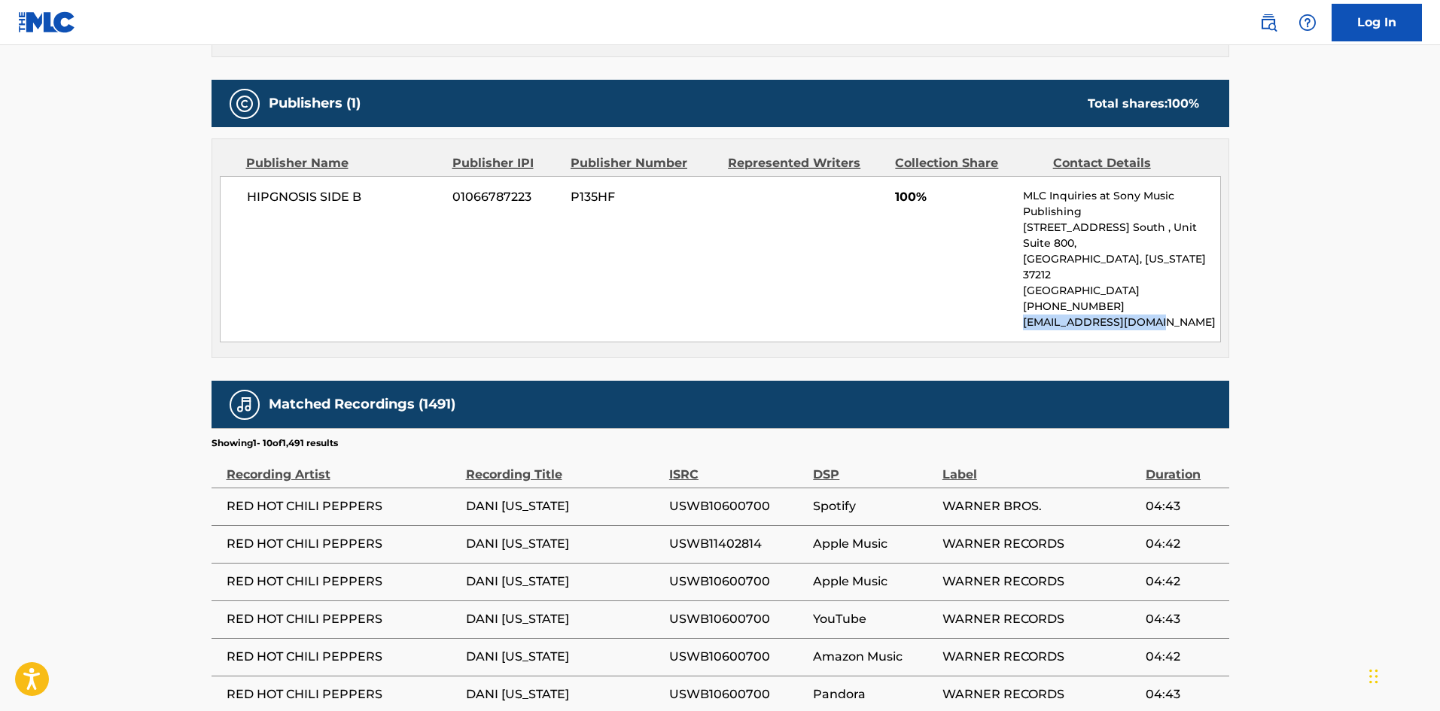
drag, startPoint x: 1173, startPoint y: 289, endPoint x: 1015, endPoint y: 298, distance: 158.3
click at [1015, 298] on div "HIPGNOSIS SIDE B 01066787223 P135HF 100% MLC Inquiries at Sony Music Publishing…" at bounding box center [720, 259] width 1001 height 166
